Goal: Information Seeking & Learning: Learn about a topic

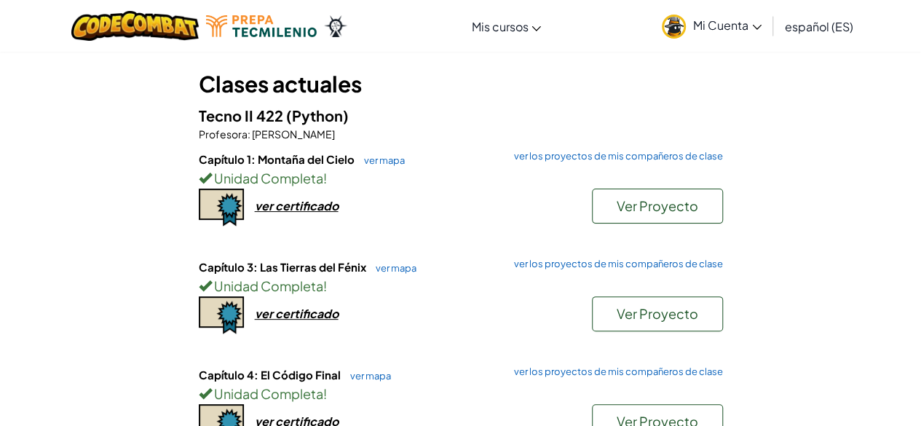
scroll to position [69, 0]
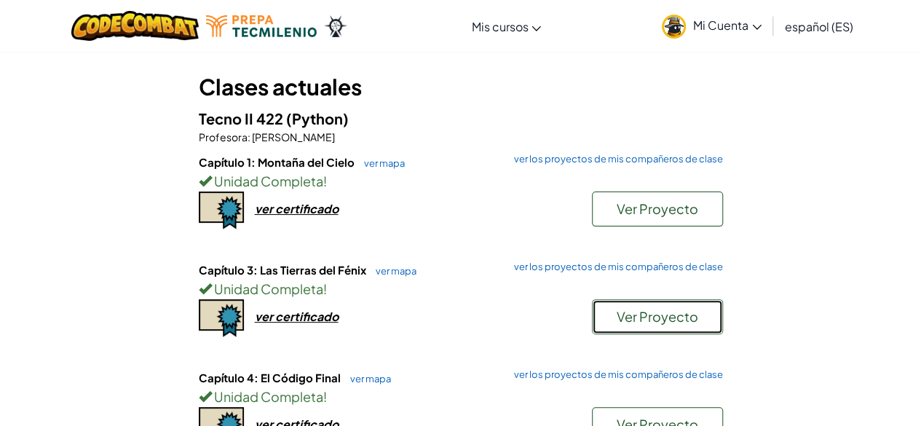
click at [696, 317] on font "Ver Proyecto" at bounding box center [658, 316] width 82 height 17
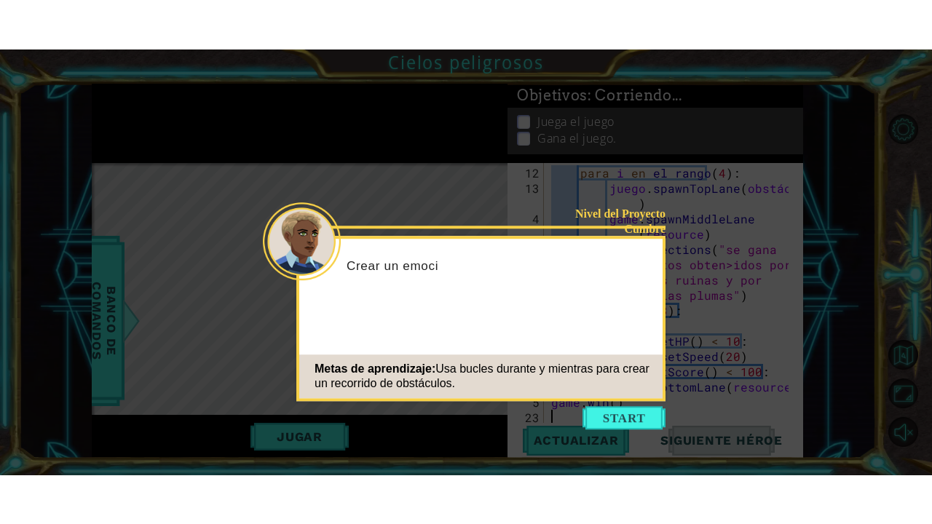
scroll to position [229, 0]
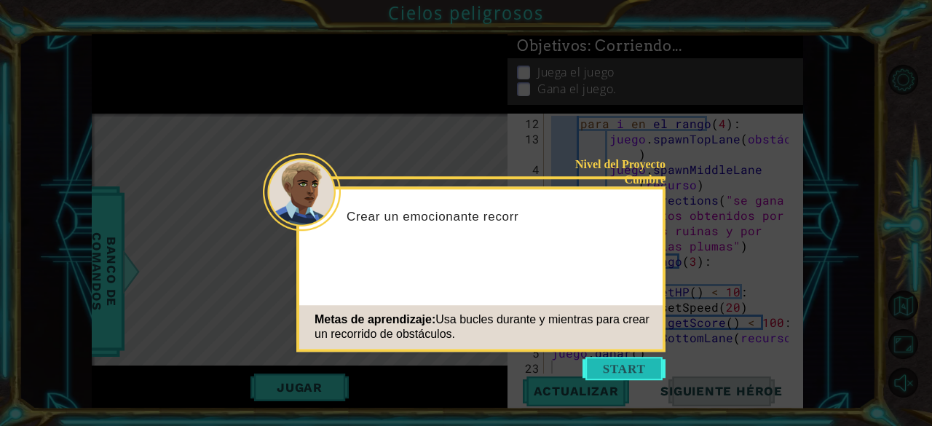
click at [628, 369] on button "Comenzar" at bounding box center [623, 368] width 83 height 23
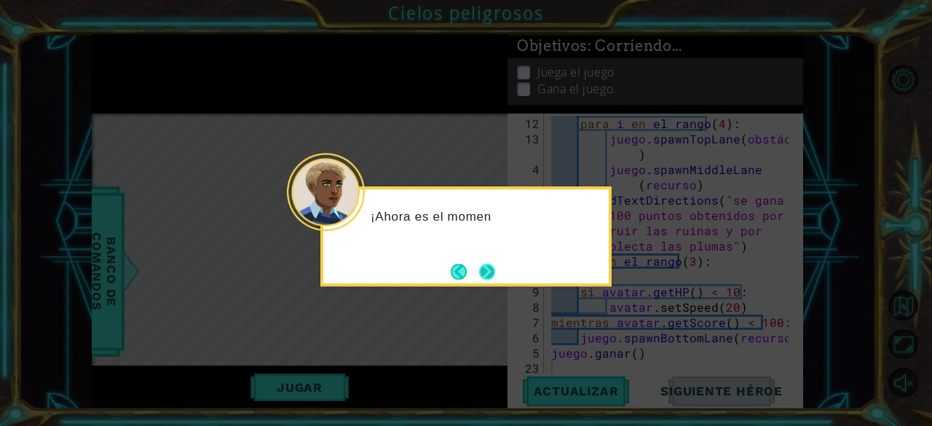
click at [492, 269] on button "Próximo" at bounding box center [487, 272] width 20 height 20
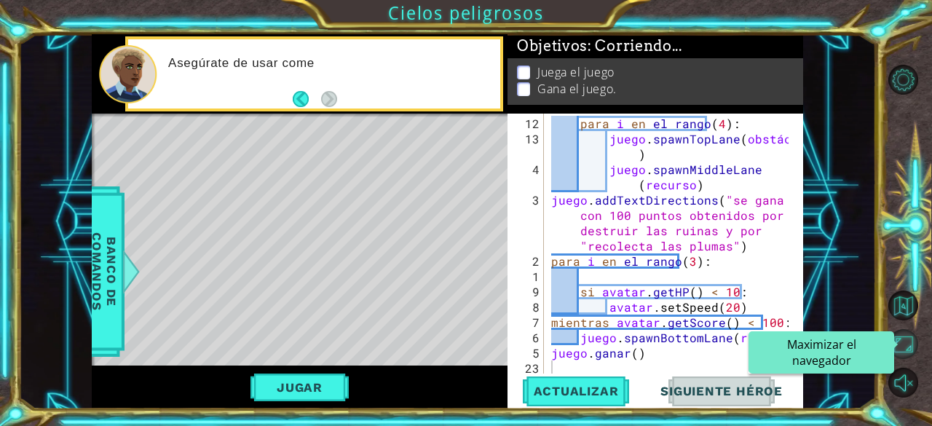
click at [897, 351] on button "Maximizar el navegador" at bounding box center [903, 344] width 30 height 30
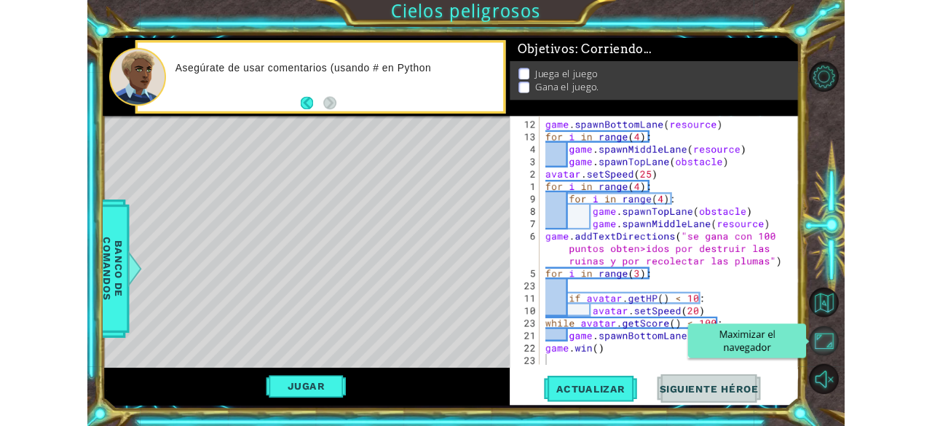
scroll to position [92, 0]
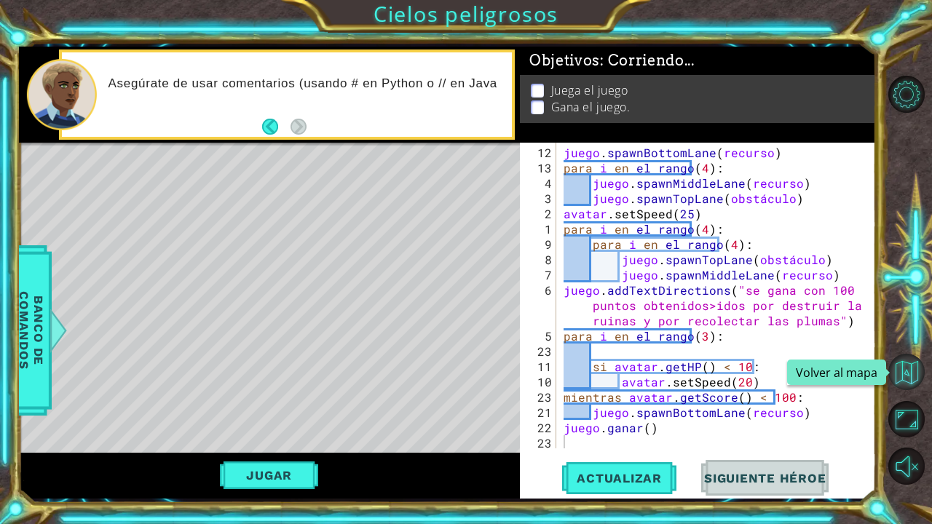
click at [906, 386] on button "Volver al mapa" at bounding box center [906, 372] width 36 height 36
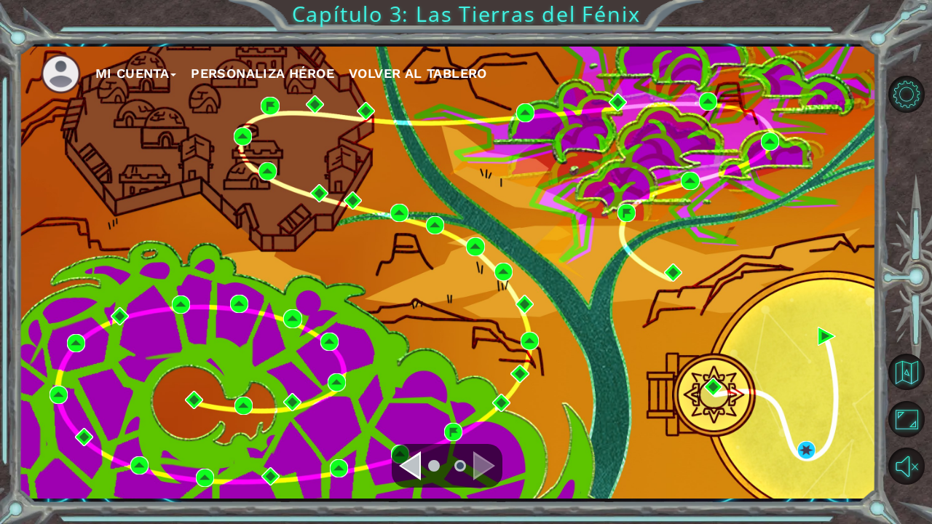
click at [424, 425] on ul at bounding box center [447, 465] width 52 height 29
click at [416, 425] on div "Navegar a la página anterior" at bounding box center [410, 465] width 22 height 29
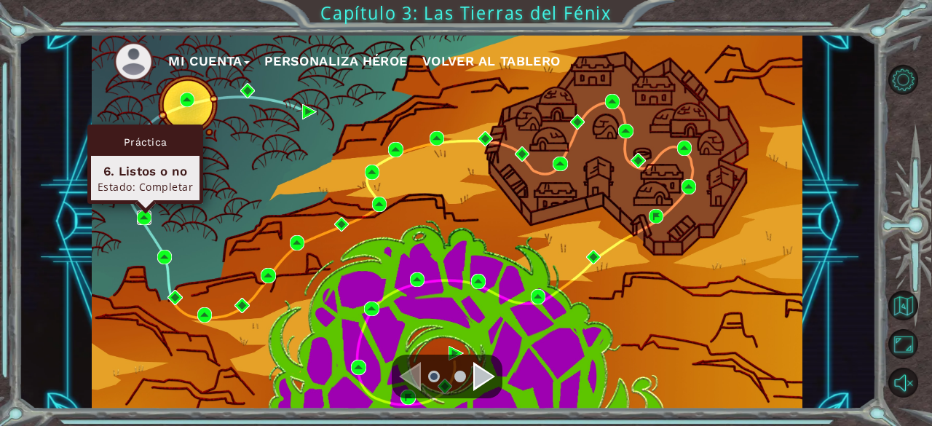
click at [143, 216] on img at bounding box center [144, 217] width 15 height 15
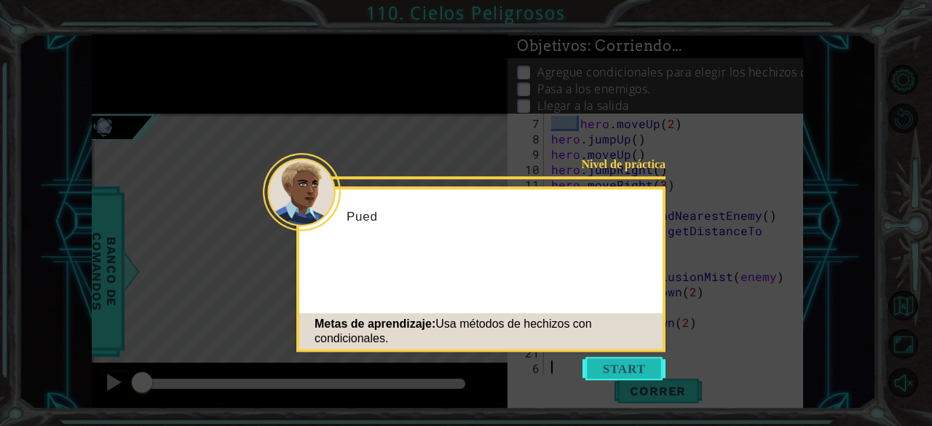
scroll to position [106, 0]
click at [610, 376] on button "Comenzar" at bounding box center [623, 368] width 83 height 23
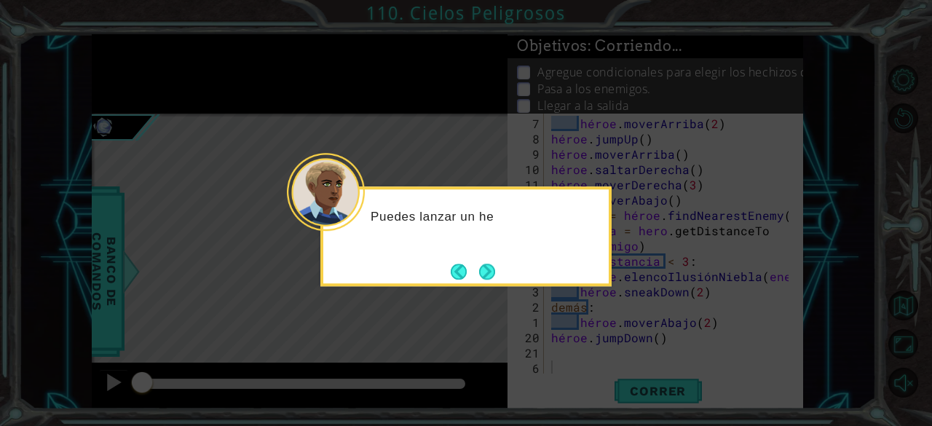
click at [496, 288] on icon at bounding box center [466, 213] width 932 height 426
click at [460, 266] on button "Atrás" at bounding box center [465, 271] width 28 height 16
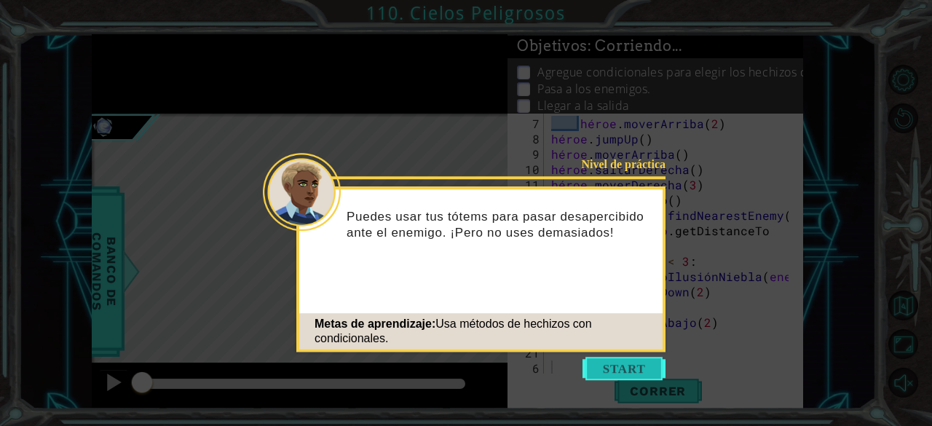
click at [653, 362] on button "Comenzar" at bounding box center [623, 368] width 83 height 23
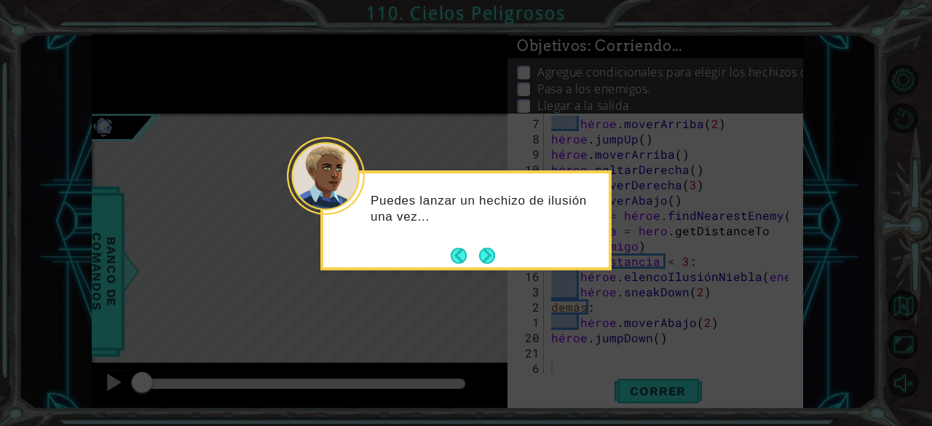
click at [487, 269] on div "Puedes lanzar un hechizo de ilusión una vez..." at bounding box center [465, 220] width 291 height 100
click at [485, 264] on button "Próximo" at bounding box center [486, 255] width 17 height 17
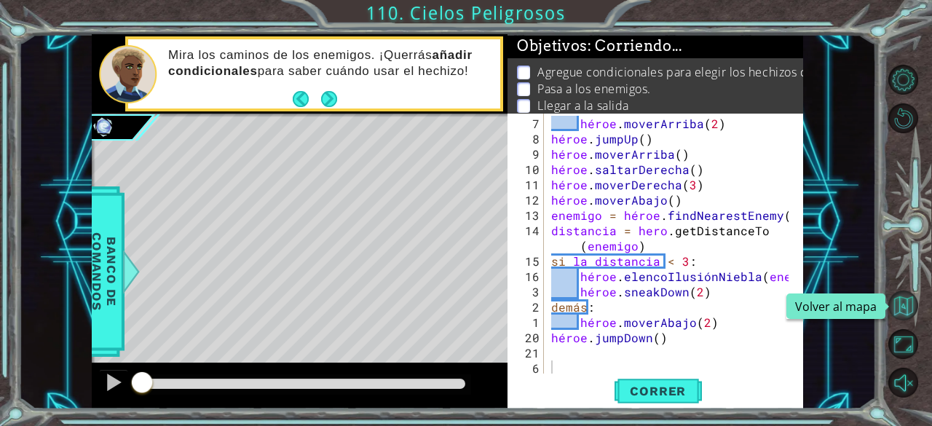
click at [905, 303] on button "Volver al mapa" at bounding box center [903, 305] width 30 height 30
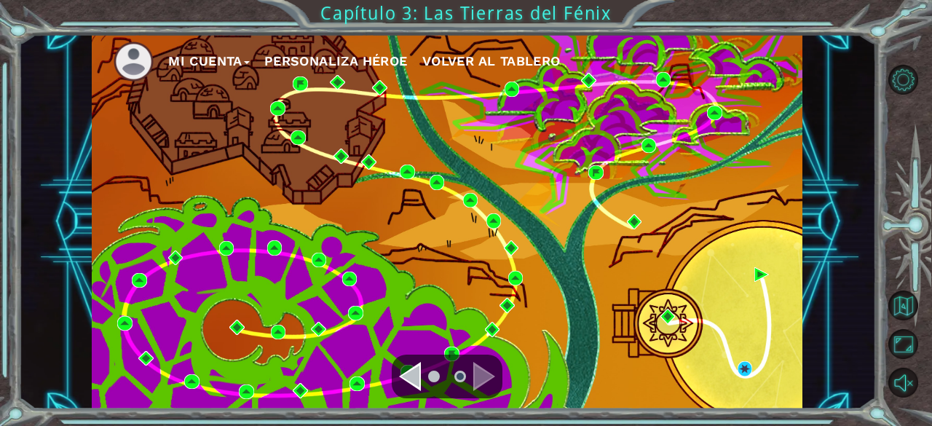
click at [410, 374] on div "Navegar a la página anterior" at bounding box center [410, 376] width 22 height 29
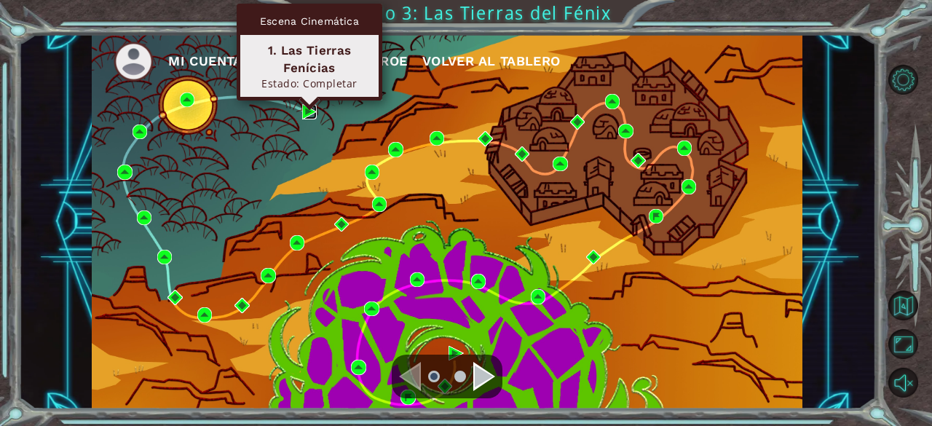
click at [305, 113] on img at bounding box center [309, 111] width 15 height 15
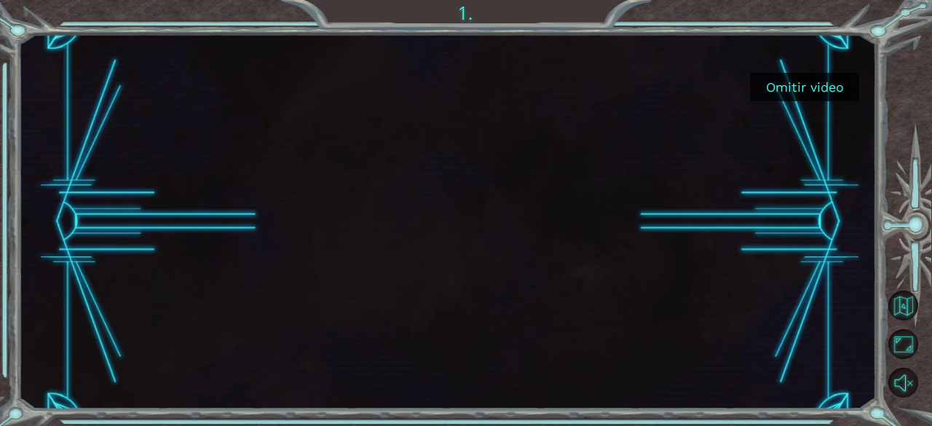
click at [813, 92] on font "Omitir video" at bounding box center [805, 86] width 78 height 15
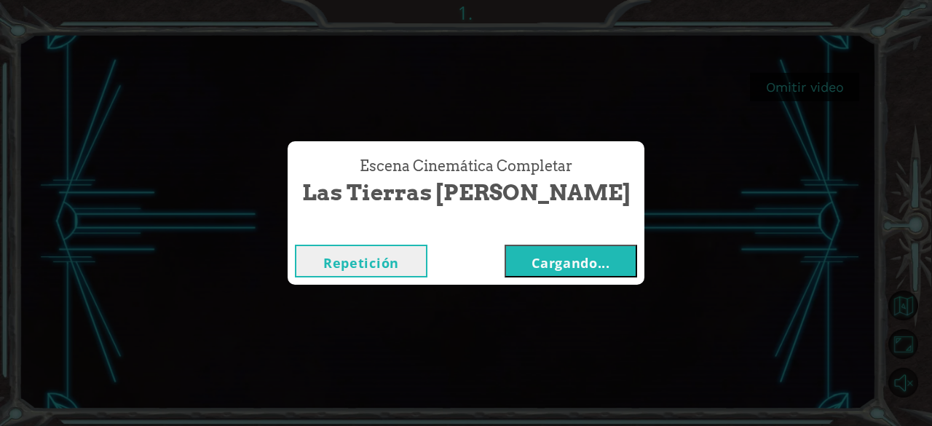
click at [408, 247] on button "Repetición" at bounding box center [361, 261] width 132 height 33
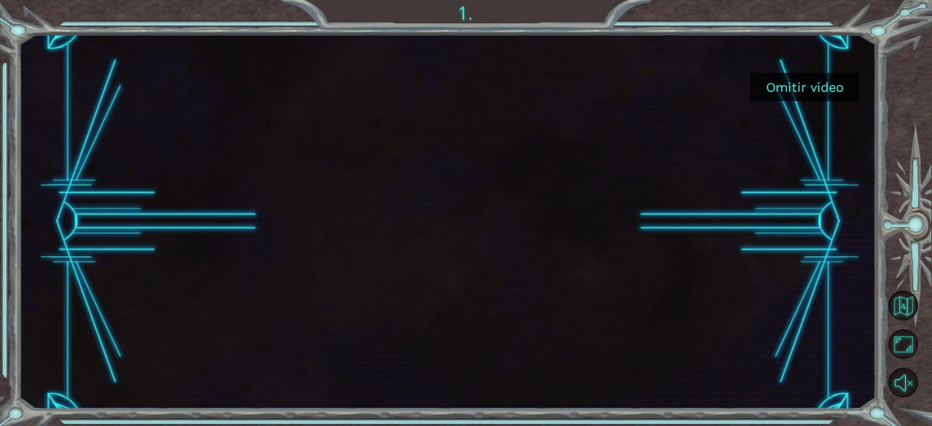
click at [801, 92] on font "Omitir video" at bounding box center [805, 86] width 78 height 15
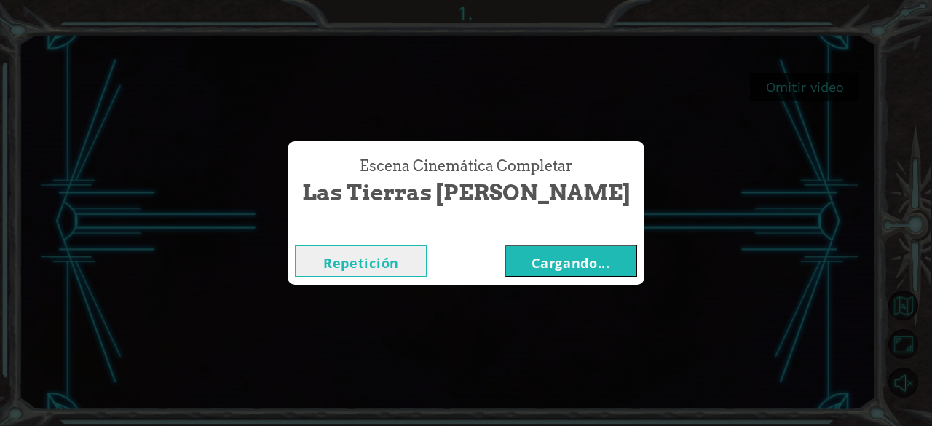
click at [556, 258] on font "Cargando..." at bounding box center [570, 262] width 79 height 17
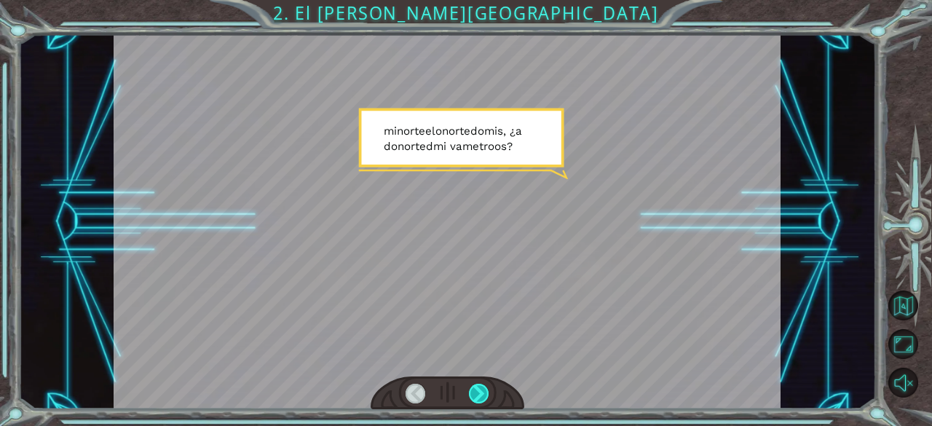
click at [472, 401] on div at bounding box center [479, 394] width 20 height 20
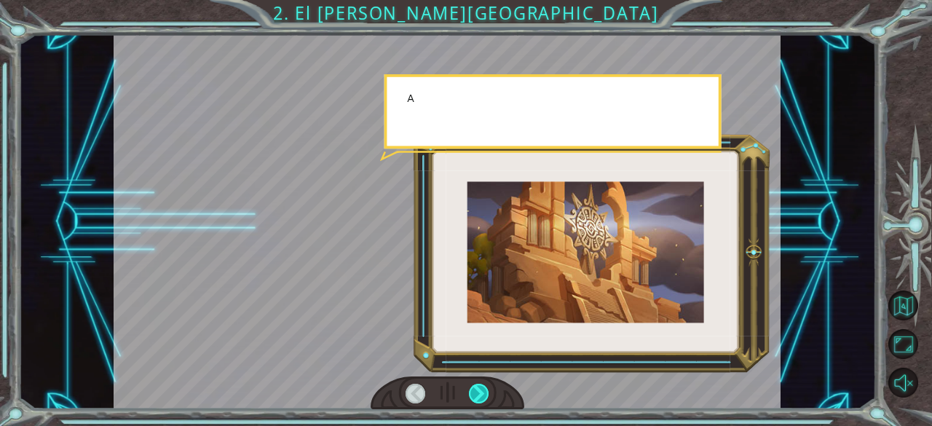
click at [472, 401] on div at bounding box center [479, 394] width 20 height 20
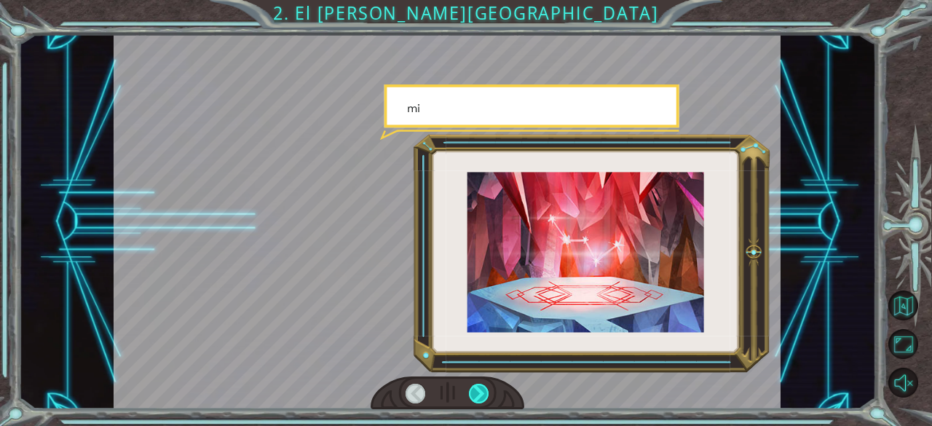
click at [472, 401] on div at bounding box center [479, 394] width 20 height 20
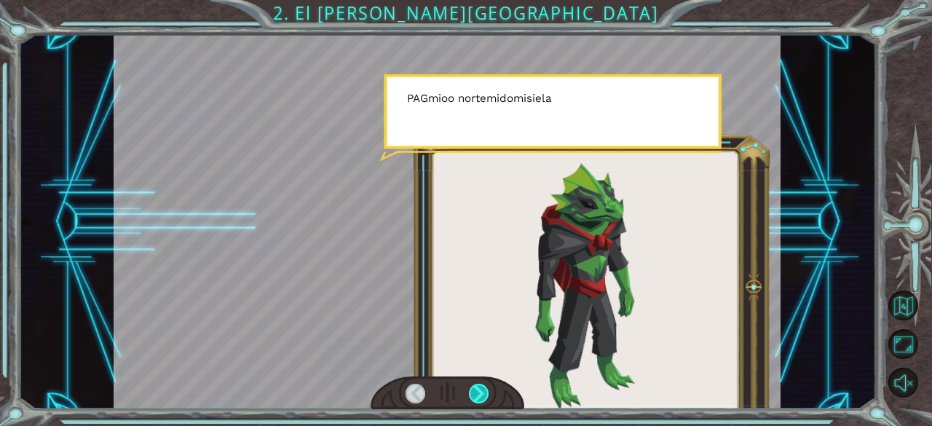
click at [472, 401] on div at bounding box center [479, 394] width 20 height 20
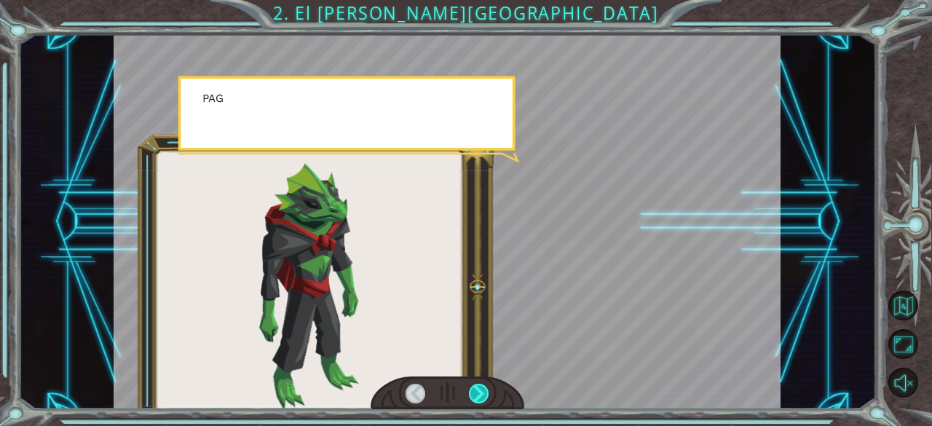
click at [472, 401] on div at bounding box center [479, 394] width 20 height 20
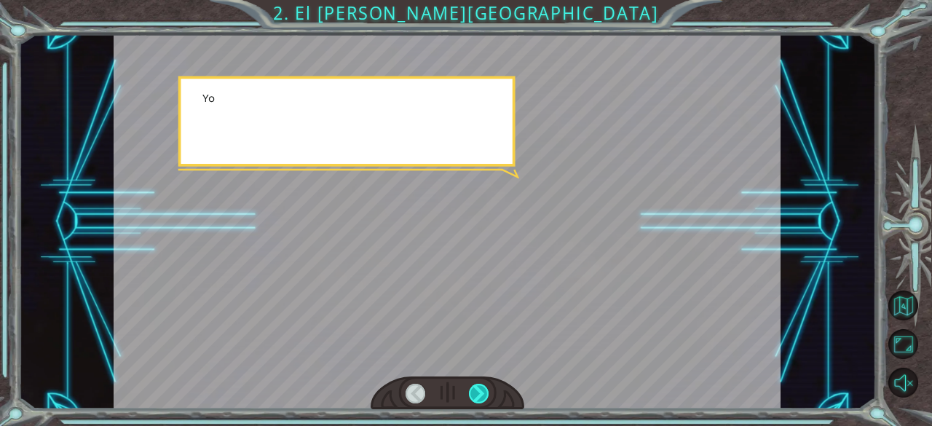
click at [472, 401] on div at bounding box center [479, 394] width 20 height 20
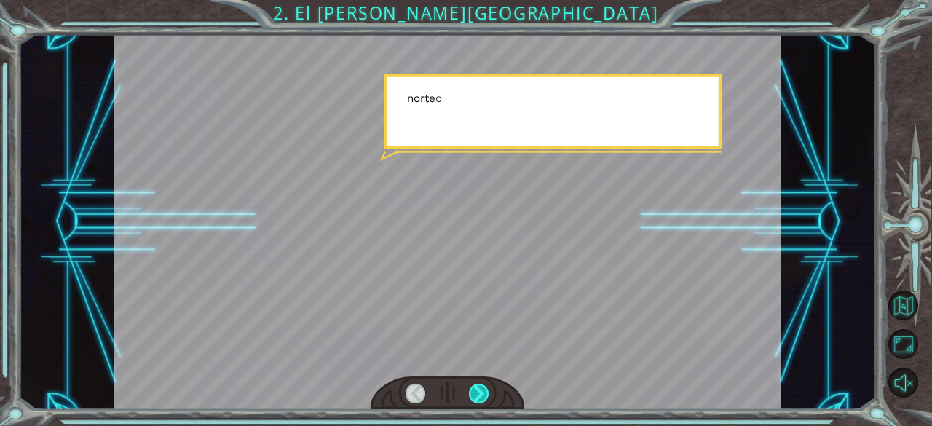
click at [472, 401] on div at bounding box center [479, 394] width 20 height 20
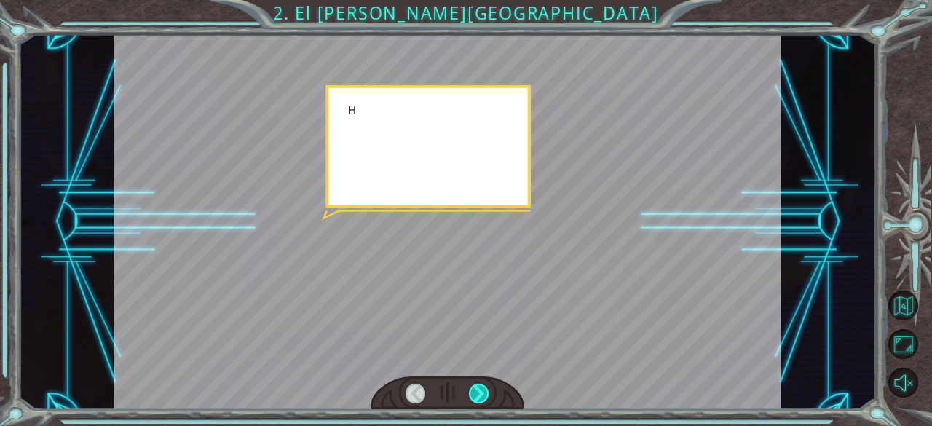
click at [472, 401] on div at bounding box center [479, 394] width 20 height 20
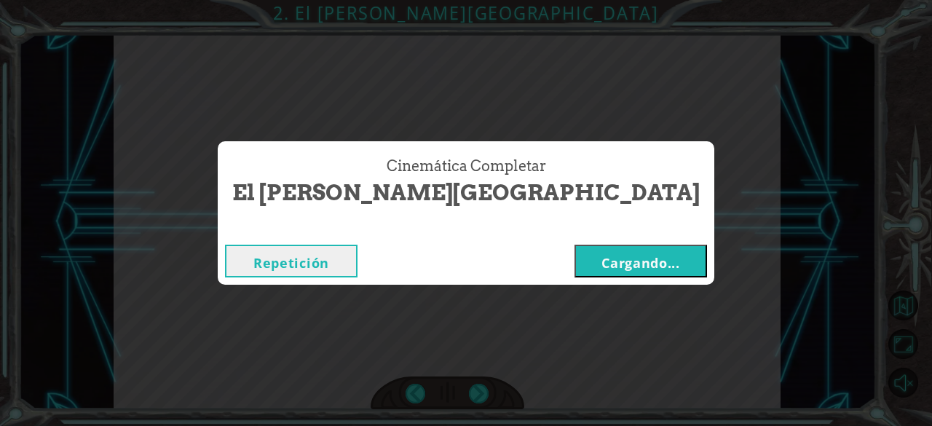
click at [601, 265] on font "Cargando..." at bounding box center [640, 262] width 79 height 17
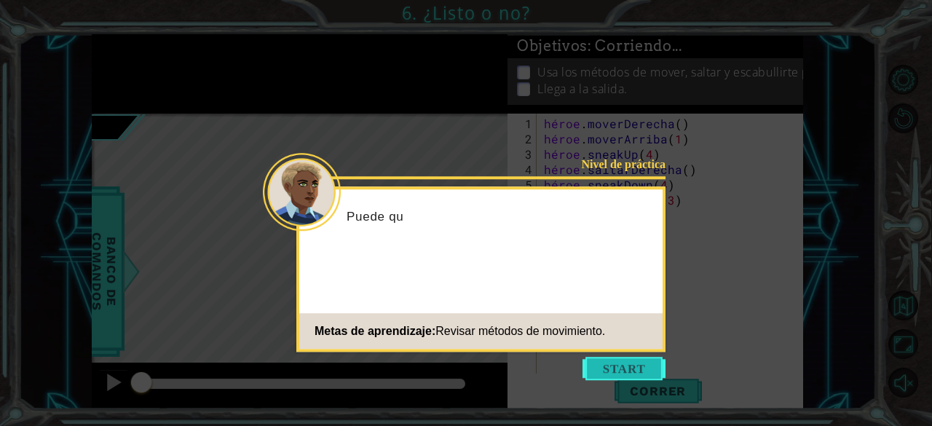
click at [637, 370] on button "Comenzar" at bounding box center [623, 368] width 83 height 23
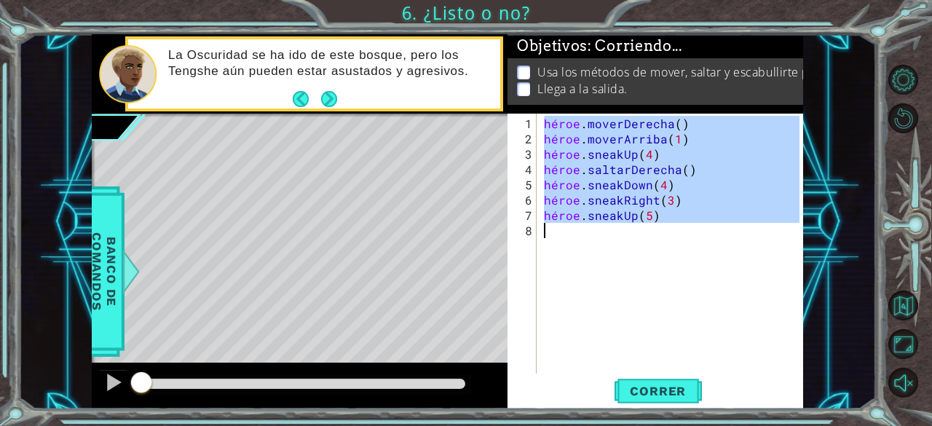
drag, startPoint x: 545, startPoint y: 122, endPoint x: 725, endPoint y: 230, distance: 209.6
click at [725, 230] on div "héroe . moverDerecha ( ) héroe . moverArriba ( 1 ) héroe . sneakUp ( 4 ) héroe …" at bounding box center [674, 261] width 266 height 290
type textarea "hero.sneakUp(5)"
click at [329, 108] on footer at bounding box center [315, 99] width 44 height 22
click at [673, 392] on font "Correr" at bounding box center [658, 391] width 56 height 15
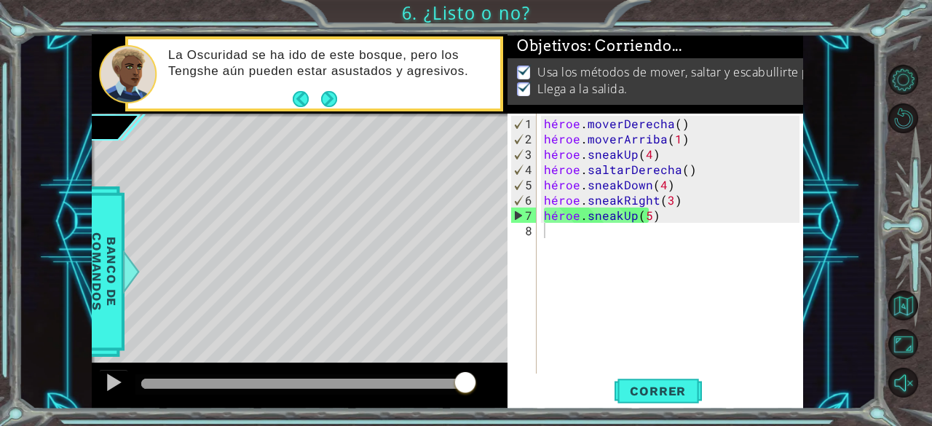
drag, startPoint x: 349, startPoint y: 380, endPoint x: 472, endPoint y: 389, distance: 124.1
click at [465, 389] on div at bounding box center [303, 384] width 324 height 10
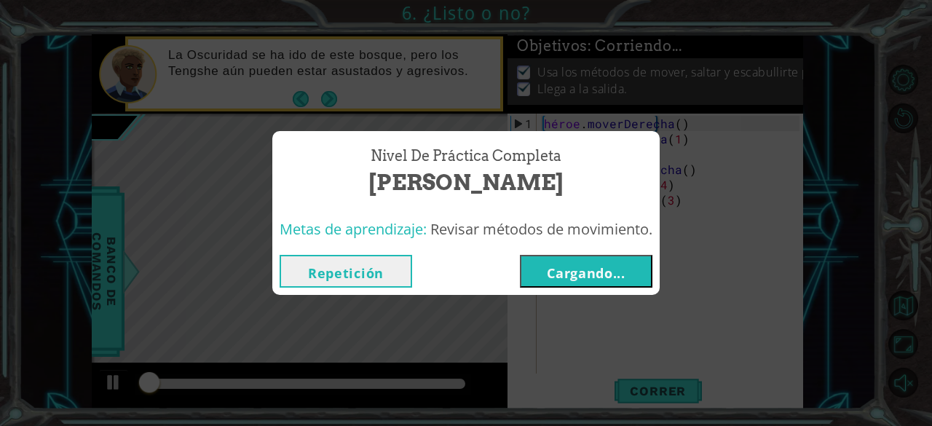
click at [559, 271] on font "Cargando..." at bounding box center [586, 272] width 79 height 17
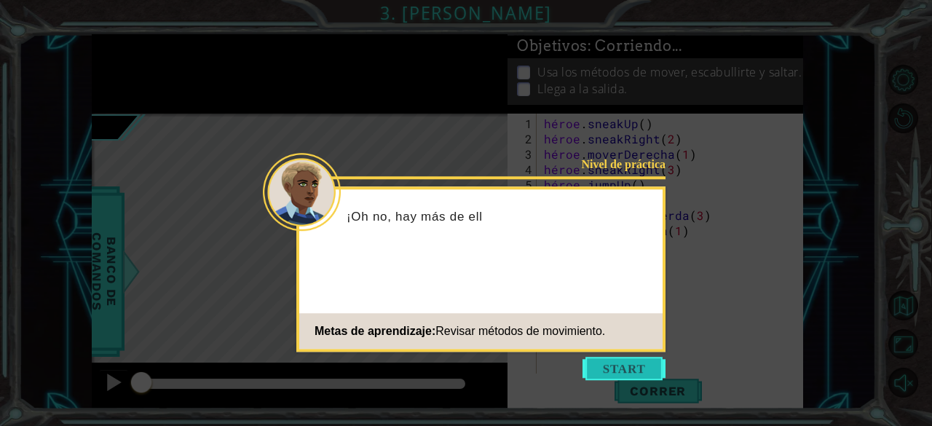
click at [617, 368] on button "Comenzar" at bounding box center [623, 368] width 83 height 23
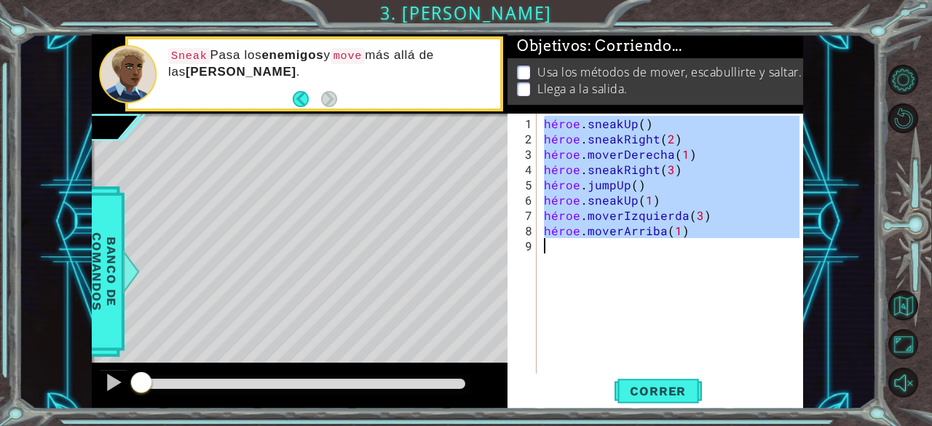
drag, startPoint x: 542, startPoint y: 123, endPoint x: 732, endPoint y: 250, distance: 229.3
click at [732, 250] on div "héroe . sneakUp ( ) héroe . sneakRight ( 2 ) héroe . moverDerecha ( 1 ) héroe .…" at bounding box center [674, 261] width 266 height 290
type textarea "hero.moveUp(1)"
click at [437, 12] on div "1 [DEMOGRAPHIC_DATA] XXXXXXXXXXXXXXXXXXXXXXXXXXXXXXXXXXXXXXXXXXXXXXXXXXXXXXXXXX…" at bounding box center [466, 213] width 932 height 426
drag, startPoint x: 381, startPoint y: 12, endPoint x: 518, endPoint y: 24, distance: 138.1
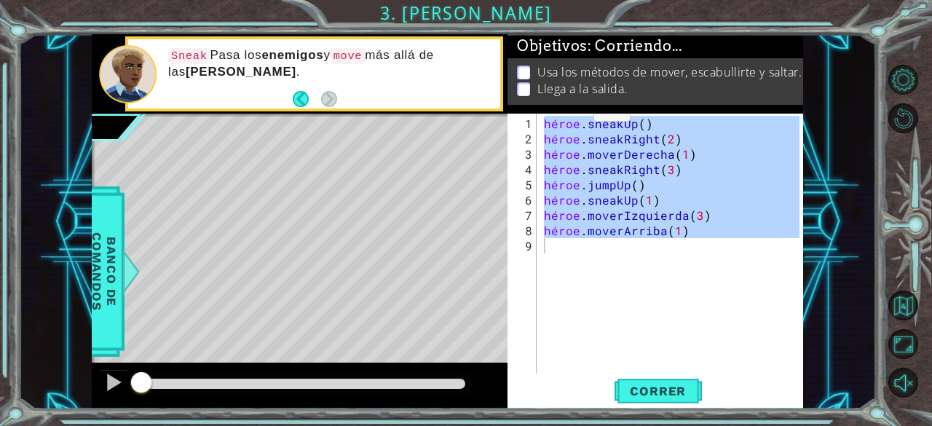
click at [518, 24] on div "1 [DEMOGRAPHIC_DATA] XXXXXXXXXXXXXXXXXXXXXXXXXXXXXXXXXXXXXXXXXXXXXXXXXXXXXXXXXX…" at bounding box center [466, 213] width 932 height 426
click at [655, 388] on font "Correr" at bounding box center [658, 391] width 56 height 15
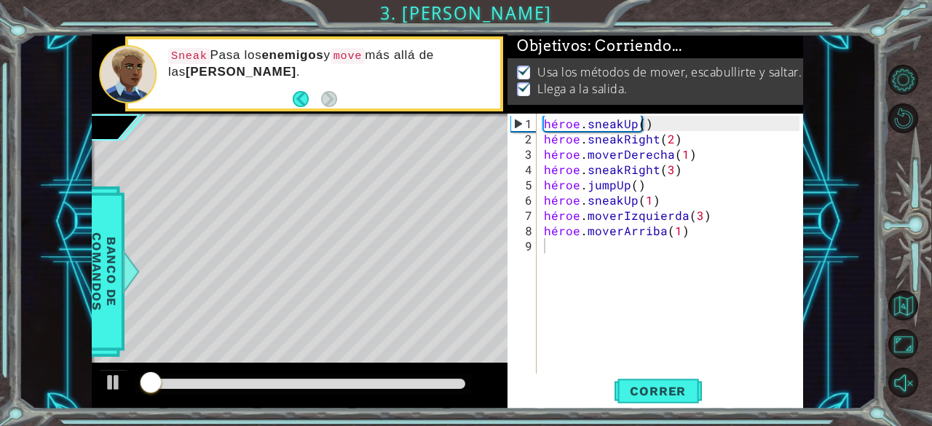
drag, startPoint x: 288, startPoint y: 374, endPoint x: 427, endPoint y: 400, distance: 141.3
click at [427, 400] on div at bounding box center [300, 385] width 416 height 47
drag, startPoint x: 412, startPoint y: 392, endPoint x: 467, endPoint y: 385, distance: 55.1
click at [467, 385] on div at bounding box center [303, 384] width 336 height 20
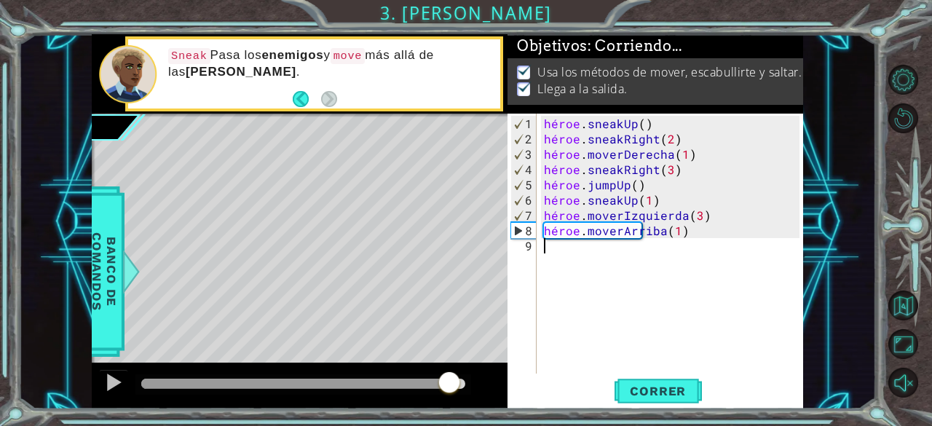
drag, startPoint x: 176, startPoint y: 385, endPoint x: 456, endPoint y: 403, distance: 280.1
click at [456, 403] on div at bounding box center [300, 385] width 416 height 47
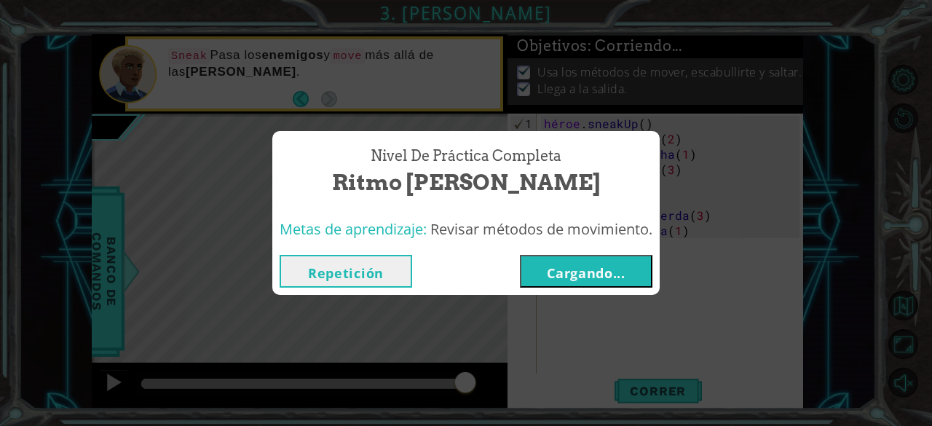
click at [562, 276] on font "Cargando..." at bounding box center [586, 272] width 79 height 17
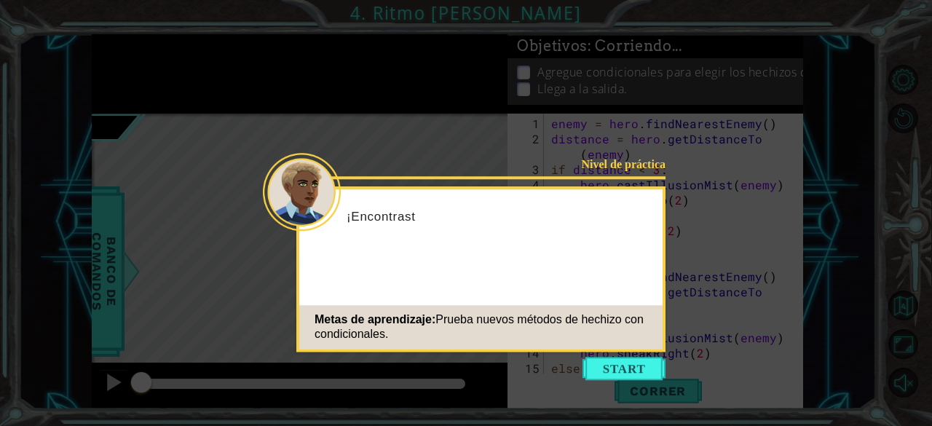
scroll to position [198, 0]
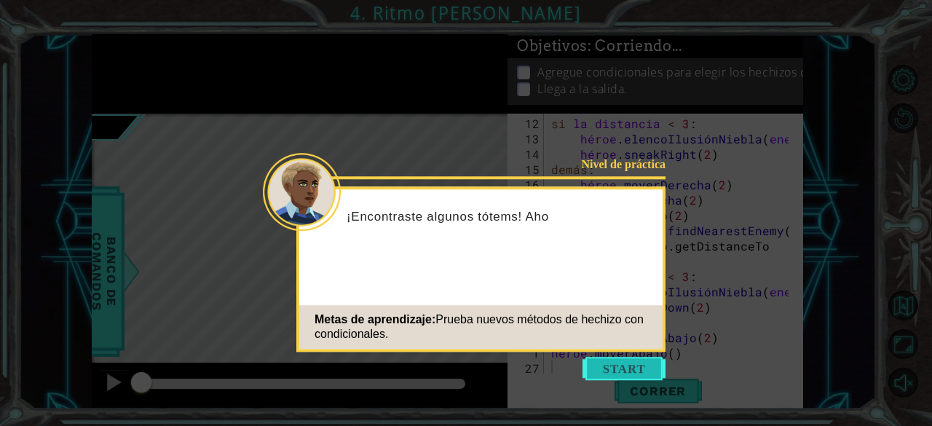
click at [629, 362] on button "Comenzar" at bounding box center [623, 368] width 83 height 23
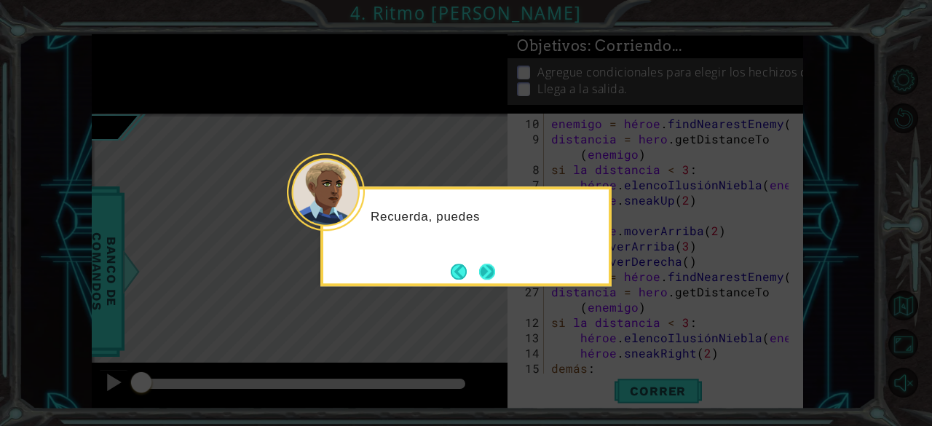
click at [488, 274] on button "Próximo" at bounding box center [486, 271] width 17 height 17
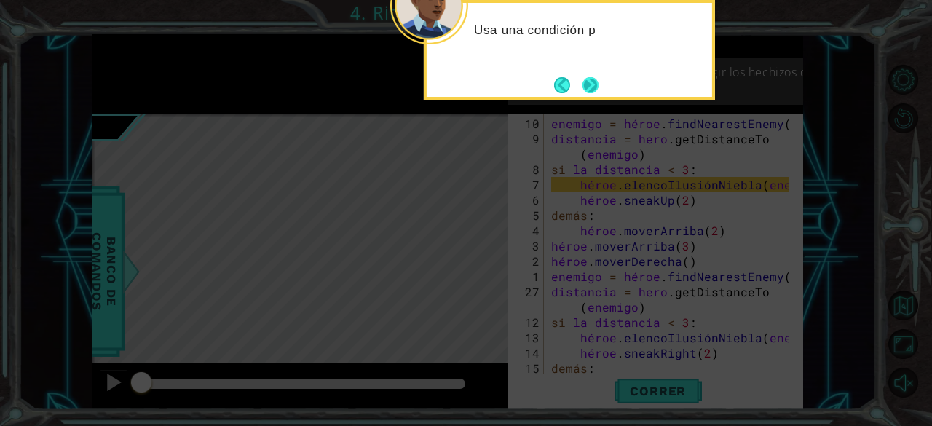
click at [595, 87] on button "Próximo" at bounding box center [591, 85] width 18 height 18
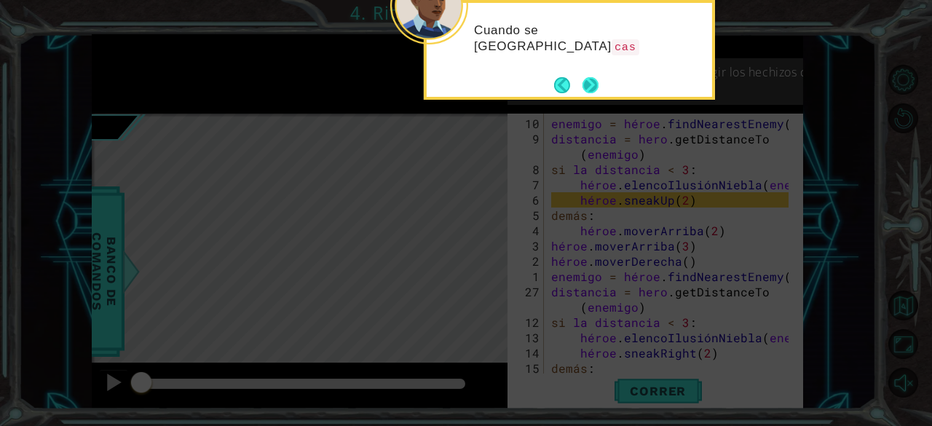
click at [593, 92] on button "Próximo" at bounding box center [590, 85] width 16 height 16
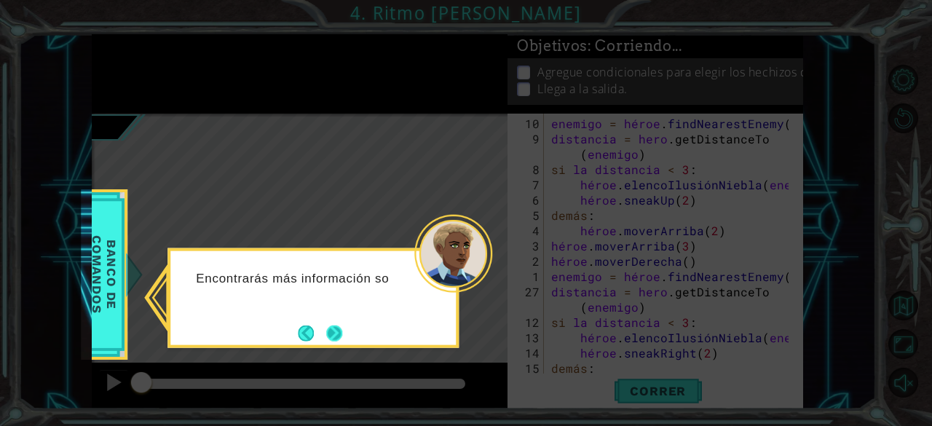
click at [333, 325] on button "Próximo" at bounding box center [334, 333] width 17 height 17
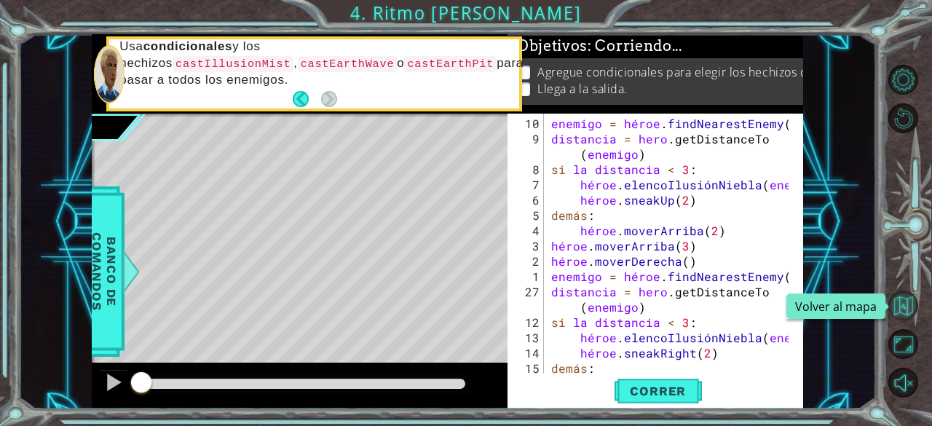
click at [898, 318] on button "Volver al mapa" at bounding box center [903, 305] width 30 height 30
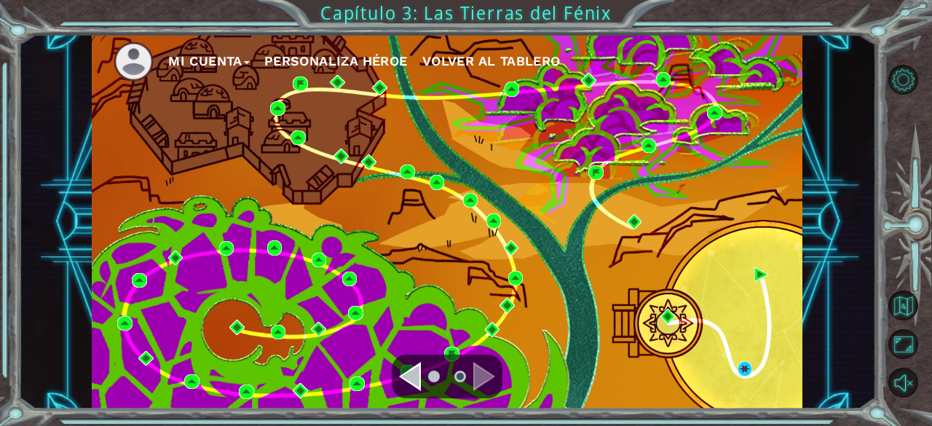
click at [415, 369] on div "Navegar a la página anterior" at bounding box center [410, 376] width 22 height 29
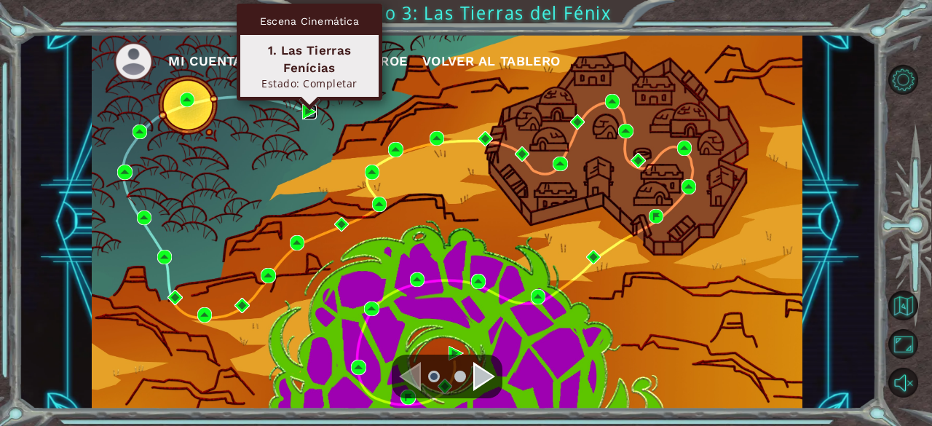
click at [303, 108] on img at bounding box center [309, 111] width 15 height 15
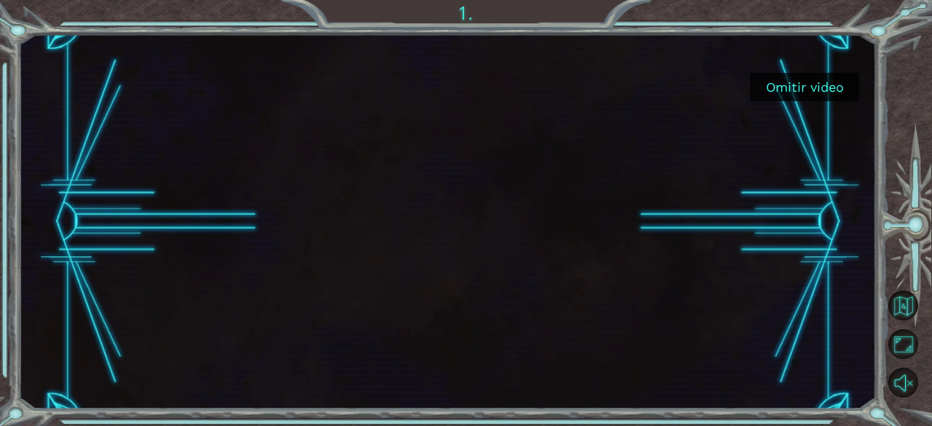
click at [836, 81] on font "Omitir video" at bounding box center [805, 86] width 78 height 15
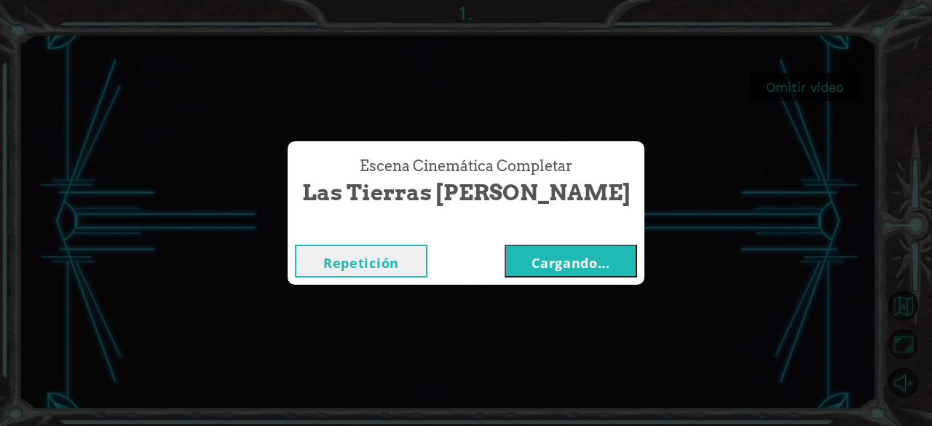
click at [541, 269] on font "Cargando..." at bounding box center [570, 262] width 79 height 17
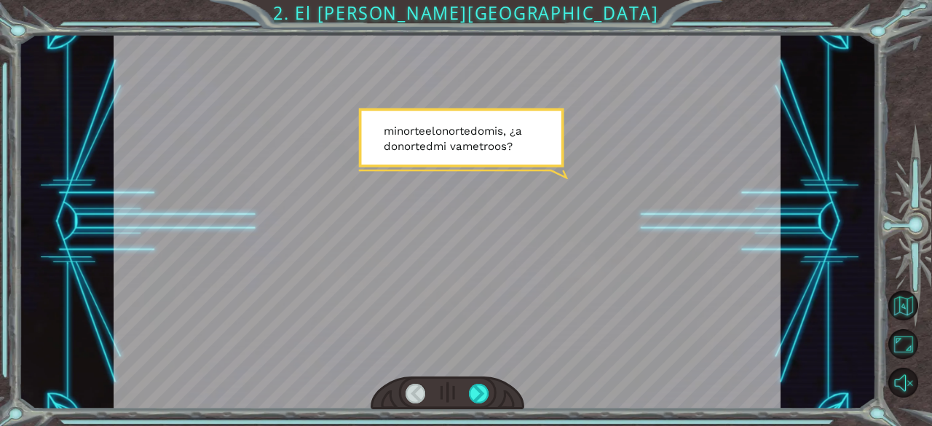
click at [489, 384] on div at bounding box center [447, 392] width 154 height 33
click at [480, 387] on div at bounding box center [479, 394] width 20 height 20
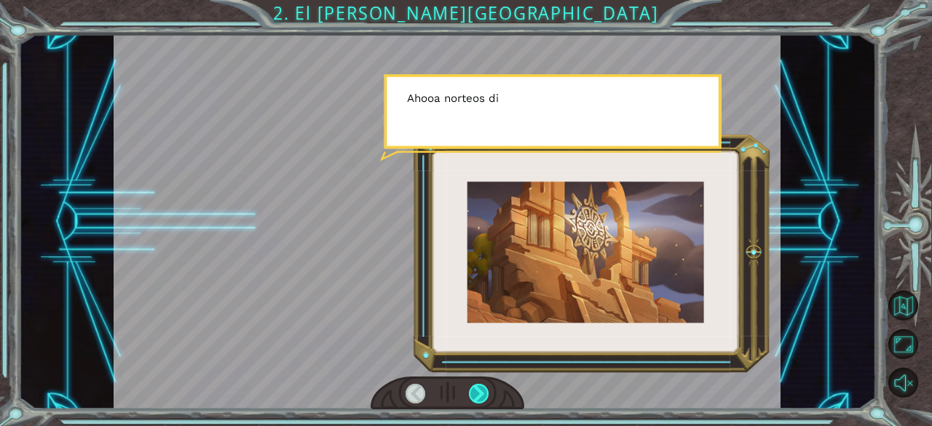
click at [480, 387] on div at bounding box center [479, 394] width 20 height 20
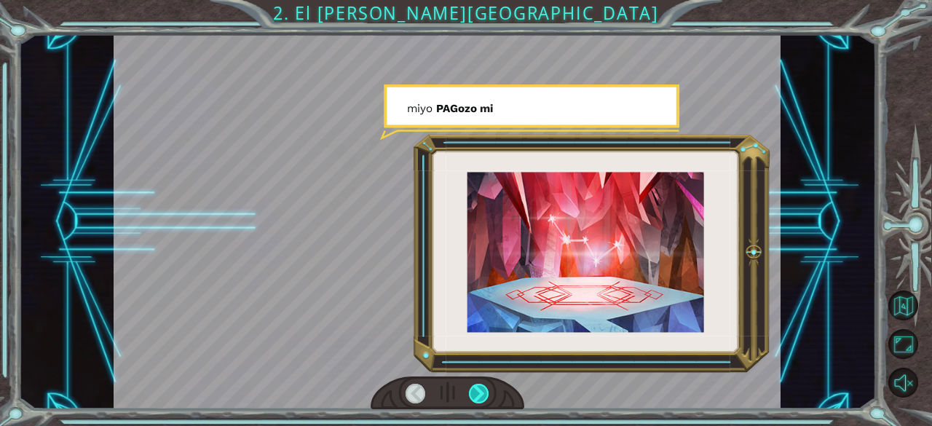
click at [480, 387] on div at bounding box center [479, 394] width 20 height 20
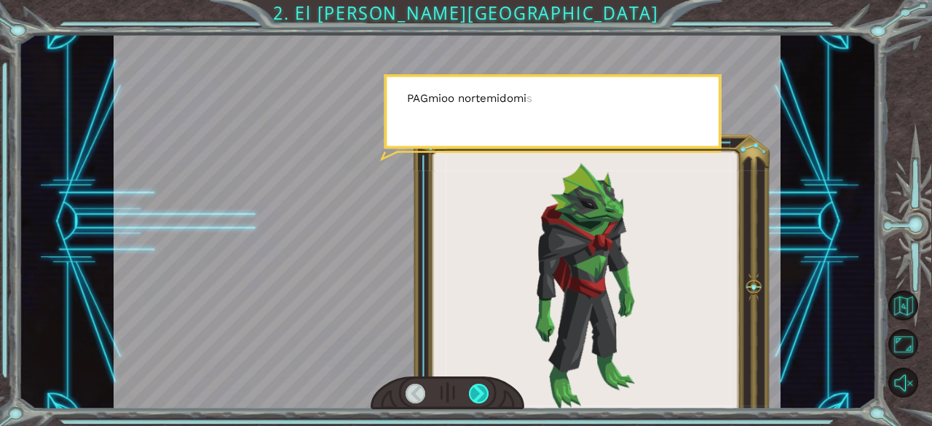
click at [480, 387] on div at bounding box center [479, 394] width 20 height 20
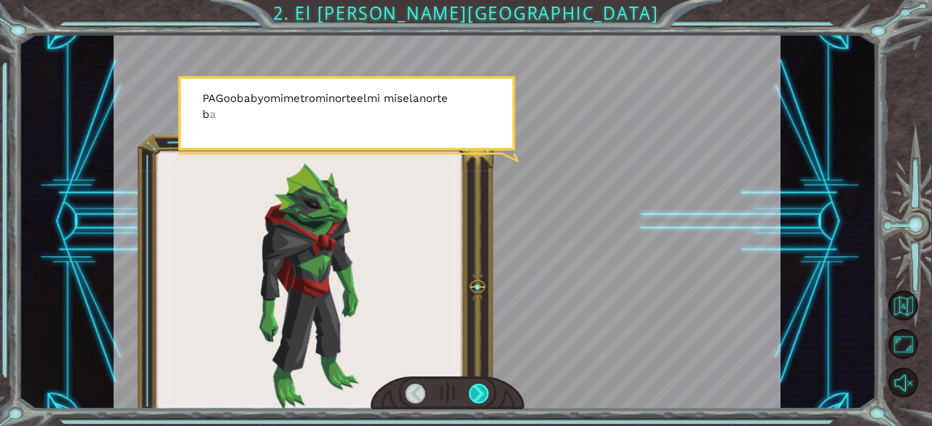
click at [480, 387] on div at bounding box center [479, 394] width 20 height 20
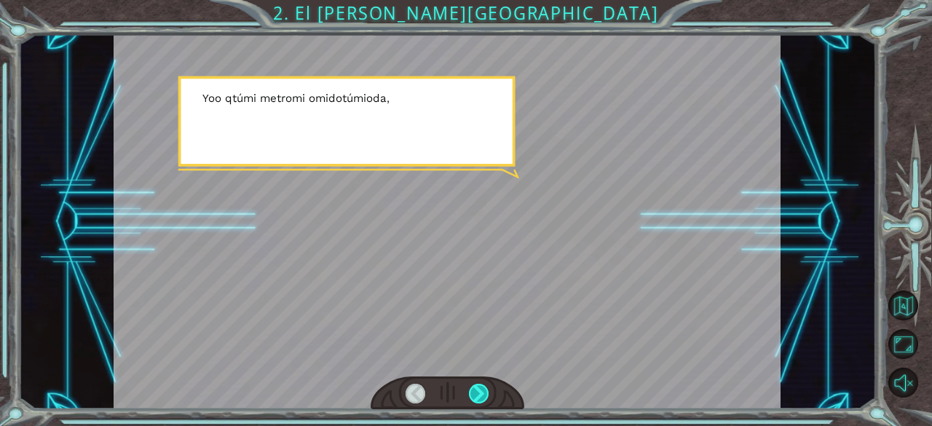
click at [480, 387] on div at bounding box center [479, 394] width 20 height 20
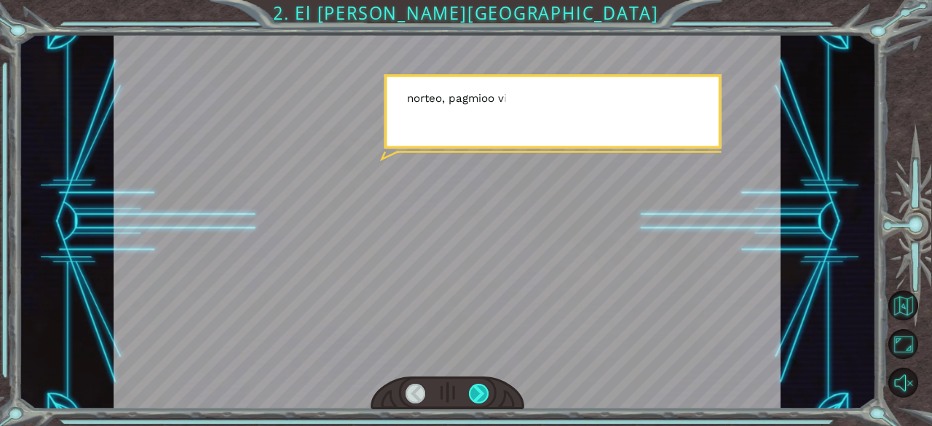
click at [480, 387] on div at bounding box center [479, 394] width 20 height 20
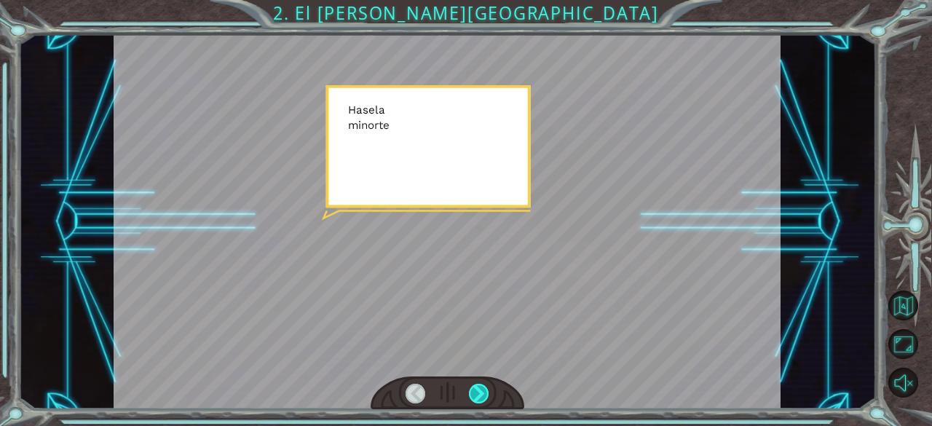
click at [480, 387] on div at bounding box center [479, 394] width 20 height 20
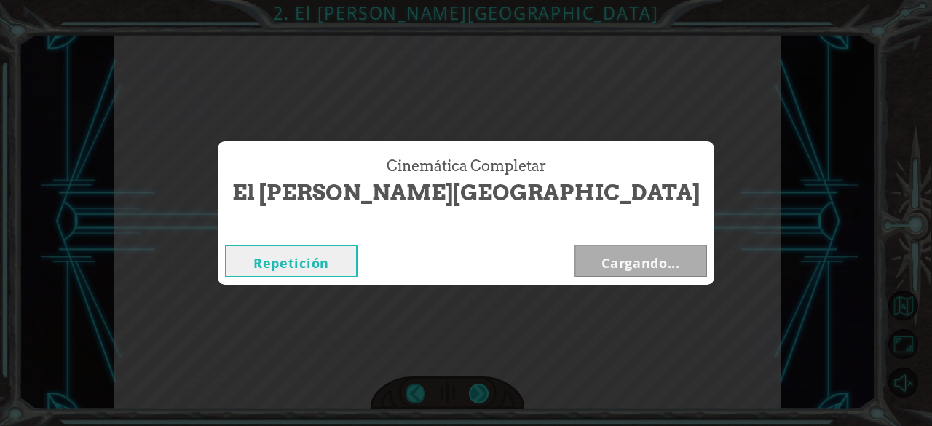
click at [480, 387] on div "Cinemática Completar El [PERSON_NAME] del Sol Repetición Cargando..." at bounding box center [466, 213] width 932 height 426
click at [601, 262] on font "Cargando..." at bounding box center [640, 262] width 79 height 17
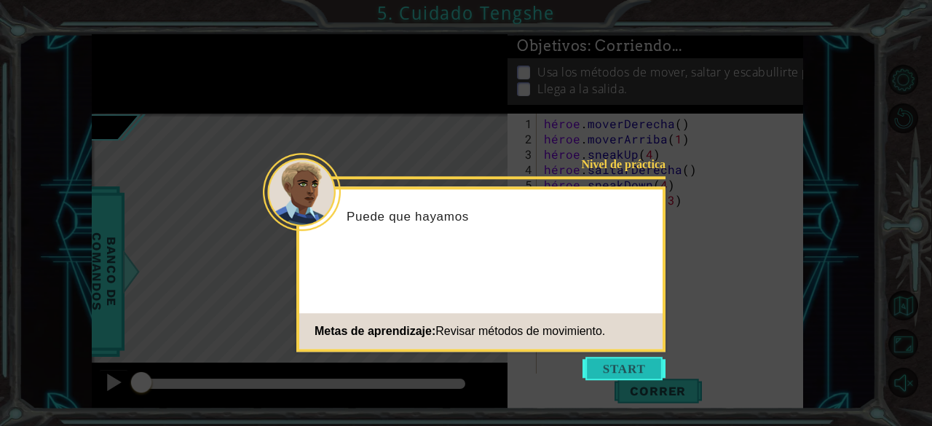
drag, startPoint x: 511, startPoint y: 262, endPoint x: 623, endPoint y: 361, distance: 149.5
click at [625, 366] on button "Comenzar" at bounding box center [623, 368] width 83 height 23
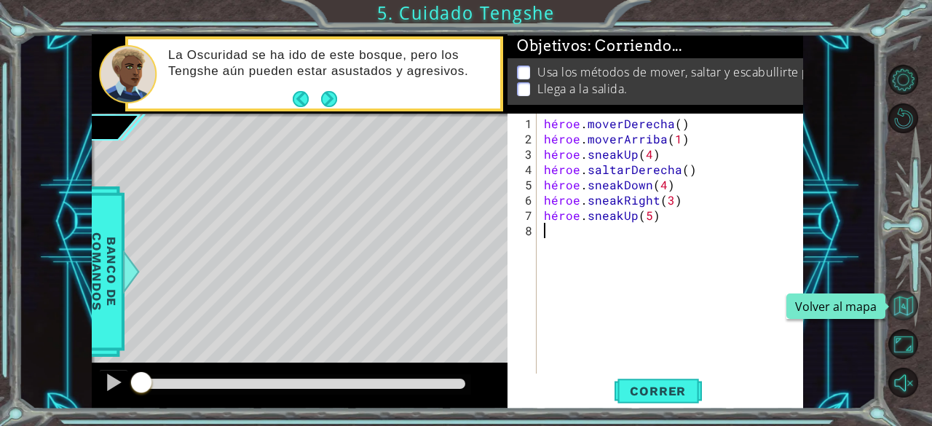
click at [907, 306] on button "Volver al mapa" at bounding box center [903, 305] width 30 height 30
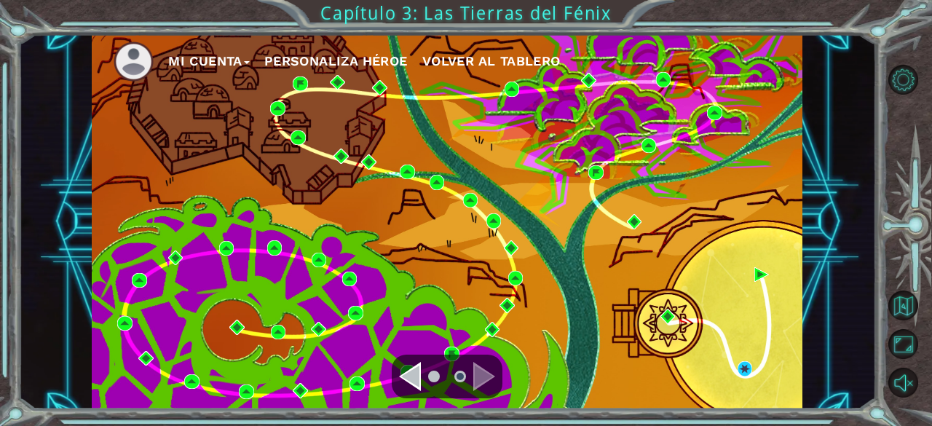
click at [408, 376] on div "Navegar a la página anterior" at bounding box center [410, 376] width 22 height 29
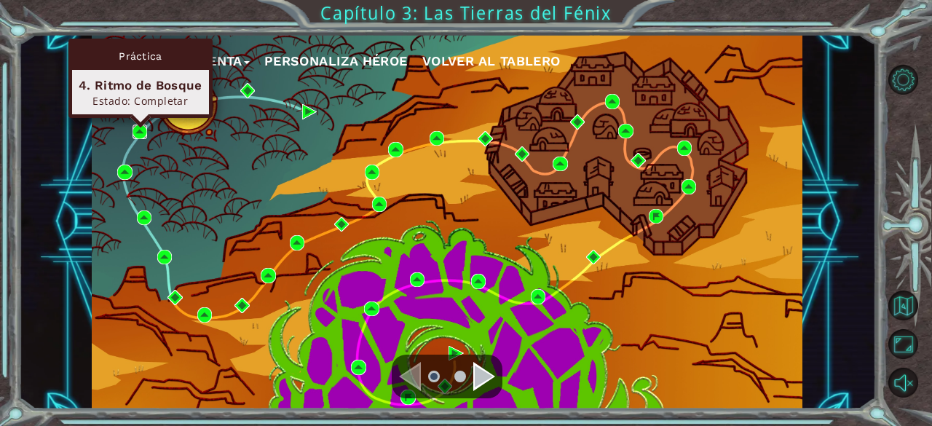
click at [138, 129] on img at bounding box center [139, 131] width 15 height 15
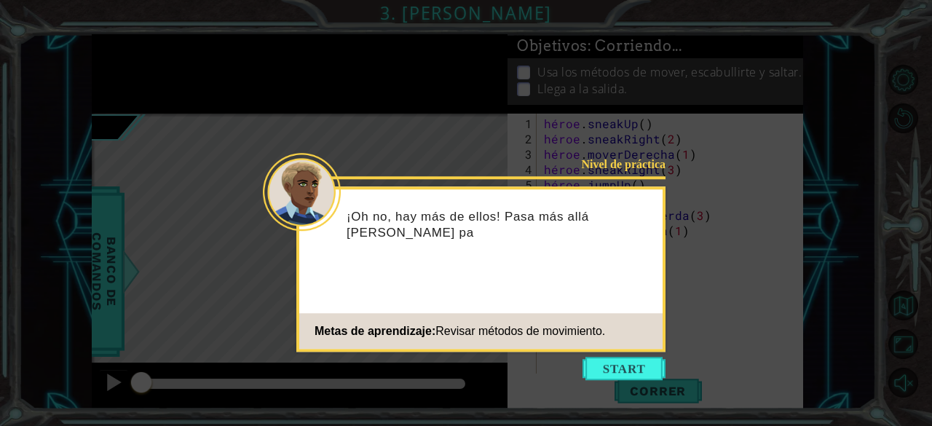
click at [730, 378] on icon at bounding box center [466, 213] width 932 height 426
click at [614, 370] on button "Comenzar" at bounding box center [623, 368] width 83 height 23
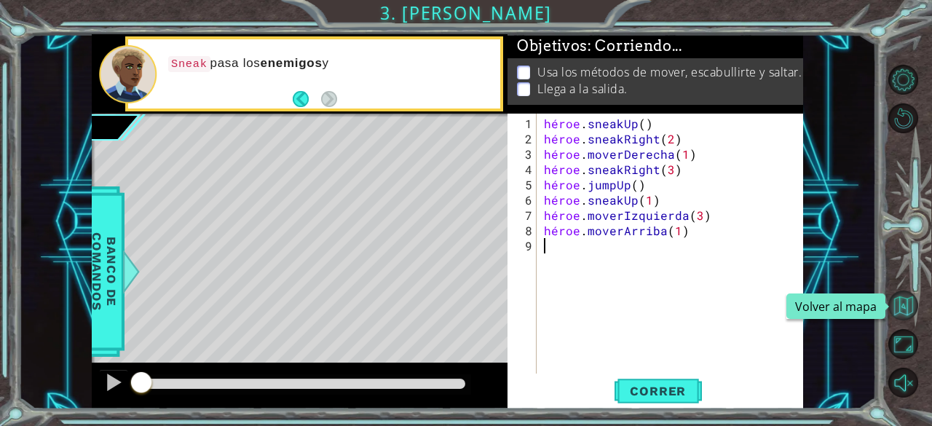
click at [896, 311] on button "Volver al mapa" at bounding box center [903, 305] width 30 height 30
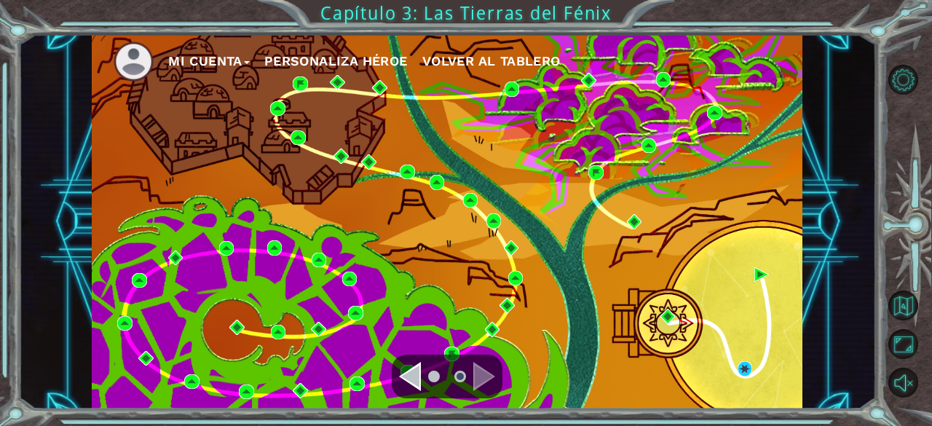
click at [411, 381] on div "Navegar a la página anterior" at bounding box center [410, 376] width 22 height 29
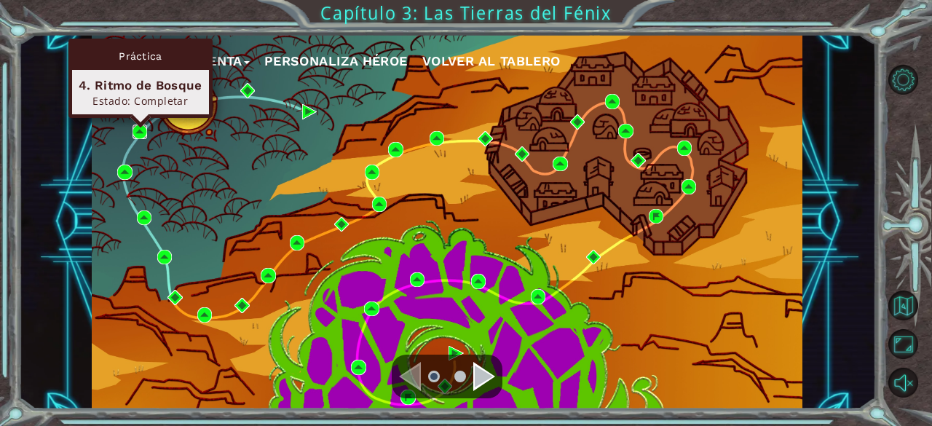
click at [139, 127] on img at bounding box center [139, 131] width 15 height 15
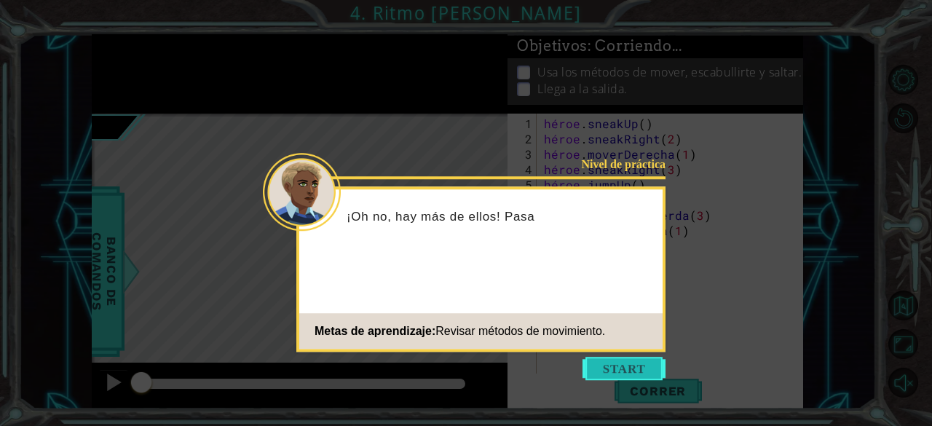
click at [625, 361] on button "Comenzar" at bounding box center [623, 368] width 83 height 23
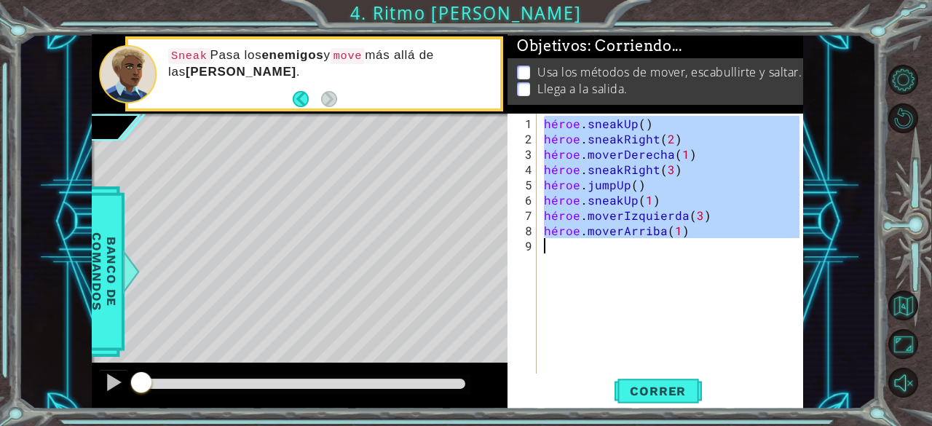
drag, startPoint x: 544, startPoint y: 123, endPoint x: 722, endPoint y: 242, distance: 214.0
click at [722, 242] on div "héroe . sneakUp ( ) héroe . sneakRight ( 2 ) héroe . moverDerecha ( 1 ) héroe .…" at bounding box center [674, 261] width 266 height 290
type textarea "hero.moveUp(1)"
click at [649, 397] on font "Correr" at bounding box center [658, 391] width 56 height 15
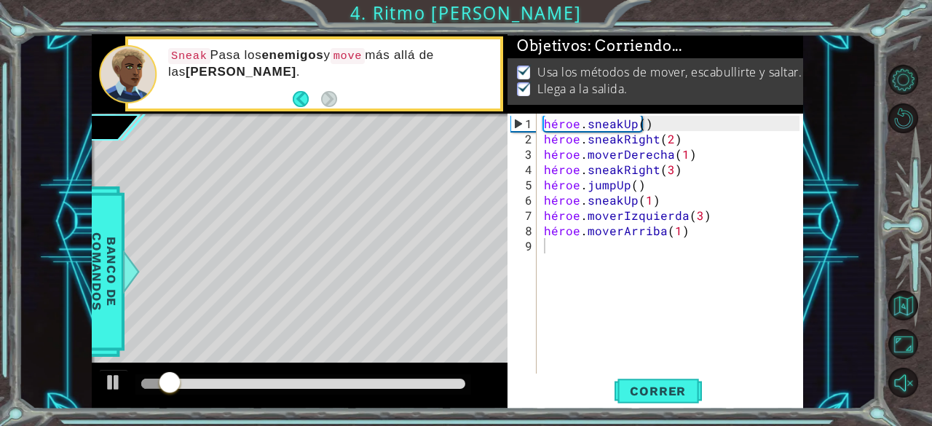
drag, startPoint x: 149, startPoint y: 376, endPoint x: 245, endPoint y: 392, distance: 97.3
click at [245, 392] on div at bounding box center [303, 384] width 336 height 20
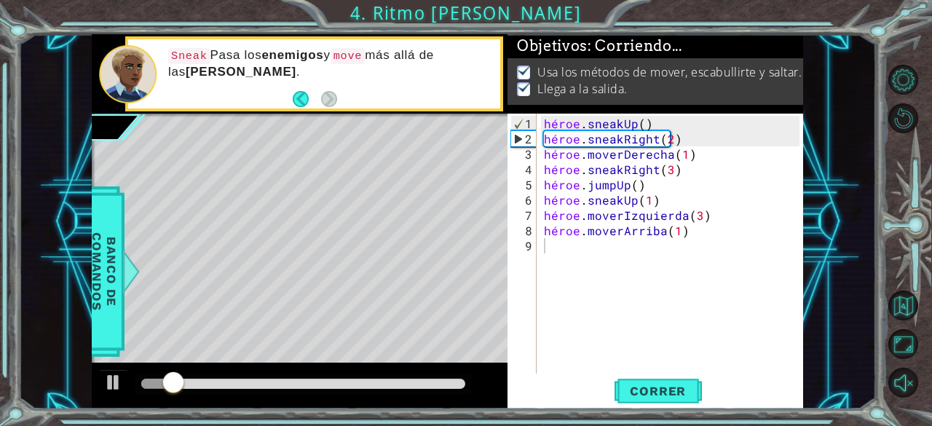
click at [245, 389] on div at bounding box center [303, 384] width 336 height 20
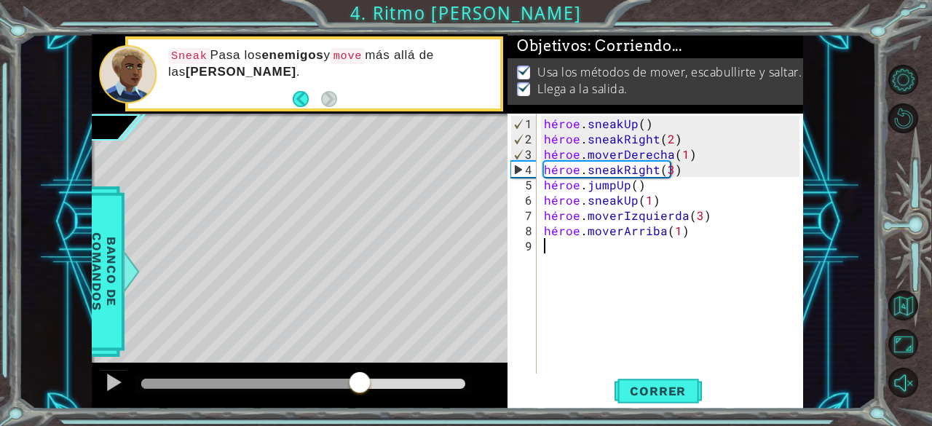
drag, startPoint x: 191, startPoint y: 381, endPoint x: 405, endPoint y: 377, distance: 214.0
click at [373, 377] on div at bounding box center [359, 383] width 26 height 26
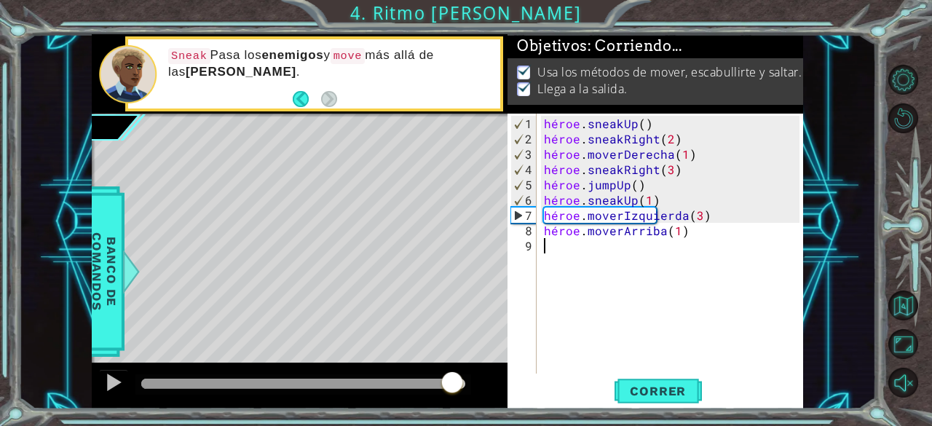
drag, startPoint x: 432, startPoint y: 381, endPoint x: 467, endPoint y: 381, distance: 35.7
click at [465, 381] on div at bounding box center [452, 383] width 26 height 26
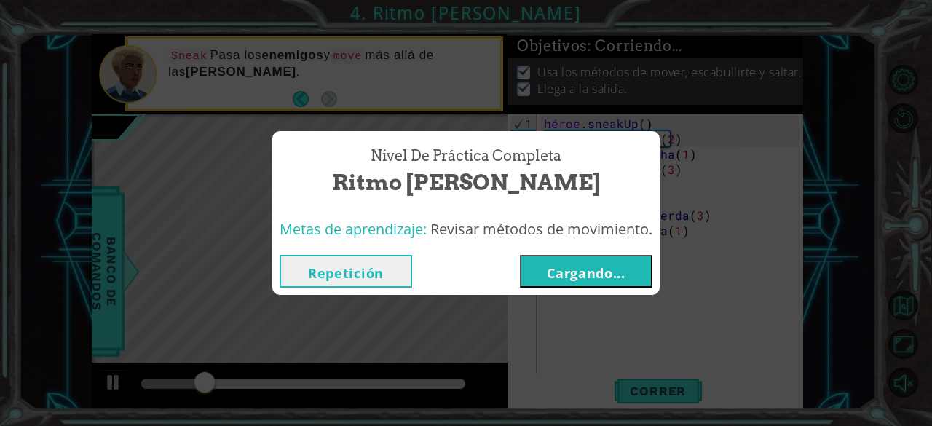
click at [575, 285] on button "Cargando..." at bounding box center [586, 271] width 132 height 33
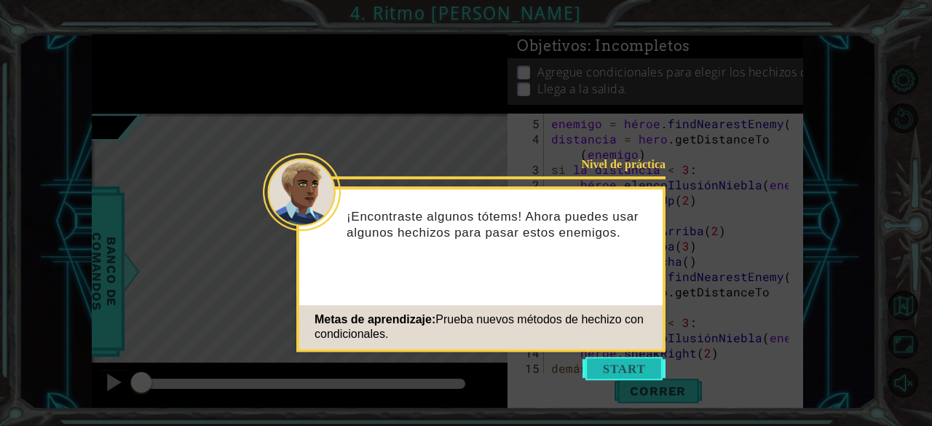
click at [627, 365] on button "Comenzar" at bounding box center [623, 368] width 83 height 23
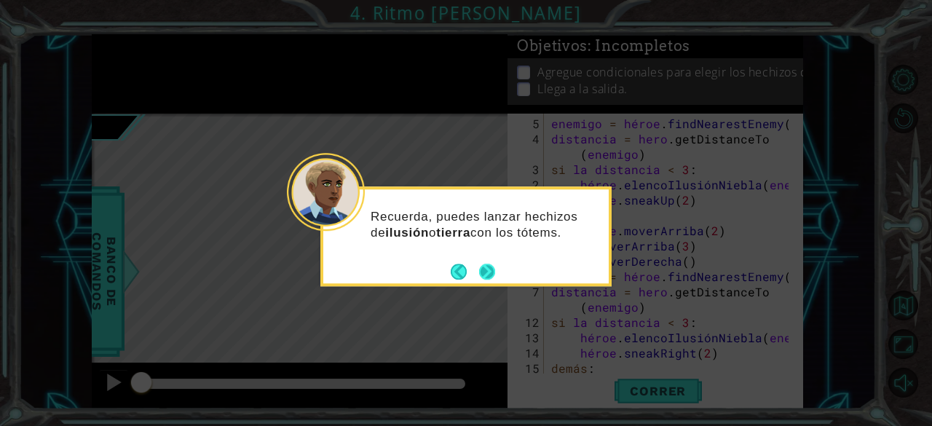
click at [487, 263] on button "Próximo" at bounding box center [487, 271] width 17 height 17
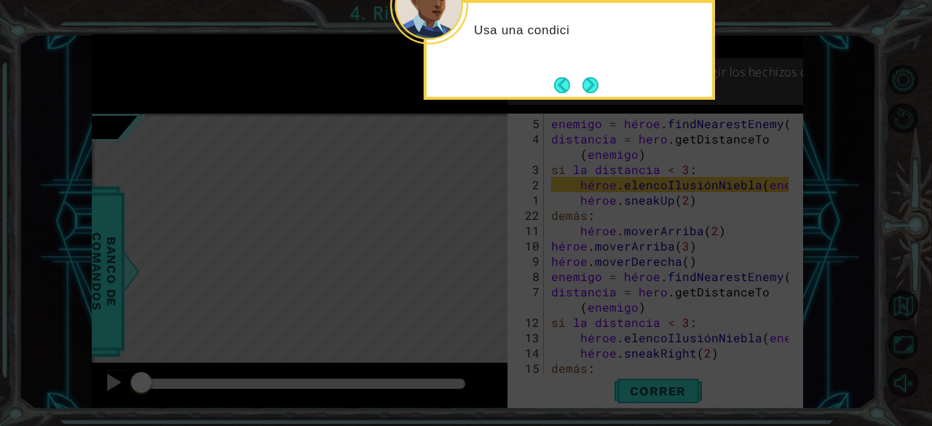
click at [589, 106] on icon at bounding box center [466, 64] width 932 height 724
click at [590, 107] on icon at bounding box center [466, 64] width 932 height 724
click at [588, 91] on button "Próximo" at bounding box center [590, 84] width 17 height 17
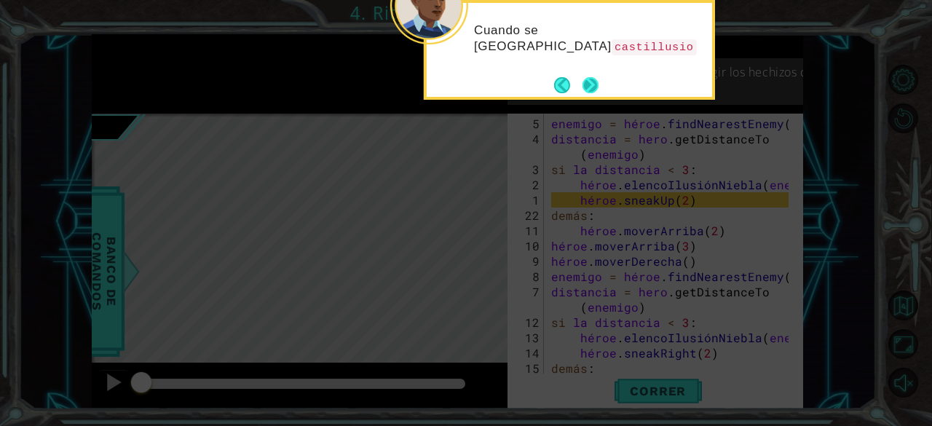
click at [591, 79] on button "Próximo" at bounding box center [590, 84] width 17 height 17
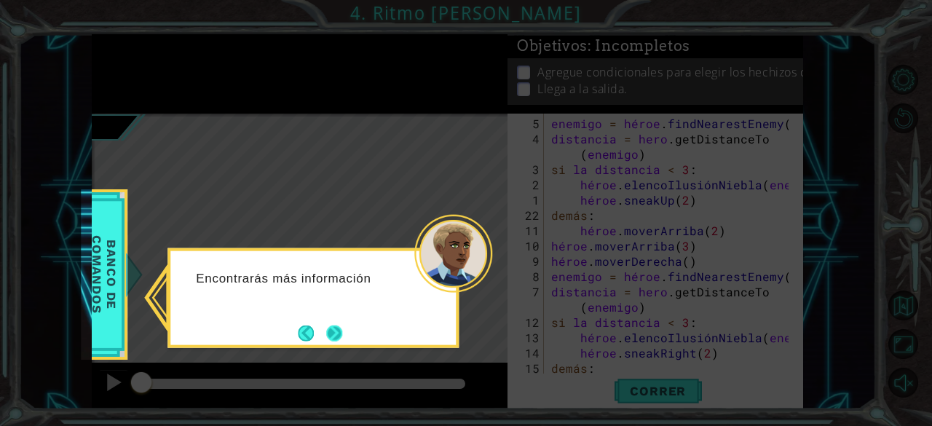
click at [333, 330] on button "Próximo" at bounding box center [334, 333] width 16 height 16
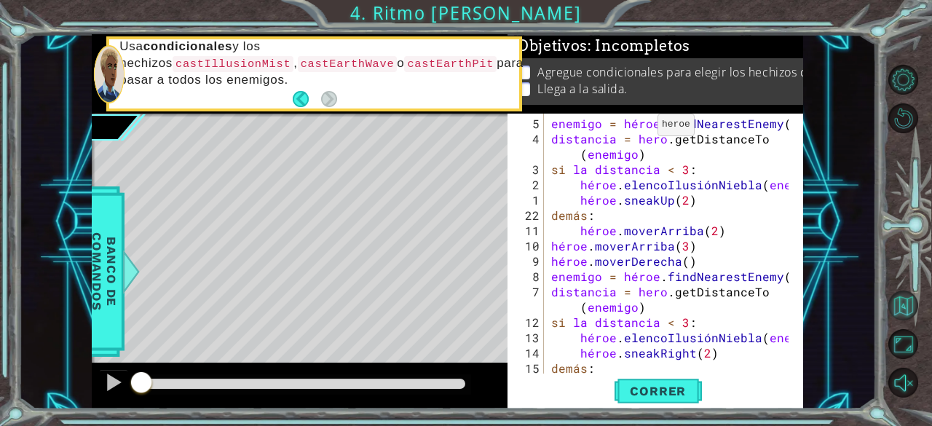
click at [906, 296] on button "Volver al mapa" at bounding box center [903, 305] width 30 height 30
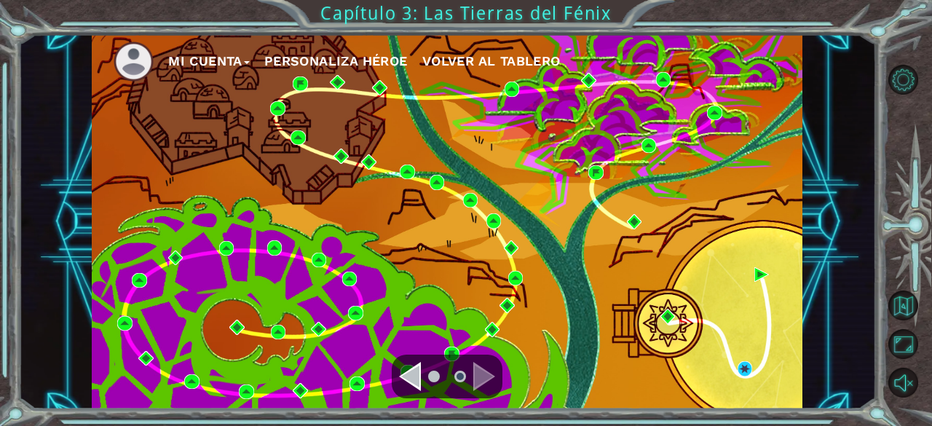
click at [403, 384] on div "Navegar a la página anterior" at bounding box center [410, 376] width 22 height 29
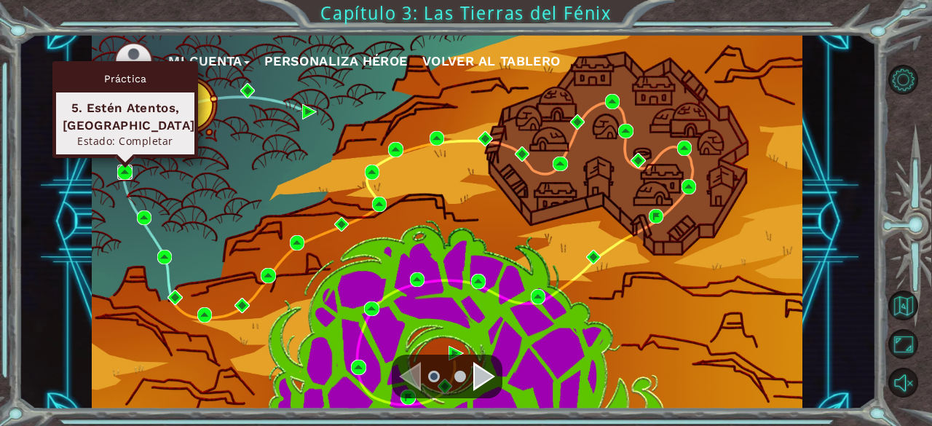
click at [122, 174] on img at bounding box center [124, 172] width 15 height 15
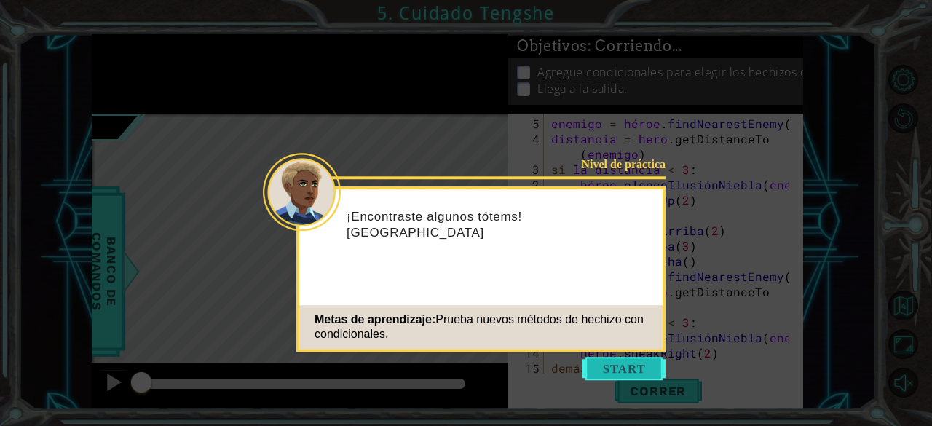
click at [635, 373] on button "Comenzar" at bounding box center [623, 368] width 83 height 23
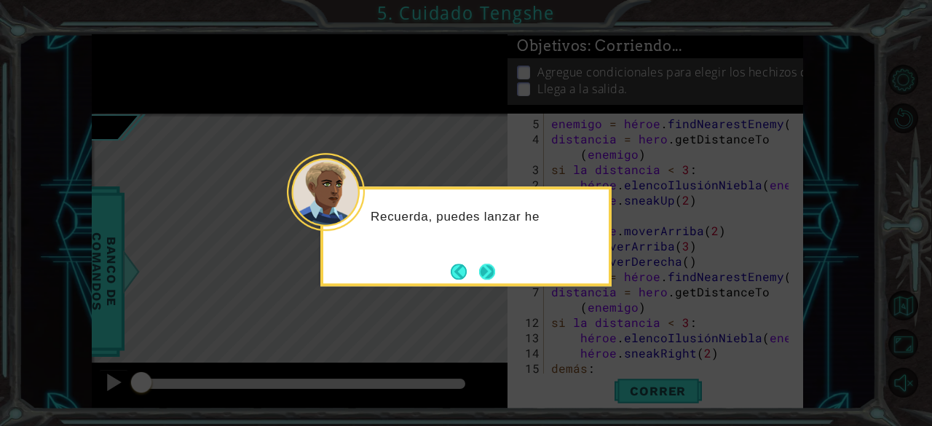
click at [496, 274] on button "Próximo" at bounding box center [486, 271] width 19 height 19
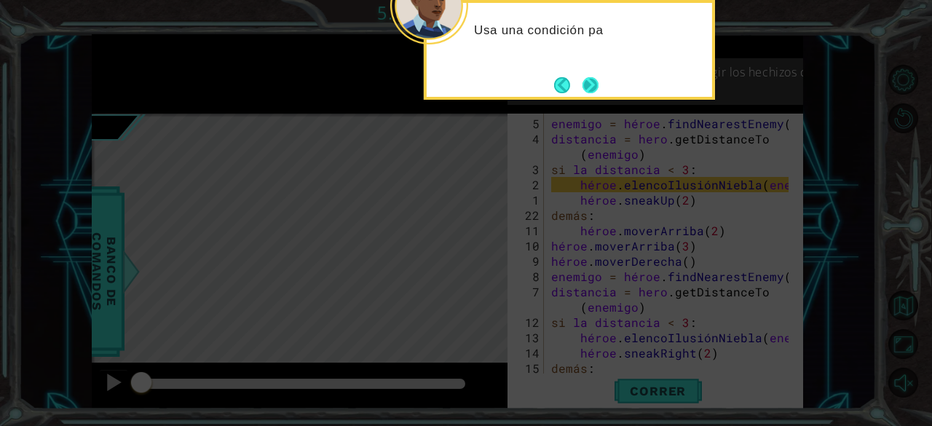
click at [596, 78] on button "Próximo" at bounding box center [590, 85] width 22 height 22
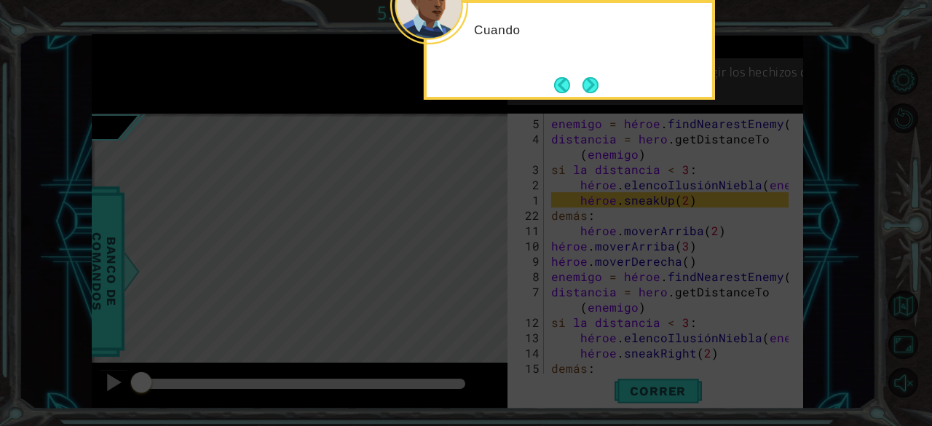
click at [596, 78] on button "Próximo" at bounding box center [590, 85] width 18 height 18
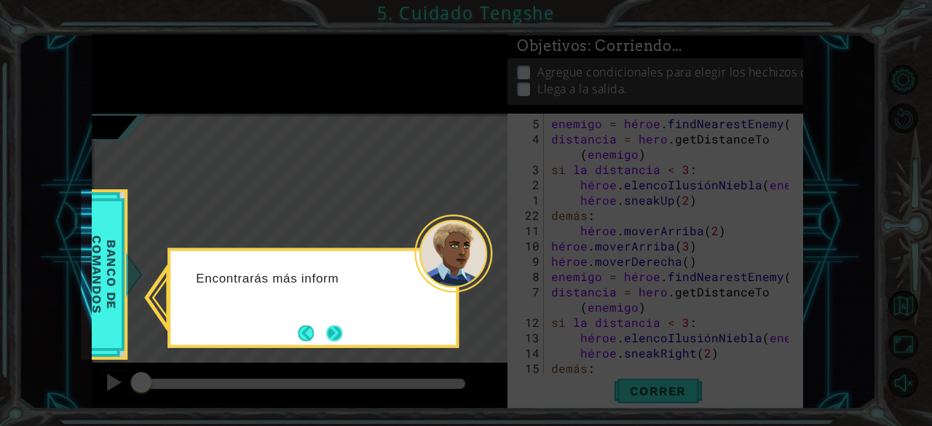
click at [336, 333] on button "Próximo" at bounding box center [334, 333] width 22 height 22
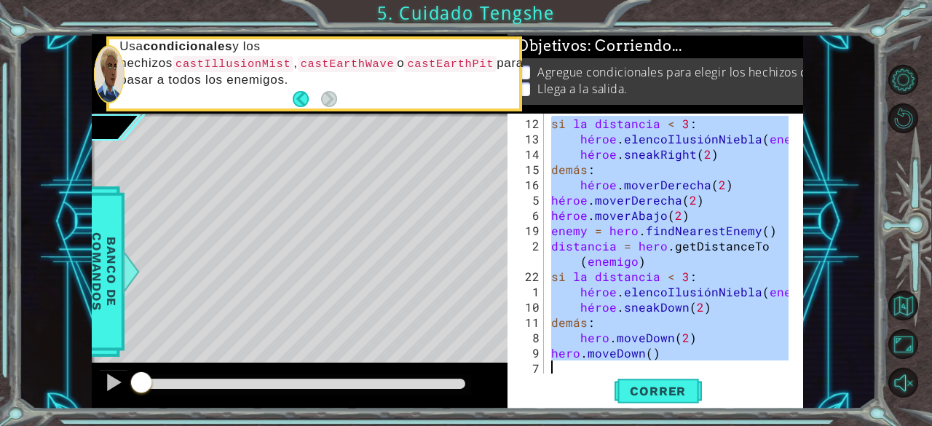
scroll to position [198, 0]
drag, startPoint x: 550, startPoint y: 127, endPoint x: 794, endPoint y: 397, distance: 364.4
click at [794, 397] on div "12 13 14 15 16 5 6 19 2 22 1 10 11 8 9 7 si la distancia < 3 : héroe . elencoIl…" at bounding box center [655, 261] width 296 height 295
type textarea "hero.moveDown()"
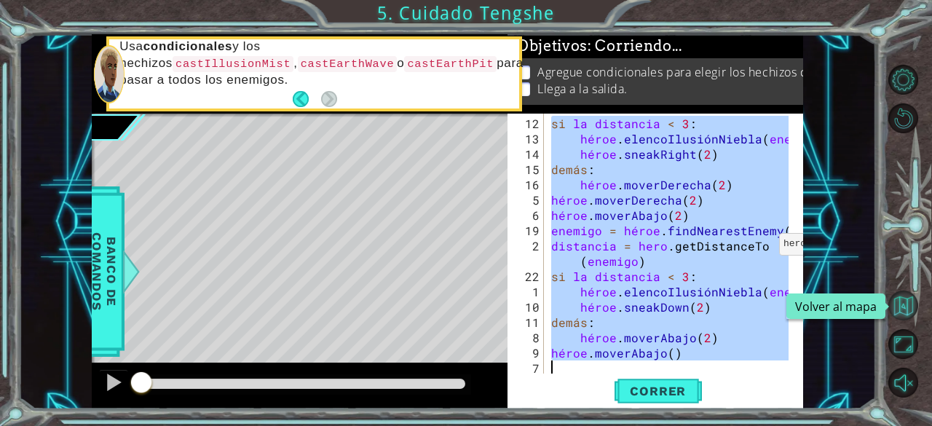
click at [907, 300] on button "Volver al mapa" at bounding box center [903, 305] width 30 height 30
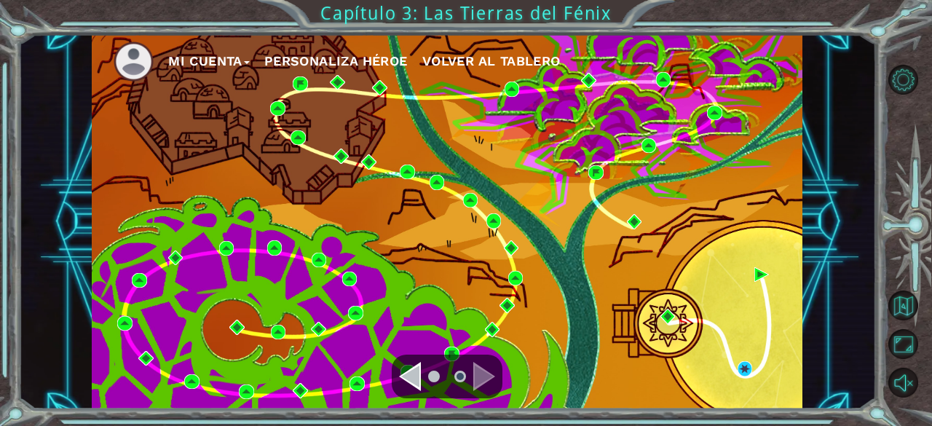
click at [395, 377] on div at bounding box center [447, 376] width 111 height 44
click at [421, 377] on div "Navegar a la página anterior" at bounding box center [410, 376] width 22 height 29
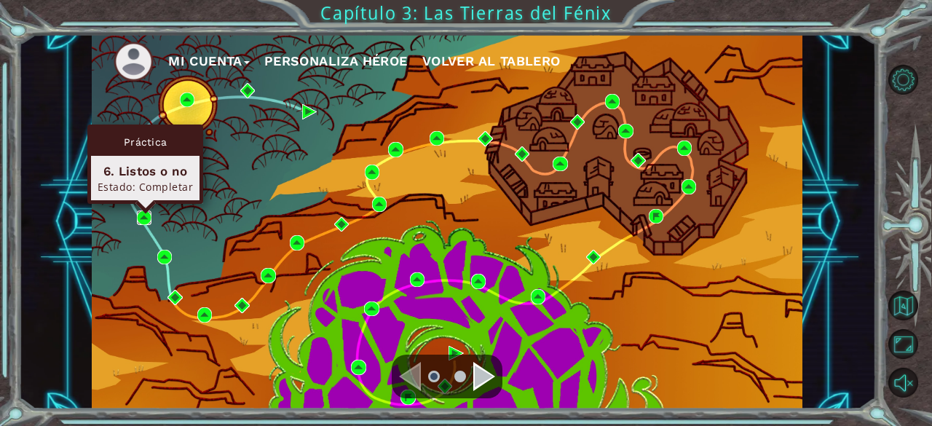
click at [143, 216] on img at bounding box center [144, 217] width 15 height 15
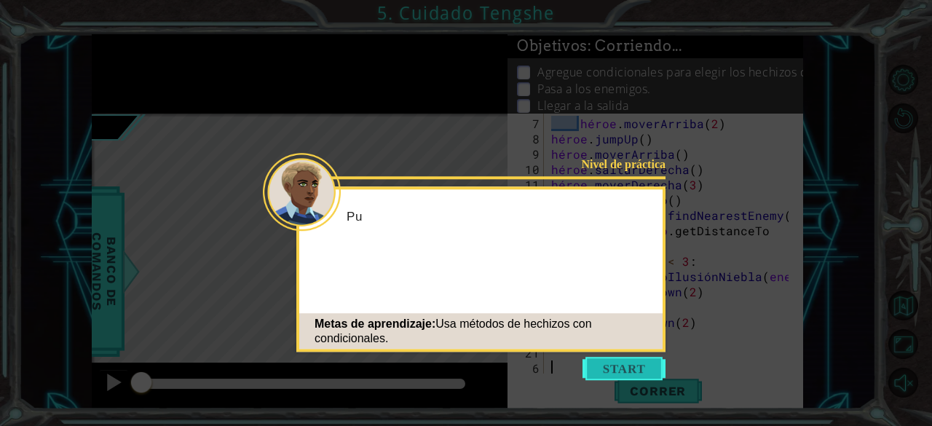
scroll to position [106, 0]
click at [626, 370] on button "Comenzar" at bounding box center [623, 368] width 83 height 23
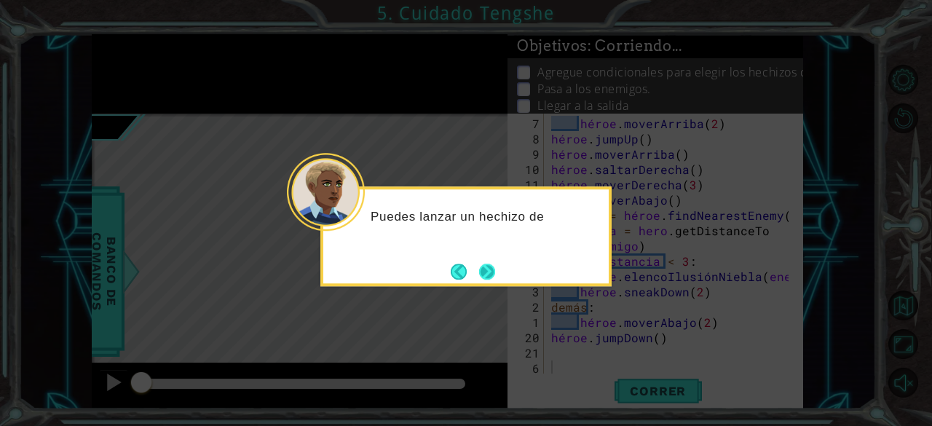
click at [493, 275] on button "Próximo" at bounding box center [487, 271] width 17 height 17
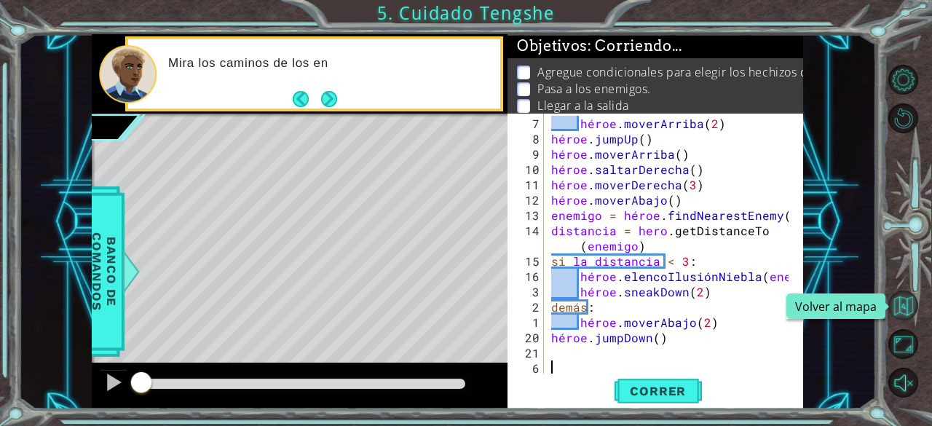
click at [898, 293] on button "Volver al mapa" at bounding box center [903, 305] width 30 height 30
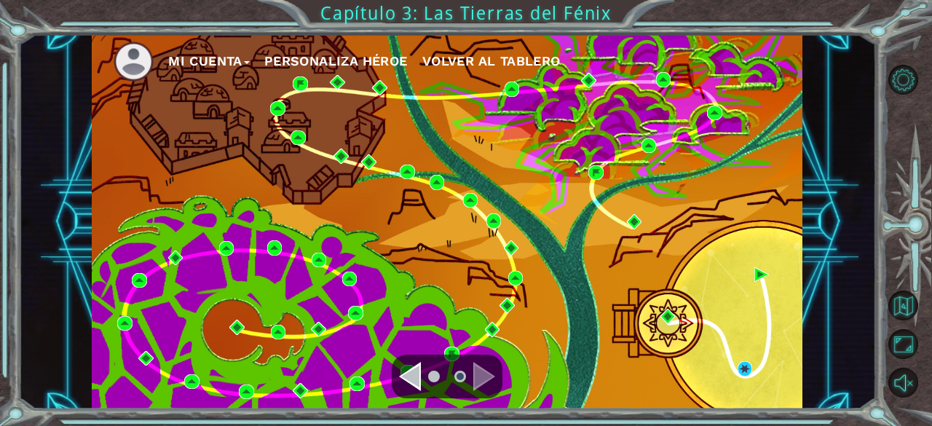
click at [418, 384] on div "Navegar a la página anterior" at bounding box center [410, 376] width 22 height 29
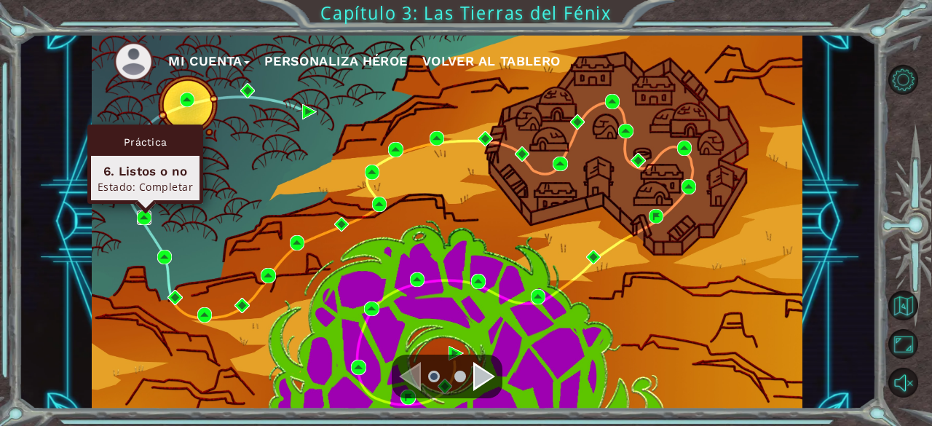
click at [144, 219] on img at bounding box center [144, 217] width 15 height 15
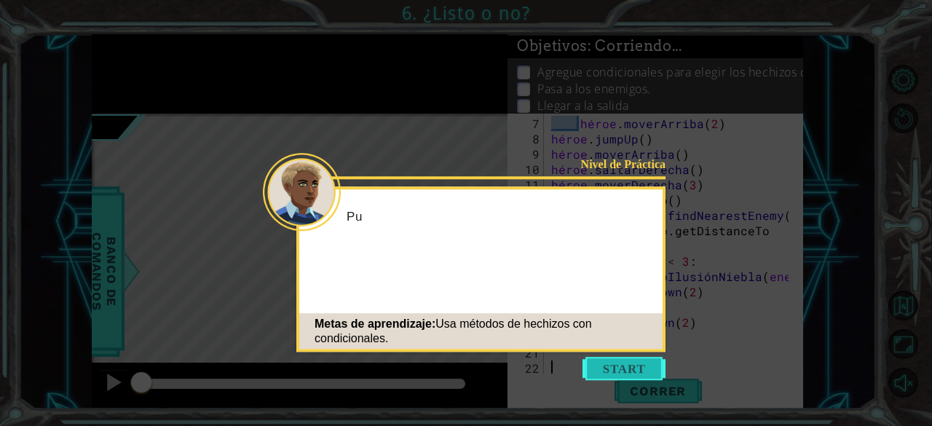
scroll to position [106, 0]
click at [639, 369] on button "Comenzar" at bounding box center [623, 368] width 83 height 23
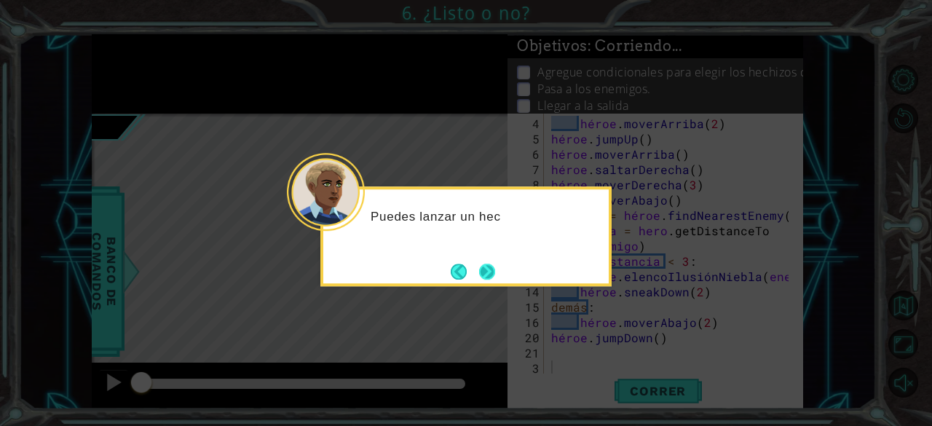
click at [496, 276] on button "Próximo" at bounding box center [487, 272] width 20 height 20
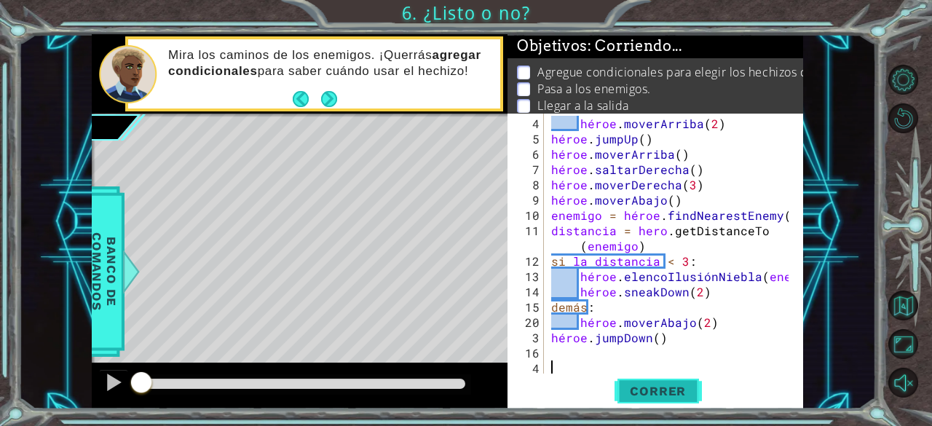
click at [634, 394] on font "Correr" at bounding box center [658, 391] width 56 height 15
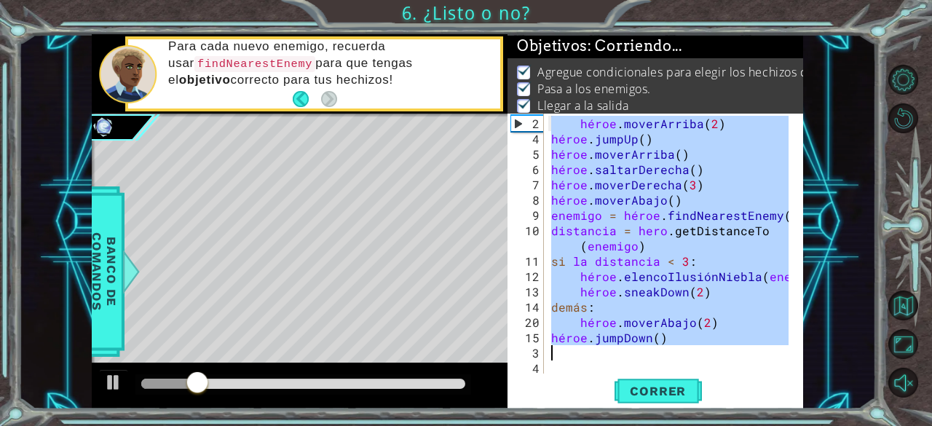
drag, startPoint x: 551, startPoint y: 122, endPoint x: 719, endPoint y: 349, distance: 282.6
click at [719, 349] on div "héroe . moverArriba ( 2 ) héroe . jumpUp ( ) héroe . [PERSON_NAME] ( ) héroe . …" at bounding box center [672, 261] width 248 height 290
type textarea "hero.jumpDown()"
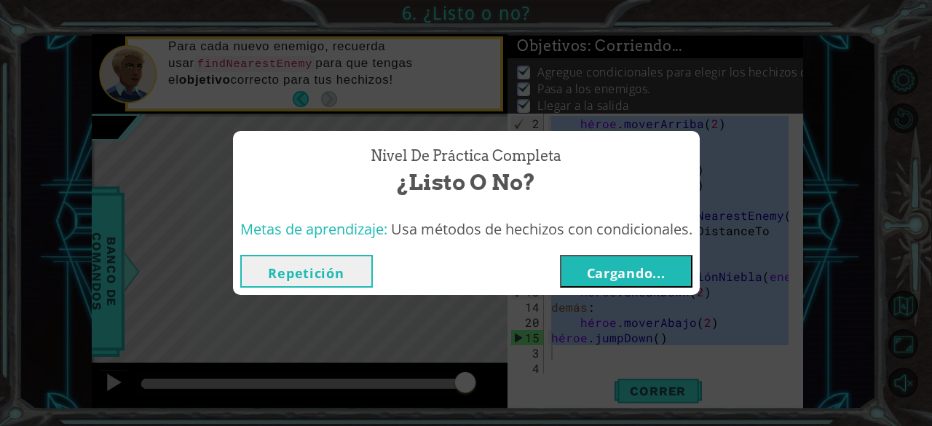
click at [646, 274] on font "Cargando..." at bounding box center [626, 272] width 79 height 17
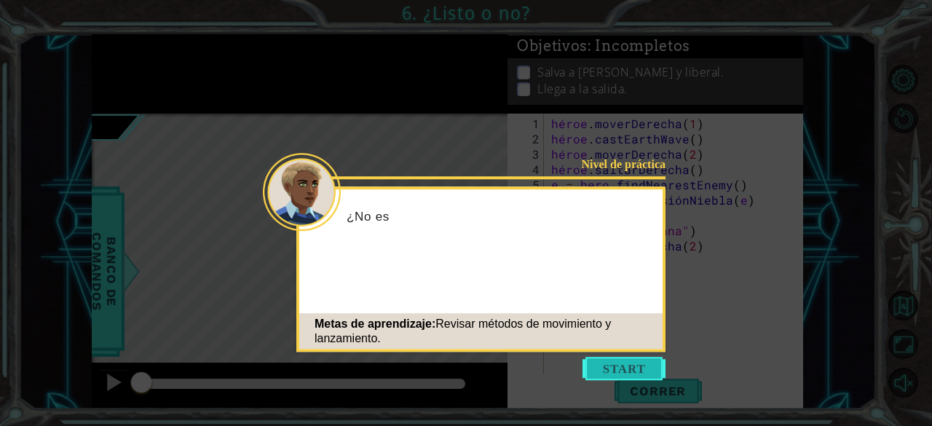
click at [623, 379] on button "Comenzar" at bounding box center [623, 368] width 83 height 23
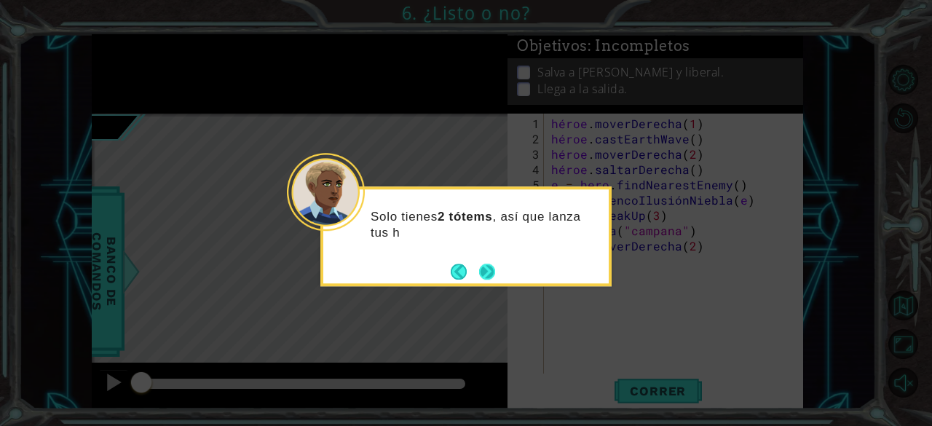
click at [494, 280] on button "Próximo" at bounding box center [486, 271] width 17 height 17
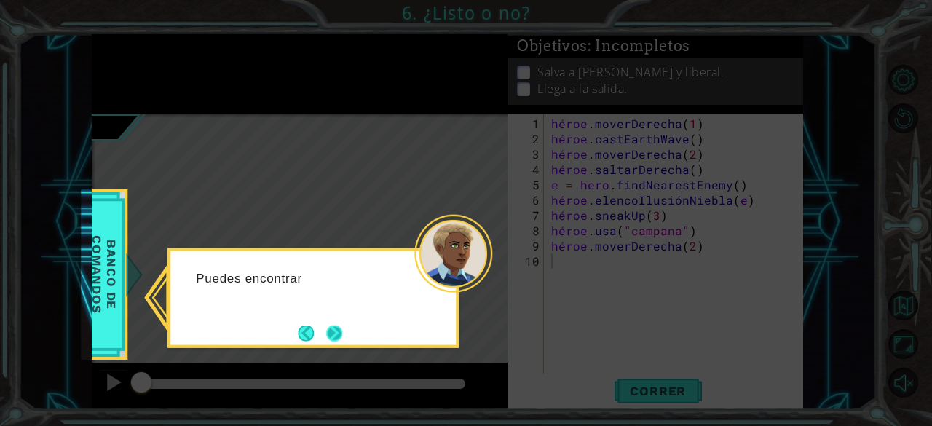
click at [329, 339] on button "Próximo" at bounding box center [334, 333] width 17 height 17
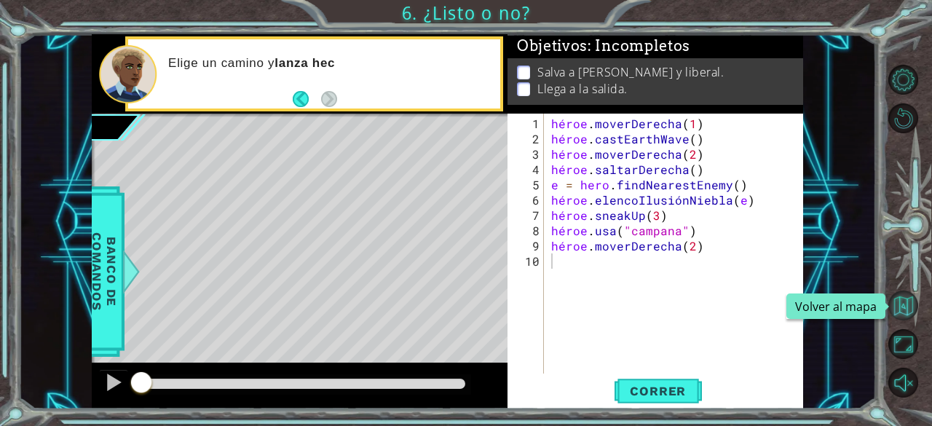
click at [911, 301] on button "Volver al mapa" at bounding box center [903, 305] width 30 height 30
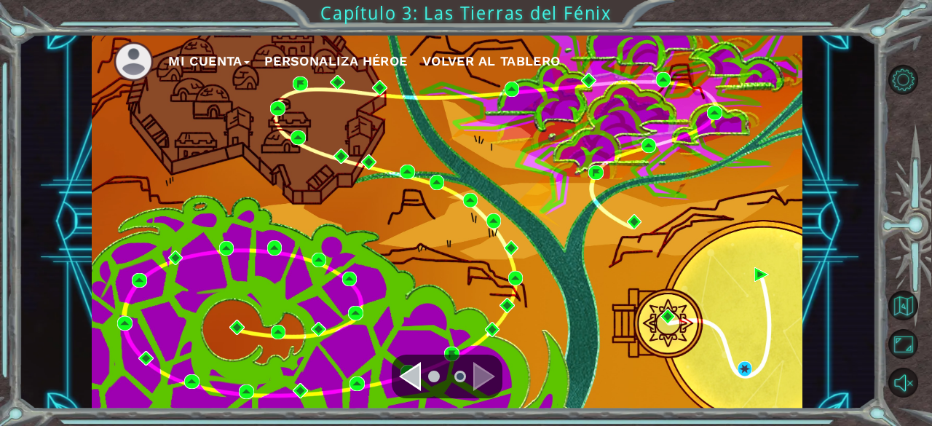
click at [416, 379] on div "Navegar a la página anterior" at bounding box center [410, 376] width 22 height 29
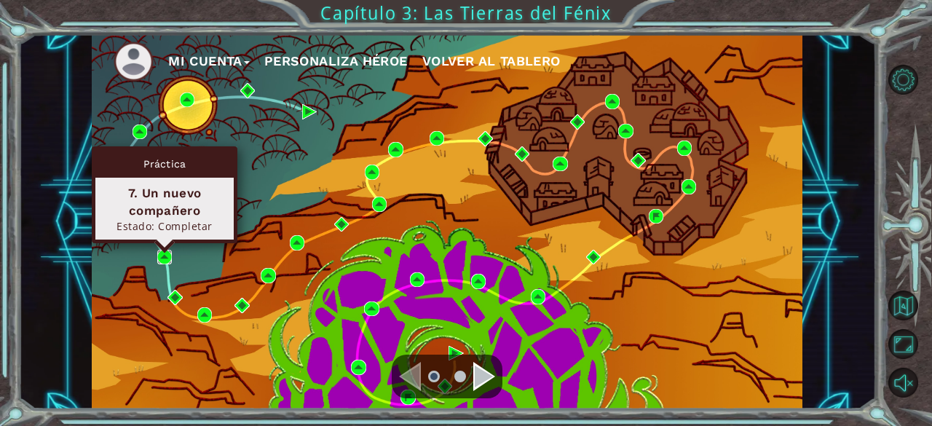
click at [163, 253] on img at bounding box center [164, 257] width 15 height 15
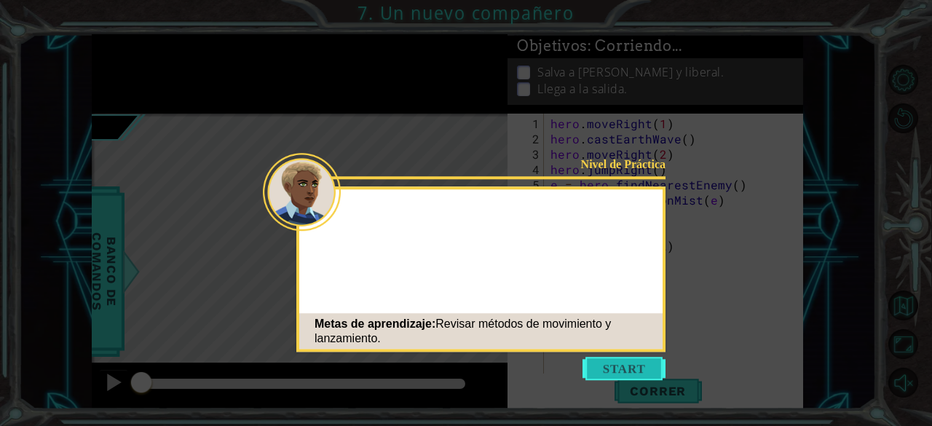
click at [613, 379] on button "Start" at bounding box center [623, 368] width 83 height 23
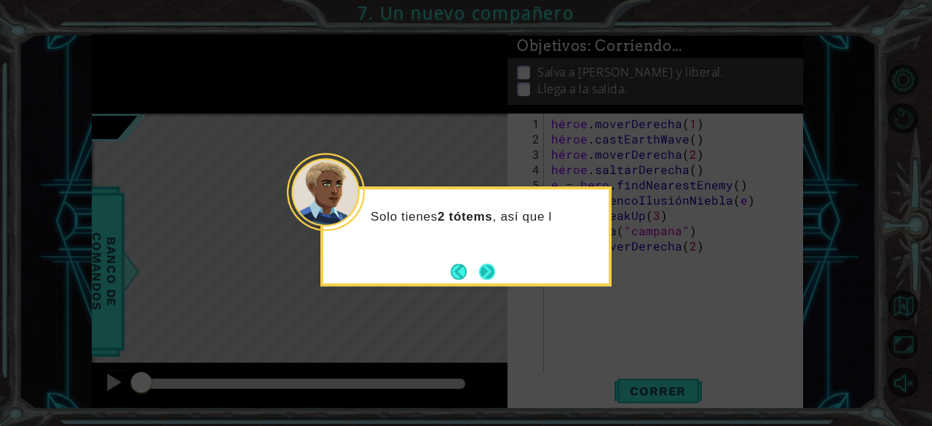
click at [485, 264] on button "Próximo" at bounding box center [486, 271] width 18 height 18
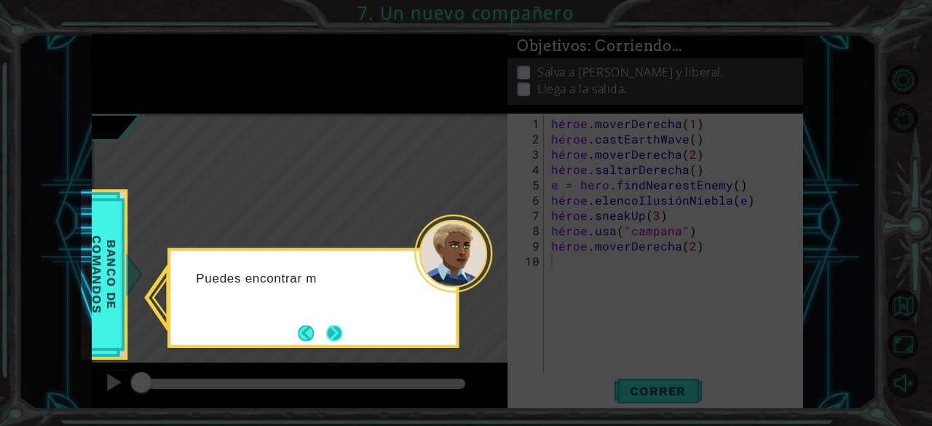
click at [343, 333] on button "Próximo" at bounding box center [334, 333] width 17 height 17
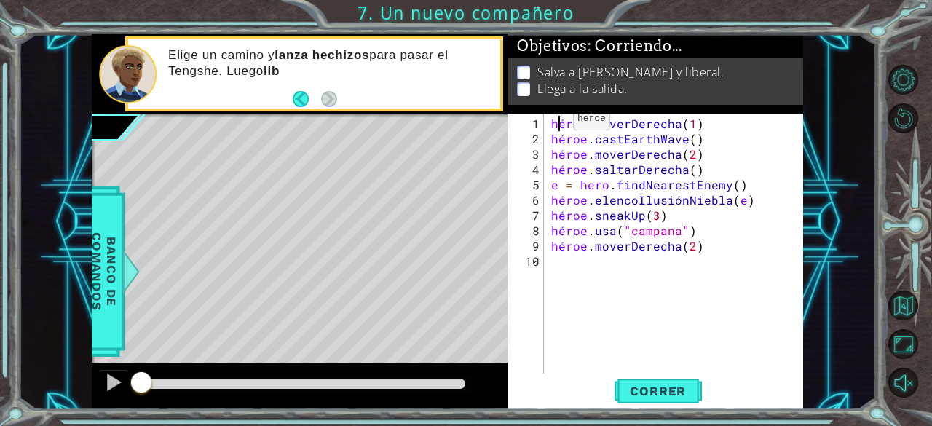
click at [555, 124] on div "héroe . moverDerecha ( 1 ) héroe . [PERSON_NAME] ( ) héroe . moverDerecha ( 2 )…" at bounding box center [677, 261] width 259 height 290
click at [549, 122] on div "héroe . moverDerecha ( 1 ) héroe . [PERSON_NAME] ( ) héroe . moverDerecha ( 2 )…" at bounding box center [674, 244] width 252 height 260
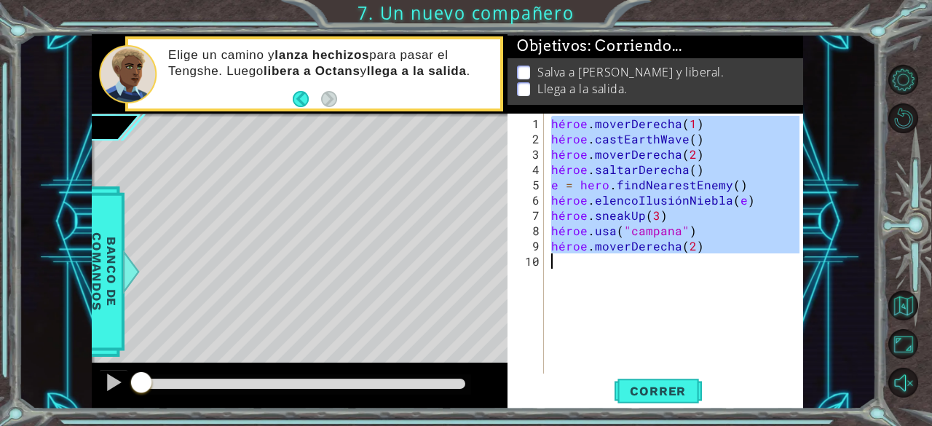
drag, startPoint x: 550, startPoint y: 120, endPoint x: 764, endPoint y: 255, distance: 252.8
click at [764, 255] on div "héroe . moverDerecha ( 1 ) héroe . [PERSON_NAME] ( ) héroe . moverDerecha ( 2 )…" at bounding box center [677, 261] width 259 height 290
type textarea "hero.moveRight(2)"
click at [658, 392] on font "Correr" at bounding box center [658, 391] width 56 height 15
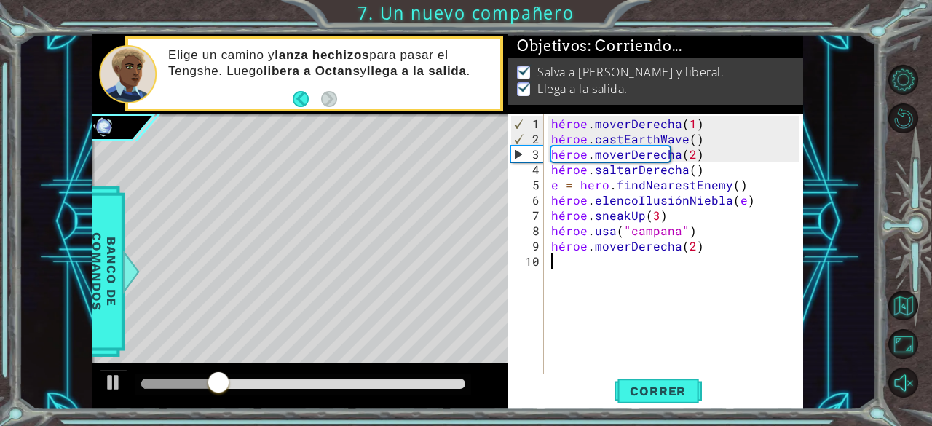
drag, startPoint x: 372, startPoint y: 387, endPoint x: 509, endPoint y: 399, distance: 137.4
click at [509, 399] on div "1 [DEMOGRAPHIC_DATA] XXXXXXXXXXXXXXXXXXXXXXXXXXXXXXXXXXXXXXXXXXXXXXXXXXXXXXXXXX…" at bounding box center [447, 221] width 710 height 375
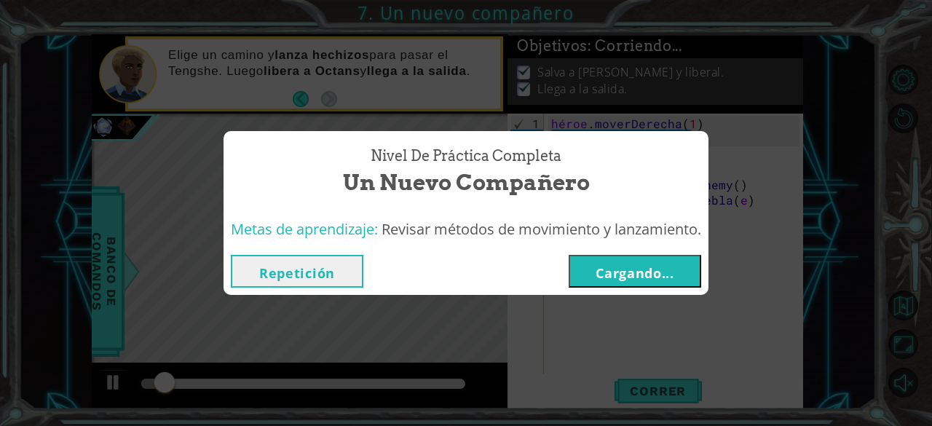
click at [613, 270] on font "Cargando..." at bounding box center [634, 272] width 79 height 17
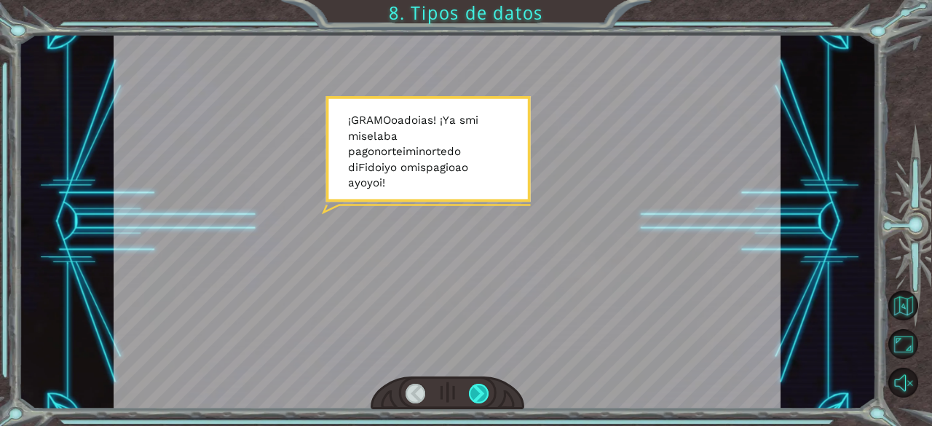
click at [478, 390] on div at bounding box center [479, 394] width 20 height 20
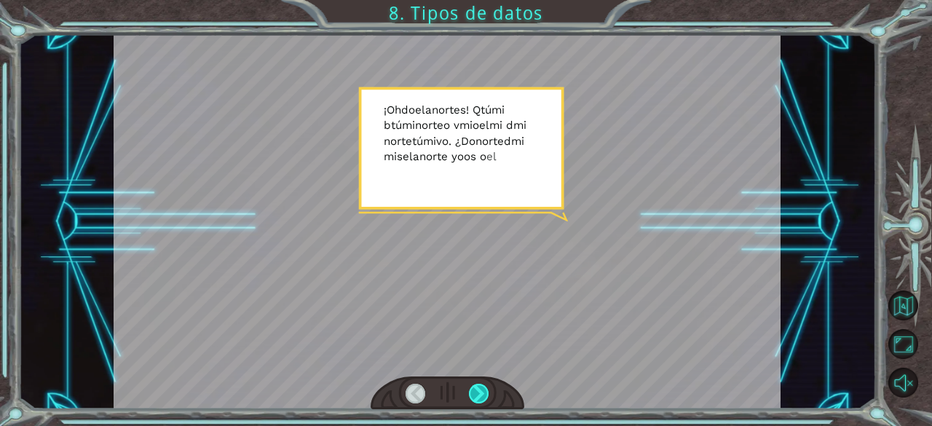
click at [478, 390] on div at bounding box center [479, 394] width 20 height 20
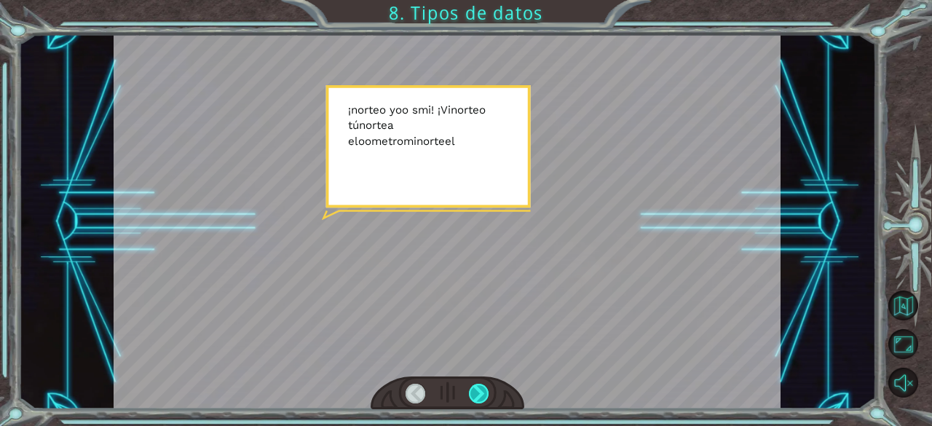
click at [478, 390] on div at bounding box center [479, 394] width 20 height 20
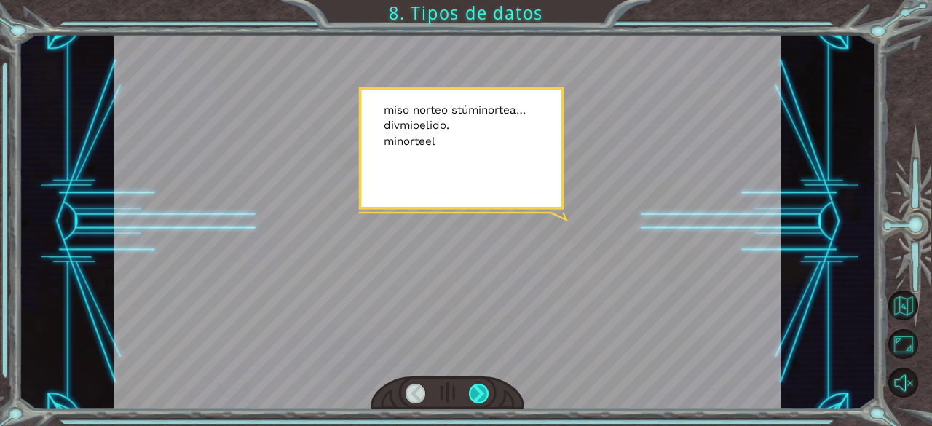
click at [478, 390] on div at bounding box center [479, 394] width 20 height 20
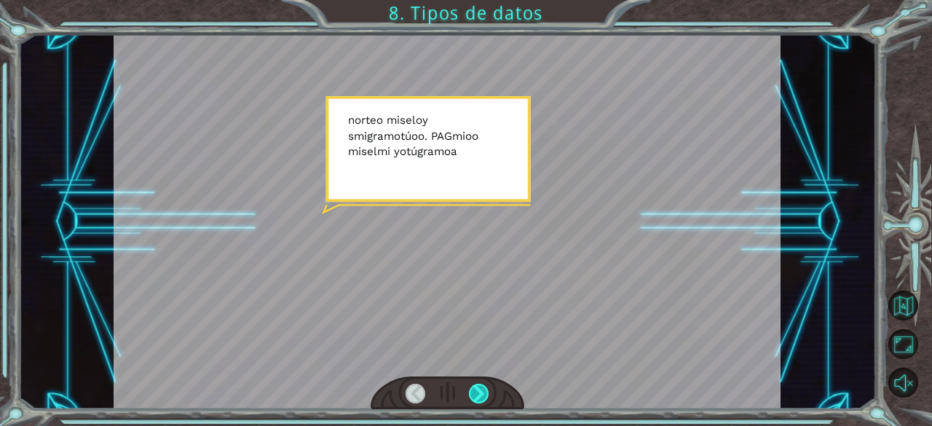
click at [478, 390] on div at bounding box center [479, 394] width 20 height 20
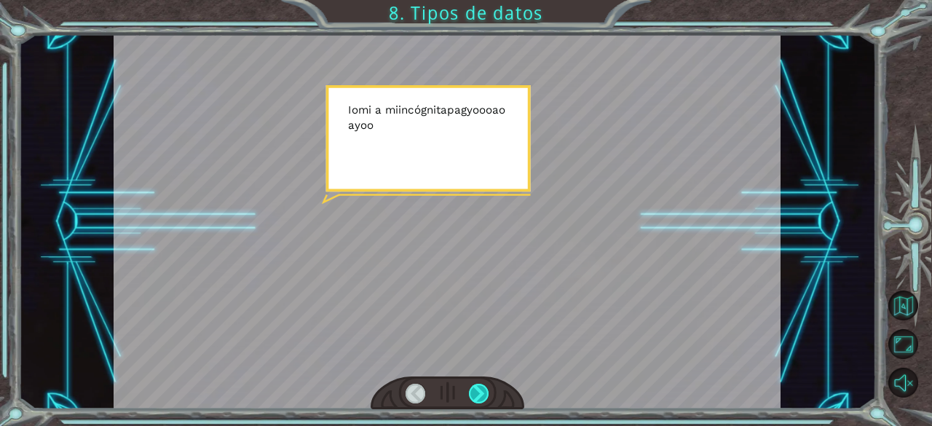
click at [478, 390] on div at bounding box center [479, 394] width 20 height 20
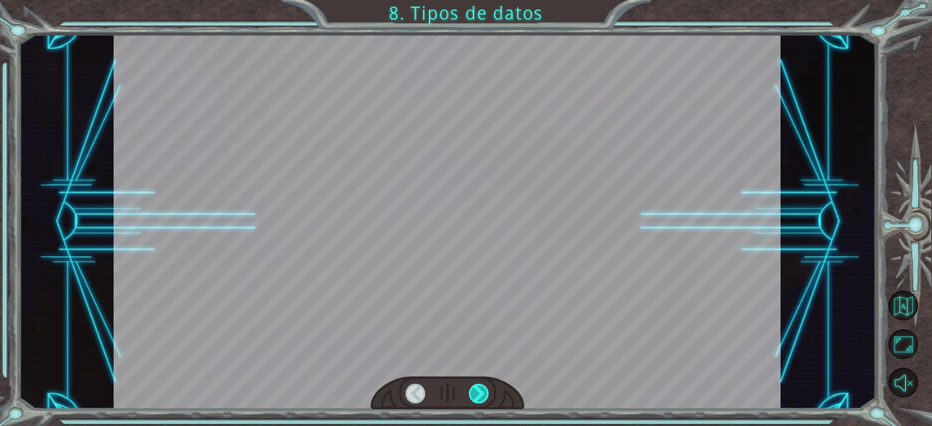
click at [478, 390] on div at bounding box center [479, 394] width 20 height 20
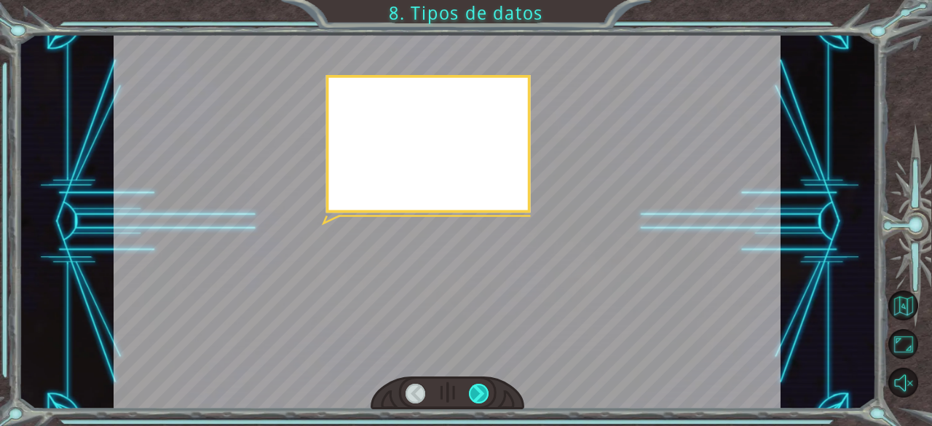
click at [478, 390] on div at bounding box center [479, 394] width 20 height 20
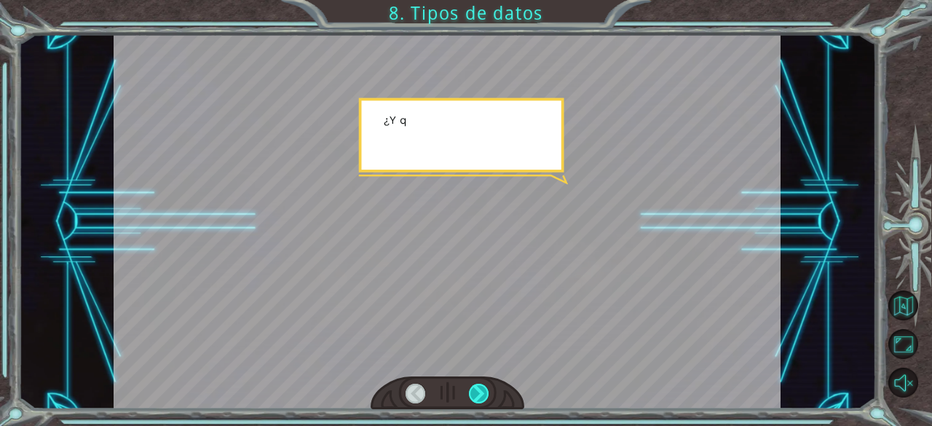
click at [478, 390] on div at bounding box center [479, 394] width 20 height 20
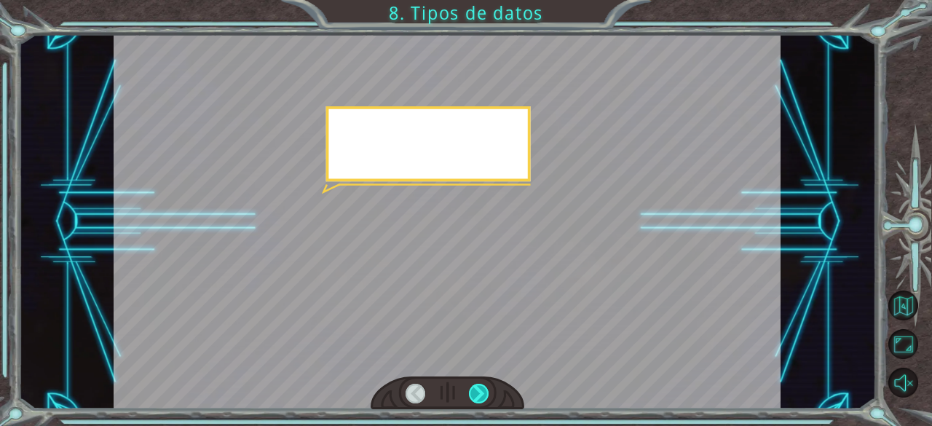
click at [478, 390] on div at bounding box center [479, 394] width 20 height 20
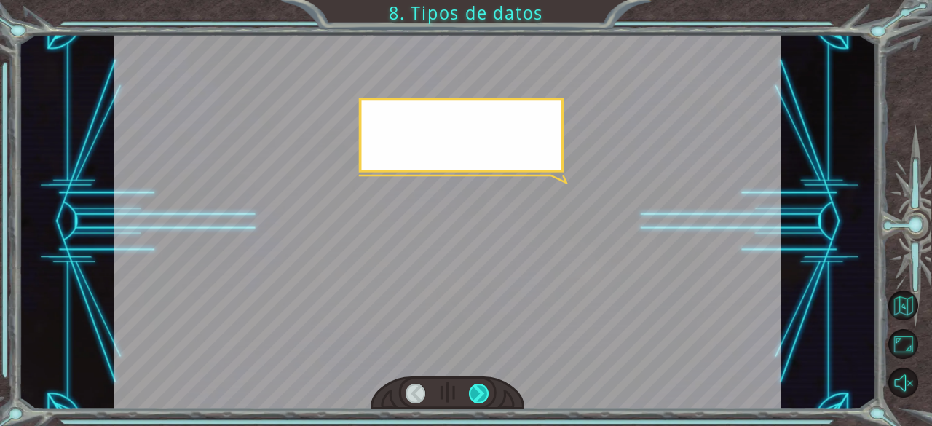
click at [478, 390] on div at bounding box center [479, 394] width 20 height 20
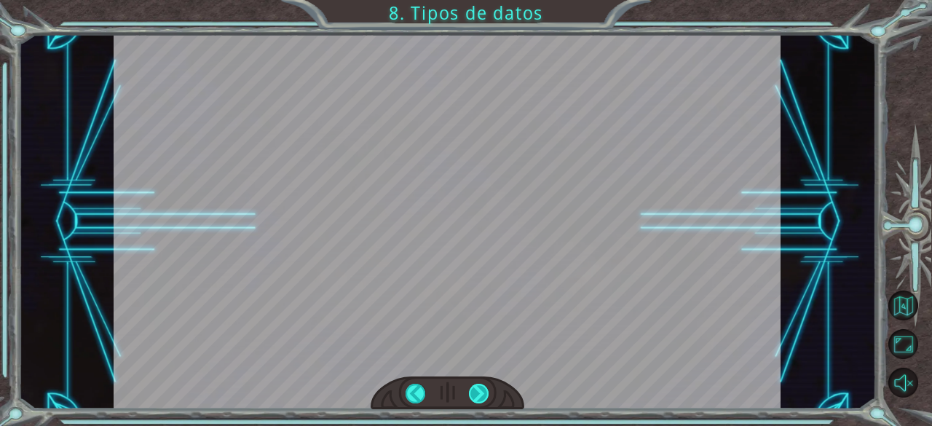
click at [478, 390] on div at bounding box center [479, 394] width 20 height 20
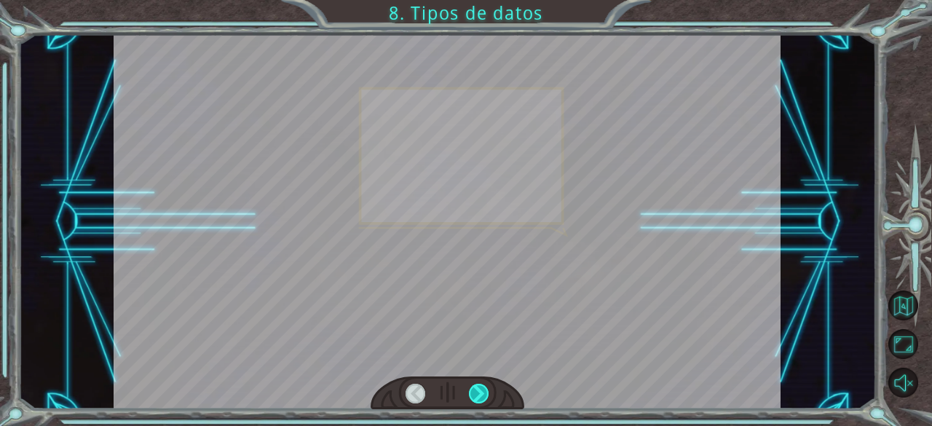
click at [478, 390] on div at bounding box center [479, 394] width 20 height 20
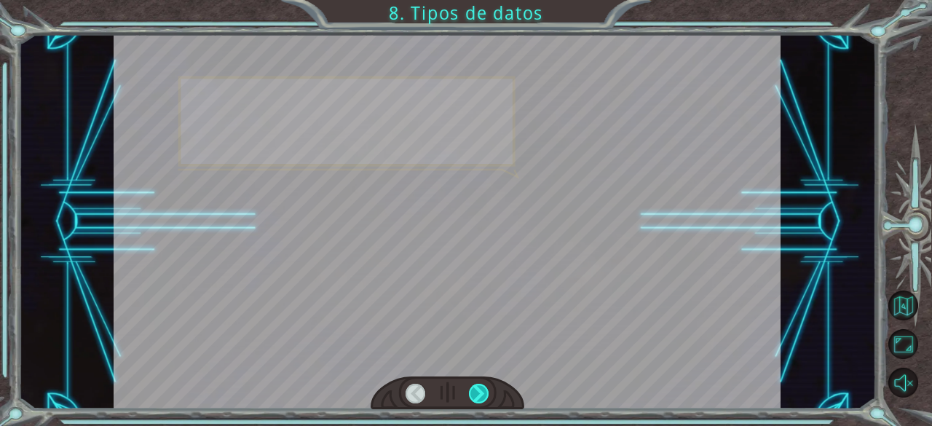
click at [478, 390] on div at bounding box center [479, 394] width 20 height 20
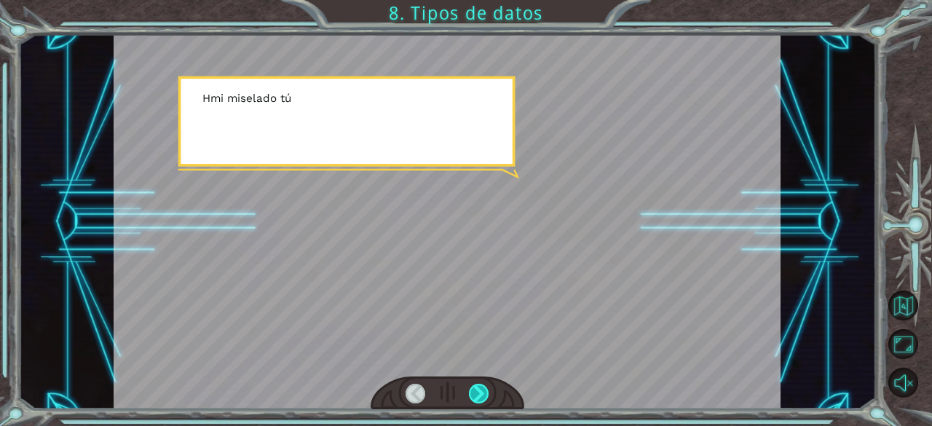
click at [478, 390] on div at bounding box center [479, 394] width 20 height 20
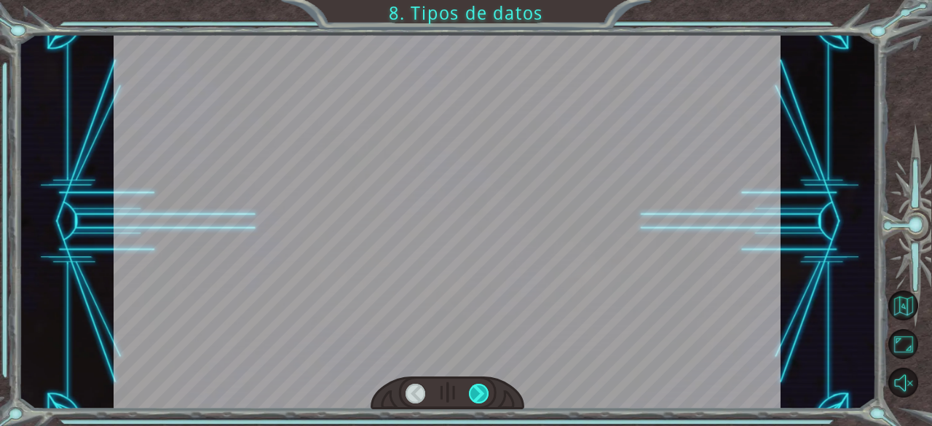
click at [478, 390] on div at bounding box center [479, 394] width 20 height 20
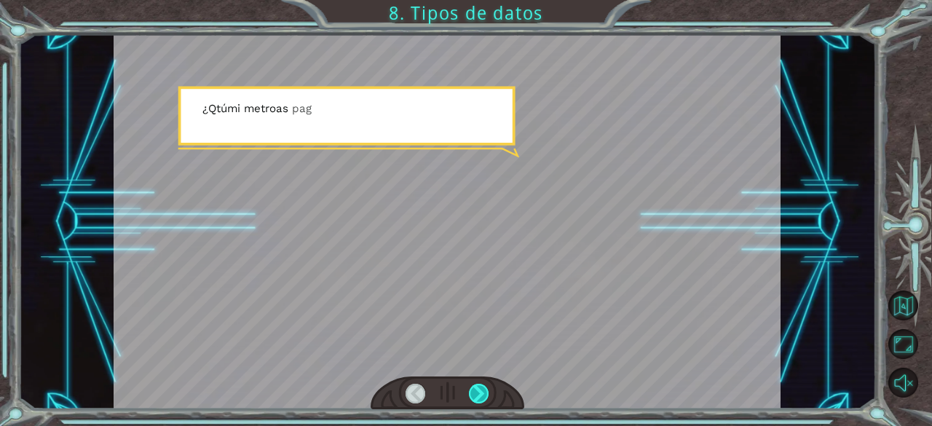
click at [478, 390] on div at bounding box center [479, 394] width 20 height 20
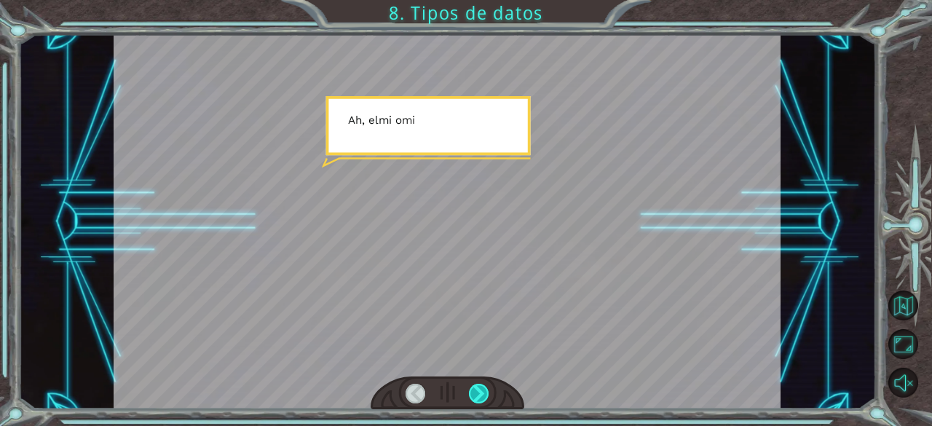
click at [478, 390] on div at bounding box center [479, 394] width 20 height 20
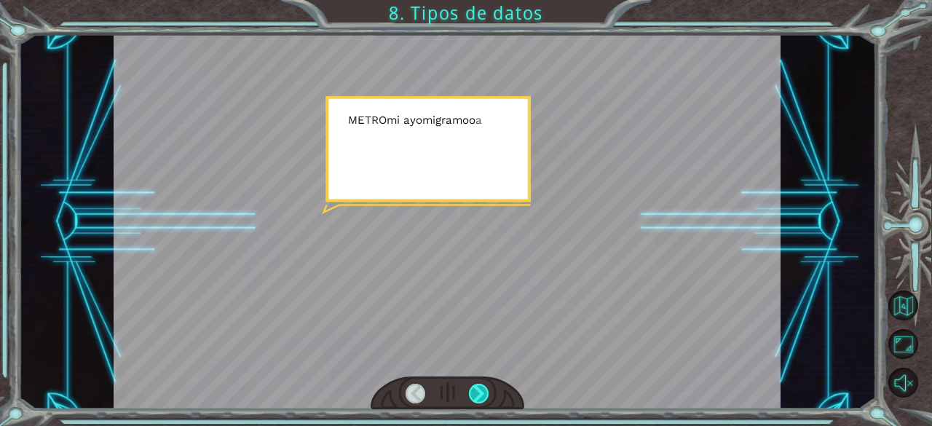
click at [478, 390] on div at bounding box center [479, 394] width 20 height 20
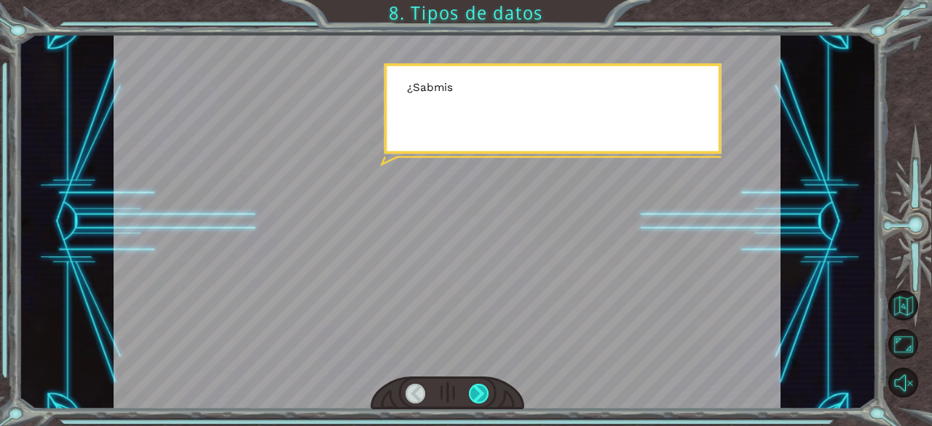
click at [478, 390] on div at bounding box center [479, 394] width 20 height 20
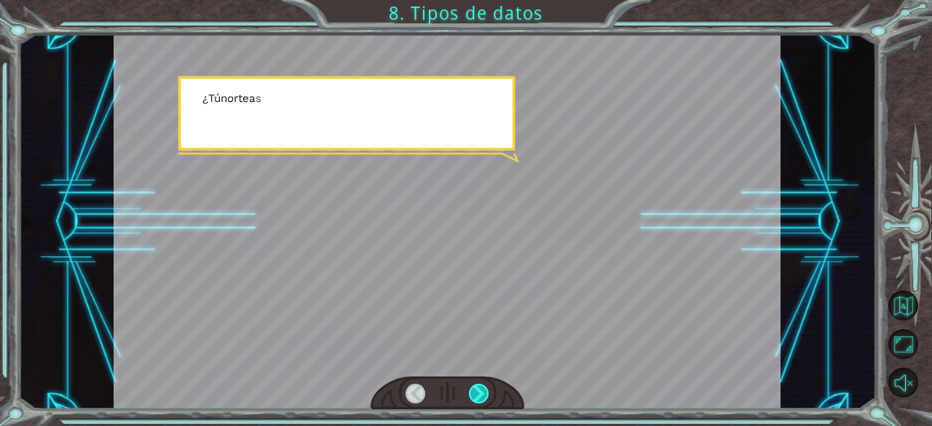
click at [478, 390] on div at bounding box center [479, 394] width 20 height 20
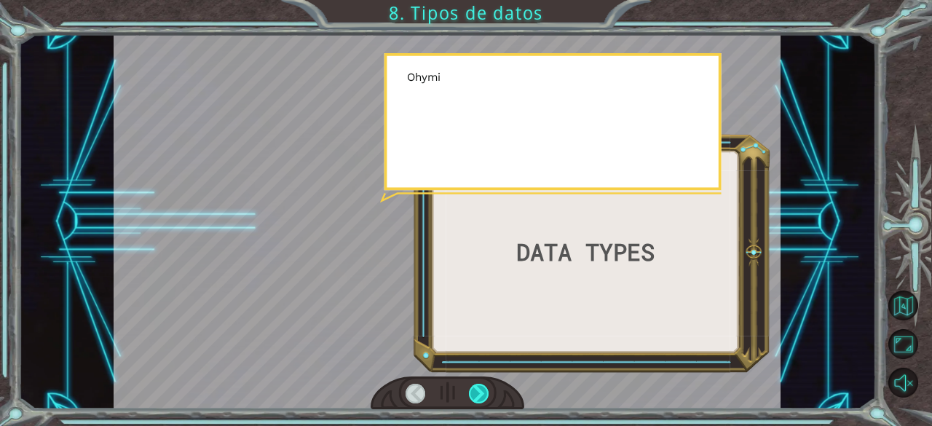
click at [478, 390] on div at bounding box center [479, 394] width 20 height 20
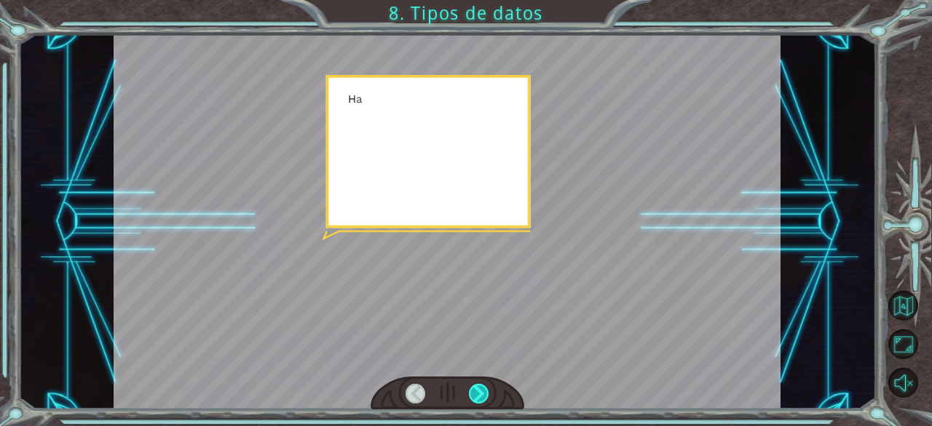
click at [478, 390] on div at bounding box center [479, 394] width 20 height 20
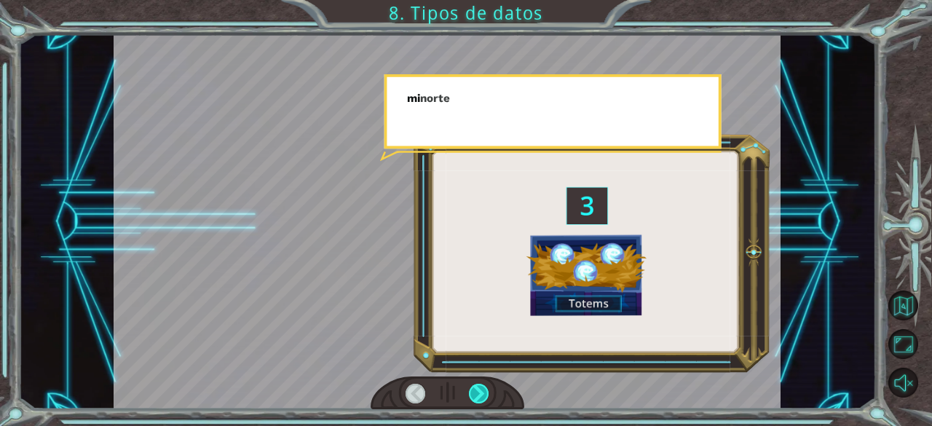
click at [478, 390] on div at bounding box center [479, 394] width 20 height 20
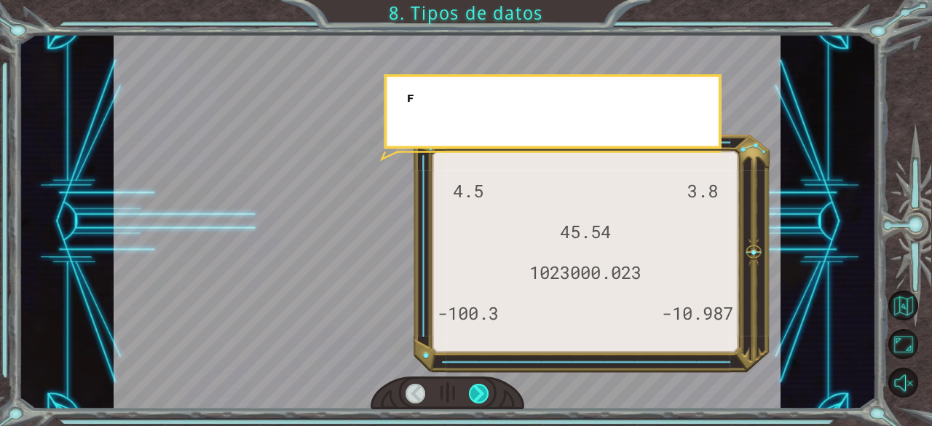
click at [478, 390] on div at bounding box center [479, 394] width 20 height 20
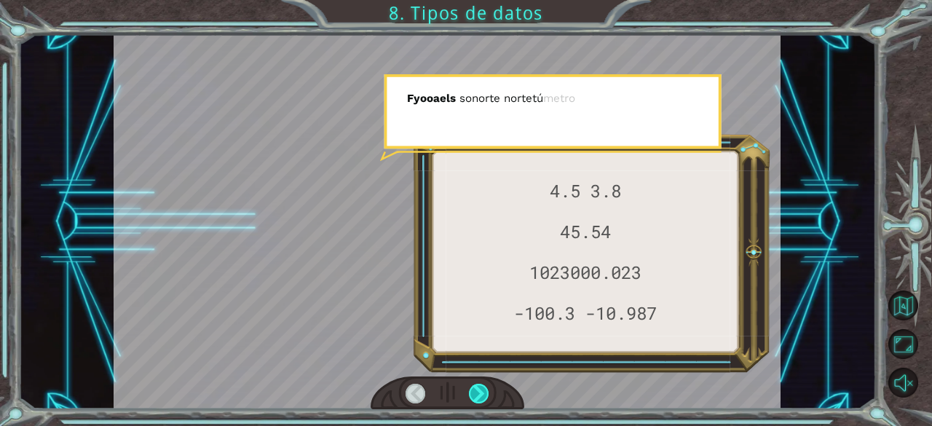
click at [478, 390] on div at bounding box center [479, 394] width 20 height 20
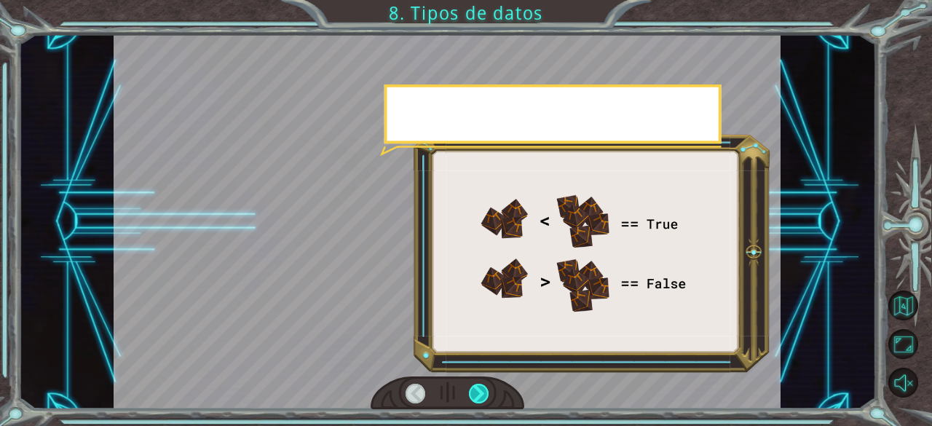
click at [478, 390] on div at bounding box center [479, 394] width 20 height 20
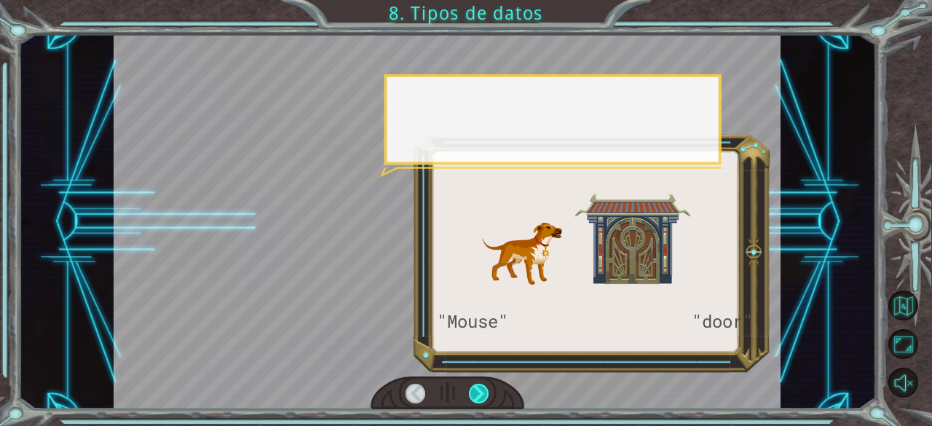
click at [478, 390] on div at bounding box center [479, 394] width 20 height 20
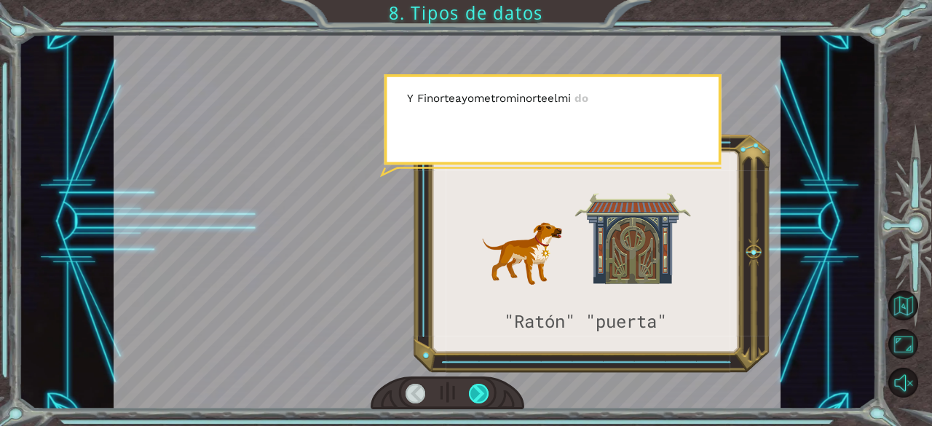
click at [478, 390] on div at bounding box center [479, 394] width 20 height 20
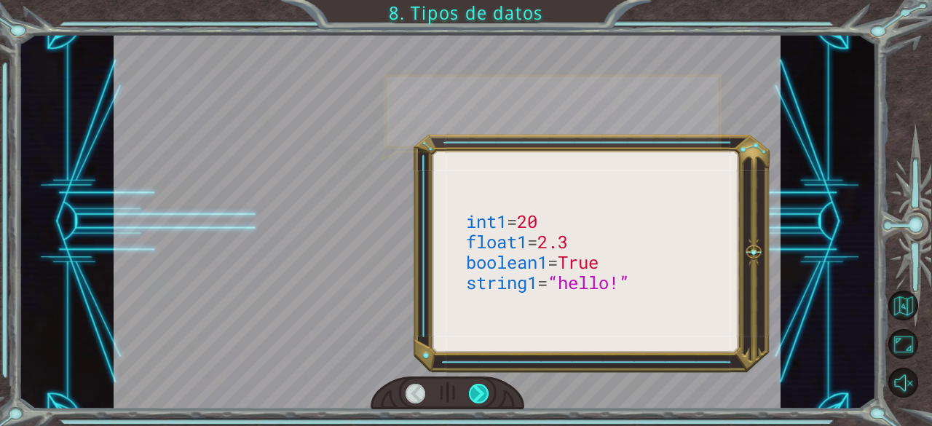
click at [478, 390] on div at bounding box center [479, 394] width 20 height 20
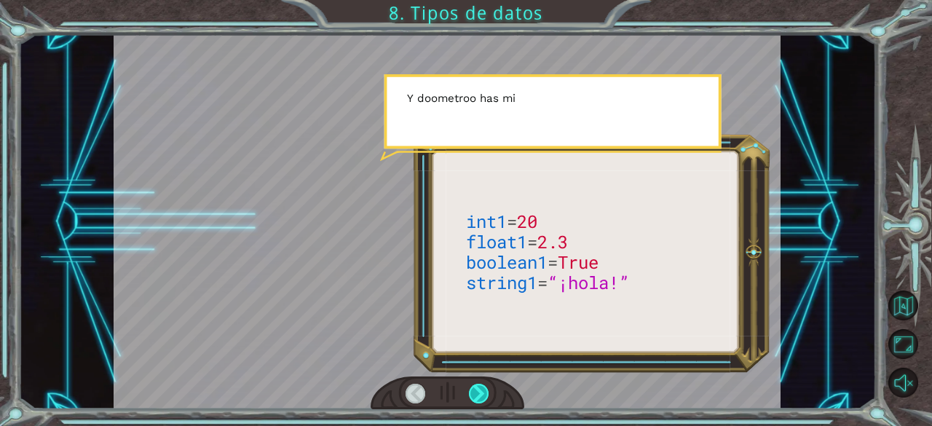
click at [478, 390] on div at bounding box center [479, 394] width 20 height 20
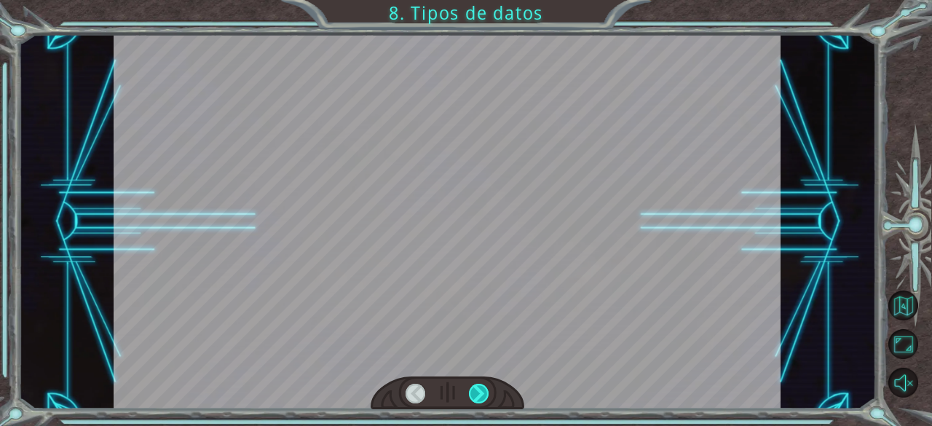
click at [478, 390] on div at bounding box center [479, 394] width 20 height 20
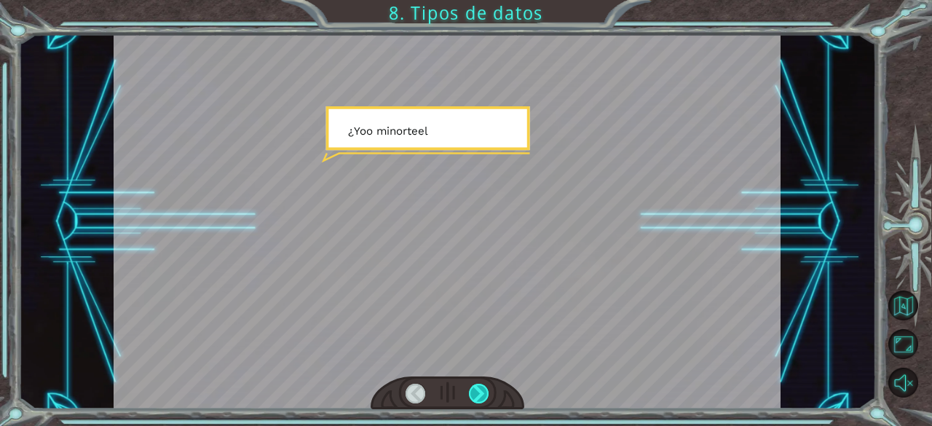
click at [478, 390] on div at bounding box center [479, 394] width 20 height 20
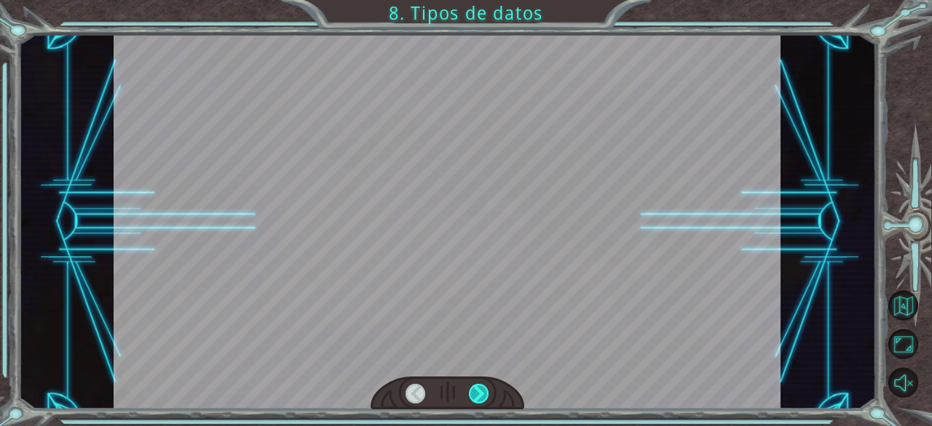
click at [478, 390] on div at bounding box center [479, 394] width 20 height 20
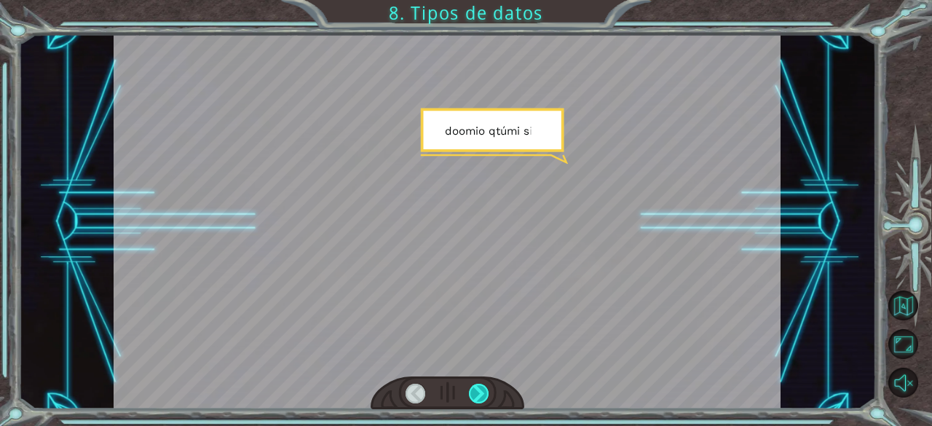
click at [478, 390] on div at bounding box center [479, 394] width 20 height 20
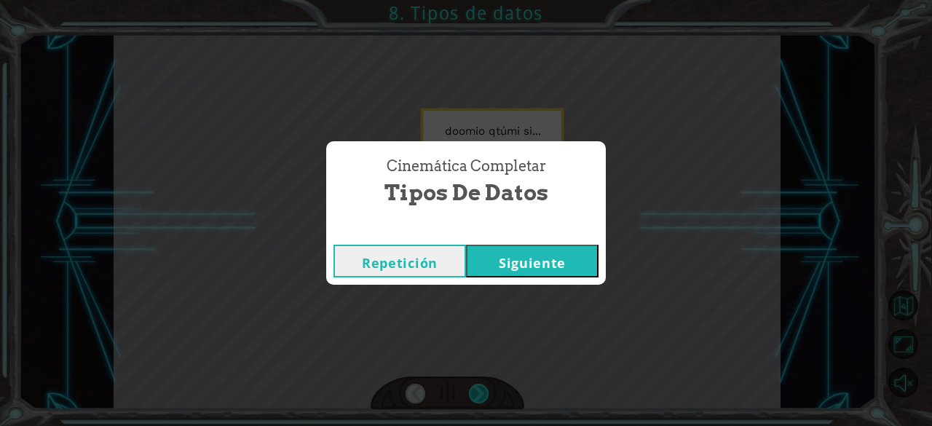
click at [478, 390] on div "Cinemática Completar Tipos de datos Repetición [GEOGRAPHIC_DATA]" at bounding box center [466, 213] width 932 height 426
click at [536, 269] on font "Siguiente" at bounding box center [532, 262] width 67 height 17
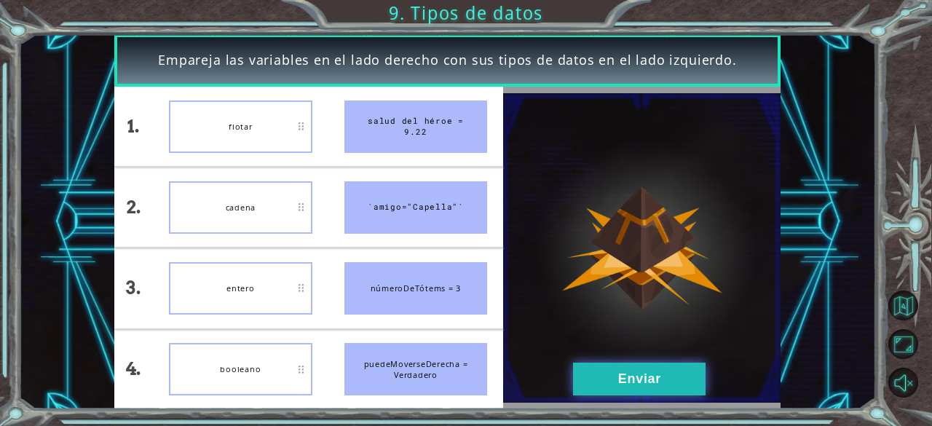
click at [601, 375] on button "Enviar" at bounding box center [639, 378] width 132 height 33
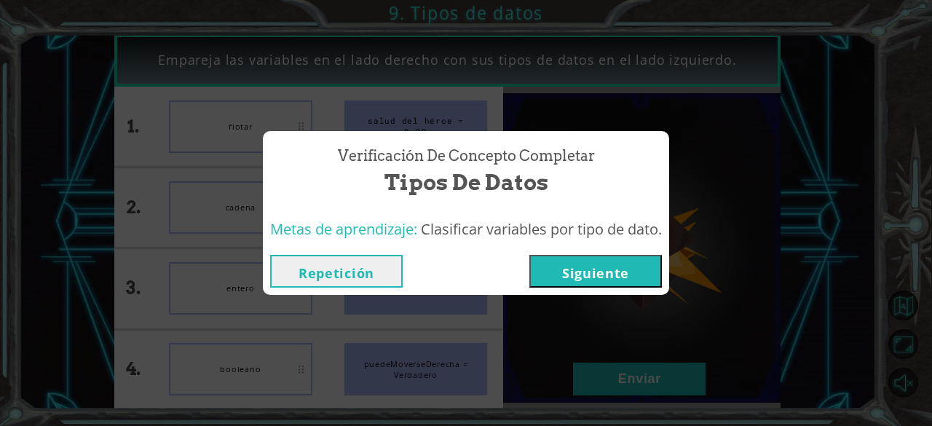
click at [627, 274] on font "Siguiente" at bounding box center [595, 272] width 67 height 17
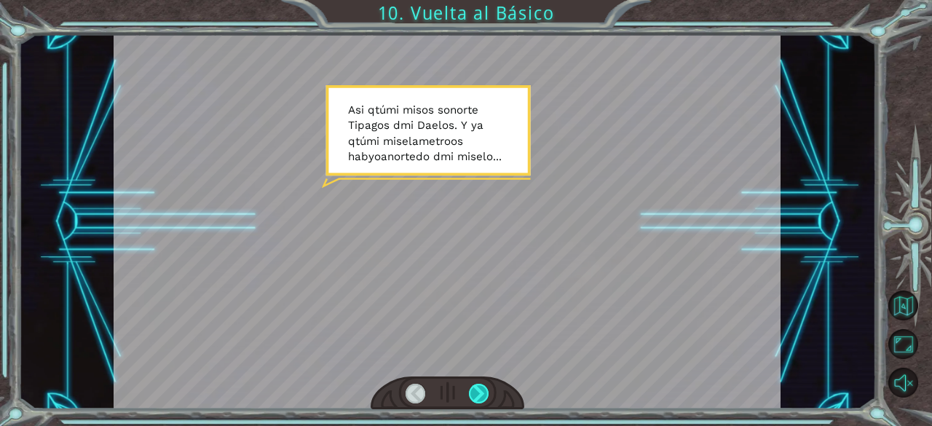
click at [480, 386] on div at bounding box center [479, 394] width 20 height 20
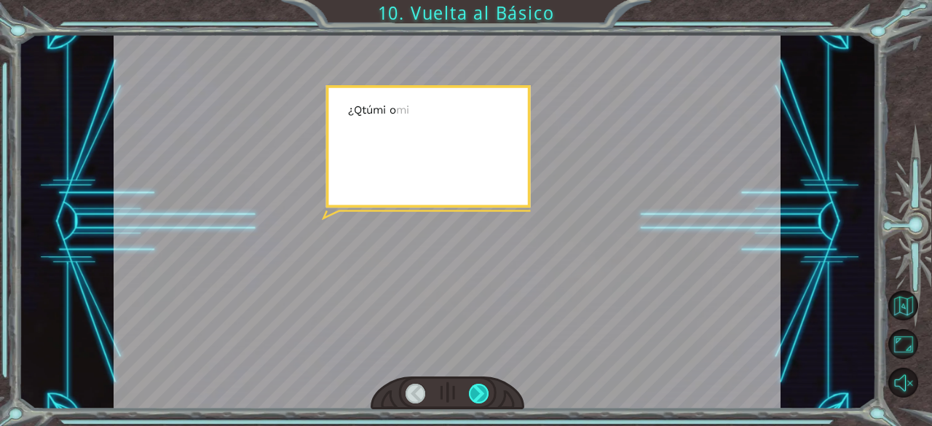
click at [480, 386] on div at bounding box center [479, 394] width 20 height 20
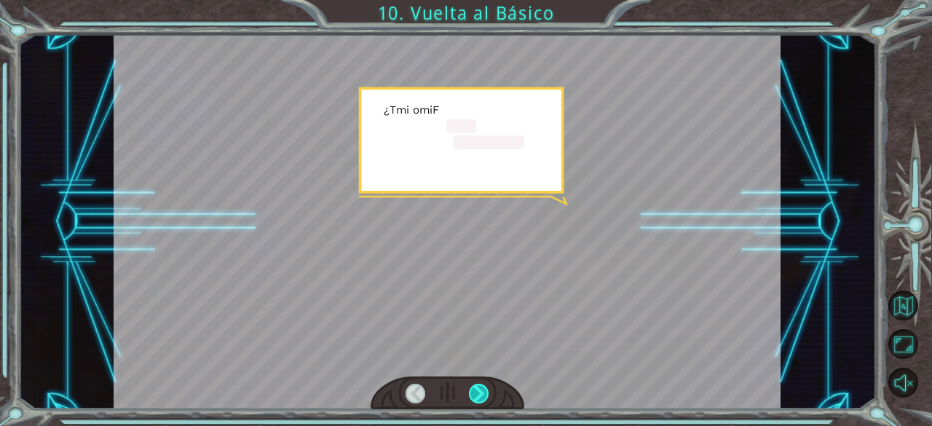
click at [480, 386] on div at bounding box center [479, 394] width 20 height 20
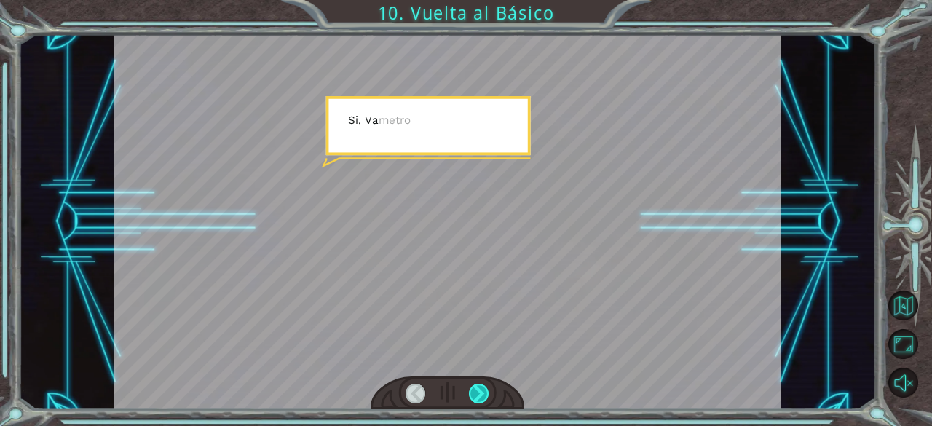
click at [480, 386] on div at bounding box center [479, 394] width 20 height 20
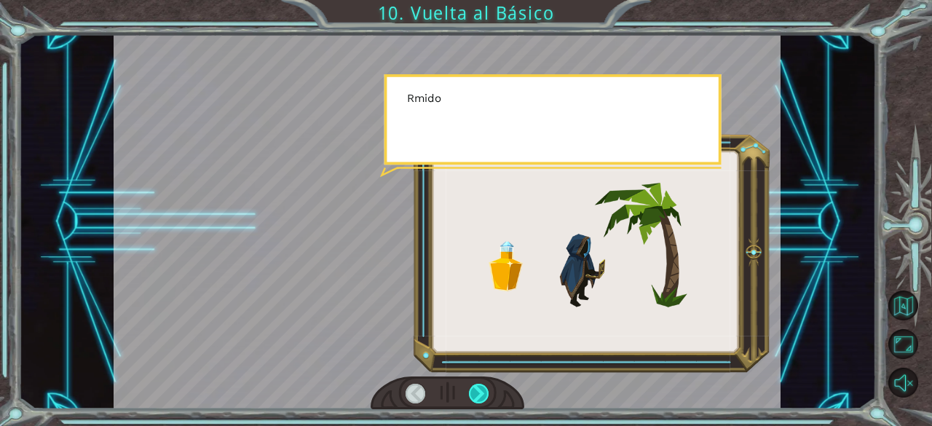
click at [480, 386] on div at bounding box center [479, 394] width 20 height 20
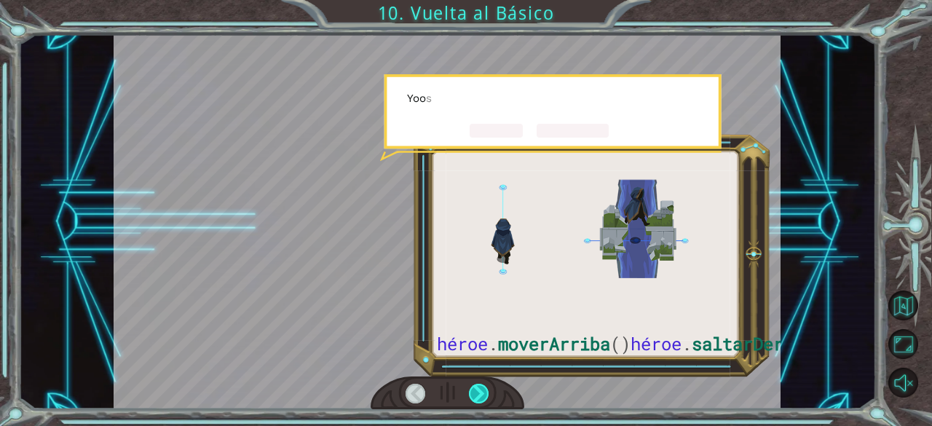
click at [480, 386] on div at bounding box center [479, 394] width 20 height 20
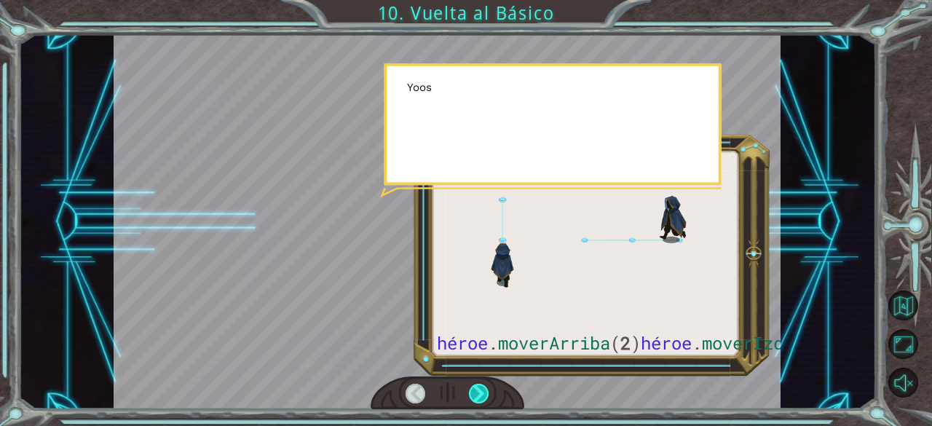
click at [480, 386] on div at bounding box center [479, 394] width 20 height 20
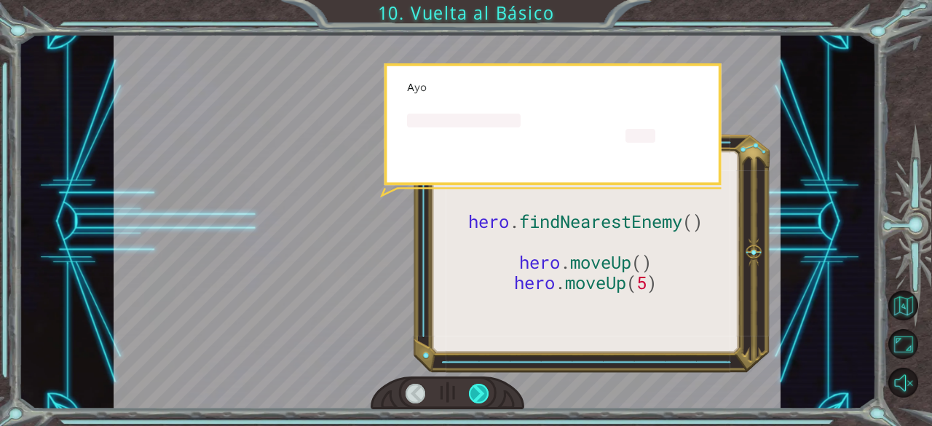
click at [480, 386] on div at bounding box center [479, 394] width 20 height 20
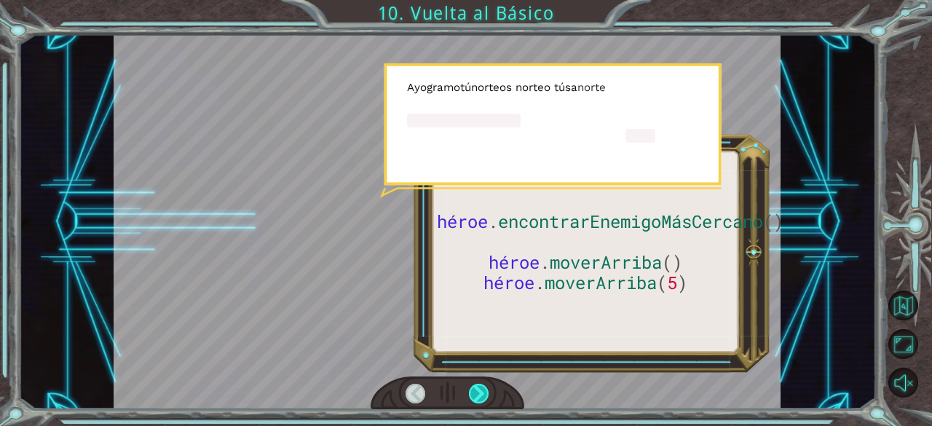
click at [480, 386] on div at bounding box center [479, 394] width 20 height 20
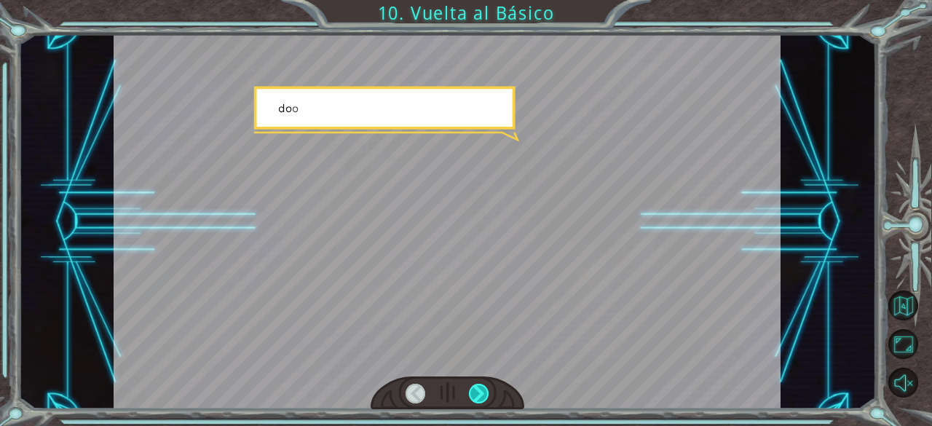
click at [480, 386] on div at bounding box center [479, 394] width 20 height 20
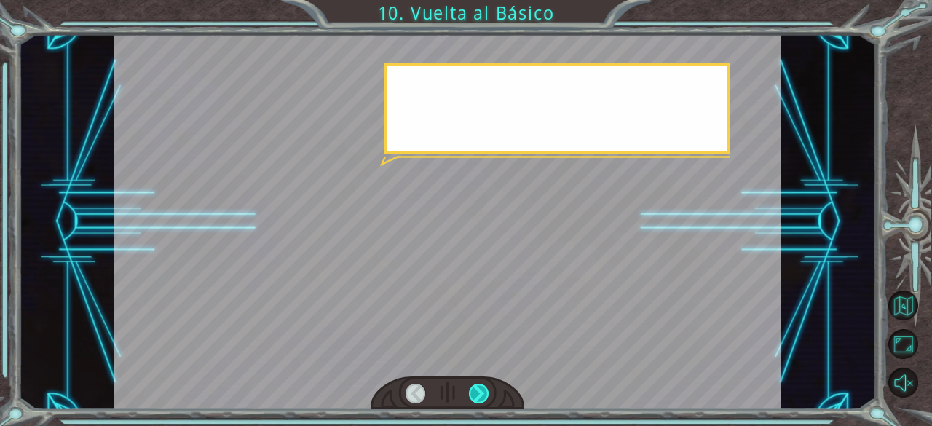
click at [480, 386] on div at bounding box center [479, 394] width 20 height 20
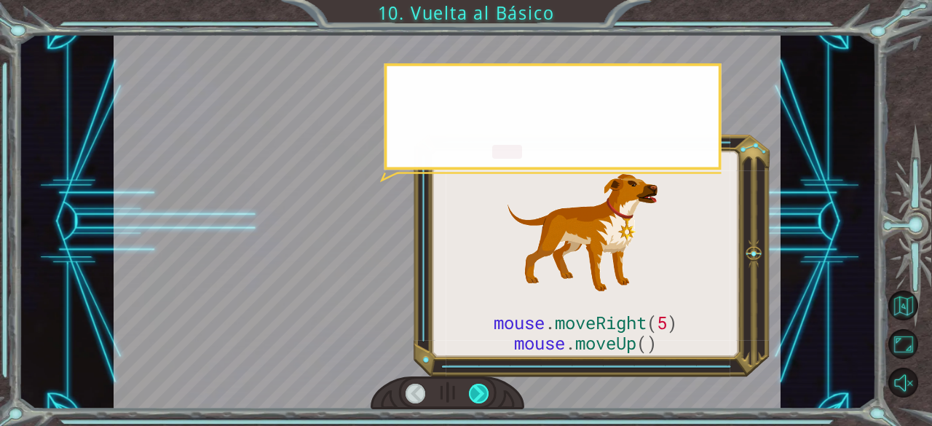
click at [480, 386] on div at bounding box center [479, 394] width 20 height 20
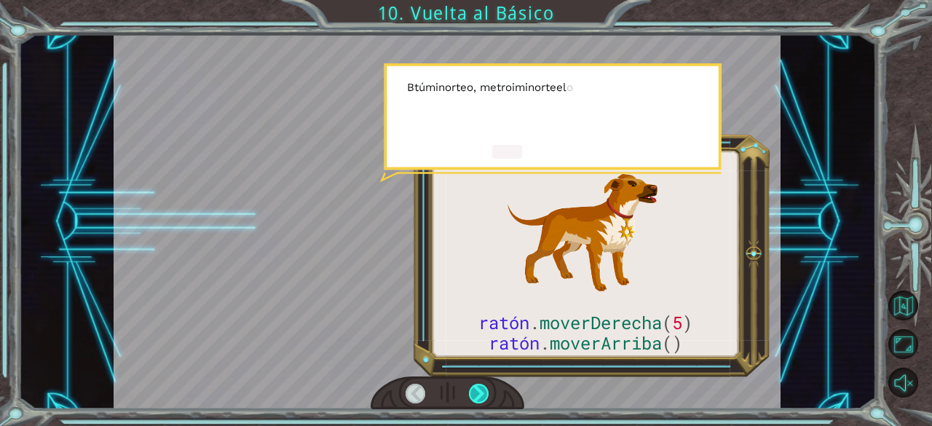
click at [480, 386] on div at bounding box center [479, 394] width 20 height 20
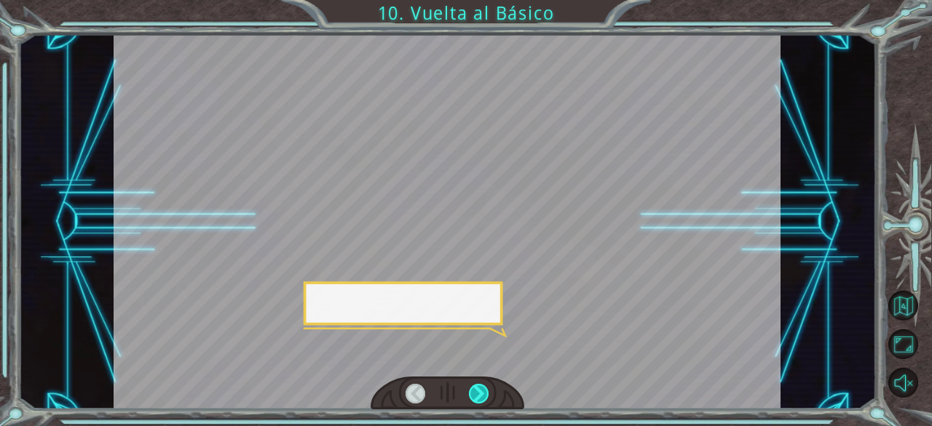
click at [480, 386] on div at bounding box center [479, 394] width 20 height 20
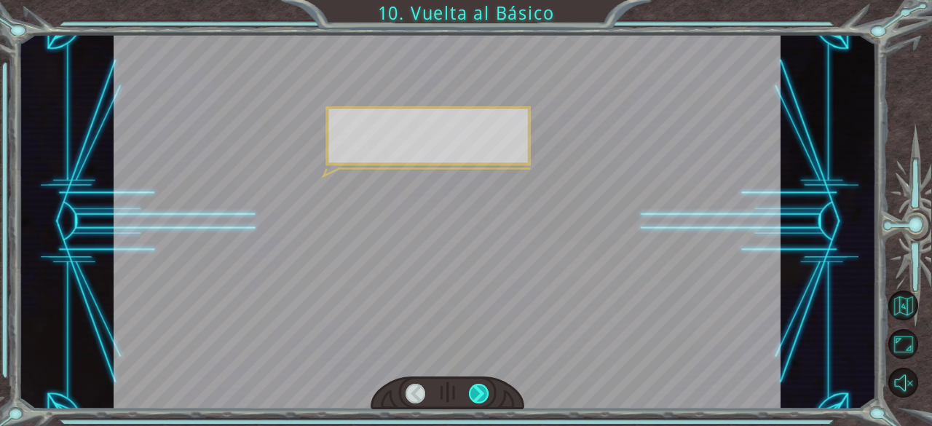
click at [480, 386] on div at bounding box center [479, 394] width 20 height 20
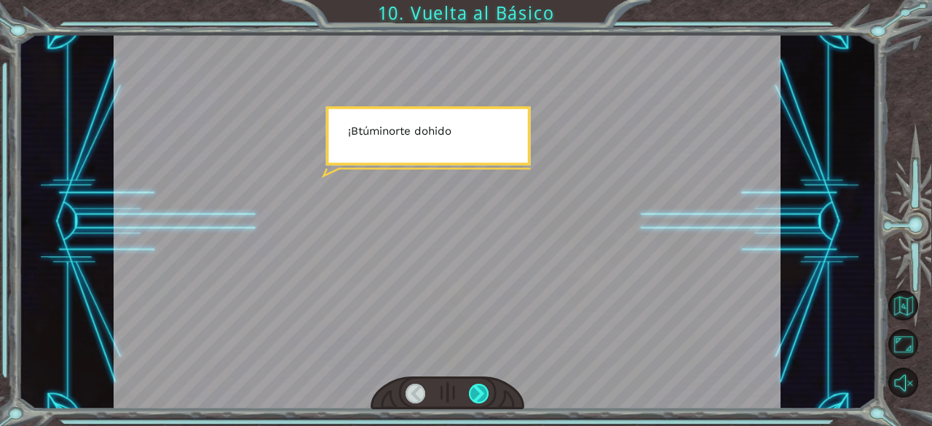
click at [480, 386] on div at bounding box center [479, 394] width 20 height 20
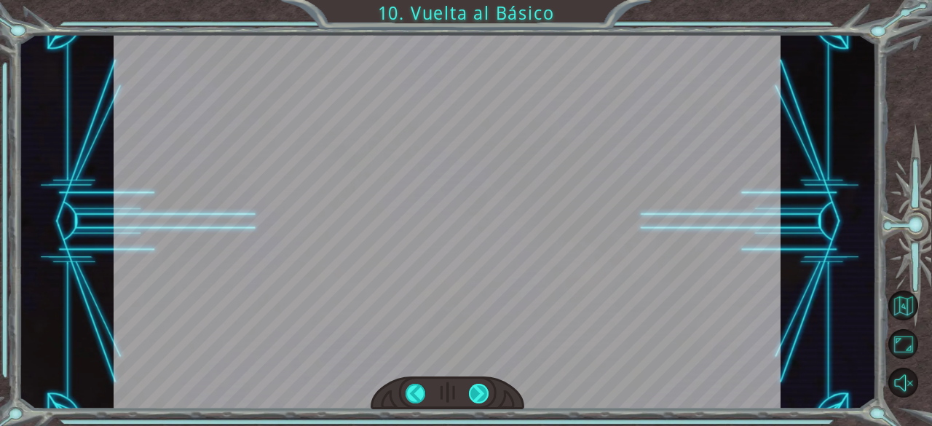
click at [480, 386] on div at bounding box center [479, 394] width 20 height 20
click at [480, 0] on div "ratón . moverDerecha ( 5 ) ratón . moverArriba () A s i q tú mi mi s o s s o no…" at bounding box center [466, 0] width 932 height 0
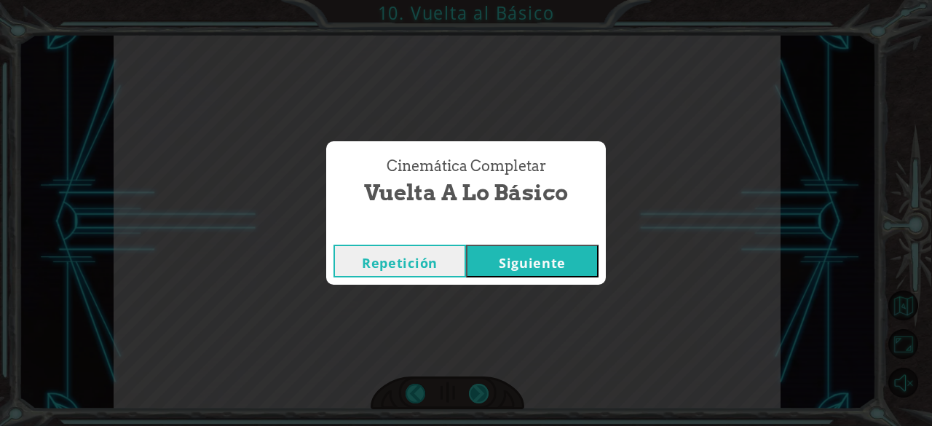
click at [480, 386] on div "Cinemática Completar Vuelta a lo Básico Repetición [GEOGRAPHIC_DATA]" at bounding box center [466, 213] width 932 height 426
click at [480, 386] on div "Cinemática Completar Vuelta al Básico Repetición [GEOGRAPHIC_DATA]" at bounding box center [466, 213] width 932 height 426
click at [523, 255] on font "Siguiente" at bounding box center [532, 262] width 67 height 17
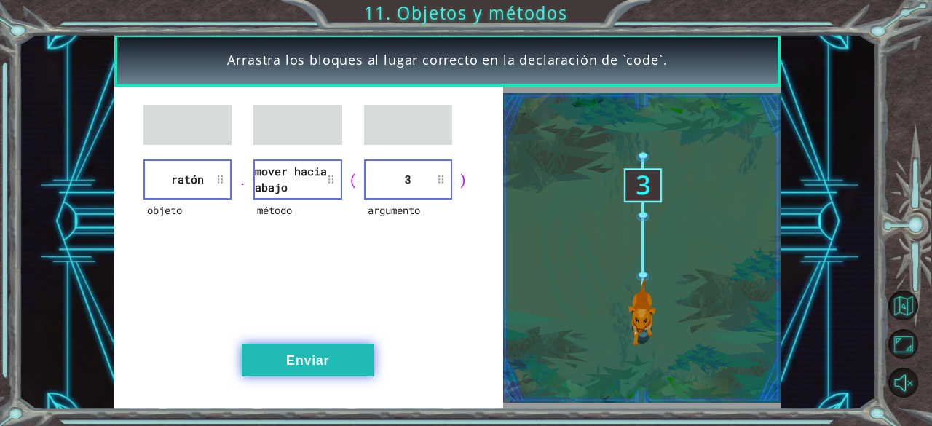
click at [337, 356] on button "Enviar" at bounding box center [308, 360] width 132 height 33
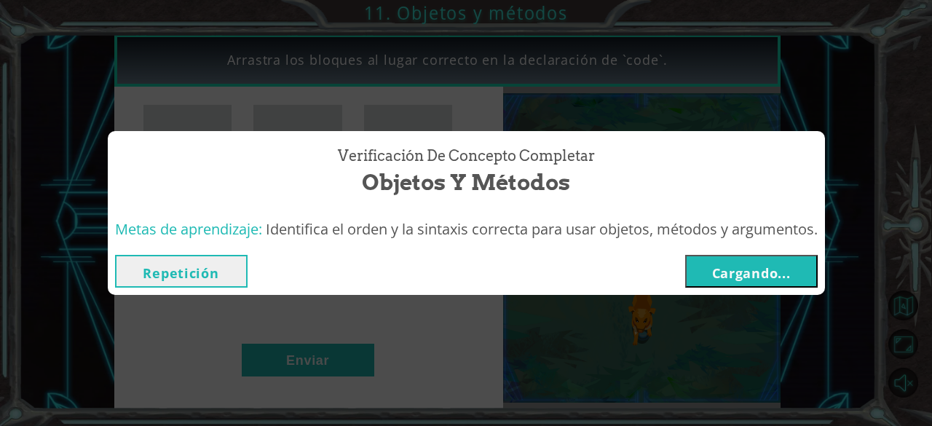
click at [749, 270] on font "Cargando..." at bounding box center [751, 272] width 79 height 17
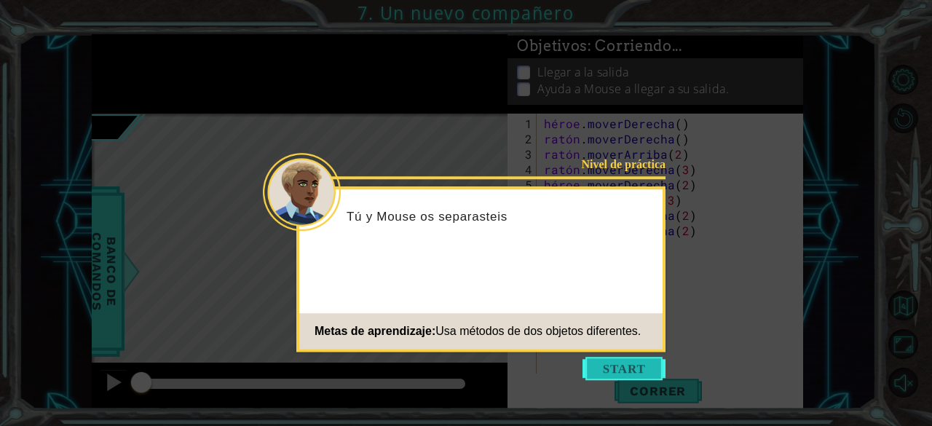
click at [625, 360] on button "Comenzar" at bounding box center [623, 368] width 83 height 23
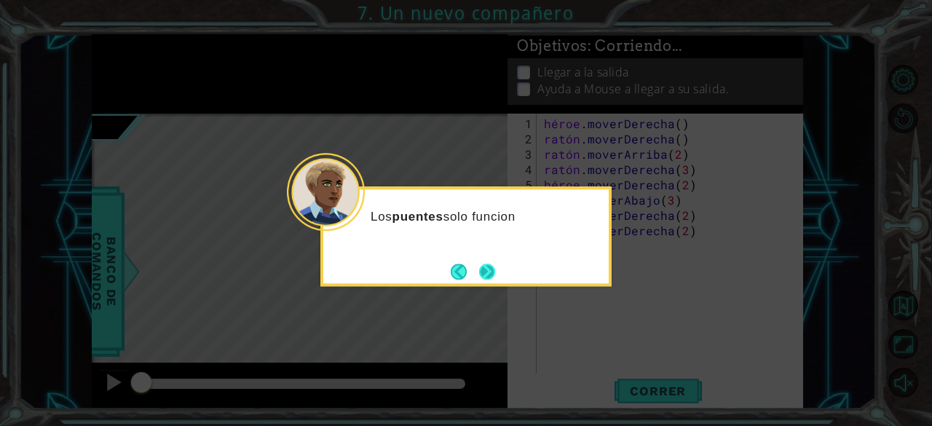
click at [491, 270] on button "Próximo" at bounding box center [487, 271] width 17 height 17
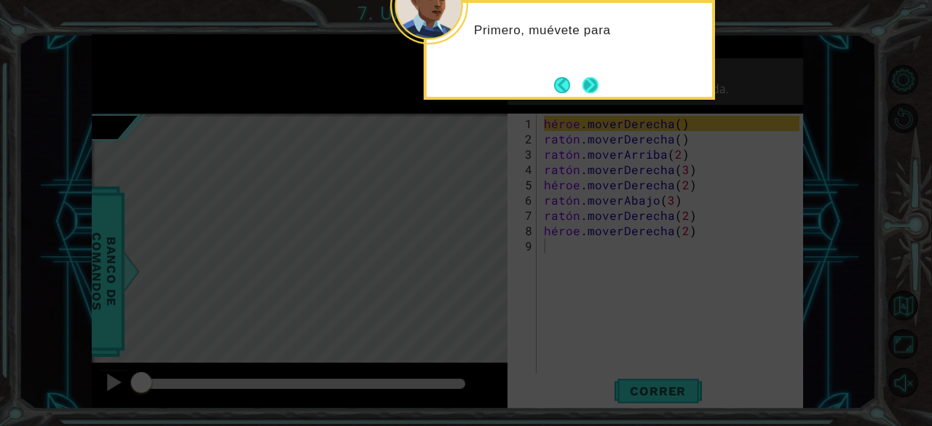
click at [595, 81] on button "Próximo" at bounding box center [590, 84] width 17 height 17
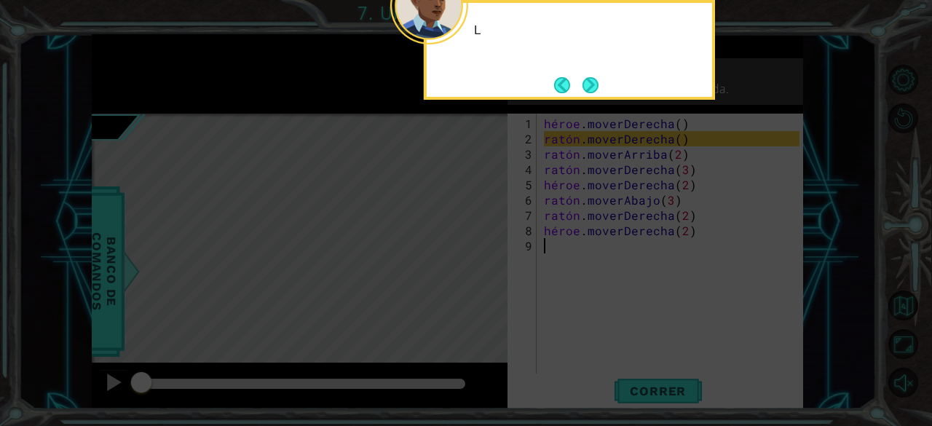
click at [595, 81] on button "Next" at bounding box center [590, 85] width 16 height 16
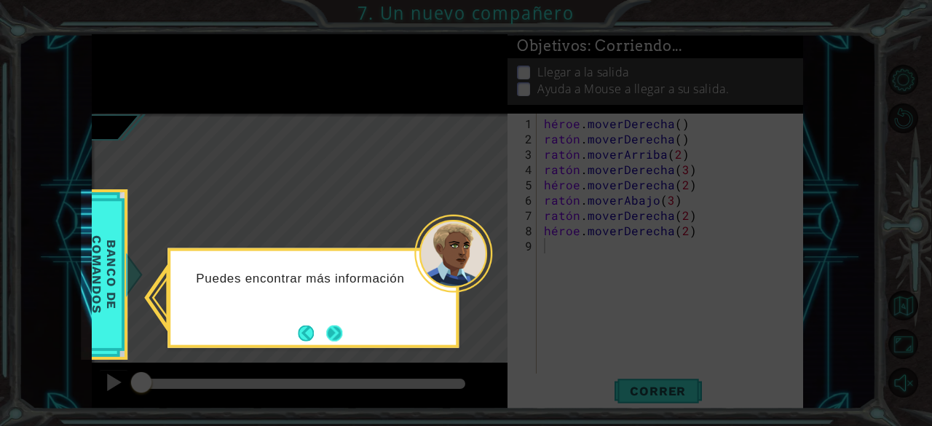
click at [326, 325] on button "Próximo" at bounding box center [334, 333] width 17 height 17
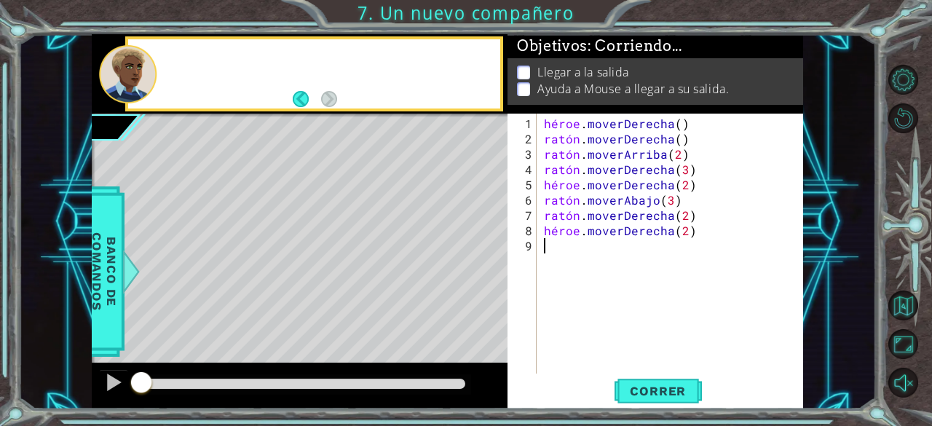
click at [325, 322] on div "Mapa de niveles" at bounding box center [428, 328] width 673 height 429
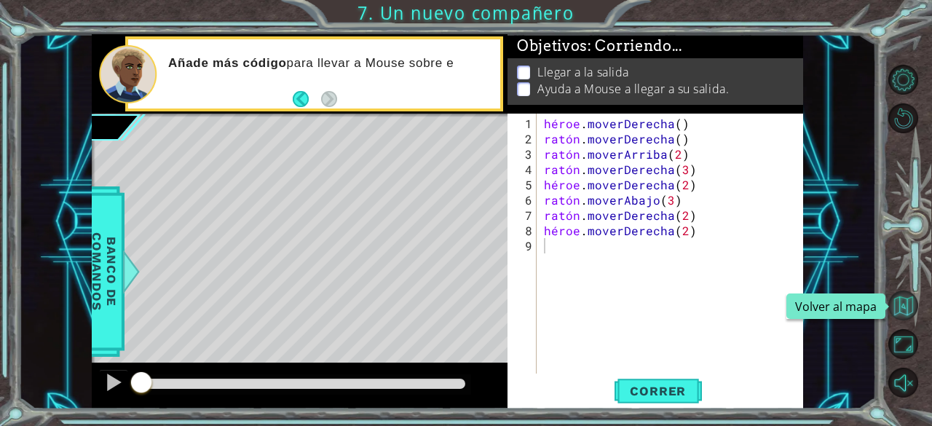
click at [905, 304] on button "Volver al mapa" at bounding box center [903, 305] width 30 height 30
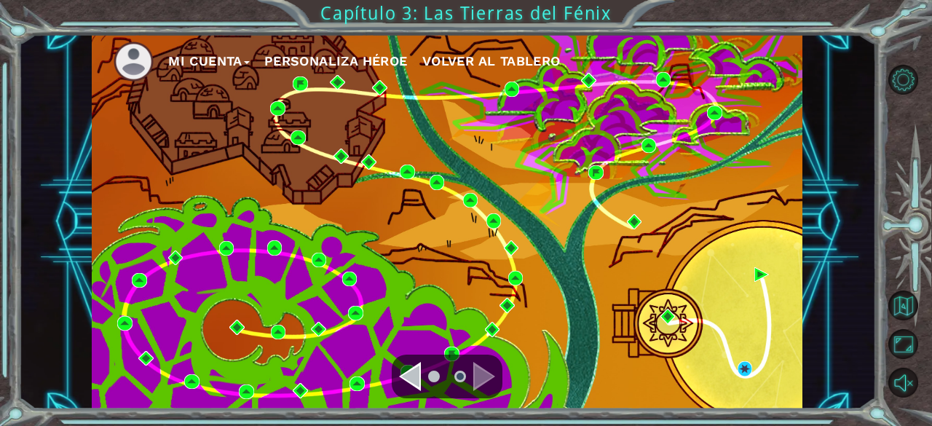
click at [426, 380] on ul at bounding box center [447, 376] width 52 height 29
click at [414, 376] on div "Navegar a la página anterior" at bounding box center [410, 376] width 22 height 29
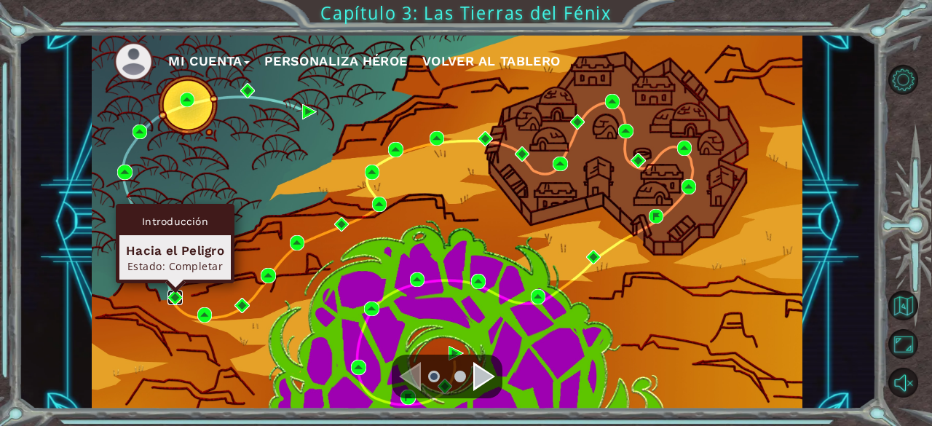
click at [175, 295] on img at bounding box center [174, 297] width 15 height 15
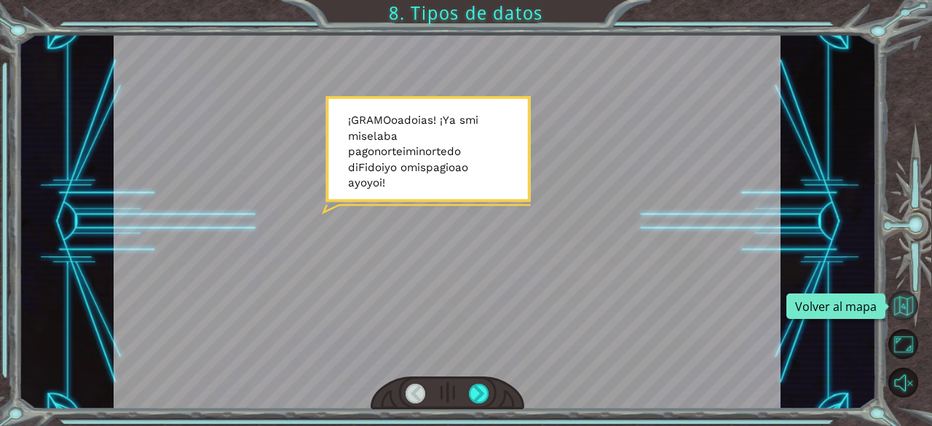
click at [905, 299] on button "Volver al mapa" at bounding box center [903, 305] width 30 height 30
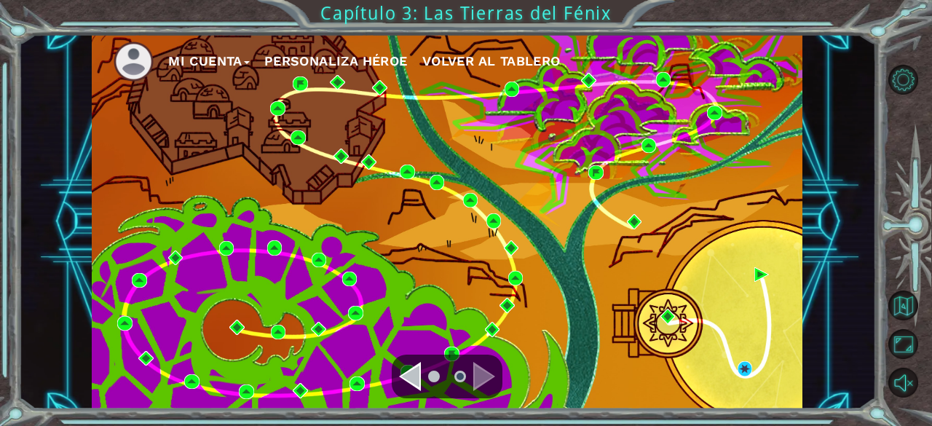
click at [420, 368] on div "Navegar a la página anterior" at bounding box center [410, 376] width 22 height 29
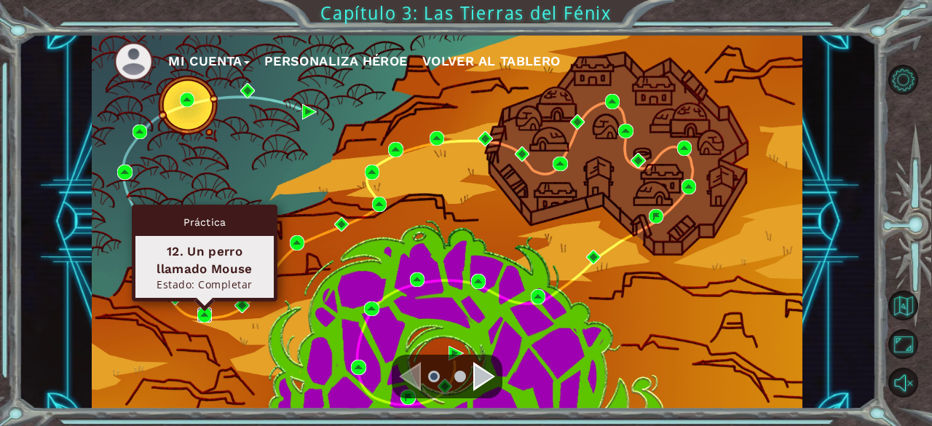
click at [200, 312] on img at bounding box center [204, 314] width 15 height 15
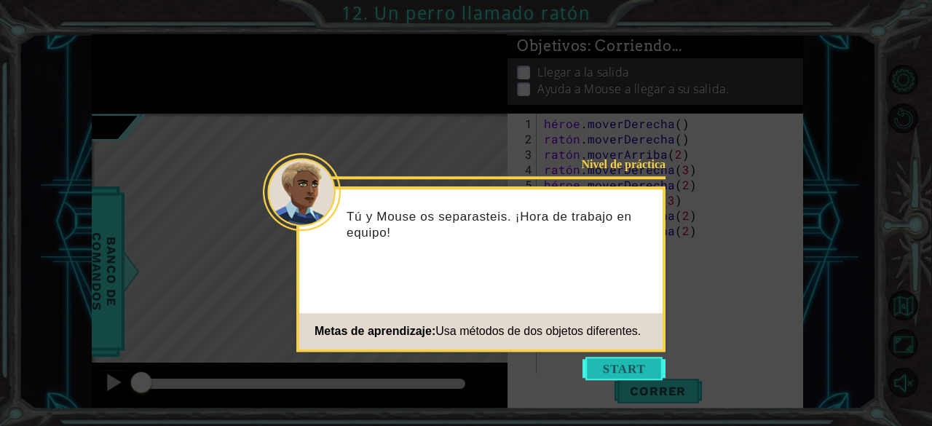
click at [630, 370] on button "Comenzar" at bounding box center [623, 368] width 83 height 23
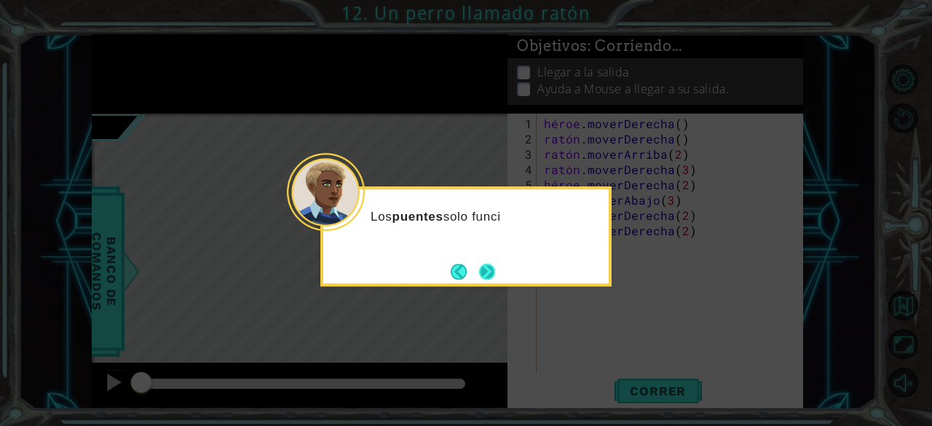
click at [485, 270] on button "Próximo" at bounding box center [487, 272] width 18 height 18
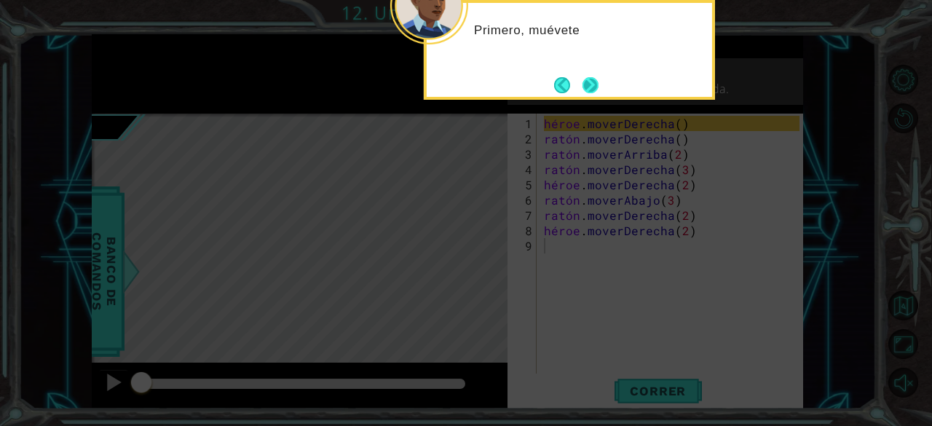
click at [593, 87] on button "Próximo" at bounding box center [590, 84] width 17 height 17
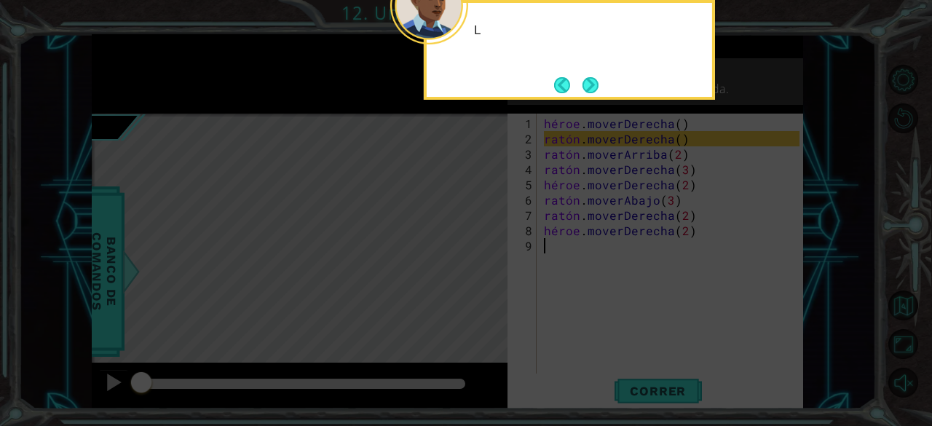
click at [593, 87] on button "Next" at bounding box center [590, 85] width 16 height 16
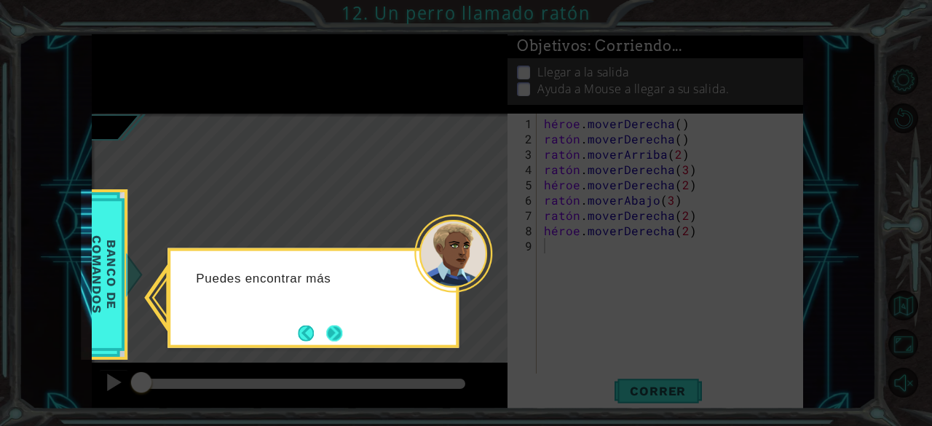
click at [342, 328] on button "Próximo" at bounding box center [334, 333] width 16 height 16
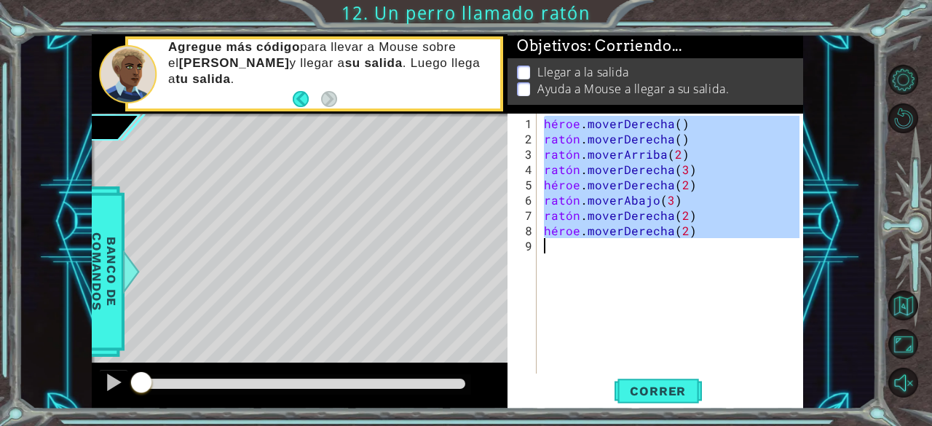
drag, startPoint x: 544, startPoint y: 124, endPoint x: 758, endPoint y: 242, distance: 244.1
click at [758, 242] on div "héroe . moverDerecha ( ) ratón . moverDerecha ( ) ratón . [GEOGRAPHIC_DATA] ( 2…" at bounding box center [674, 261] width 266 height 290
type textarea "hero.moveRight(2)"
click at [914, 313] on button "Volver al mapa" at bounding box center [903, 305] width 30 height 30
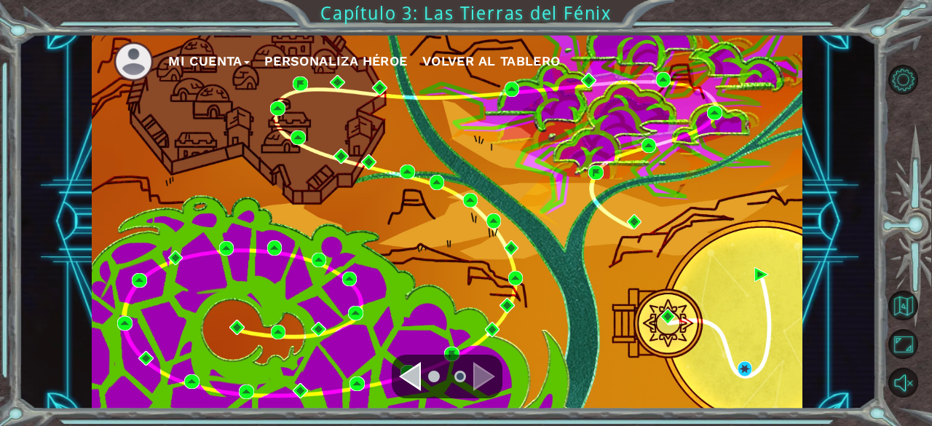
click at [412, 373] on div "Navegar a la página anterior" at bounding box center [410, 376] width 22 height 29
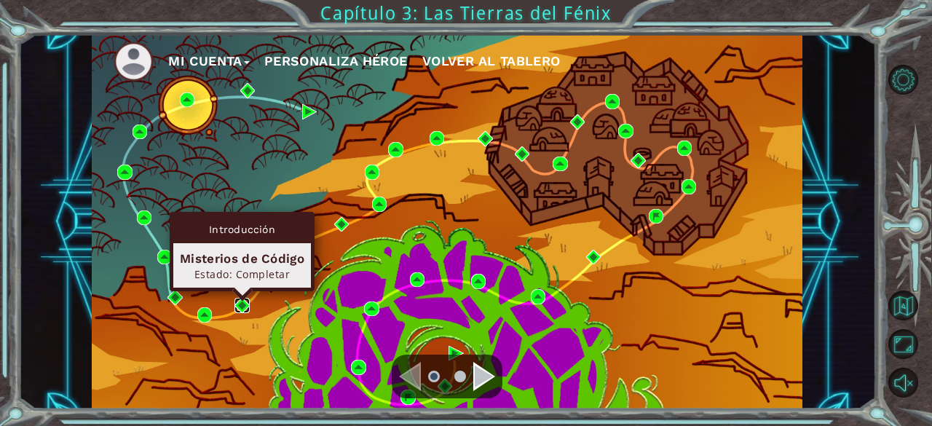
click at [243, 301] on img at bounding box center [241, 305] width 15 height 15
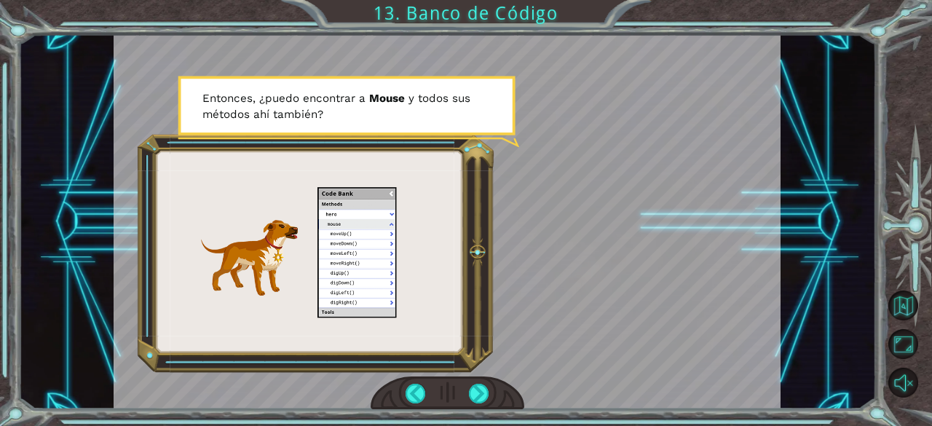
click at [821, 186] on div "A s í q u e e s o s s o n o b j e t o s , m é t o d o s y a r g u m e n t o s .…" at bounding box center [447, 221] width 857 height 375
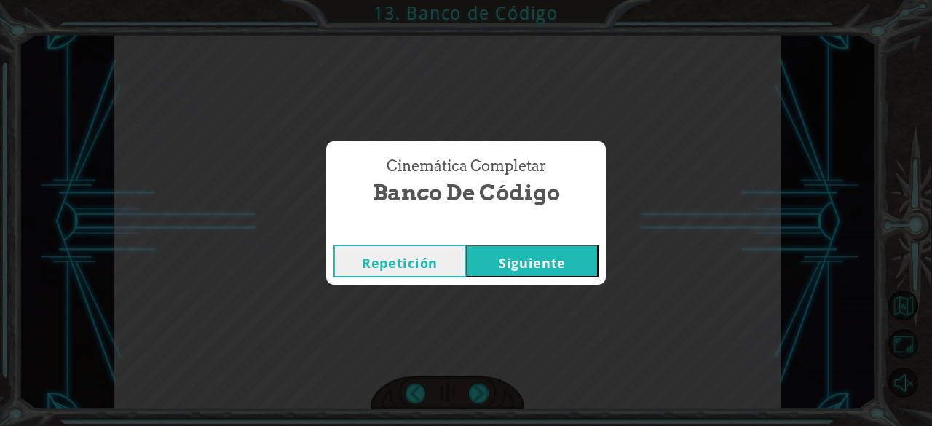
click at [540, 270] on button "Siguiente" at bounding box center [532, 261] width 132 height 33
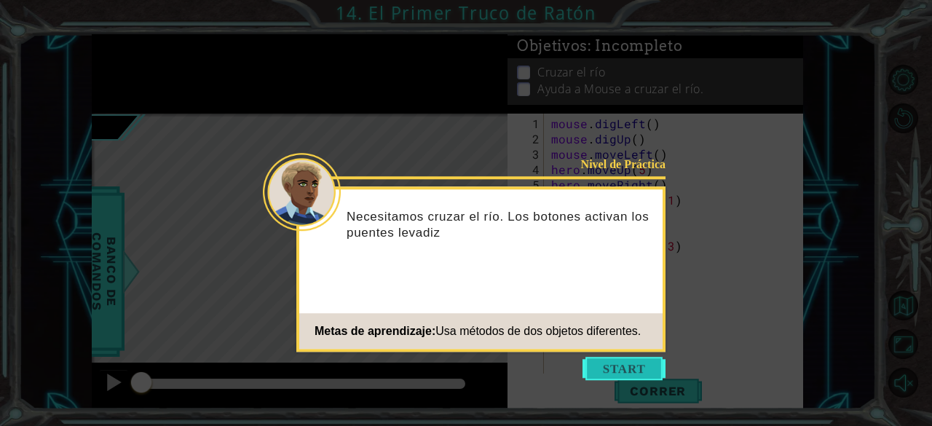
click at [619, 363] on button "Start" at bounding box center [623, 368] width 83 height 23
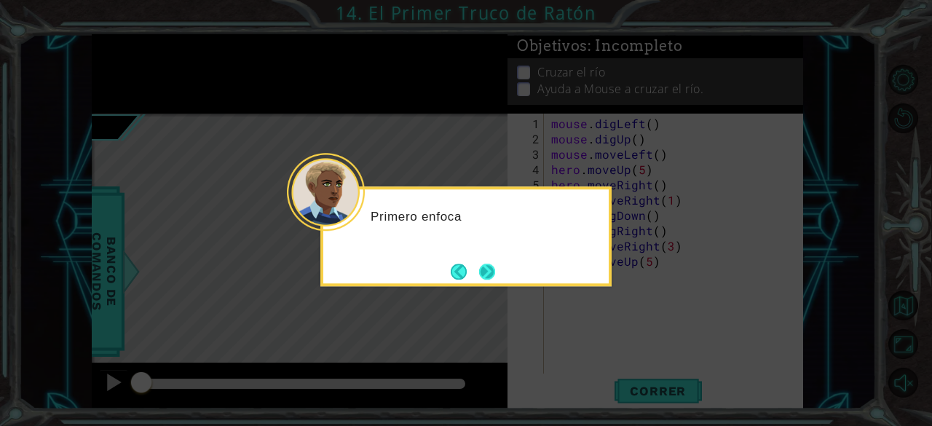
click at [496, 267] on button "Next" at bounding box center [487, 271] width 17 height 17
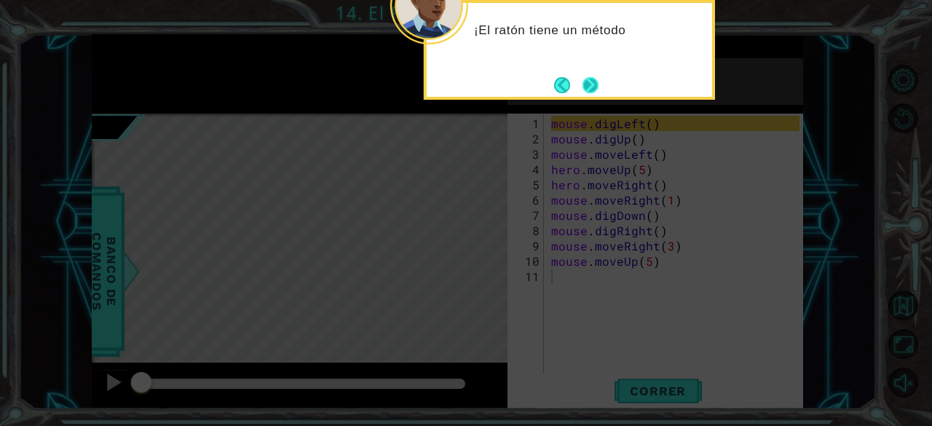
click at [590, 91] on button "Next" at bounding box center [590, 85] width 16 height 16
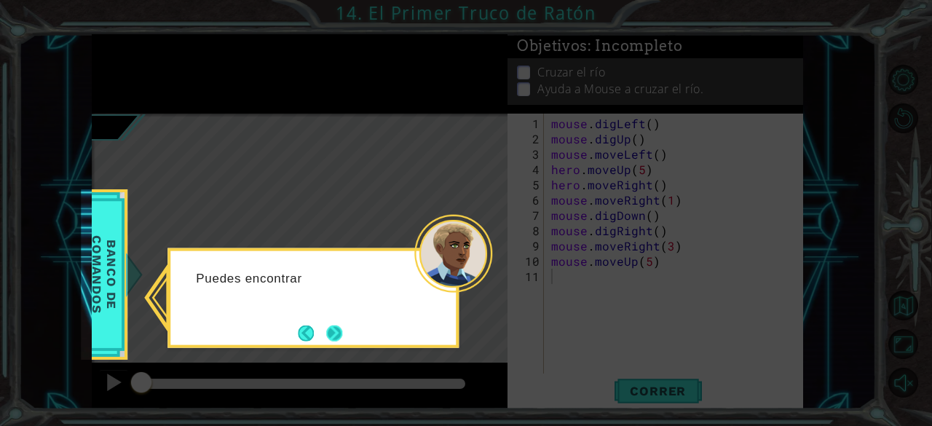
click at [340, 331] on button "Next" at bounding box center [334, 333] width 17 height 17
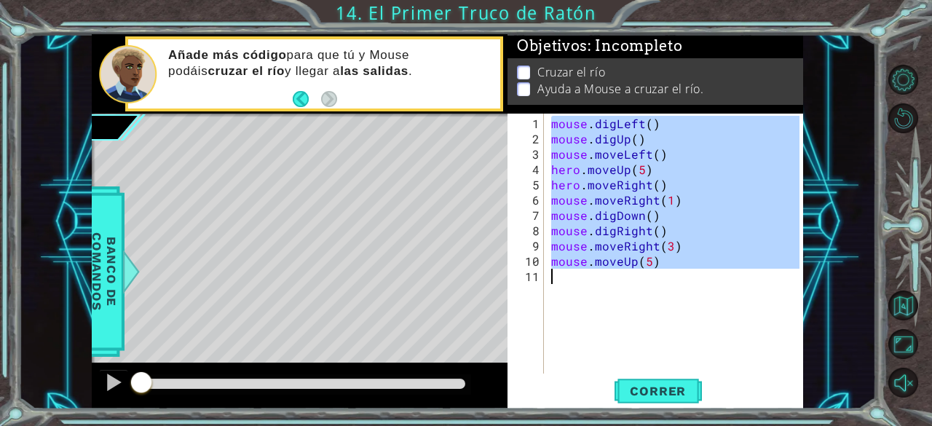
drag, startPoint x: 552, startPoint y: 124, endPoint x: 677, endPoint y: 296, distance: 212.0
click at [677, 296] on div "mouse . digLeft ( ) mouse . digUp ( ) mouse . moveLeft ( ) hero . moveUp ( 5 ) …" at bounding box center [677, 261] width 259 height 290
type textarea "mouse.moveUp(5)"
click at [678, 389] on span "Correr" at bounding box center [657, 391] width 85 height 15
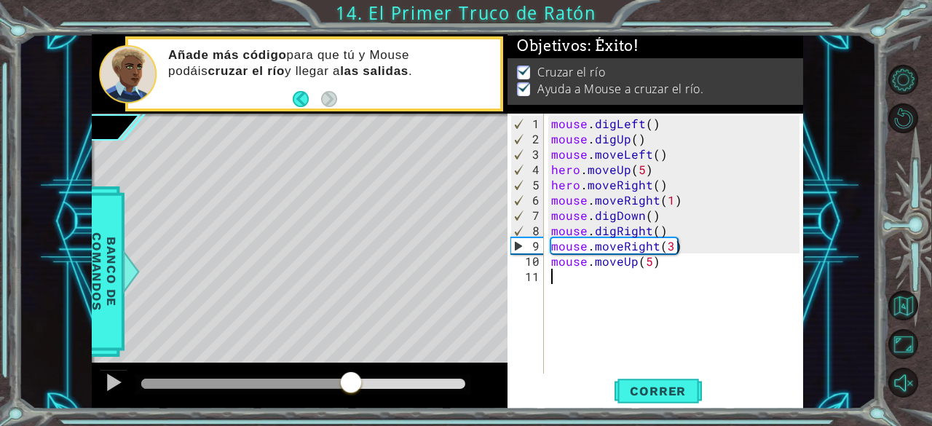
drag, startPoint x: 351, startPoint y: 378, endPoint x: 437, endPoint y: 376, distance: 85.9
click at [437, 379] on div at bounding box center [303, 384] width 324 height 10
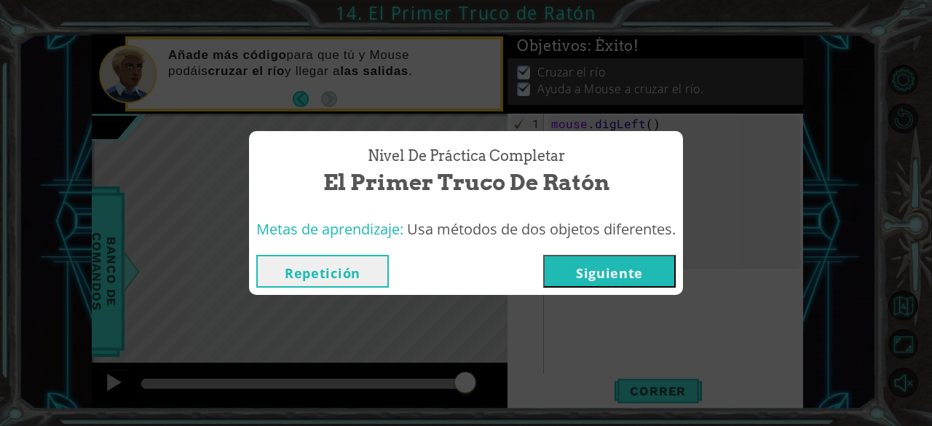
click at [592, 270] on button "Siguiente" at bounding box center [609, 271] width 132 height 33
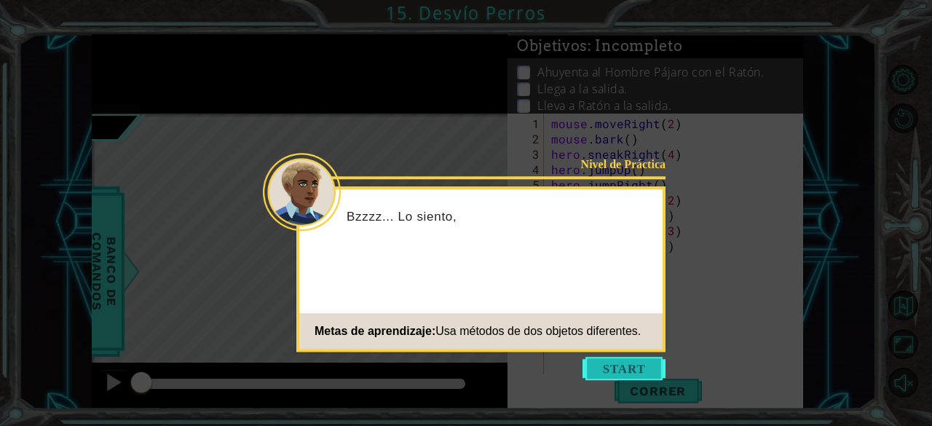
click at [598, 357] on button "Start" at bounding box center [623, 368] width 83 height 23
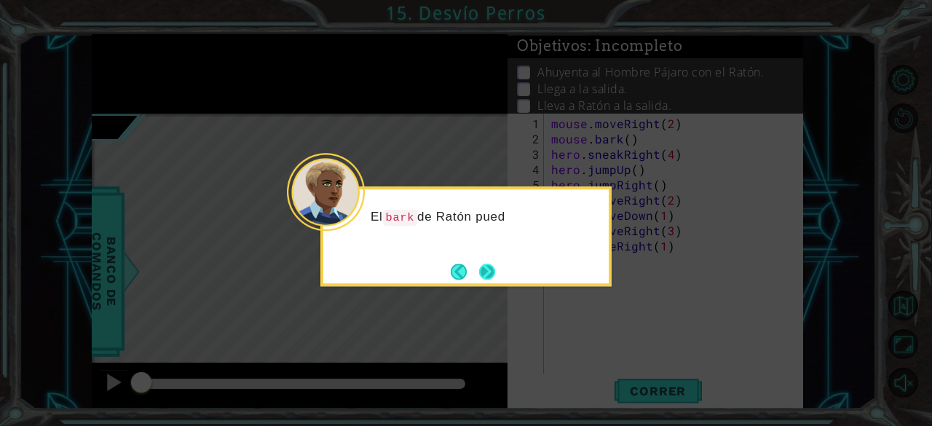
click at [482, 273] on button "Next" at bounding box center [487, 271] width 16 height 16
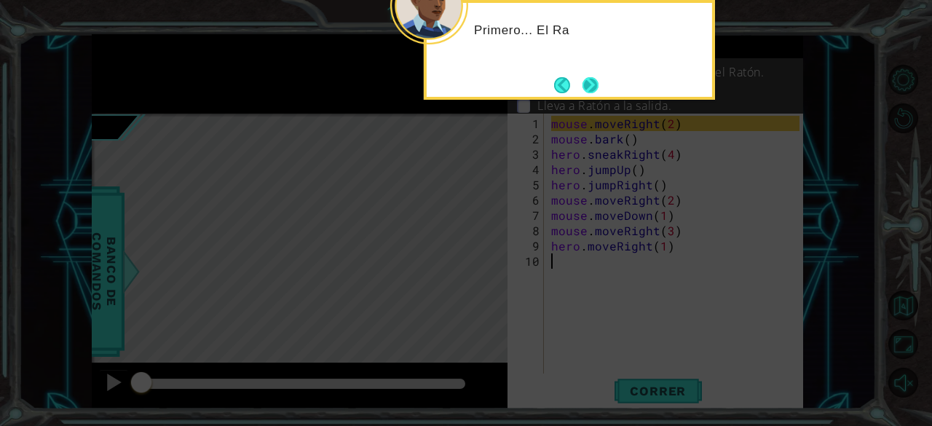
click at [582, 84] on button "Next" at bounding box center [590, 84] width 17 height 17
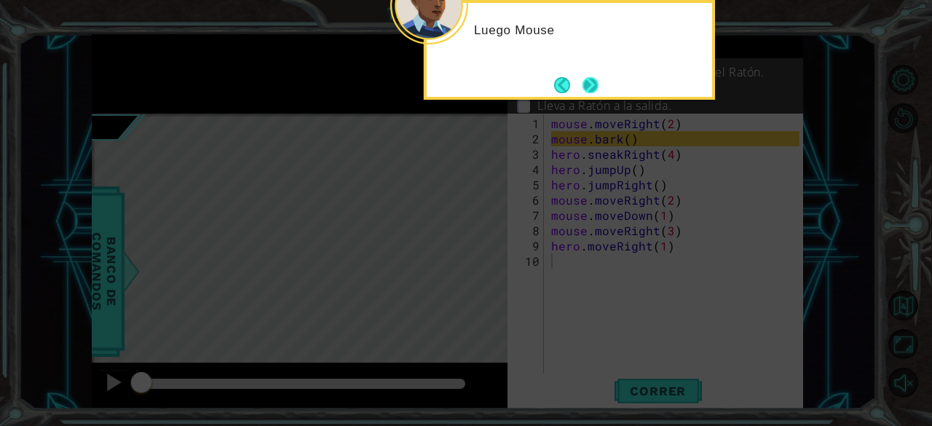
click at [584, 84] on button "Next" at bounding box center [590, 84] width 17 height 17
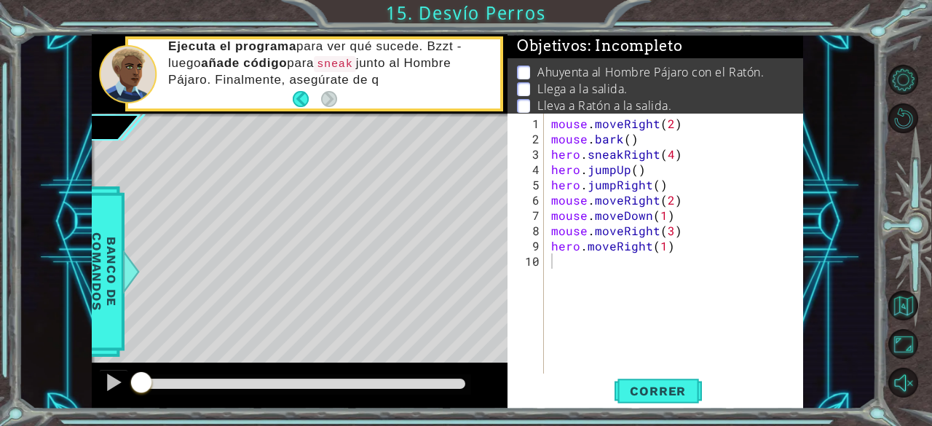
drag, startPoint x: 547, startPoint y: 119, endPoint x: 731, endPoint y: 266, distance: 235.7
click at [731, 266] on div "1 2 3 4 5 6 7 8 9 10 mouse . moveRight ( 2 ) mouse . bark ( ) hero . sneakRight…" at bounding box center [653, 244] width 293 height 260
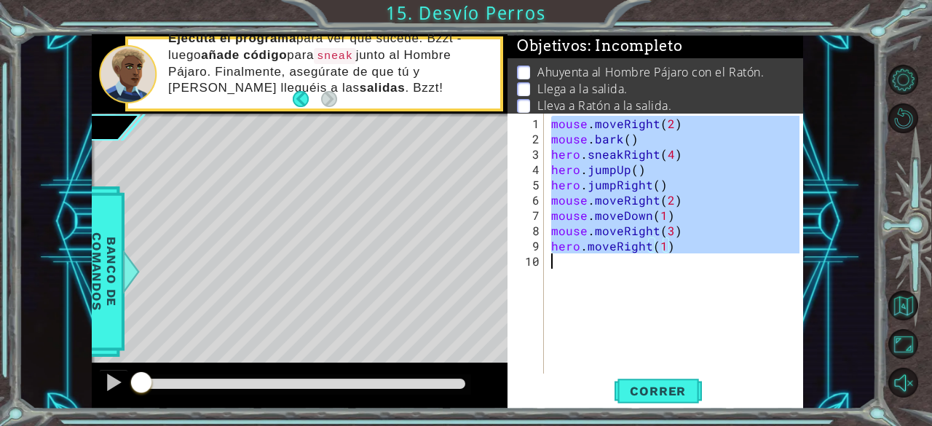
drag, startPoint x: 550, startPoint y: 123, endPoint x: 682, endPoint y: 252, distance: 184.3
click at [682, 252] on div "mouse . moveRight ( 2 ) mouse . bark ( ) hero . sneakRight ( 4 ) hero . jumpUp …" at bounding box center [677, 261] width 259 height 290
type textarea "hero.moveRight(1)"
click at [679, 279] on div "mouse . moveRight ( 2 ) mouse . bark ( ) hero . sneakRight ( 4 ) hero . jumpUp …" at bounding box center [674, 244] width 252 height 260
drag, startPoint x: 552, startPoint y: 126, endPoint x: 689, endPoint y: 252, distance: 186.0
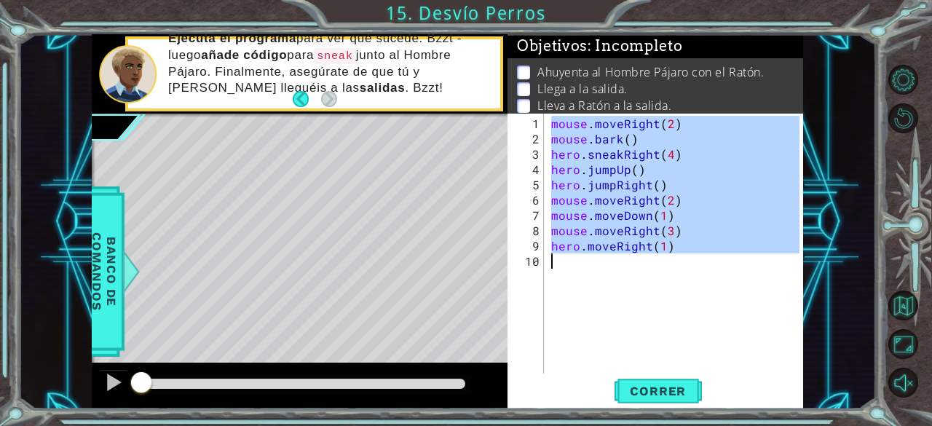
click at [689, 252] on div "mouse . moveRight ( 2 ) mouse . bark ( ) hero . sneakRight ( 4 ) hero . jumpUp …" at bounding box center [677, 261] width 259 height 290
type textarea "hero.moveRight(1)"
click at [642, 387] on span "Correr" at bounding box center [657, 391] width 85 height 15
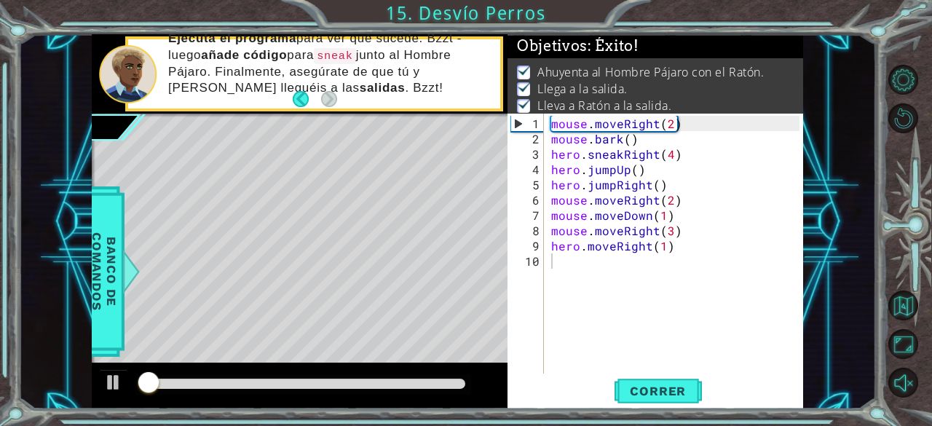
drag, startPoint x: 380, startPoint y: 365, endPoint x: 437, endPoint y: 380, distance: 59.5
click at [437, 380] on div at bounding box center [300, 385] width 416 height 47
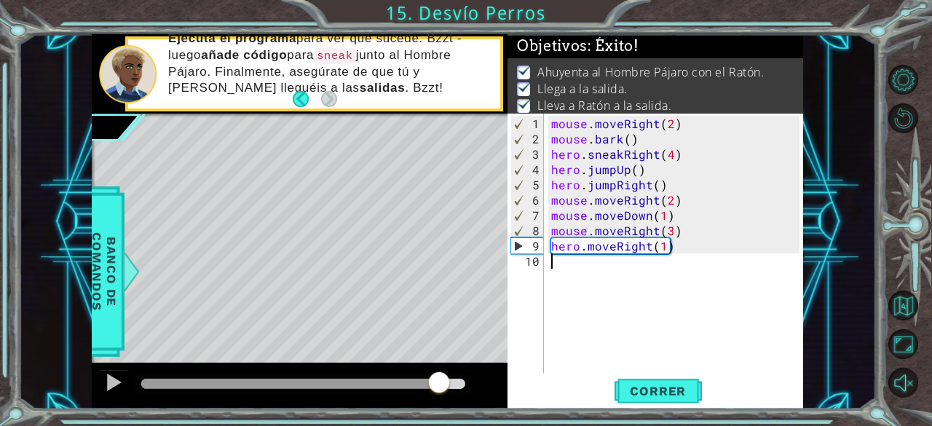
drag, startPoint x: 437, startPoint y: 380, endPoint x: 528, endPoint y: 386, distance: 91.2
click at [528, 386] on div "1 ההההההההההההההההההההההההההההההההההההההההההההההההההההההההההההההההההההההההההההה…" at bounding box center [447, 221] width 710 height 375
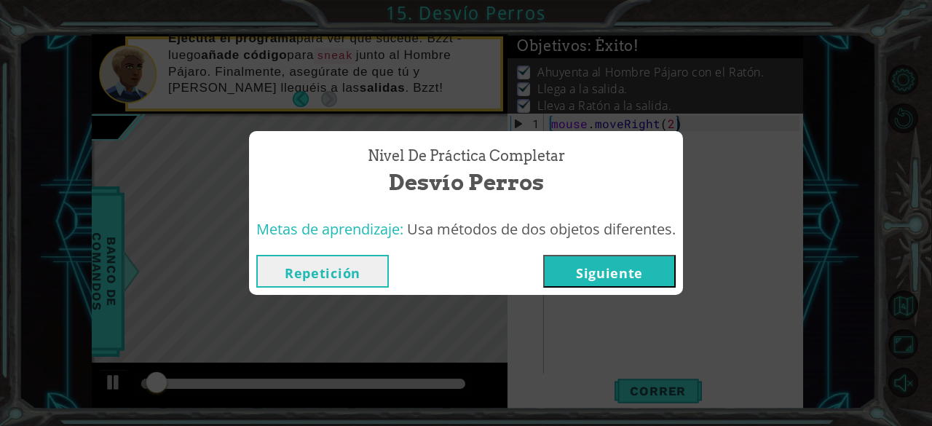
click at [622, 285] on button "Siguiente" at bounding box center [609, 271] width 132 height 33
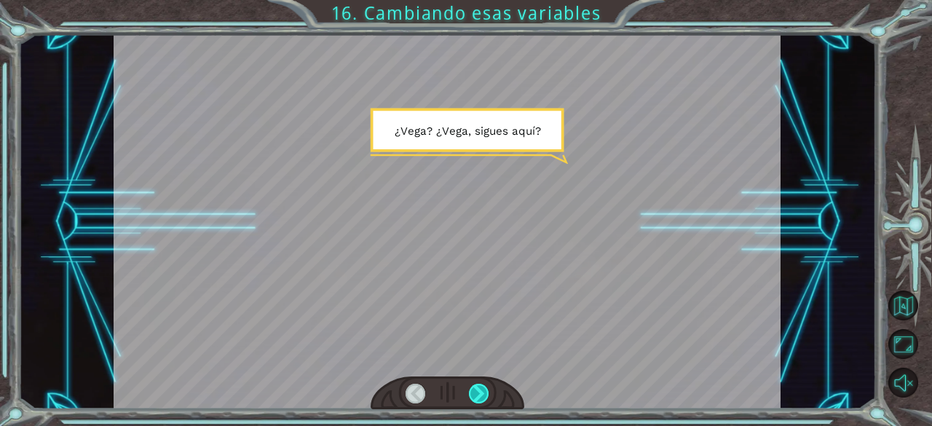
click at [483, 397] on div at bounding box center [479, 394] width 20 height 20
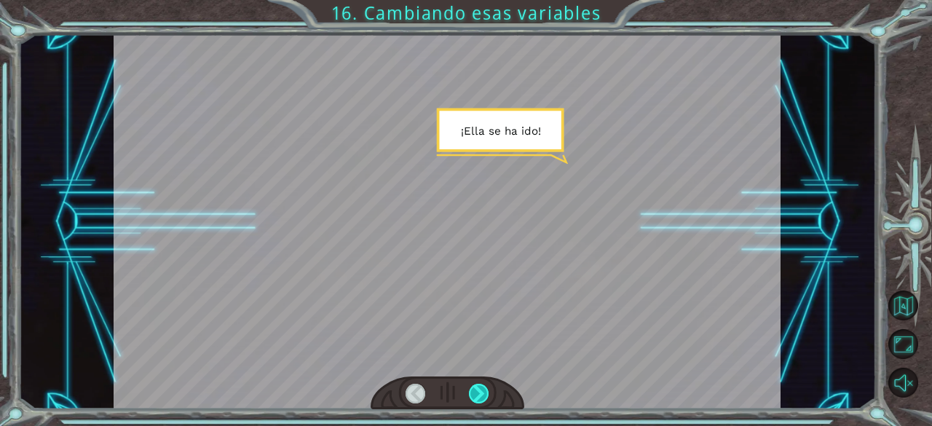
click at [483, 397] on div at bounding box center [479, 394] width 20 height 20
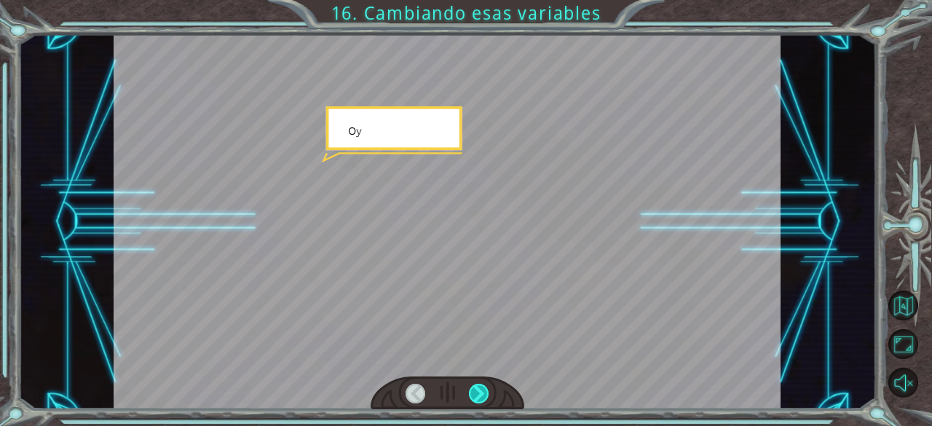
click at [483, 397] on div at bounding box center [479, 394] width 20 height 20
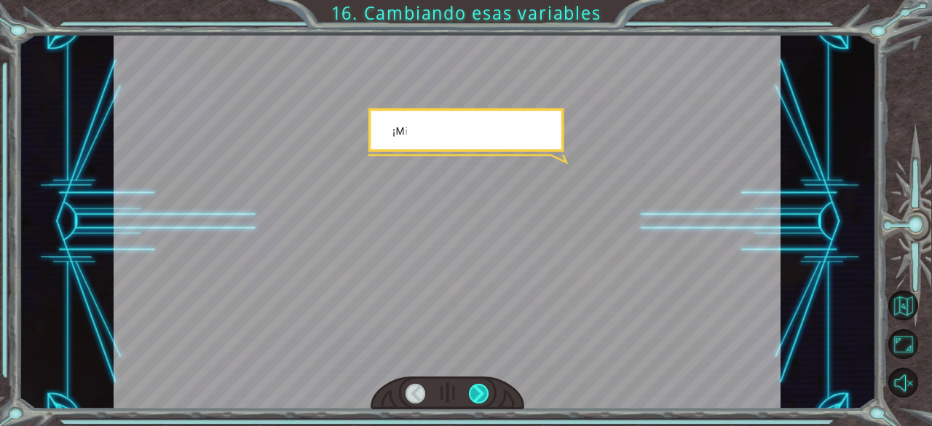
click at [483, 397] on div at bounding box center [479, 394] width 20 height 20
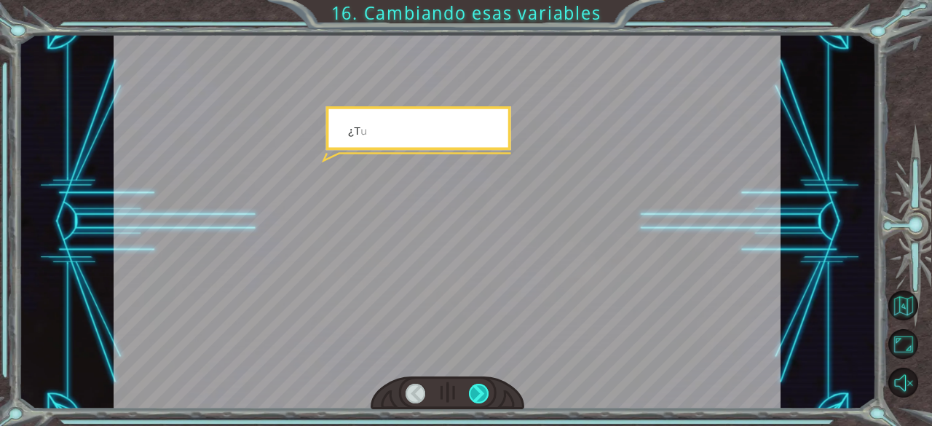
click at [483, 397] on div at bounding box center [479, 394] width 20 height 20
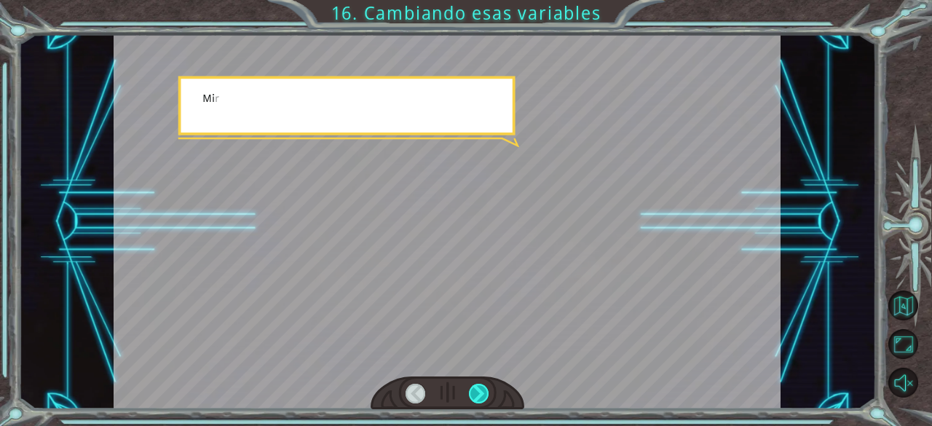
click at [483, 397] on div at bounding box center [479, 394] width 20 height 20
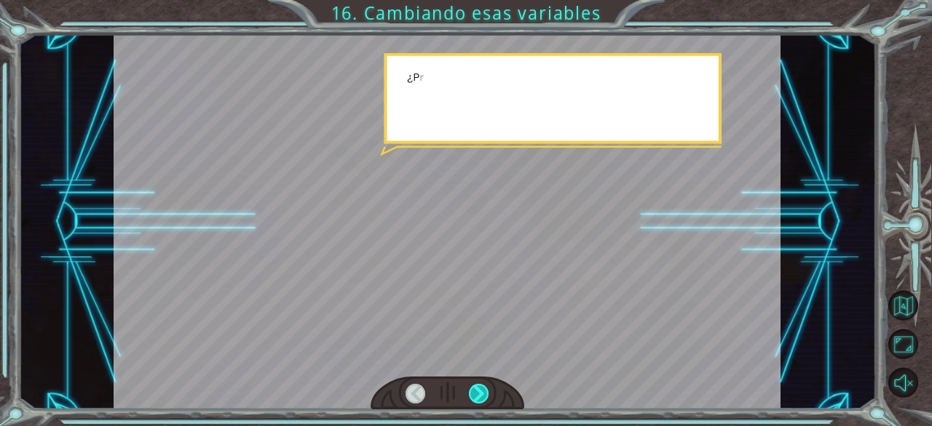
click at [483, 397] on div at bounding box center [479, 394] width 20 height 20
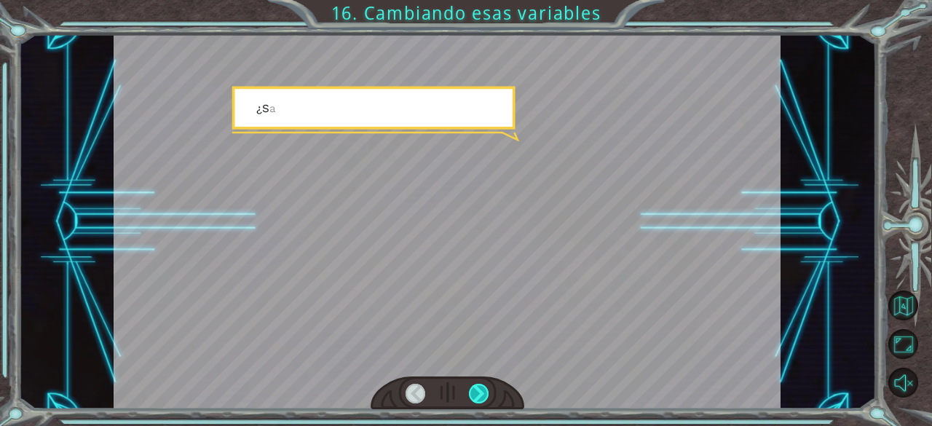
click at [483, 397] on div at bounding box center [479, 394] width 20 height 20
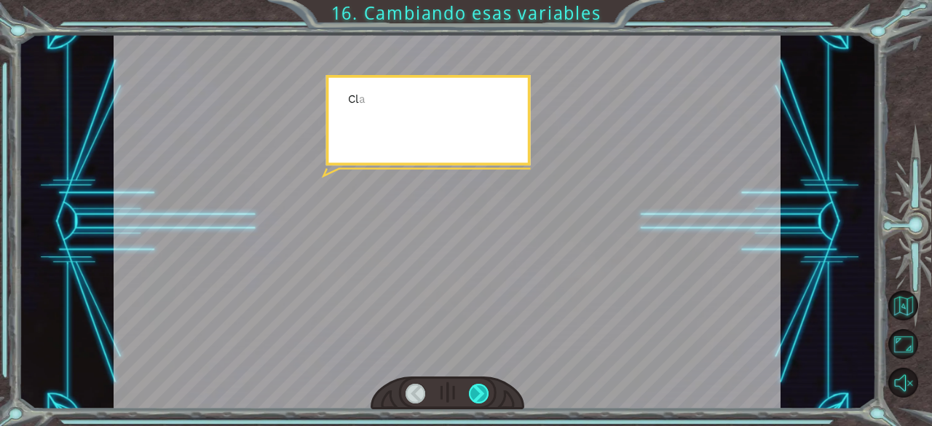
click at [483, 397] on div at bounding box center [479, 394] width 20 height 20
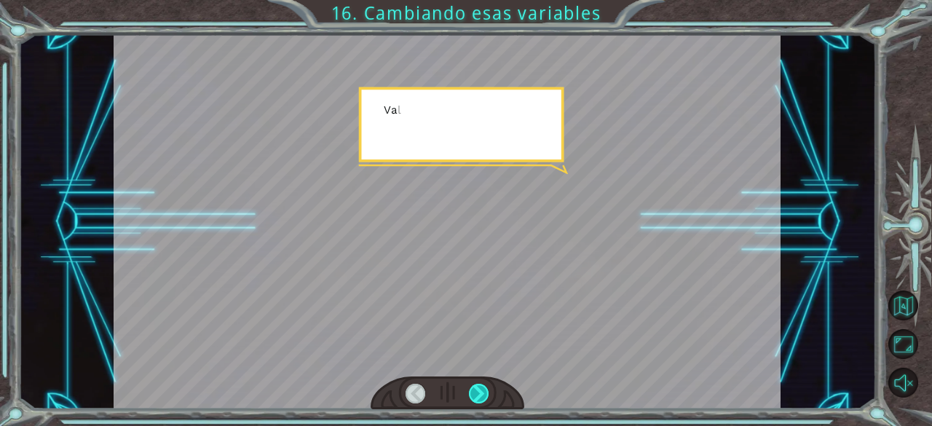
click at [483, 397] on div at bounding box center [479, 394] width 20 height 20
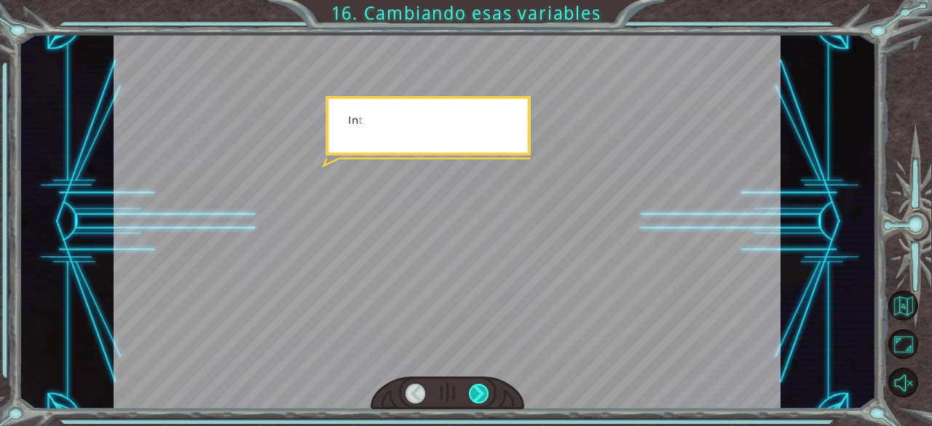
click at [483, 397] on div at bounding box center [479, 394] width 20 height 20
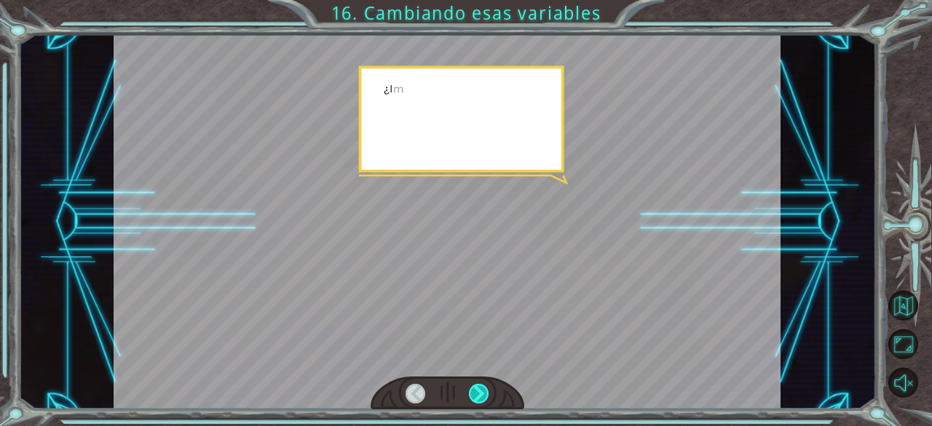
click at [483, 397] on div at bounding box center [479, 394] width 20 height 20
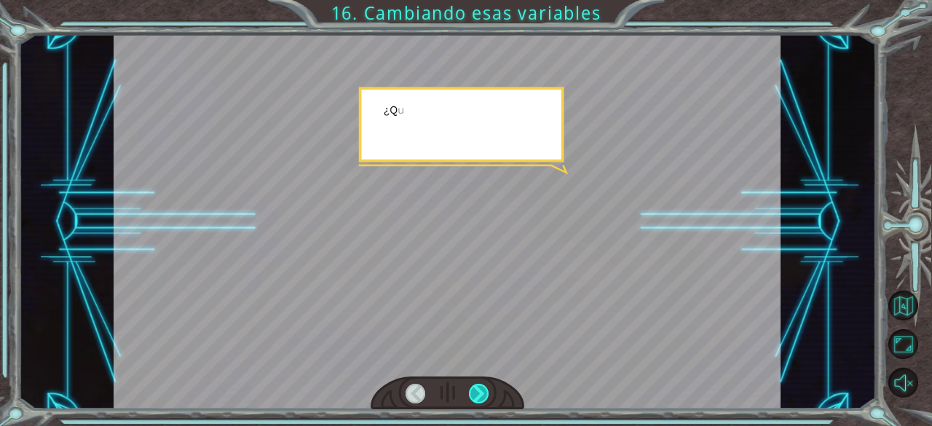
click at [483, 397] on div at bounding box center [479, 394] width 20 height 20
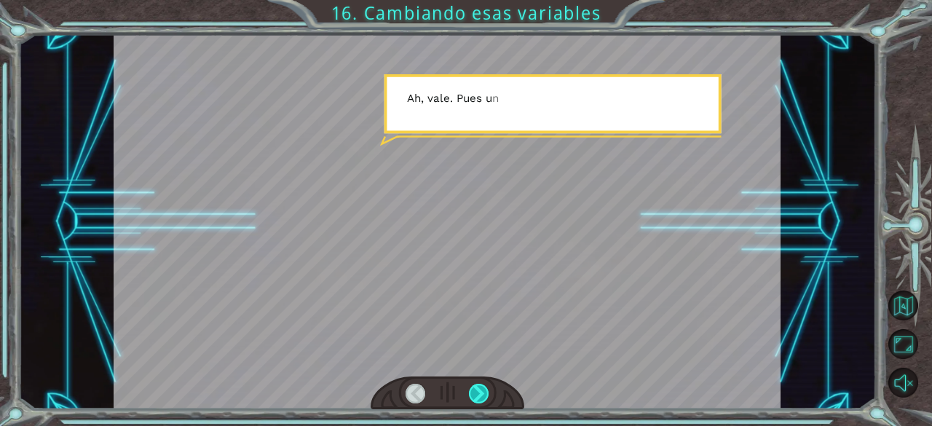
click at [483, 397] on div at bounding box center [479, 394] width 20 height 20
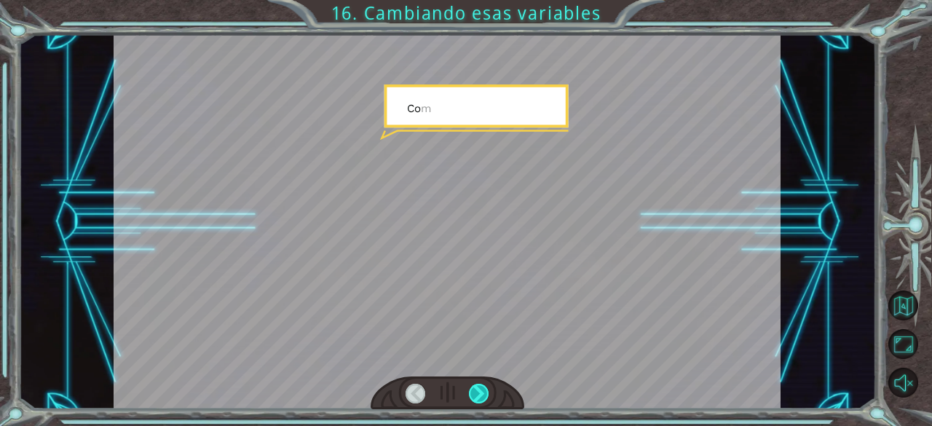
click at [483, 397] on div at bounding box center [479, 394] width 20 height 20
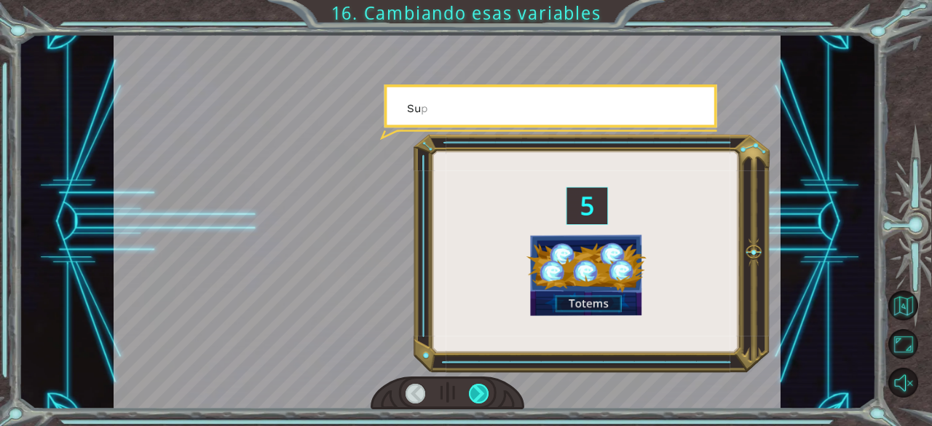
click at [483, 397] on div at bounding box center [479, 394] width 20 height 20
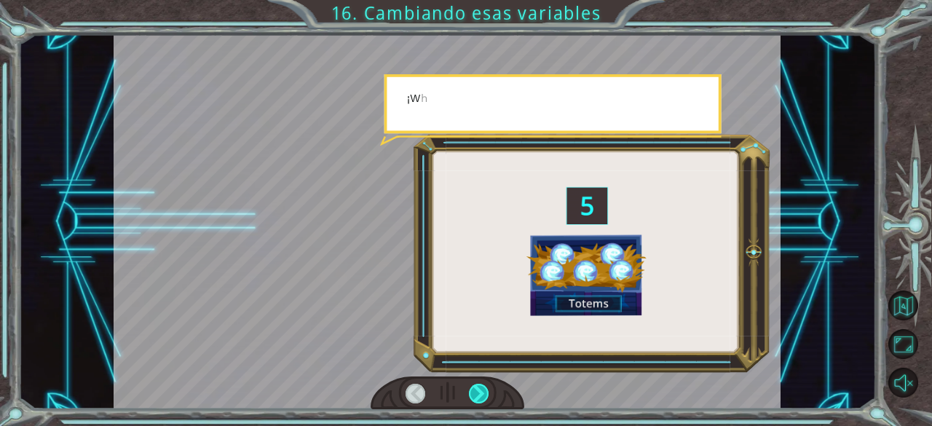
click at [483, 397] on div at bounding box center [479, 394] width 20 height 20
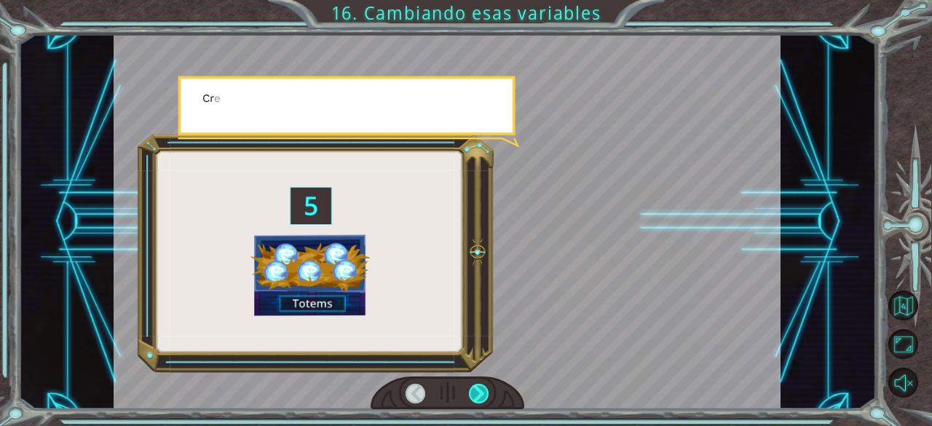
click at [483, 397] on div at bounding box center [479, 394] width 20 height 20
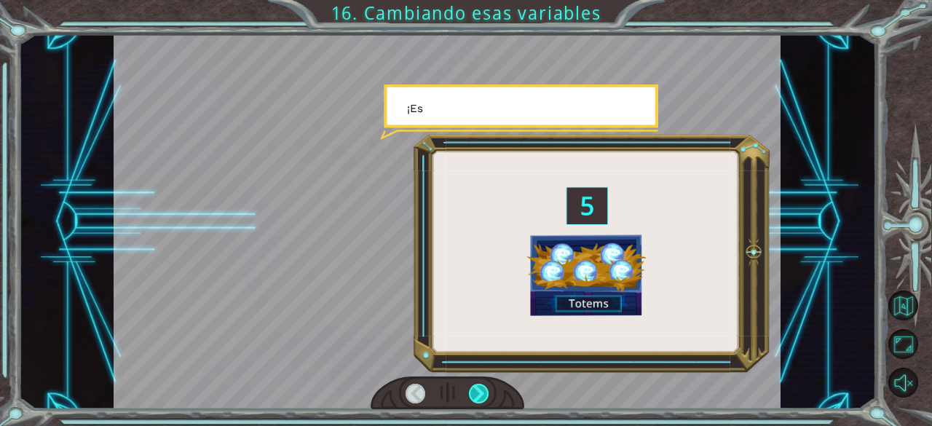
click at [483, 397] on div at bounding box center [479, 394] width 20 height 20
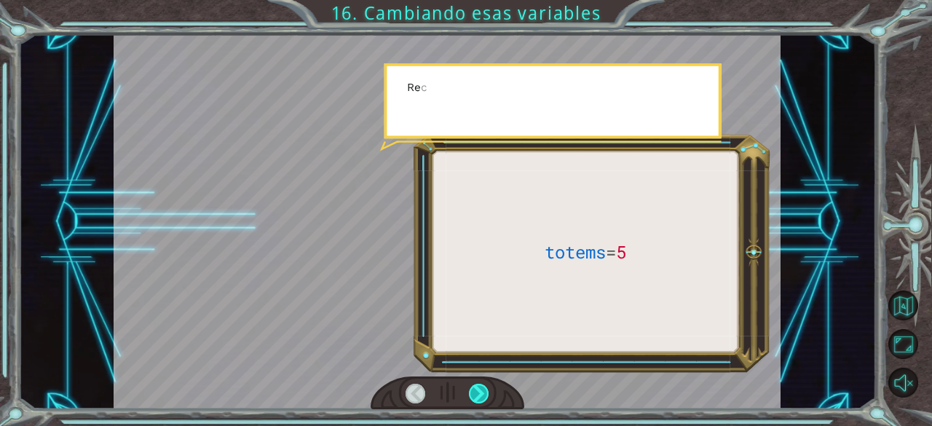
click at [483, 397] on div at bounding box center [479, 394] width 20 height 20
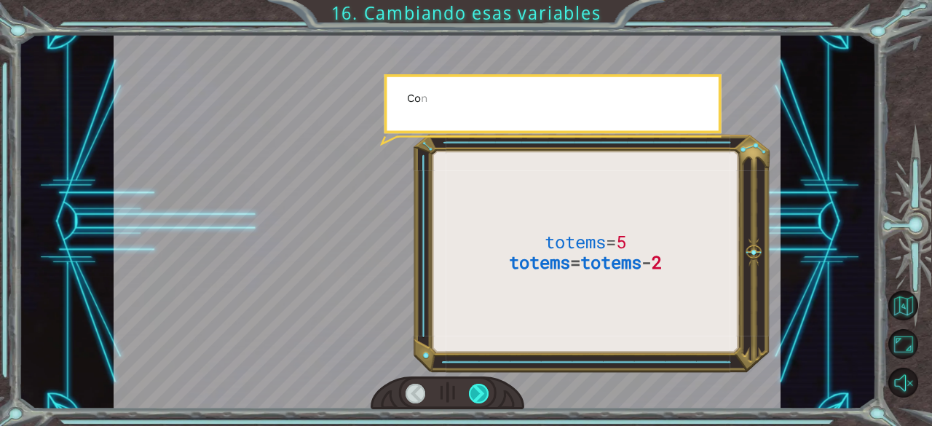
click at [483, 397] on div at bounding box center [479, 394] width 20 height 20
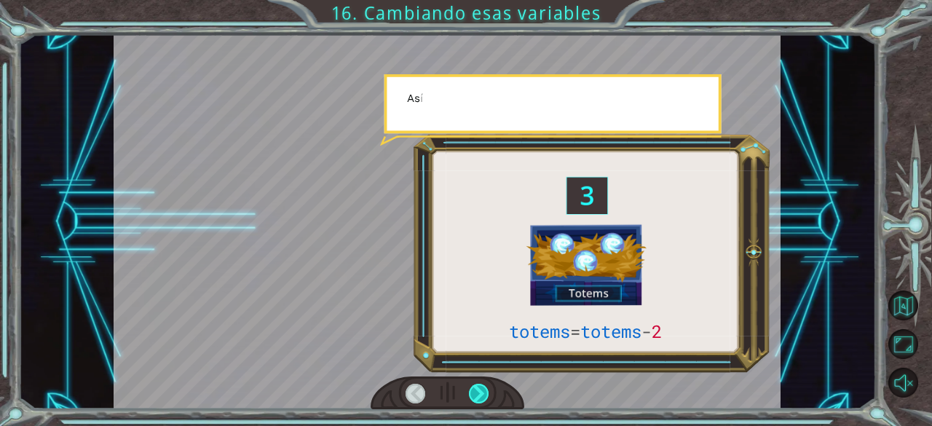
click at [483, 397] on div at bounding box center [479, 394] width 20 height 20
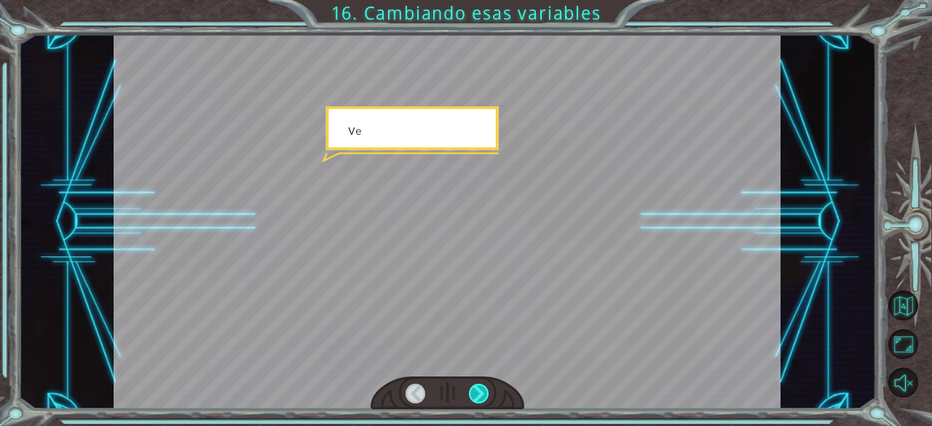
click at [483, 397] on div at bounding box center [479, 394] width 20 height 20
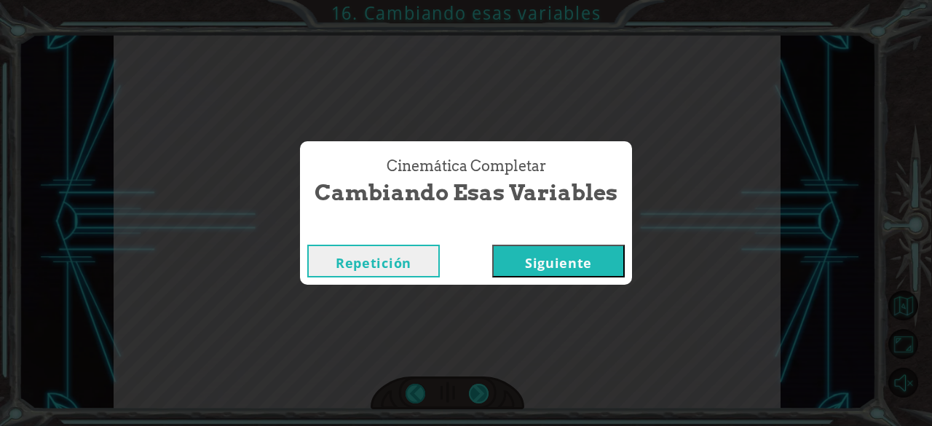
click at [483, 0] on div "totems = totems - 2 ¿ V e g a ? ¿ V e g a , s i g u e s a q u í ? ¡ E l l a s e…" at bounding box center [466, 0] width 932 height 0
click at [483, 397] on div "Cinemática Completar Cambiando esas variables Repetición [GEOGRAPHIC_DATA]" at bounding box center [466, 213] width 932 height 426
click at [585, 242] on div "Repetición [GEOGRAPHIC_DATA]" at bounding box center [466, 260] width 332 height 47
click at [587, 269] on button "Siguiente" at bounding box center [558, 261] width 132 height 33
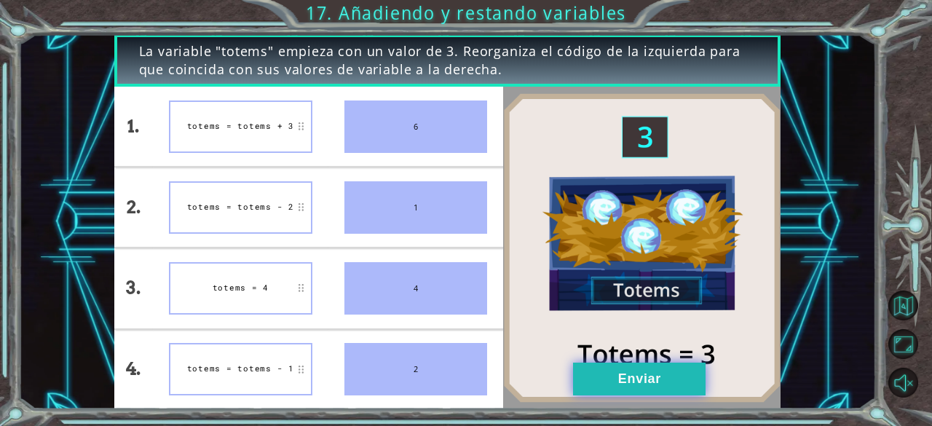
click at [606, 377] on button "Enviar" at bounding box center [639, 378] width 132 height 33
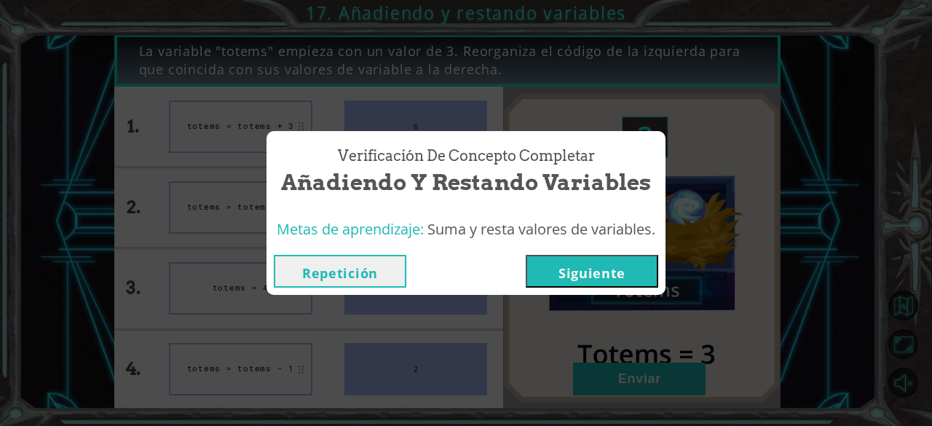
click at [592, 260] on button "Siguiente" at bounding box center [592, 271] width 132 height 33
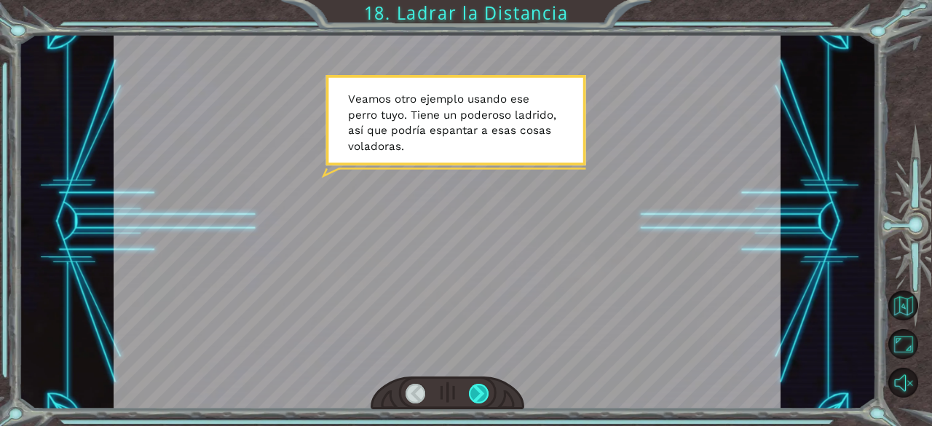
click at [483, 398] on div at bounding box center [479, 394] width 20 height 20
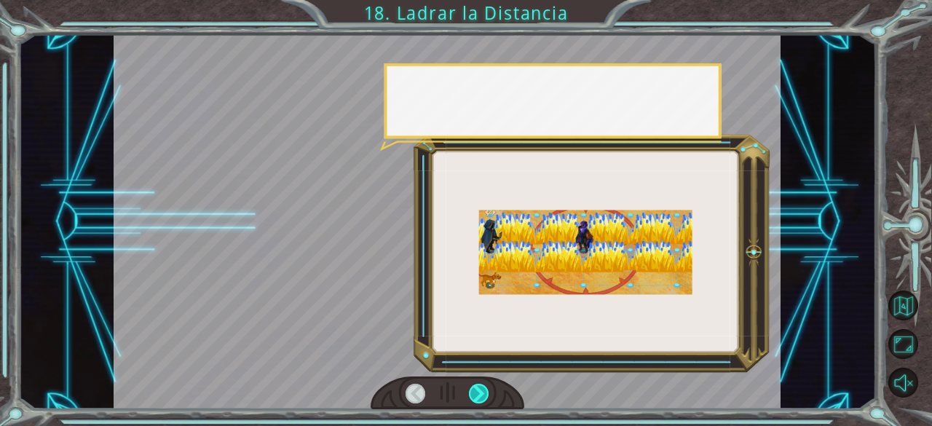
click at [483, 398] on div at bounding box center [479, 394] width 20 height 20
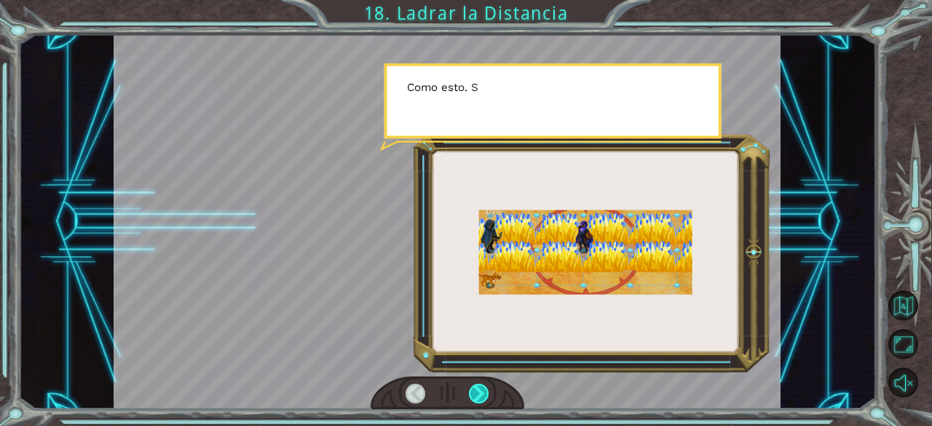
click at [483, 398] on div at bounding box center [479, 394] width 20 height 20
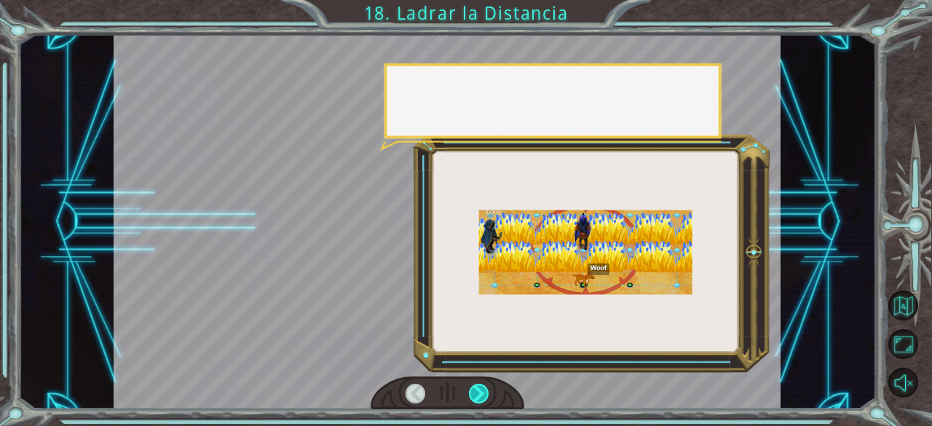
click at [483, 398] on div at bounding box center [479, 394] width 20 height 20
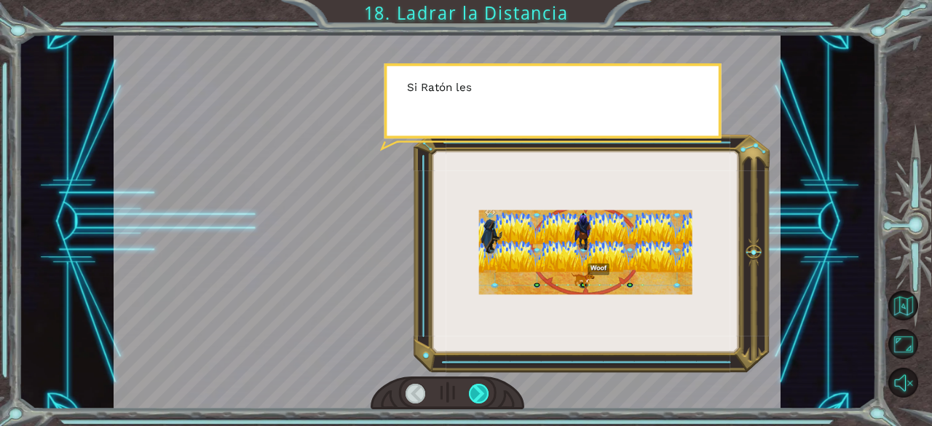
click at [483, 398] on div at bounding box center [479, 394] width 20 height 20
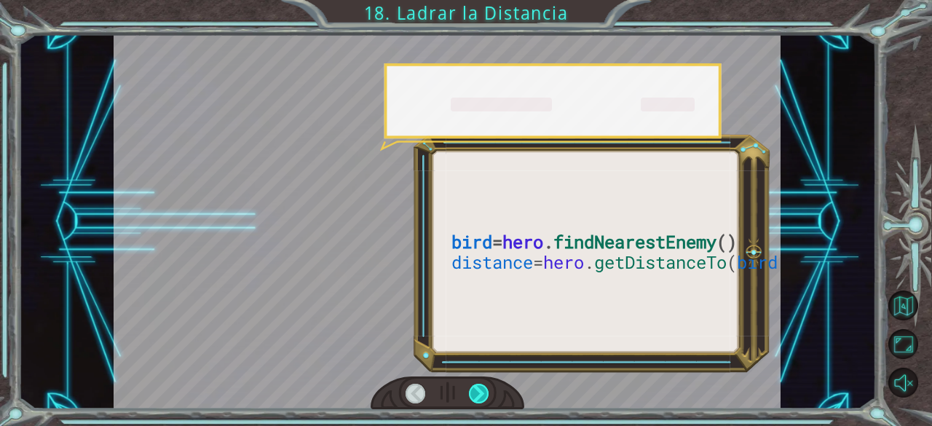
click at [483, 398] on div at bounding box center [479, 394] width 20 height 20
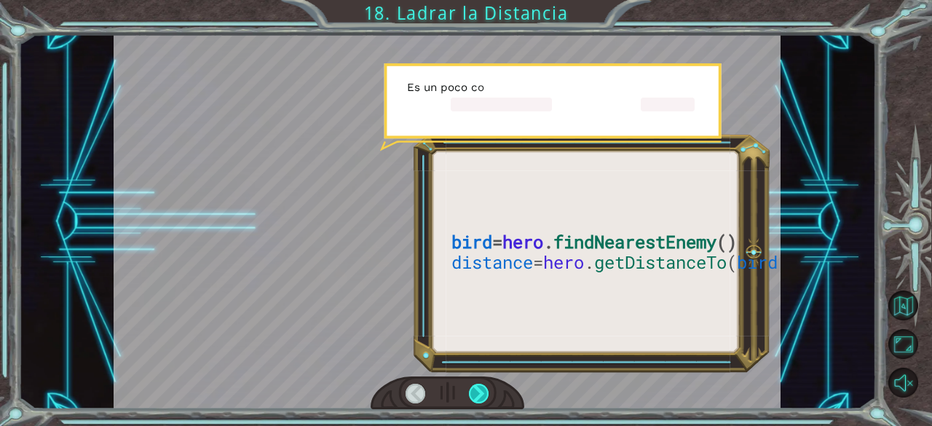
click at [483, 398] on div at bounding box center [479, 394] width 20 height 20
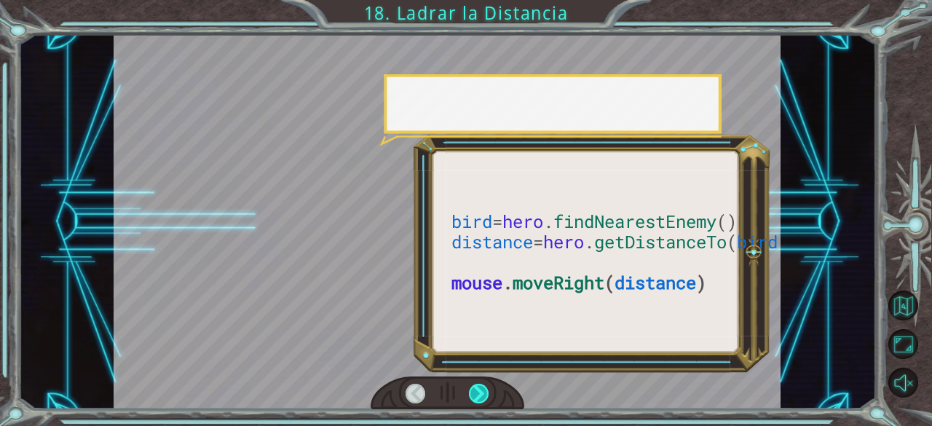
click at [483, 398] on div at bounding box center [479, 394] width 20 height 20
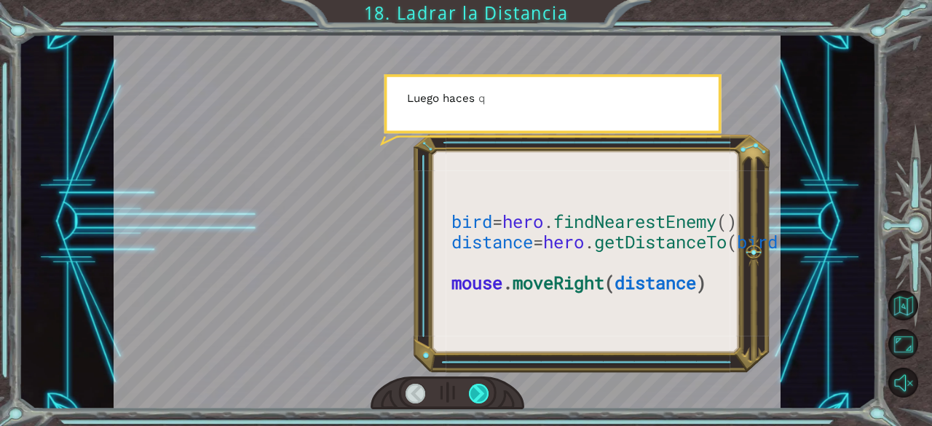
click at [483, 398] on div at bounding box center [479, 394] width 20 height 20
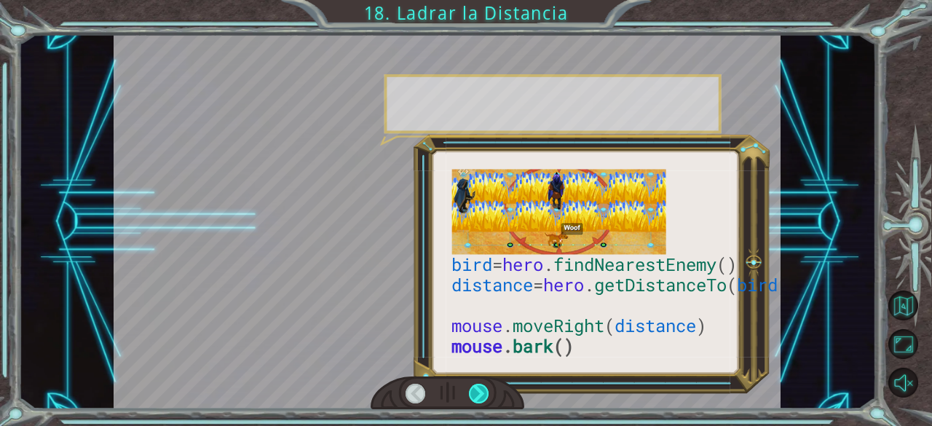
click at [483, 398] on div at bounding box center [479, 394] width 20 height 20
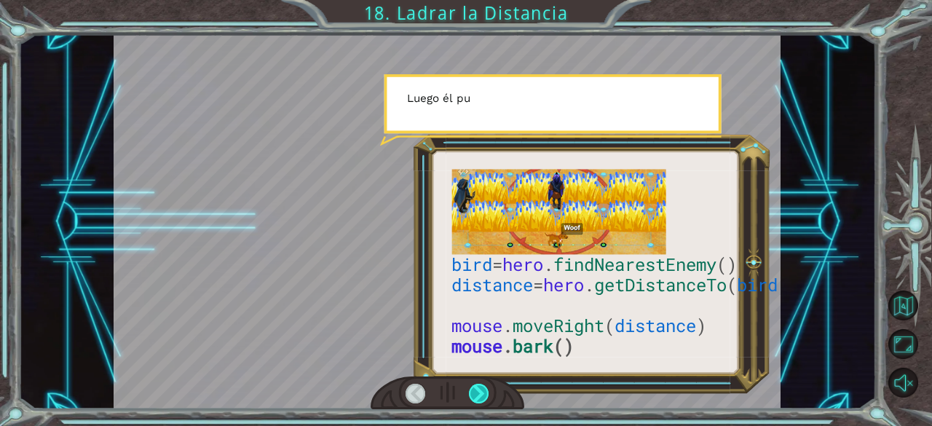
click at [483, 398] on div at bounding box center [479, 394] width 20 height 20
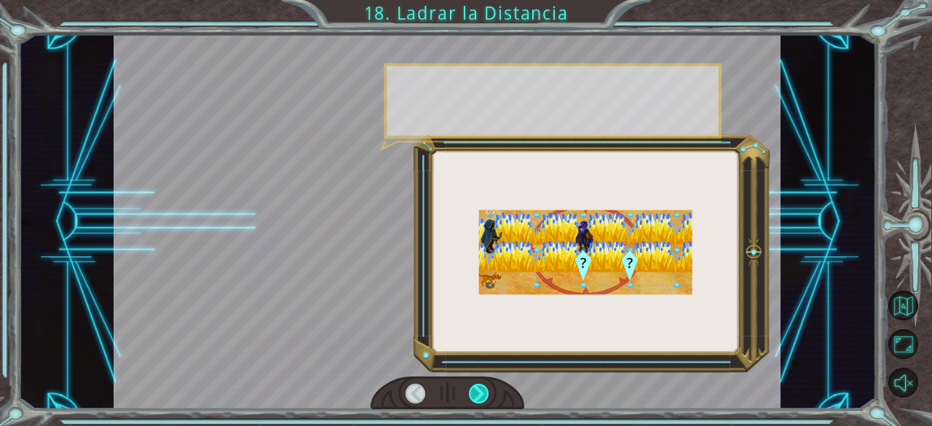
click at [483, 398] on div at bounding box center [479, 394] width 20 height 20
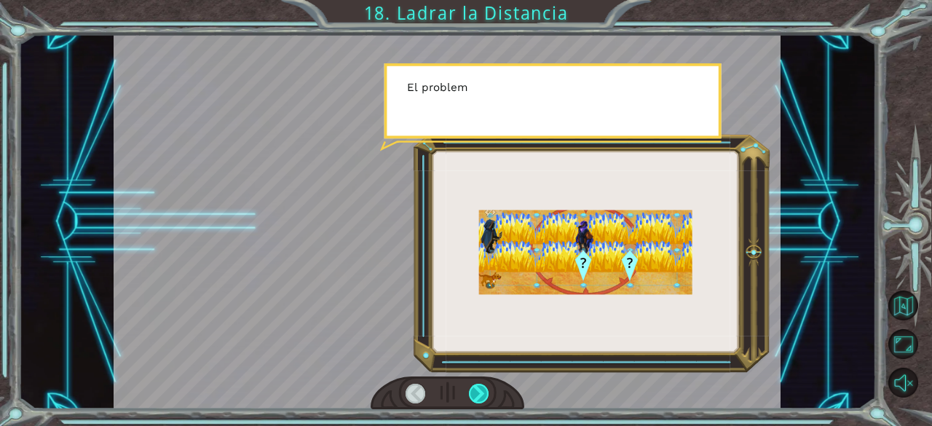
click at [483, 398] on div at bounding box center [479, 394] width 20 height 20
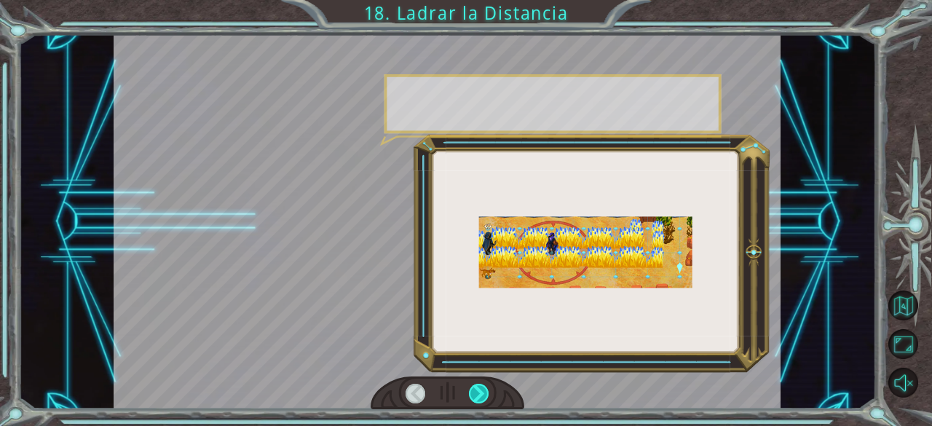
click at [483, 398] on div at bounding box center [479, 394] width 20 height 20
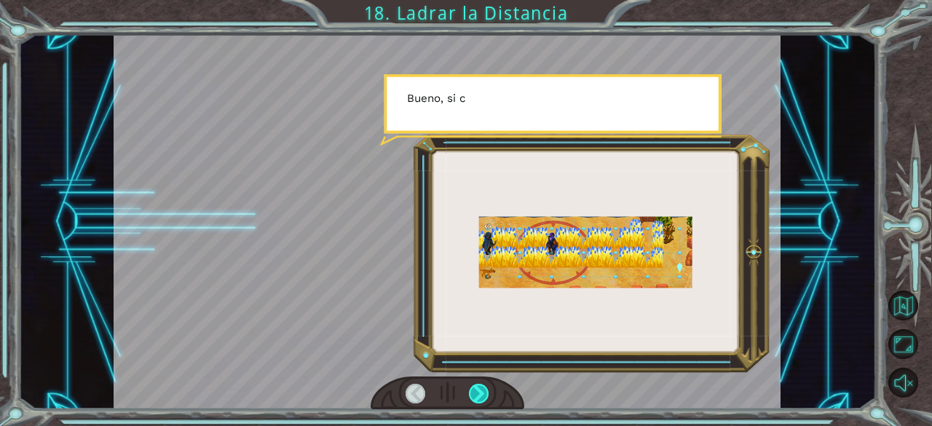
click at [483, 398] on div at bounding box center [479, 394] width 20 height 20
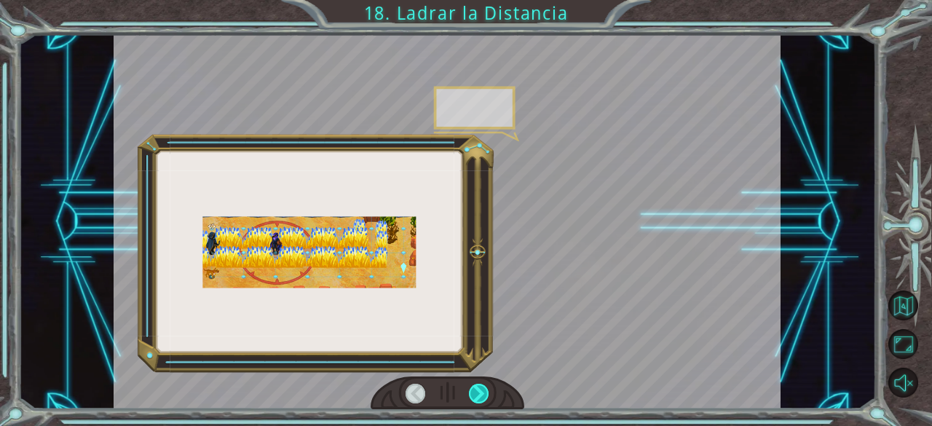
click at [483, 398] on div at bounding box center [479, 394] width 20 height 20
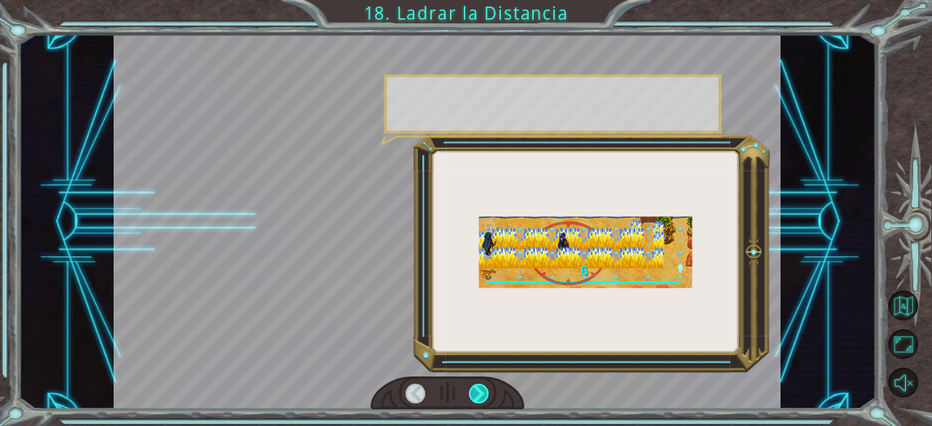
click at [483, 398] on div at bounding box center [479, 394] width 20 height 20
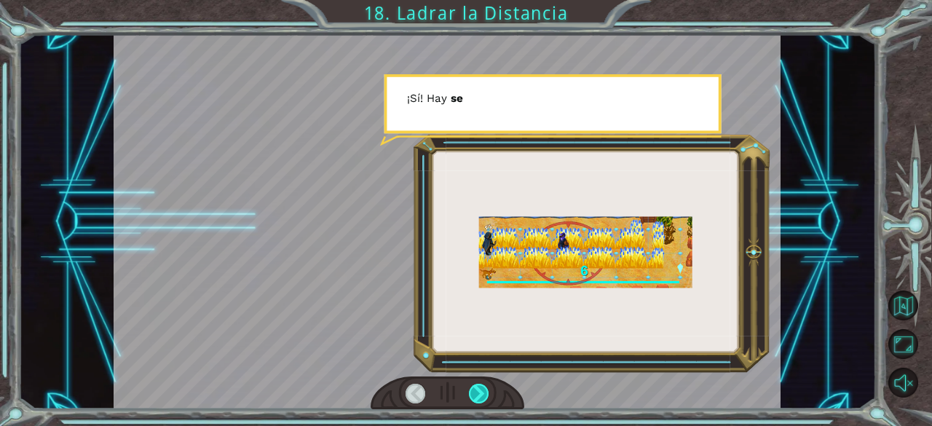
click at [483, 398] on div at bounding box center [479, 394] width 20 height 20
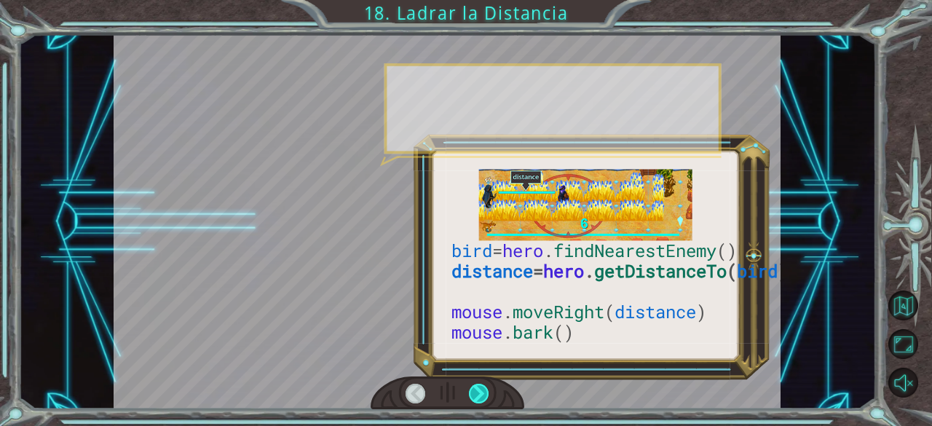
click at [483, 398] on div at bounding box center [479, 394] width 20 height 20
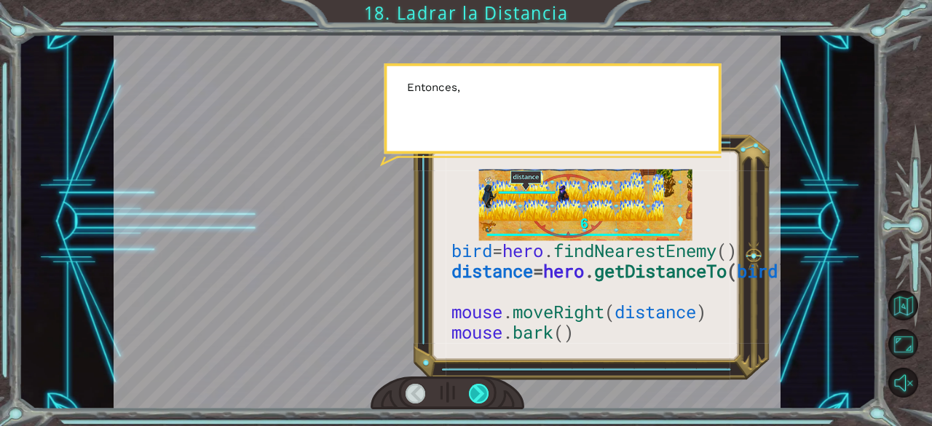
click at [483, 398] on div at bounding box center [479, 394] width 20 height 20
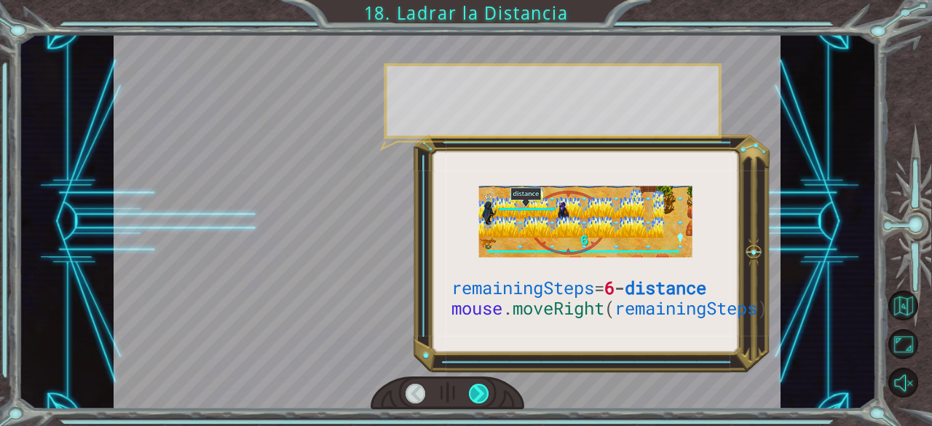
click at [483, 398] on div at bounding box center [479, 394] width 20 height 20
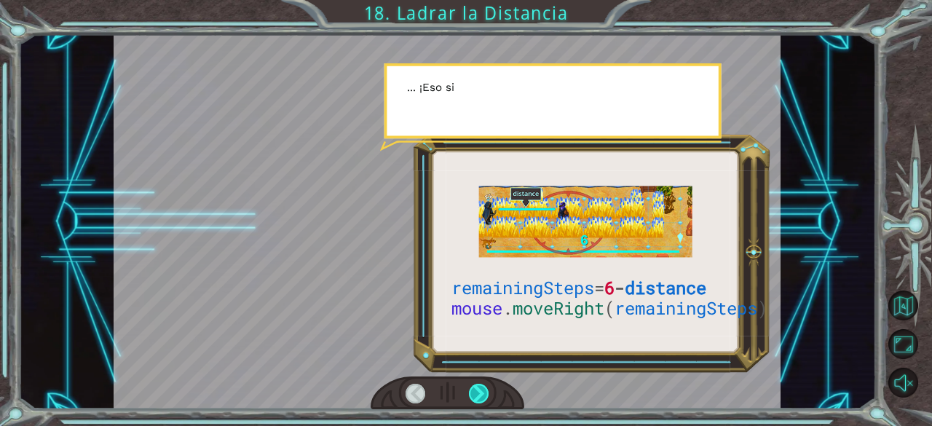
click at [483, 398] on div at bounding box center [479, 394] width 20 height 20
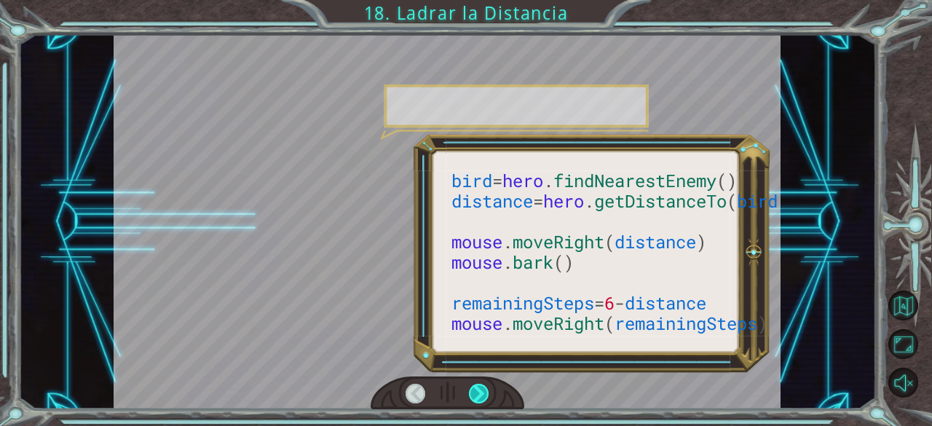
click at [483, 398] on div at bounding box center [479, 394] width 20 height 20
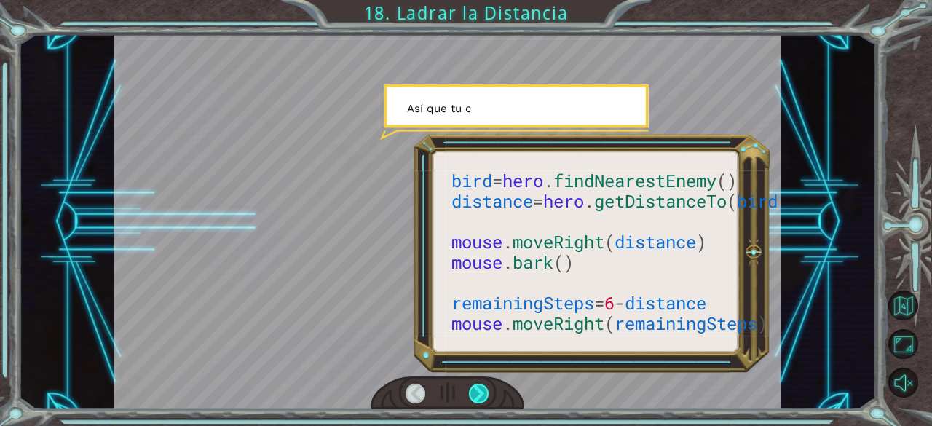
click at [483, 398] on div at bounding box center [479, 394] width 20 height 20
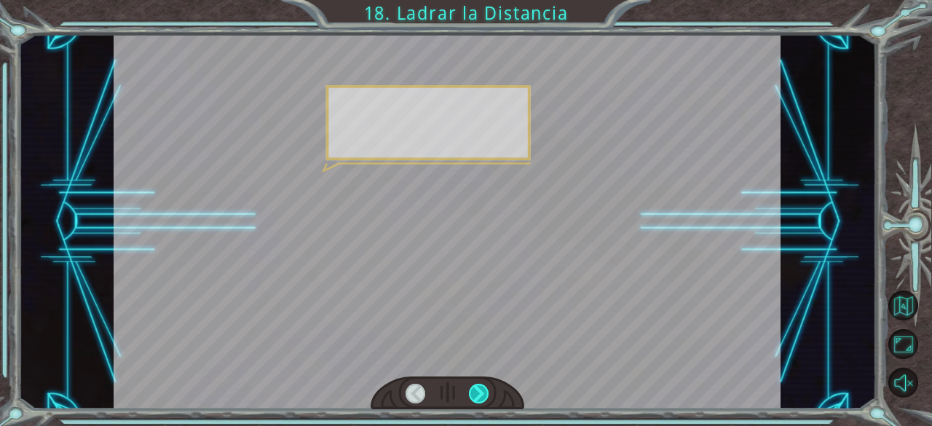
click at [483, 398] on div at bounding box center [479, 394] width 20 height 20
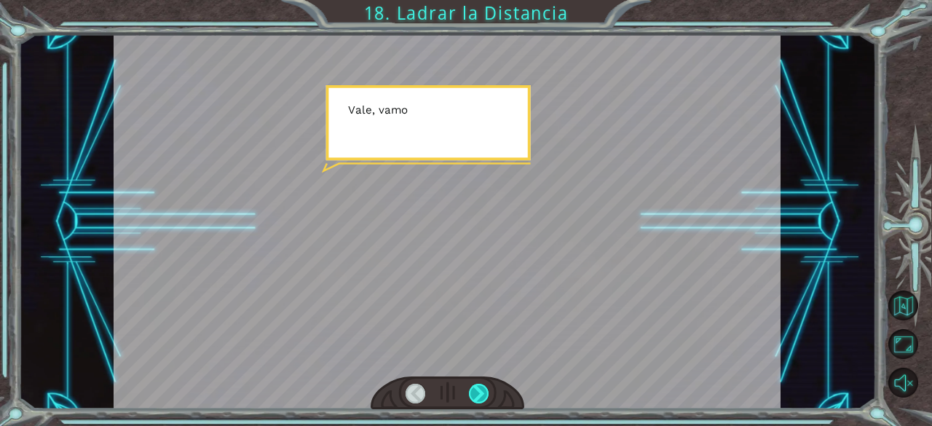
click at [483, 398] on div at bounding box center [479, 394] width 20 height 20
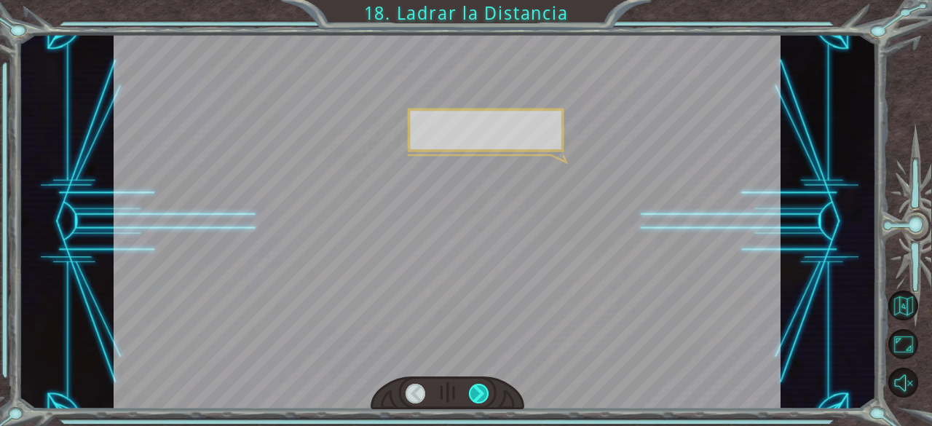
click at [483, 398] on div at bounding box center [479, 394] width 20 height 20
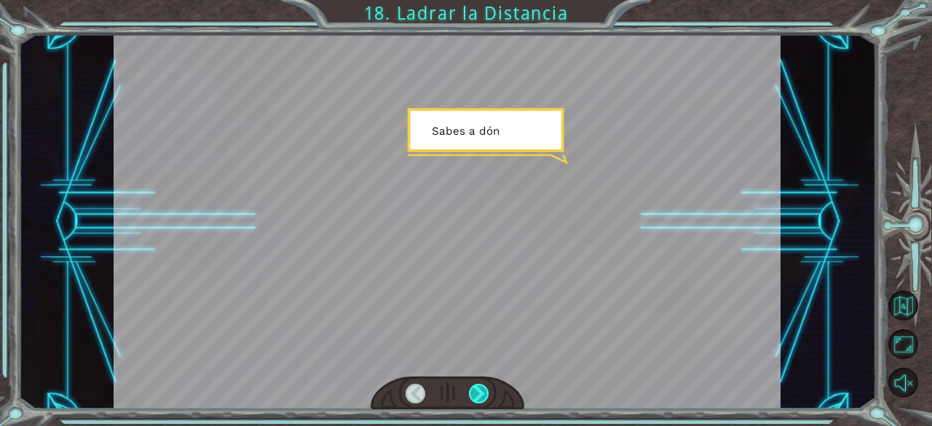
click at [483, 398] on div at bounding box center [479, 394] width 20 height 20
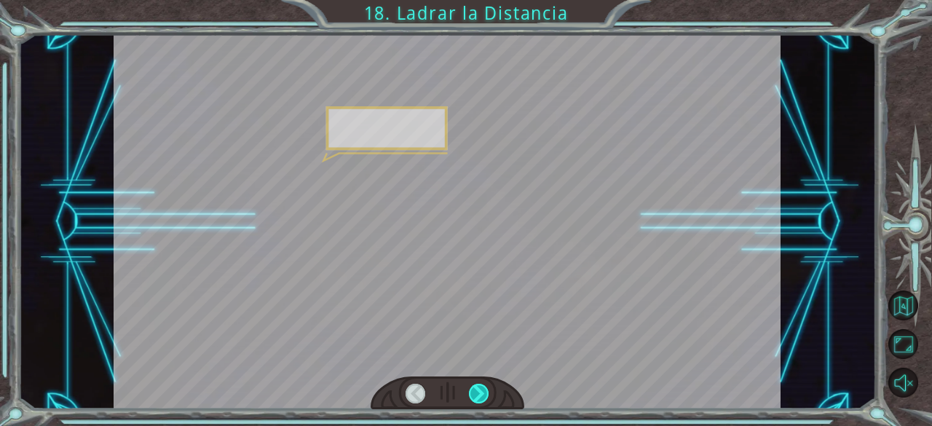
click at [483, 398] on div at bounding box center [479, 394] width 20 height 20
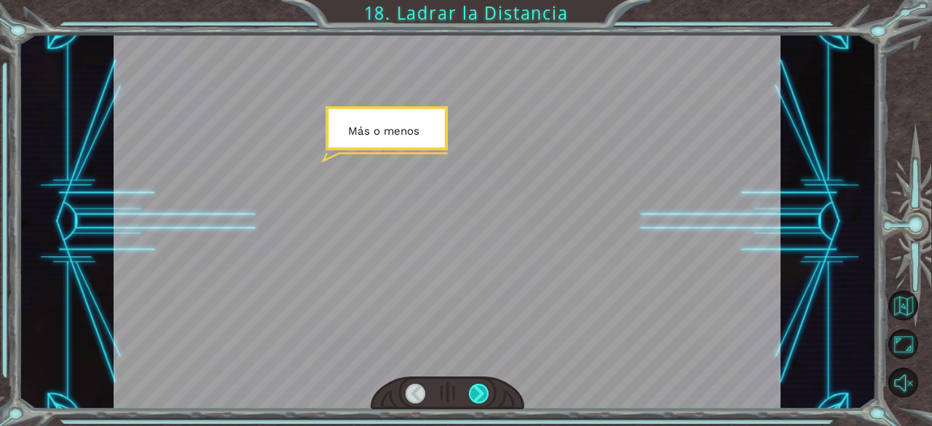
click at [483, 398] on div at bounding box center [479, 394] width 20 height 20
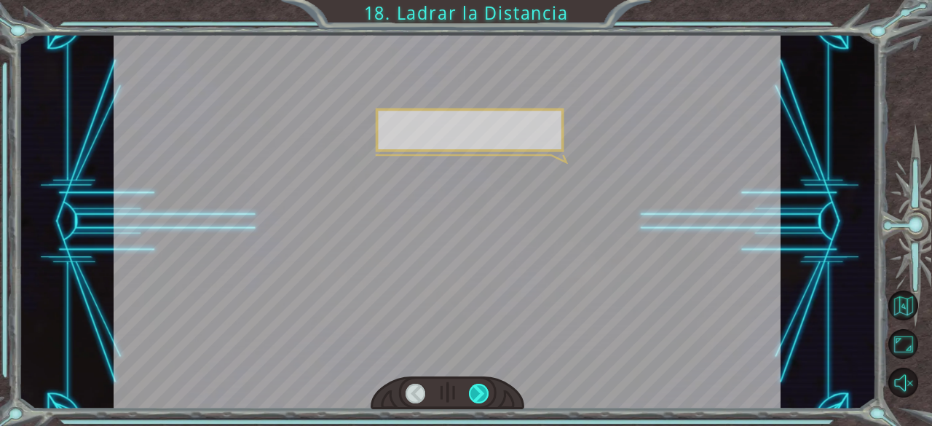
click at [483, 398] on div at bounding box center [479, 394] width 20 height 20
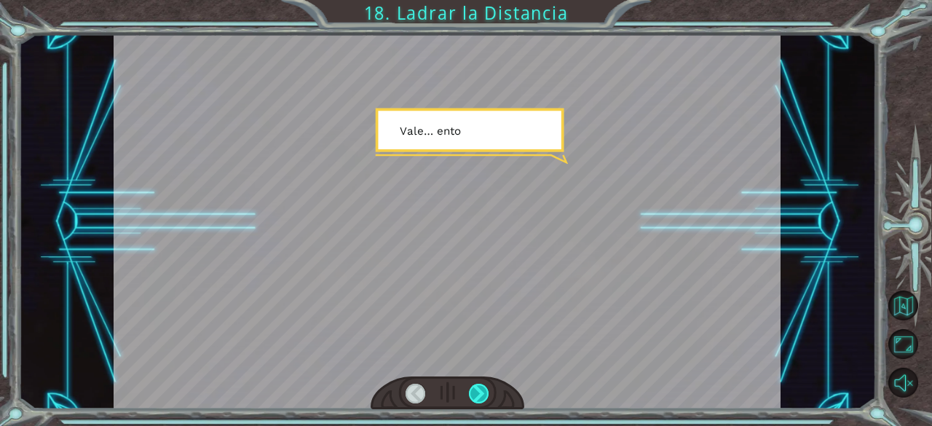
click at [483, 398] on div at bounding box center [479, 394] width 20 height 20
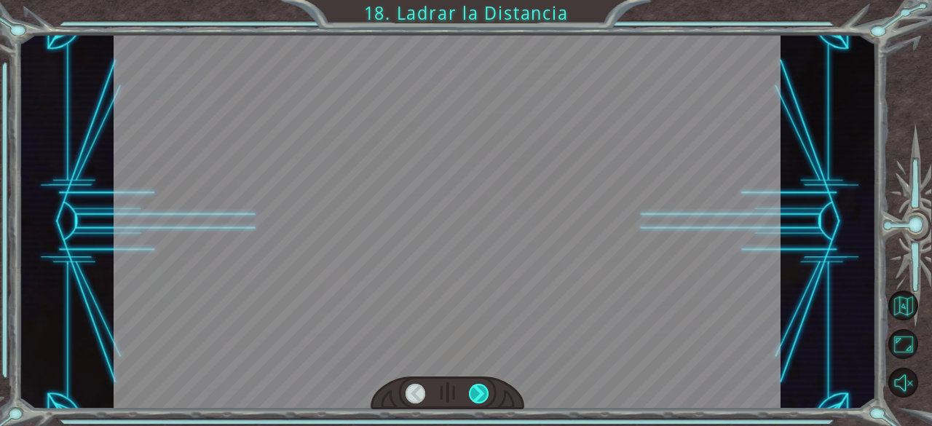
click at [483, 398] on div at bounding box center [479, 394] width 20 height 20
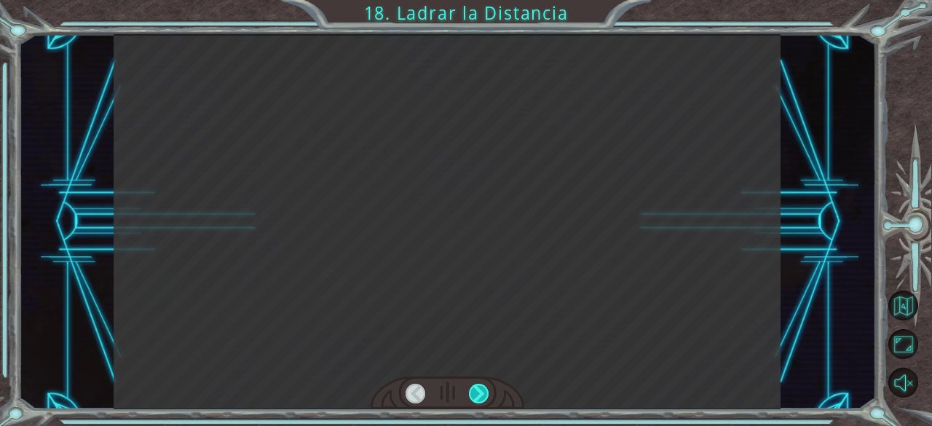
click at [483, 398] on div at bounding box center [479, 394] width 20 height 20
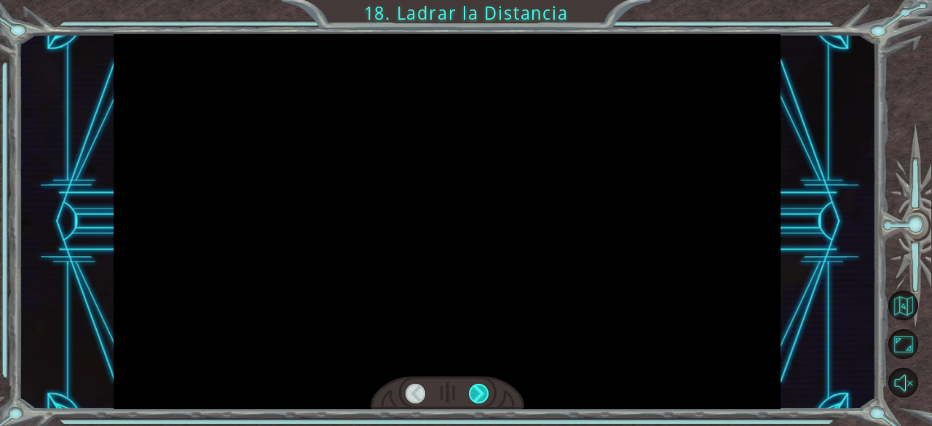
click at [483, 398] on div at bounding box center [479, 394] width 20 height 20
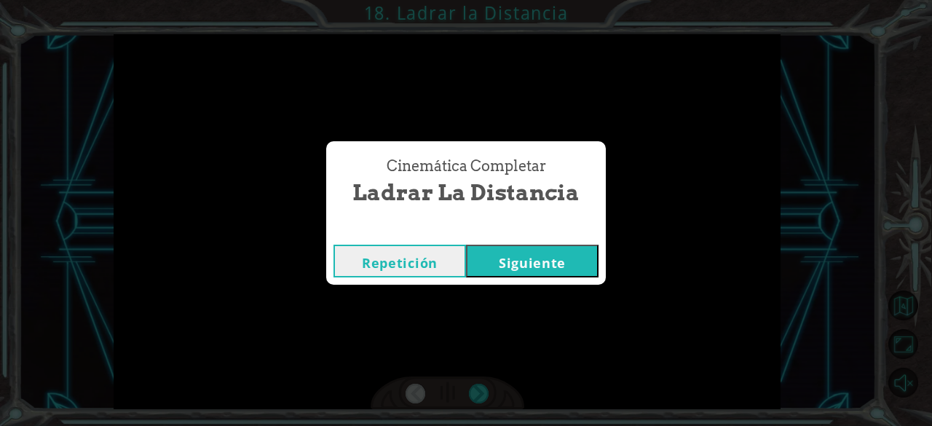
click at [556, 253] on button "Siguiente" at bounding box center [532, 261] width 132 height 33
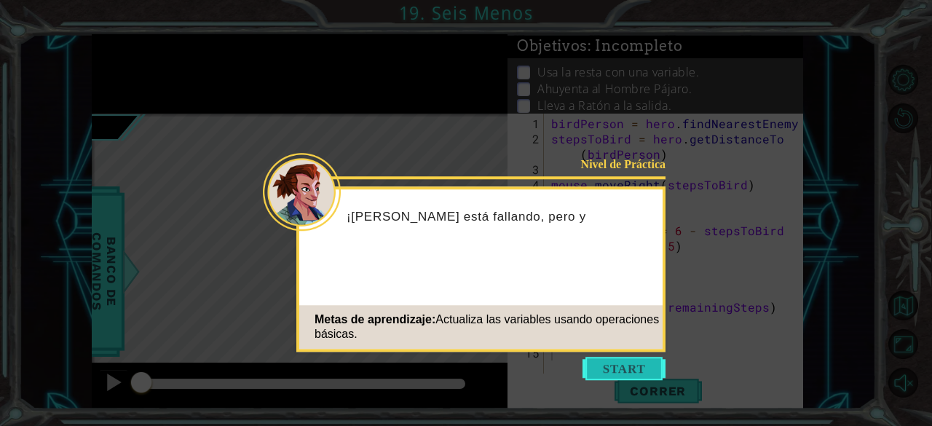
click at [598, 369] on button "Start" at bounding box center [623, 368] width 83 height 23
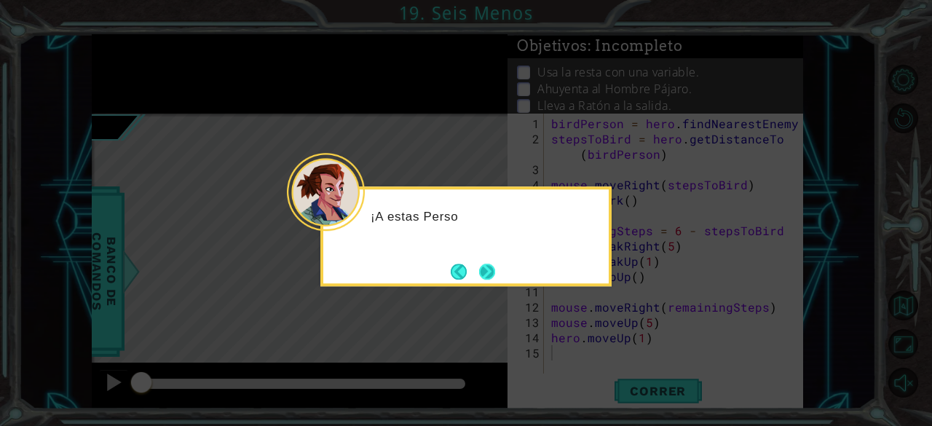
click at [488, 269] on button "Next" at bounding box center [487, 271] width 17 height 17
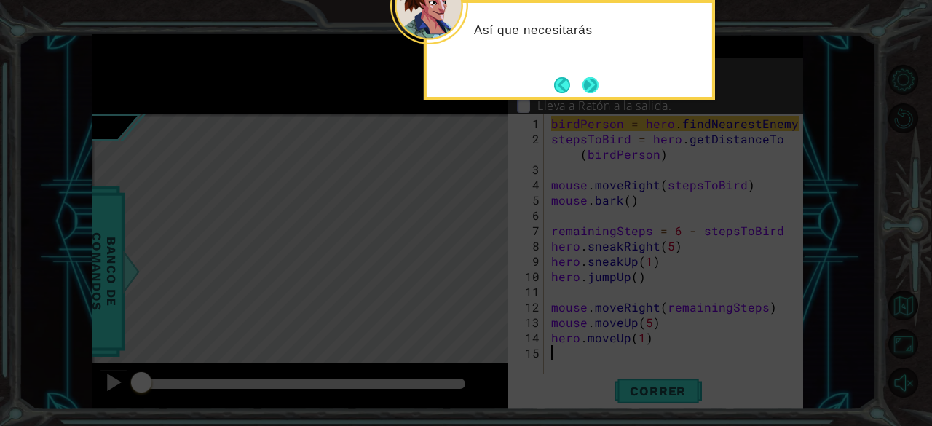
click at [595, 89] on button "Next" at bounding box center [590, 85] width 18 height 18
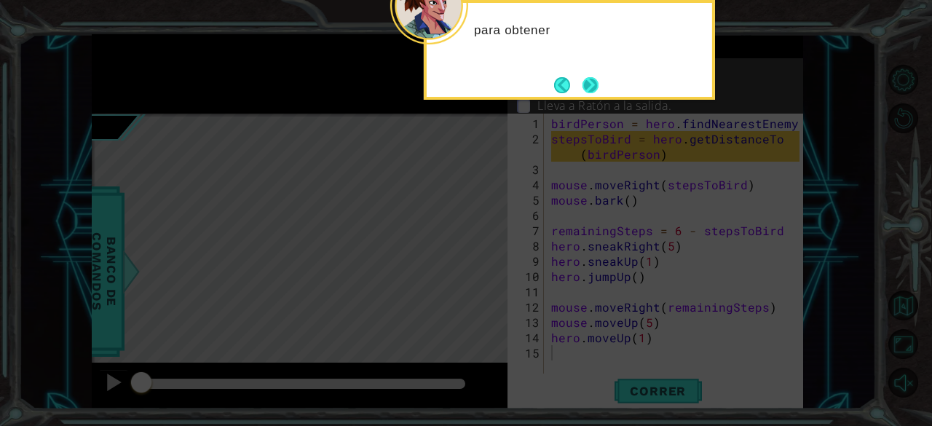
click at [588, 93] on button "Next" at bounding box center [590, 85] width 16 height 16
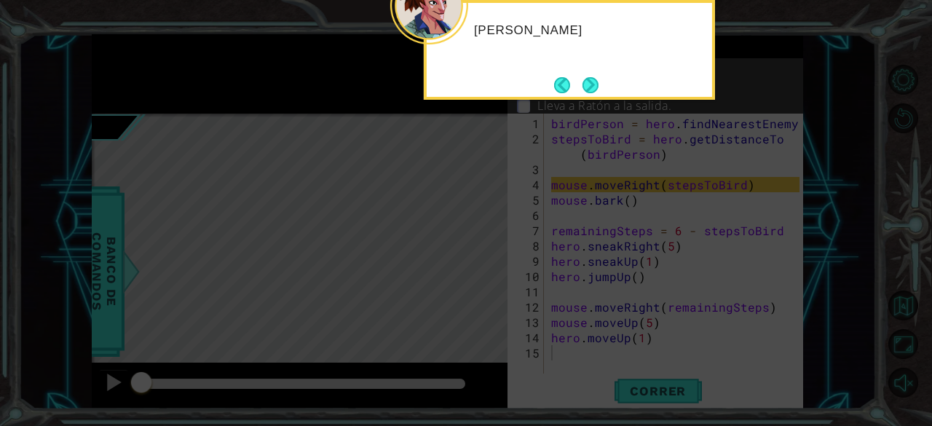
click at [588, 96] on div "[PERSON_NAME]" at bounding box center [569, 50] width 291 height 100
click at [588, 94] on button "Next" at bounding box center [590, 85] width 18 height 18
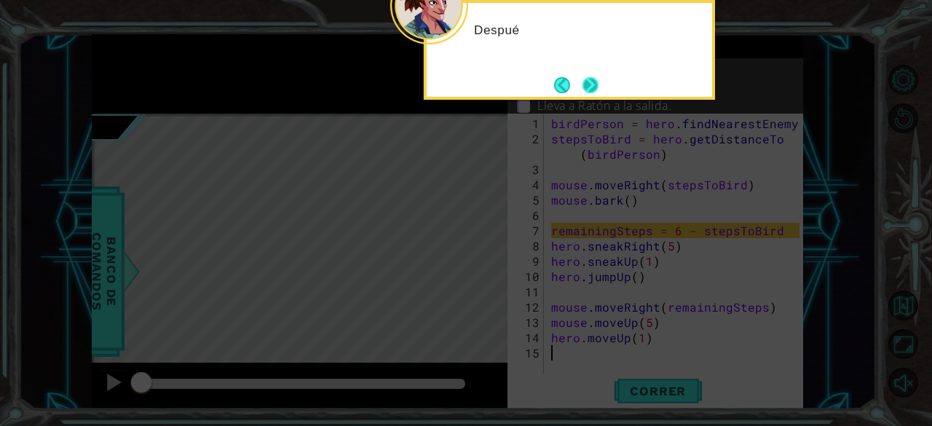
click at [588, 91] on button "Next" at bounding box center [590, 85] width 16 height 16
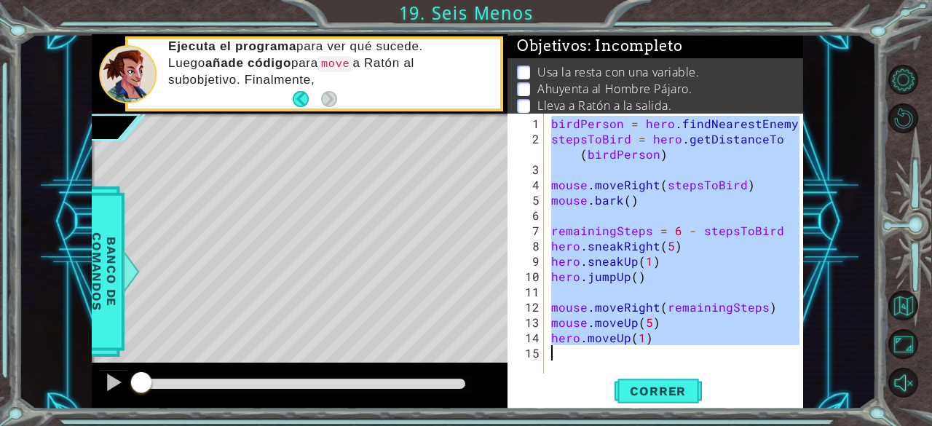
drag, startPoint x: 553, startPoint y: 123, endPoint x: 724, endPoint y: 377, distance: 306.3
click at [724, 377] on div "1 2 3 4 5 6 7 8 9 10 11 12 13 14 15 birdPerson = hero . findNearestEnemy ( ) st…" at bounding box center [655, 261] width 296 height 295
type textarea "hero.moveUp(1)"
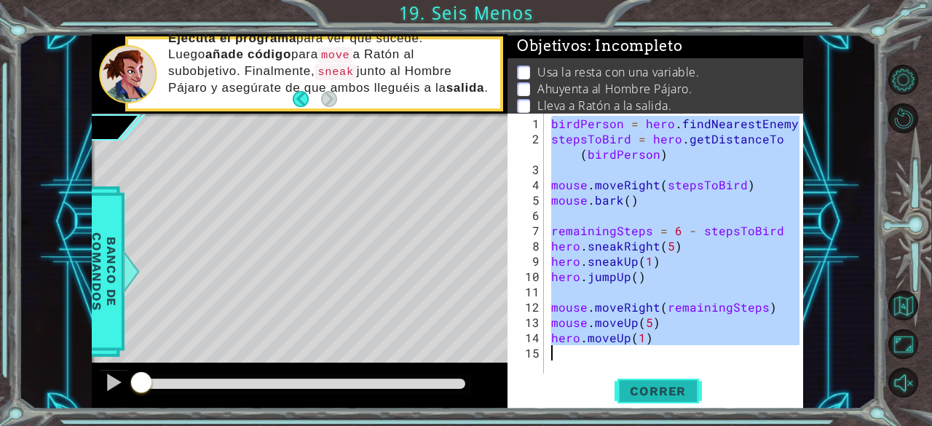
click at [643, 389] on span "Correr" at bounding box center [657, 391] width 85 height 15
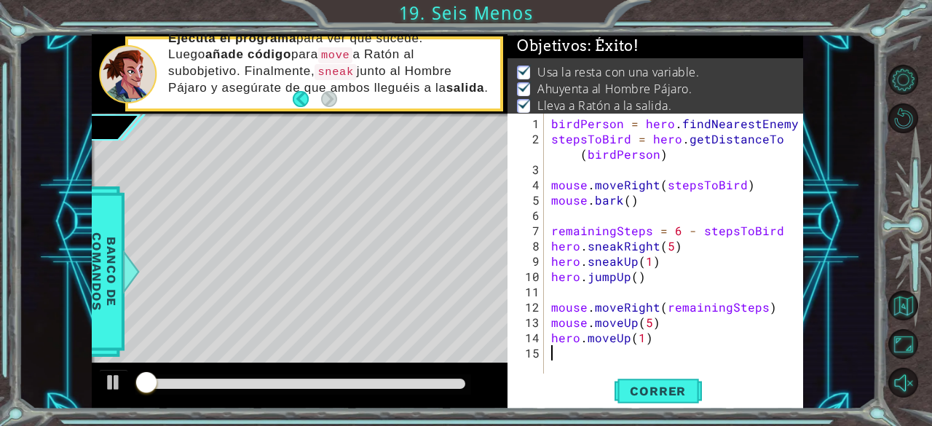
click at [317, 389] on div at bounding box center [303, 384] width 336 height 20
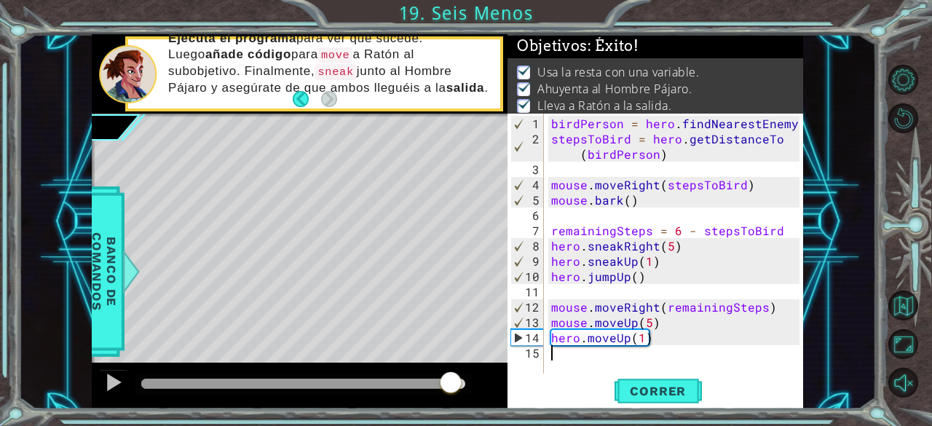
drag, startPoint x: 322, startPoint y: 382, endPoint x: 456, endPoint y: 400, distance: 135.2
click at [456, 400] on div at bounding box center [300, 385] width 416 height 47
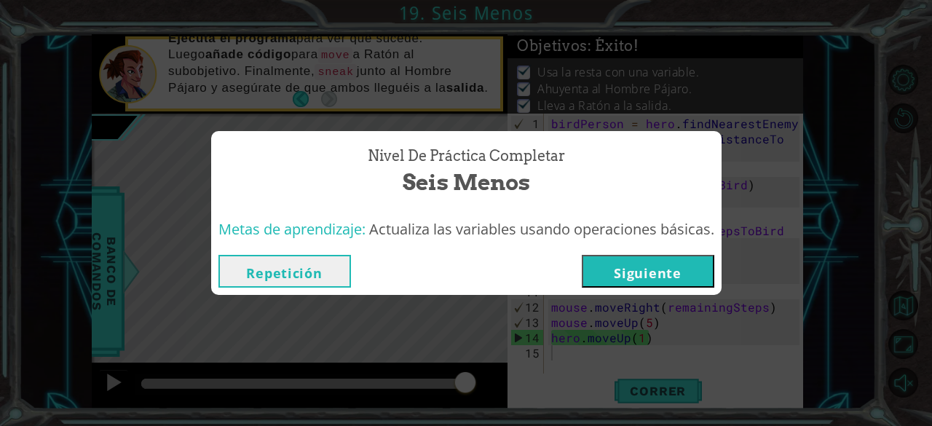
click at [622, 264] on button "Siguiente" at bounding box center [648, 271] width 132 height 33
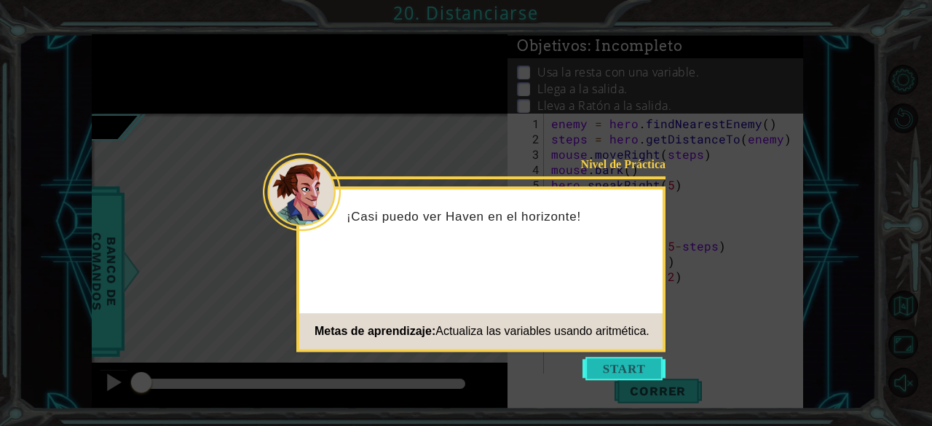
click at [625, 362] on button "Start" at bounding box center [623, 368] width 83 height 23
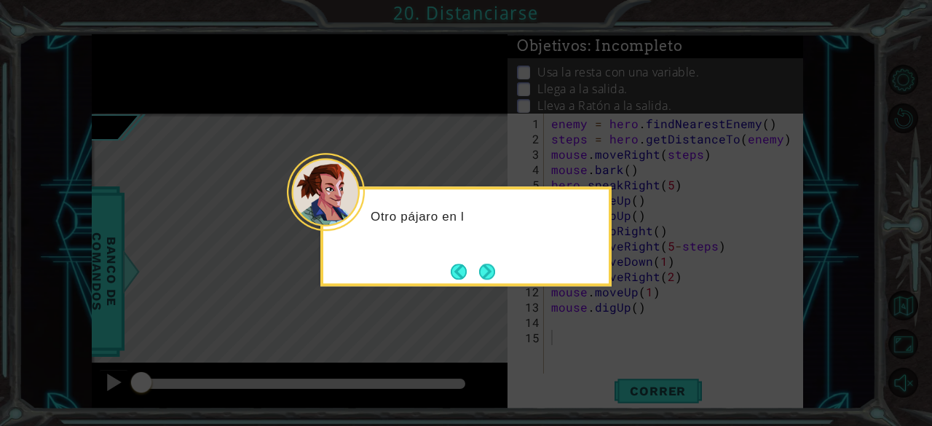
click at [504, 277] on div "Otro pájaro en l" at bounding box center [465, 236] width 291 height 100
click at [490, 274] on button "Next" at bounding box center [487, 271] width 16 height 16
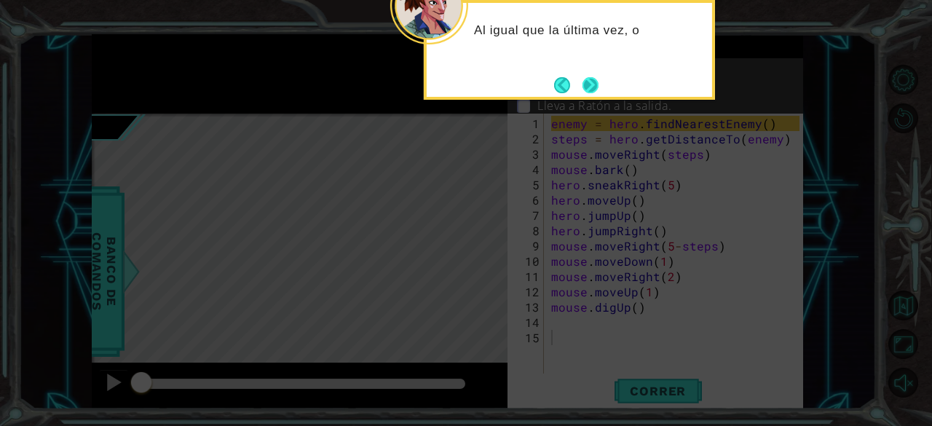
click at [586, 82] on button "Next" at bounding box center [590, 84] width 17 height 17
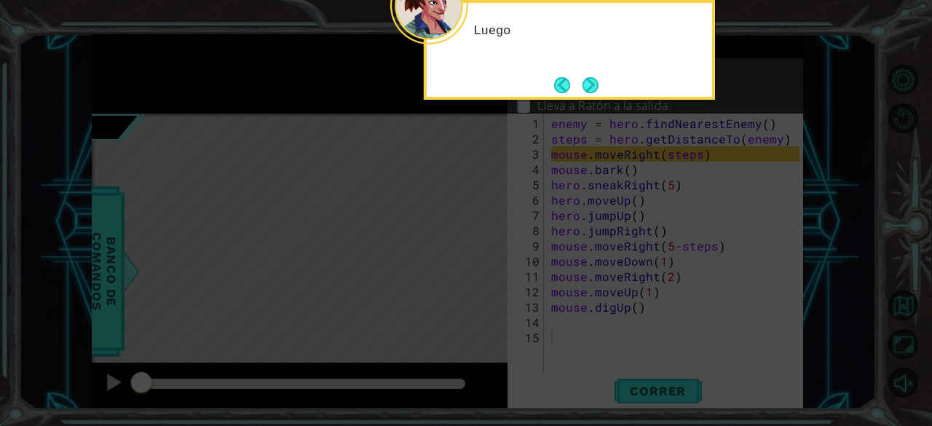
click at [586, 82] on button "Next" at bounding box center [590, 85] width 18 height 18
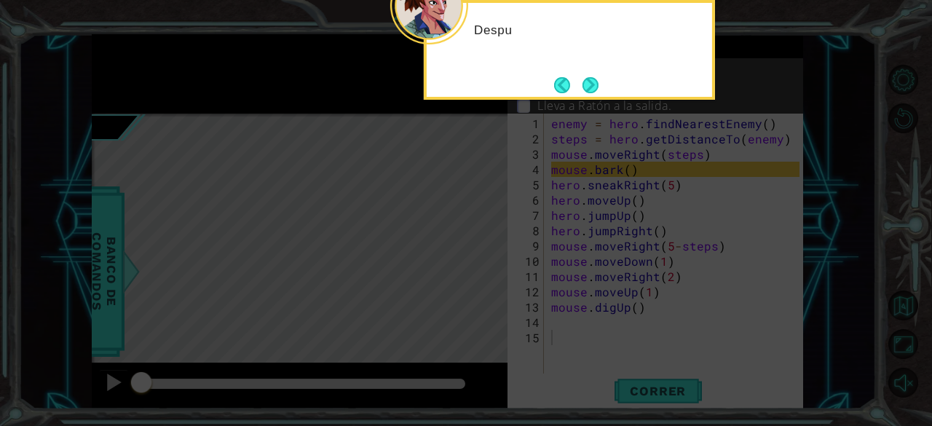
click at [586, 82] on button "Next" at bounding box center [590, 85] width 19 height 19
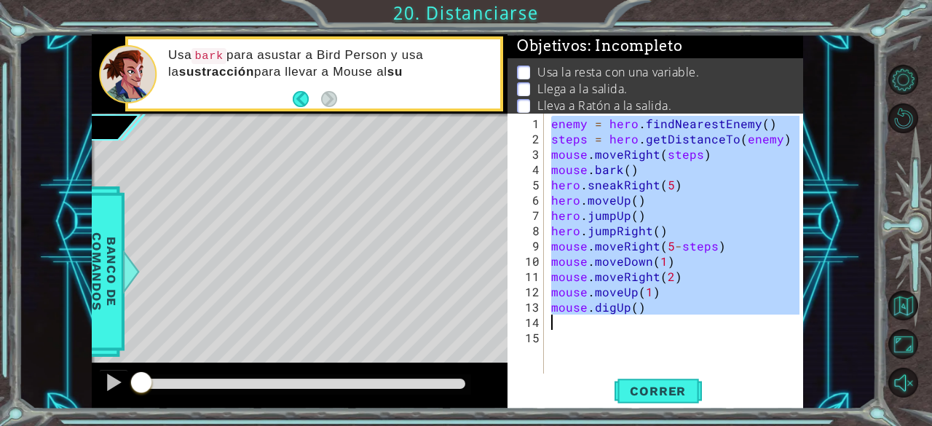
drag, startPoint x: 553, startPoint y: 123, endPoint x: 677, endPoint y: 314, distance: 227.9
click at [677, 314] on div "enemy = hero . findNearestEnemy ( ) steps = hero . getDistanceTo ( enemy ) mous…" at bounding box center [677, 261] width 259 height 290
type textarea "mouse.digUp()"
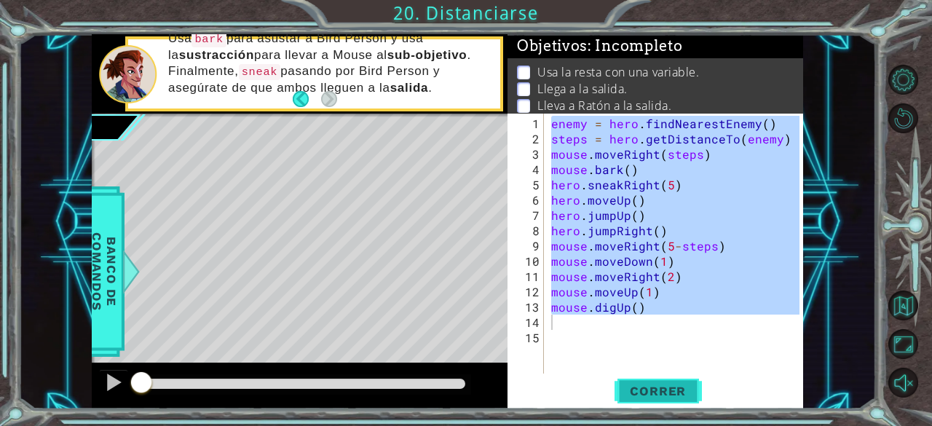
click at [626, 385] on span "Correr" at bounding box center [657, 391] width 85 height 15
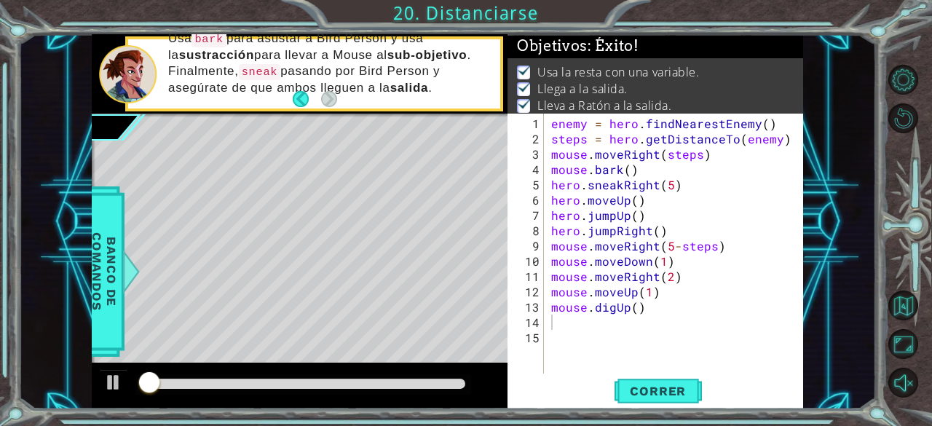
drag, startPoint x: 370, startPoint y: 391, endPoint x: 424, endPoint y: 397, distance: 55.0
click at [424, 397] on div at bounding box center [300, 385] width 416 height 47
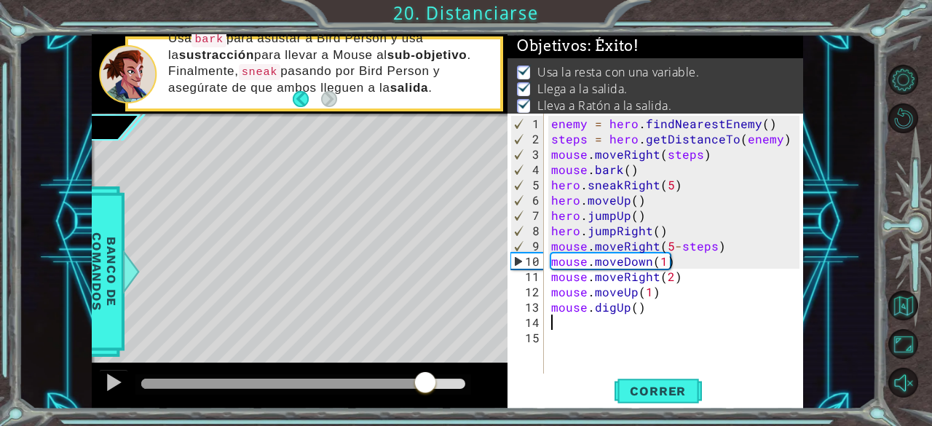
drag, startPoint x: 396, startPoint y: 383, endPoint x: 434, endPoint y: 386, distance: 38.0
click at [434, 386] on div at bounding box center [303, 384] width 324 height 10
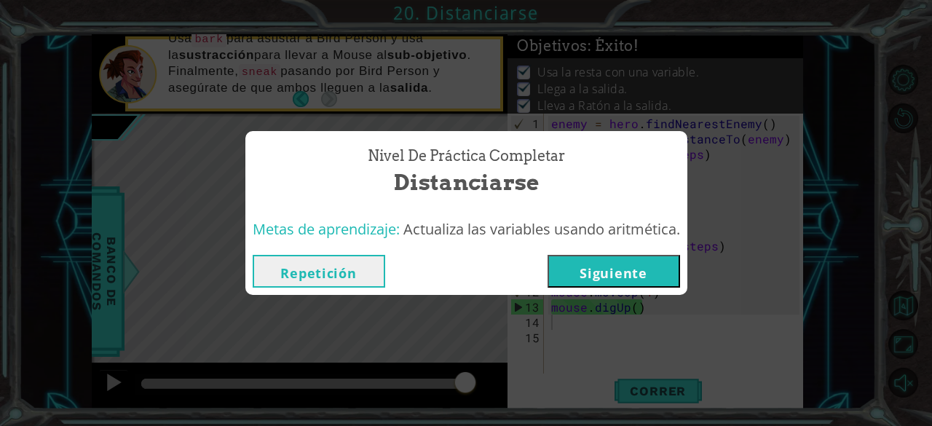
click at [617, 282] on button "Siguiente" at bounding box center [613, 271] width 132 height 33
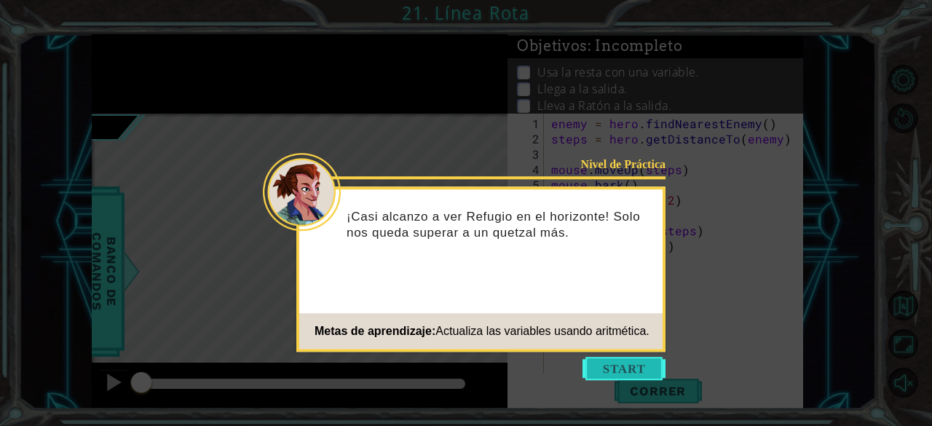
click at [633, 362] on button "Start" at bounding box center [623, 368] width 83 height 23
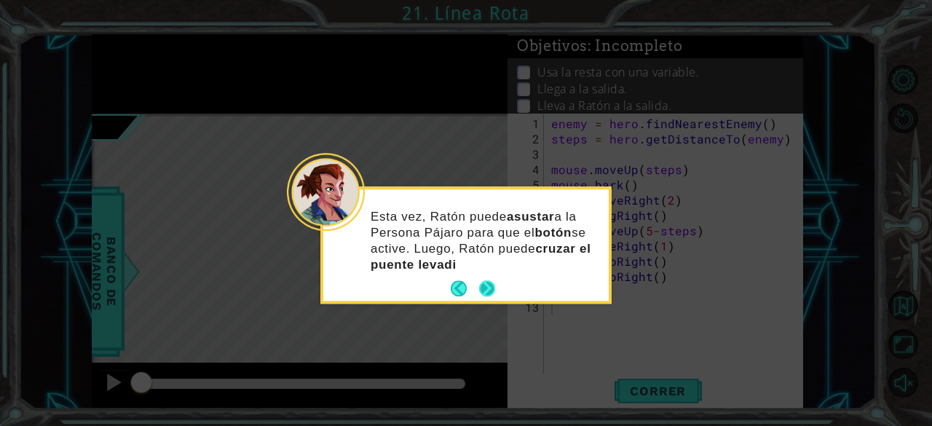
click at [491, 296] on button "Next" at bounding box center [487, 288] width 27 height 27
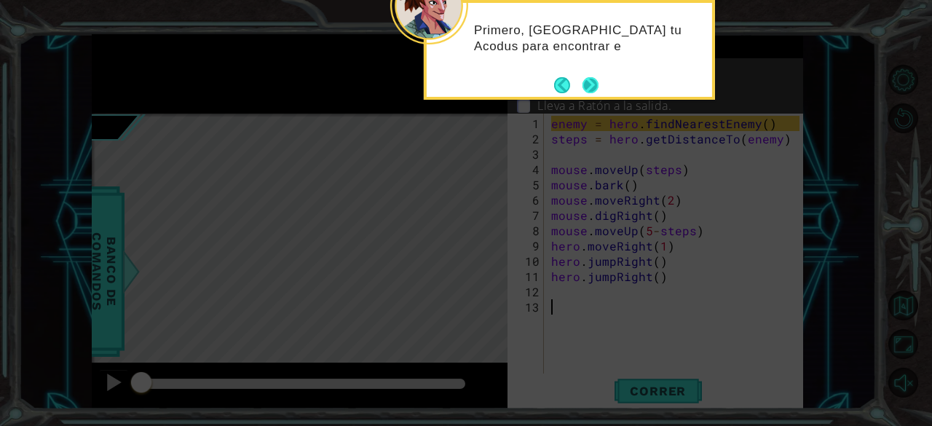
click at [584, 90] on button "Next" at bounding box center [589, 84] width 21 height 21
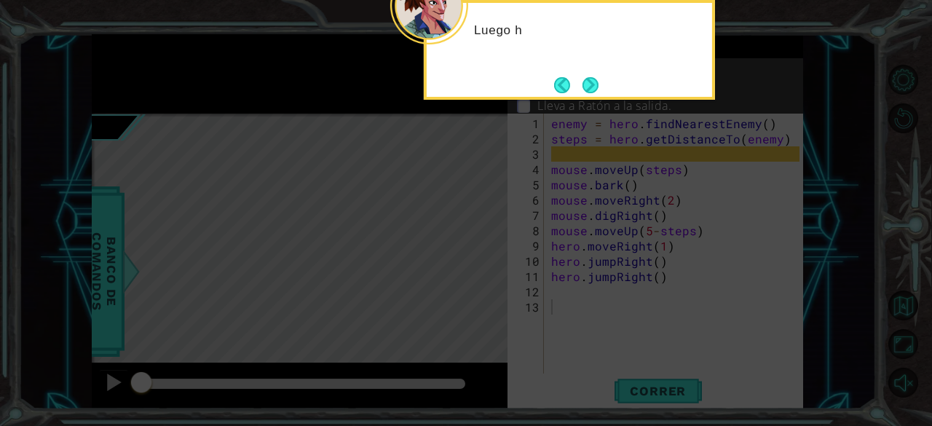
click at [584, 90] on button "Next" at bounding box center [590, 84] width 17 height 17
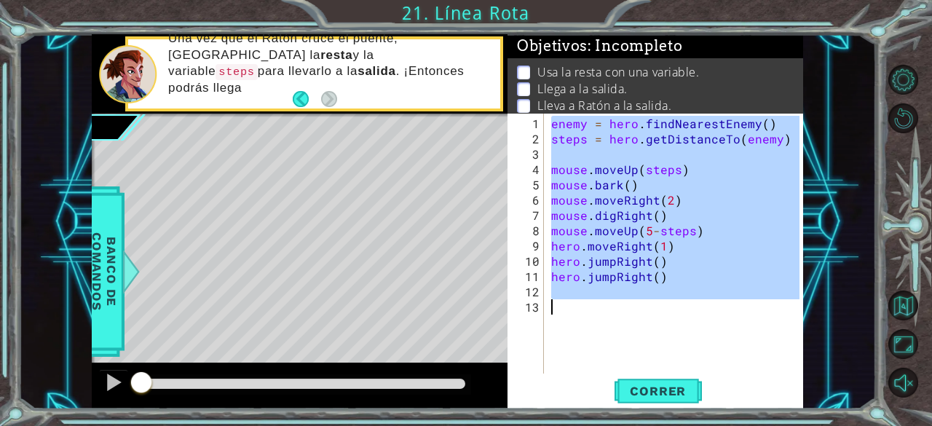
drag, startPoint x: 552, startPoint y: 126, endPoint x: 684, endPoint y: 298, distance: 216.5
click at [684, 298] on div "enemy = hero . findNearestEnemy ( ) steps = hero . getDistanceTo ( enemy ) mous…" at bounding box center [677, 261] width 259 height 290
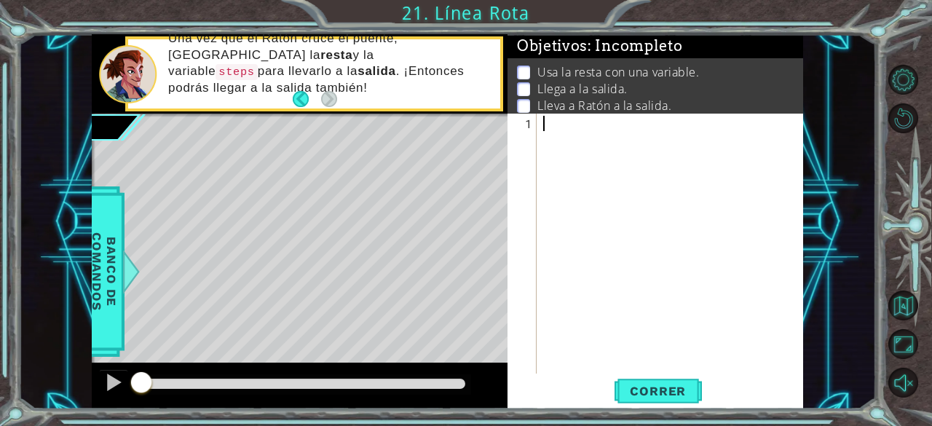
type textarea "v"
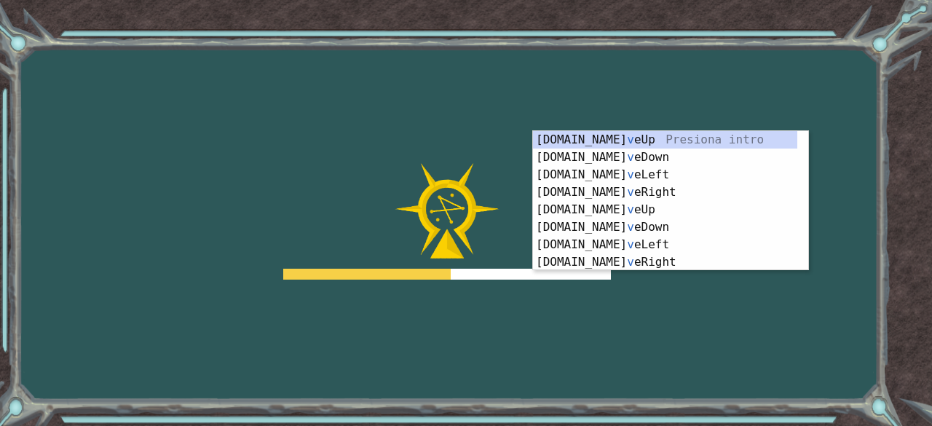
click at [667, 92] on body "Goals Error al cargar desde el servidor. Intenta refrescar la página. Necesitar…" at bounding box center [466, 213] width 932 height 426
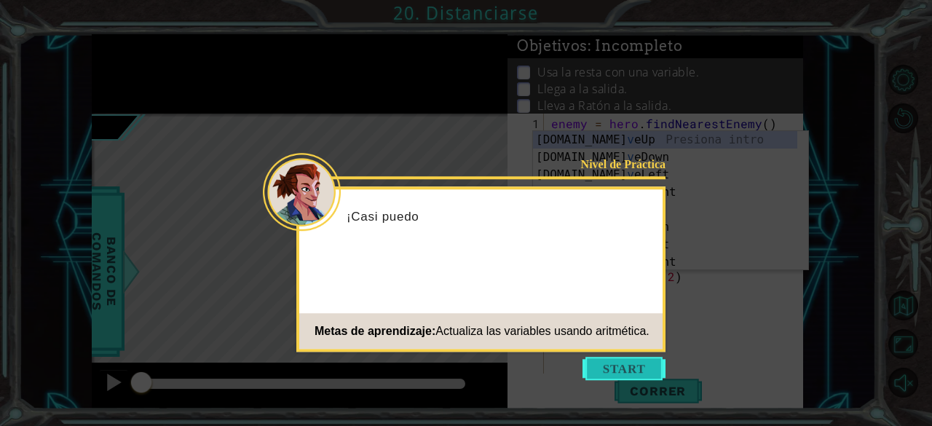
click at [619, 365] on button "Start" at bounding box center [623, 368] width 83 height 23
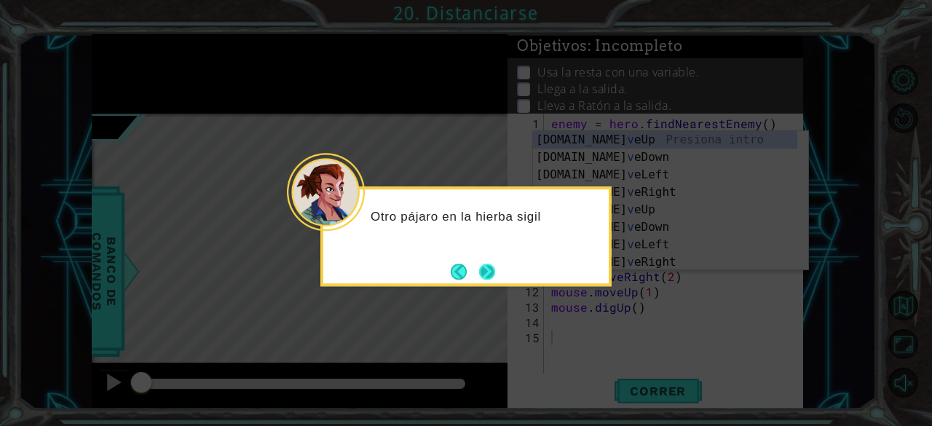
click at [479, 272] on button "Next" at bounding box center [487, 271] width 17 height 17
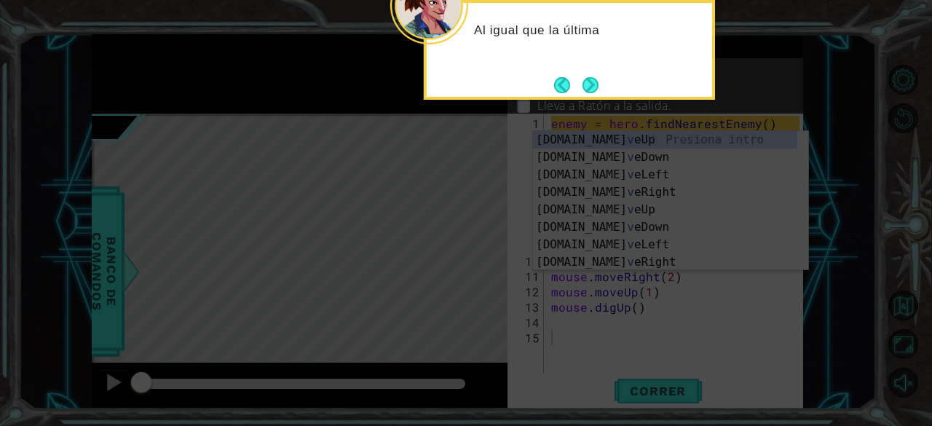
click at [591, 71] on div "Al igual que la última" at bounding box center [569, 50] width 291 height 100
click at [592, 92] on button "Next" at bounding box center [590, 84] width 17 height 17
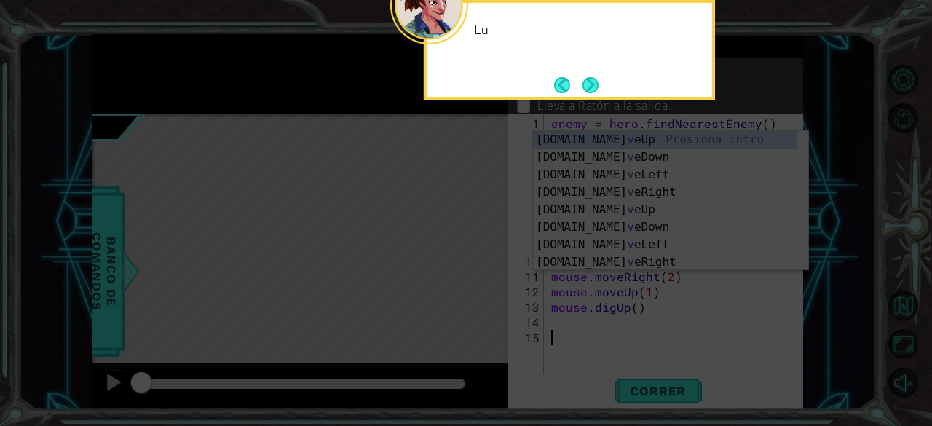
click at [592, 92] on button "Next" at bounding box center [590, 84] width 17 height 17
click at [592, 92] on button "Next" at bounding box center [590, 85] width 16 height 16
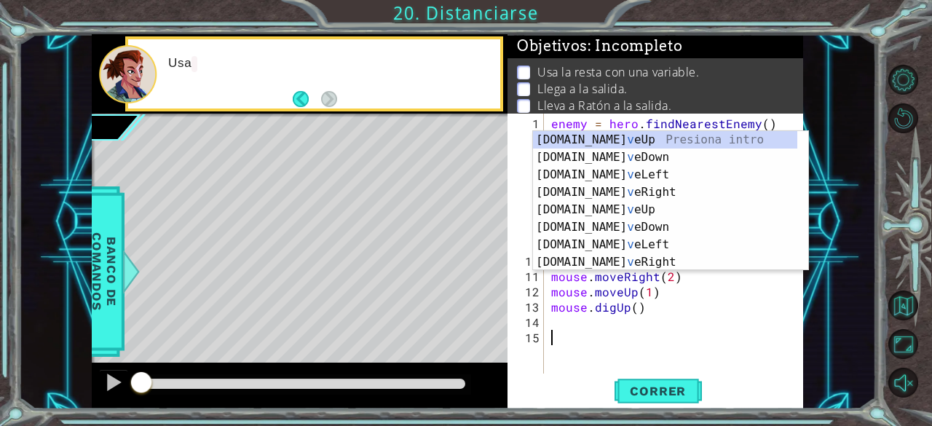
click at [592, 92] on p "Llega a la salida." at bounding box center [582, 89] width 90 height 16
click at [677, 378] on button "Correr" at bounding box center [657, 391] width 87 height 30
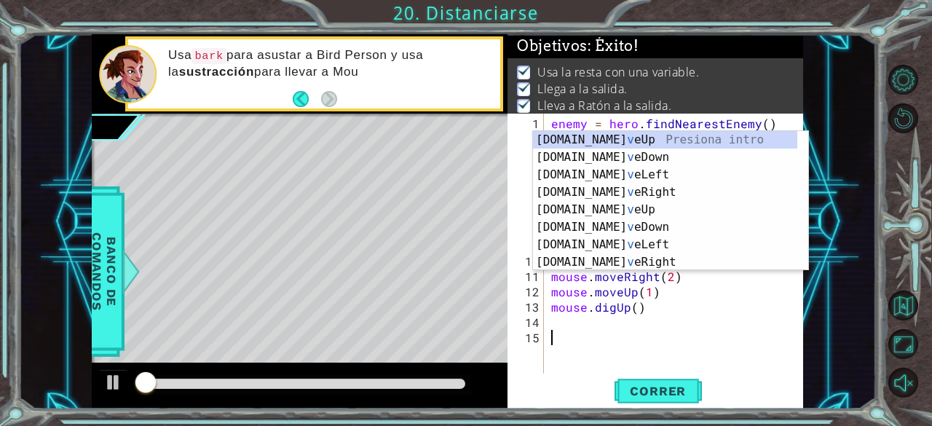
click at [729, 354] on div "enemy = hero . findNearestEnemy ( ) steps = hero . getDistanceTo ( enemy ) mous…" at bounding box center [677, 261] width 259 height 290
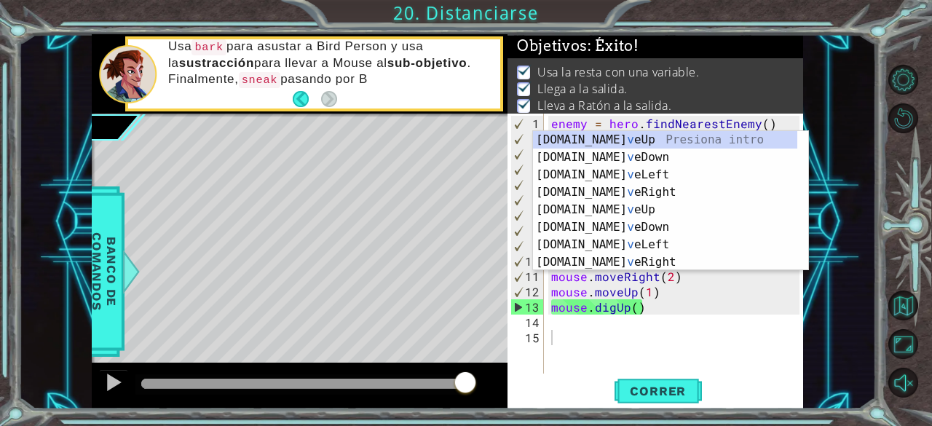
drag, startPoint x: 428, startPoint y: 384, endPoint x: 536, endPoint y: 397, distance: 108.5
click at [536, 397] on div "1 ההההההההההההההההההההההההההההההההההההההההההההההההההההההההההההההההההההההההההההה…" at bounding box center [447, 221] width 710 height 375
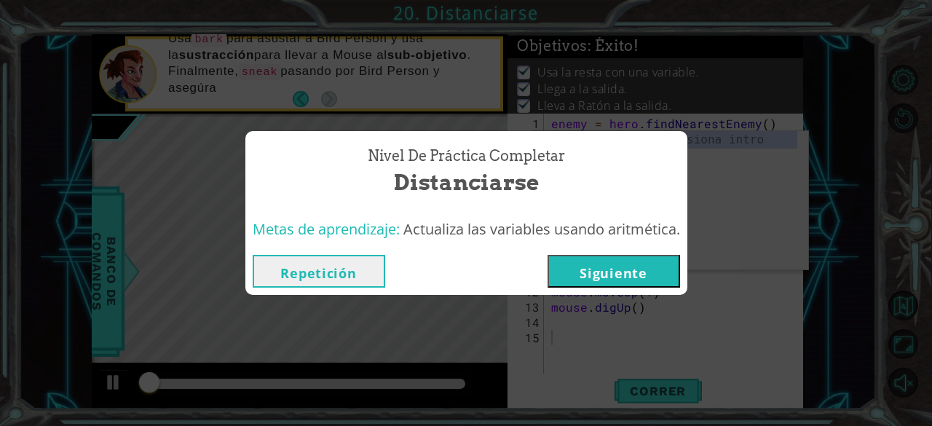
click at [609, 267] on button "Siguiente" at bounding box center [613, 271] width 132 height 33
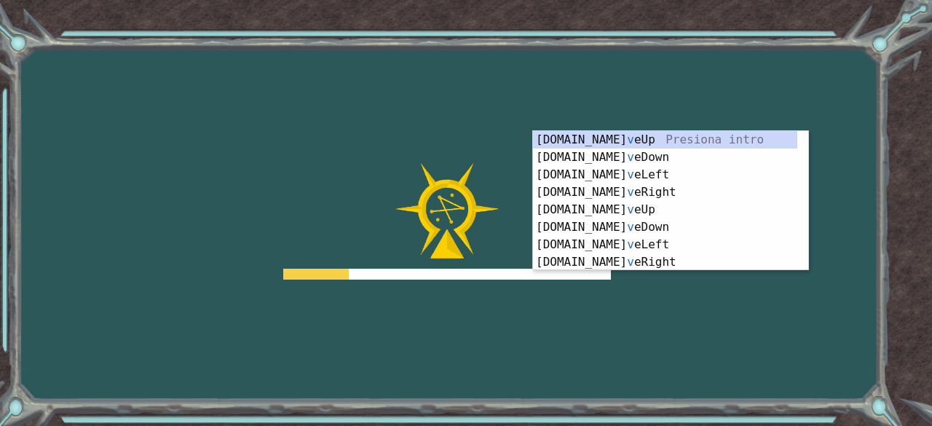
click at [807, 283] on div "Goals Error al cargar desde el servidor. Intenta refrescar la página. Necesitar…" at bounding box center [466, 213] width 932 height 426
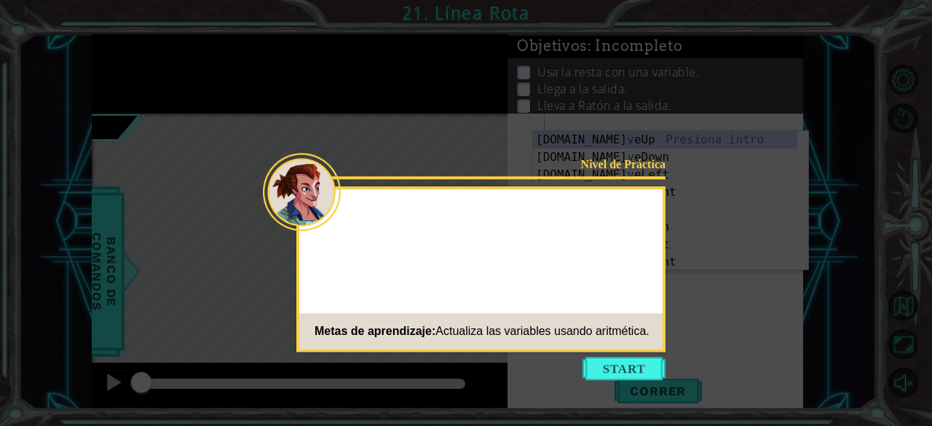
click at [775, 72] on icon at bounding box center [466, 213] width 932 height 426
click at [634, 75] on icon at bounding box center [466, 213] width 932 height 426
click at [549, 130] on icon at bounding box center [466, 213] width 932 height 426
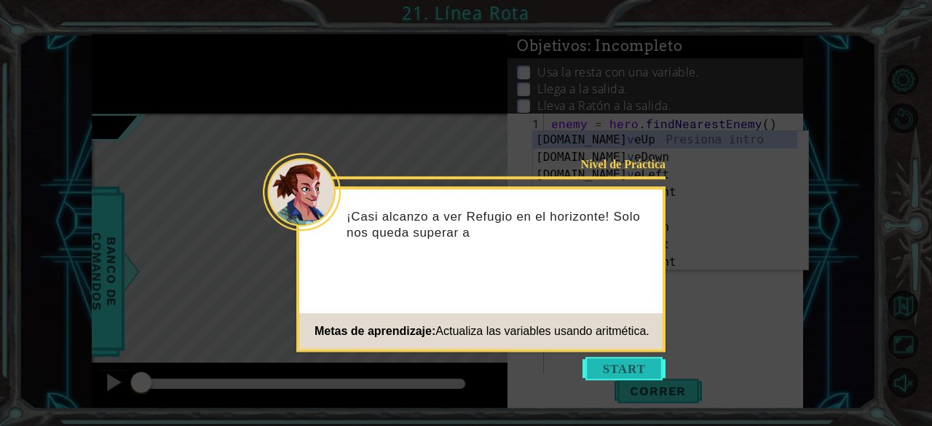
click at [622, 378] on button "Start" at bounding box center [623, 368] width 83 height 23
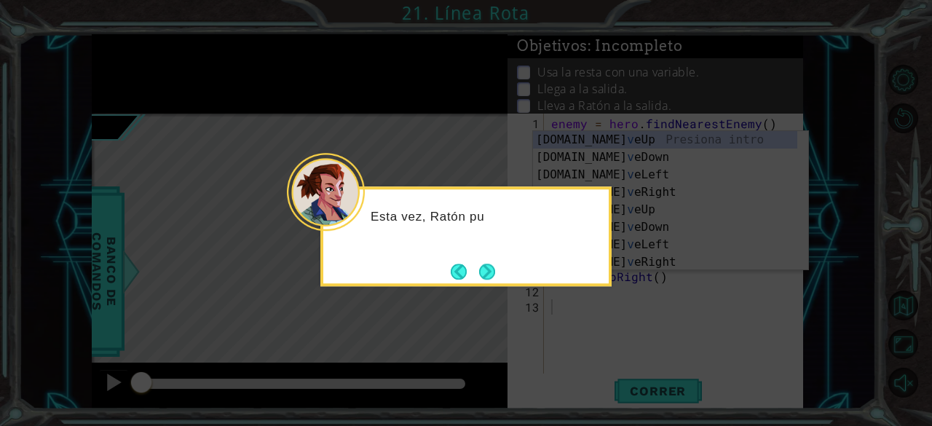
drag, startPoint x: 622, startPoint y: 378, endPoint x: 482, endPoint y: 261, distance: 182.4
click at [482, 263] on button "Next" at bounding box center [487, 271] width 16 height 16
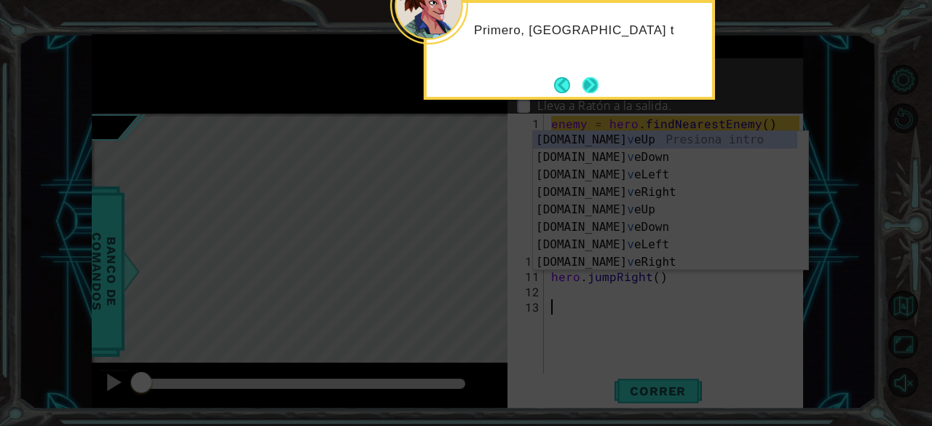
click at [598, 82] on button "Next" at bounding box center [590, 84] width 17 height 17
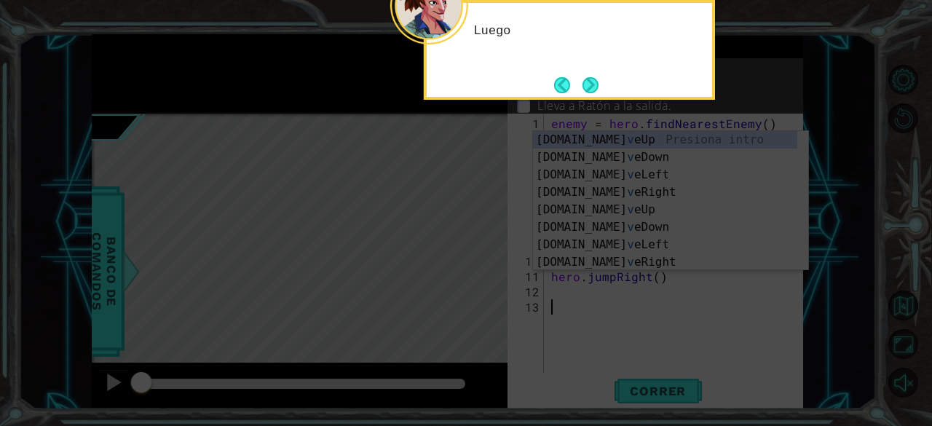
click at [598, 82] on button "Next" at bounding box center [590, 84] width 17 height 17
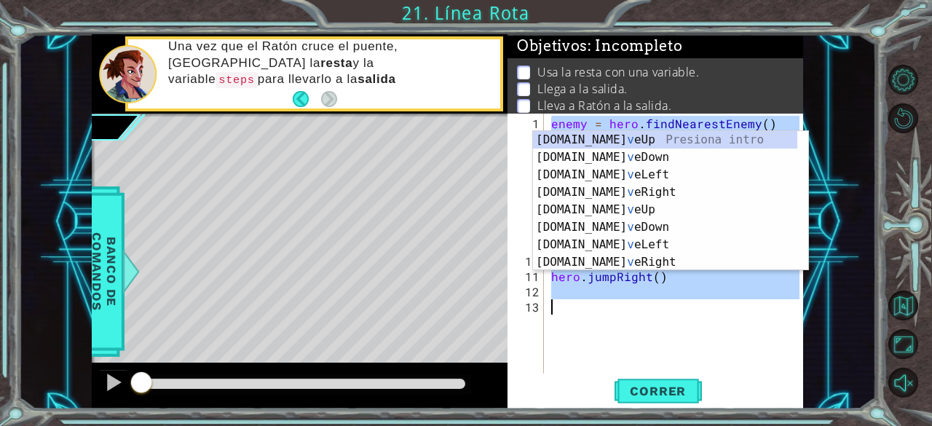
drag, startPoint x: 553, startPoint y: 124, endPoint x: 777, endPoint y: 314, distance: 293.4
click at [777, 314] on div "enemy = hero . findNearestEnemy ( ) steps = hero . getDistanceTo ( enemy ) mous…" at bounding box center [677, 261] width 259 height 290
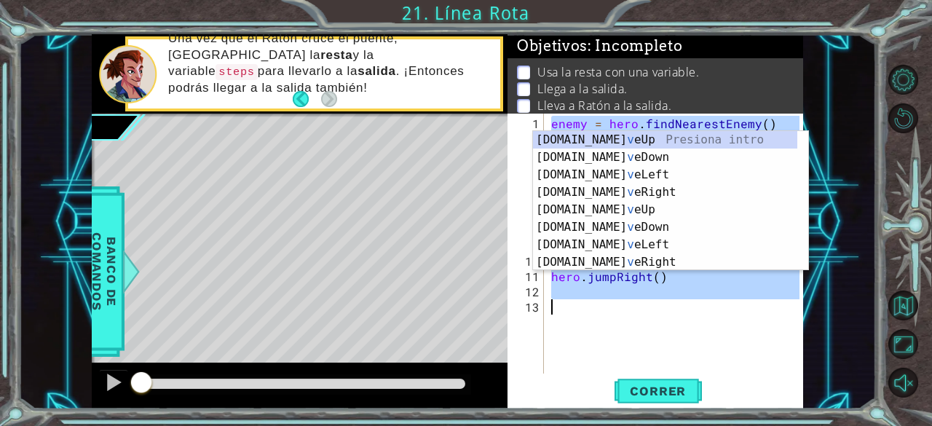
click at [821, 280] on div "1 ההההההההההההההההההההההההההההההההההההההההההההההההההההההההההההההההההההההההההההה…" at bounding box center [447, 221] width 857 height 375
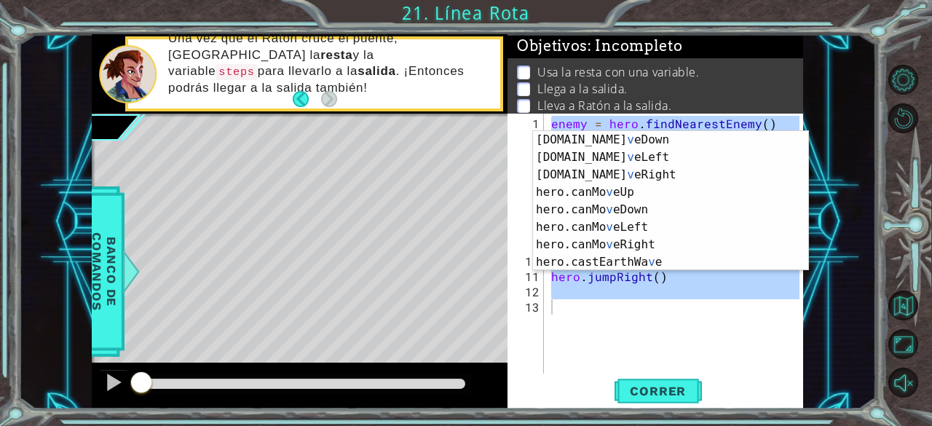
scroll to position [87, 0]
click at [824, 282] on div "1 ההההההההההההההההההההההההההההההההההההההההההההההההההההההההההההההההההההההההההההה…" at bounding box center [447, 221] width 857 height 375
drag, startPoint x: 824, startPoint y: 282, endPoint x: 654, endPoint y: 374, distance: 193.8
click at [654, 374] on div "1 2 3 4 5 6 7 8 9 10 11 12 13 enemy = hero . findNearestEnemy ( ) steps = hero …" at bounding box center [655, 261] width 296 height 295
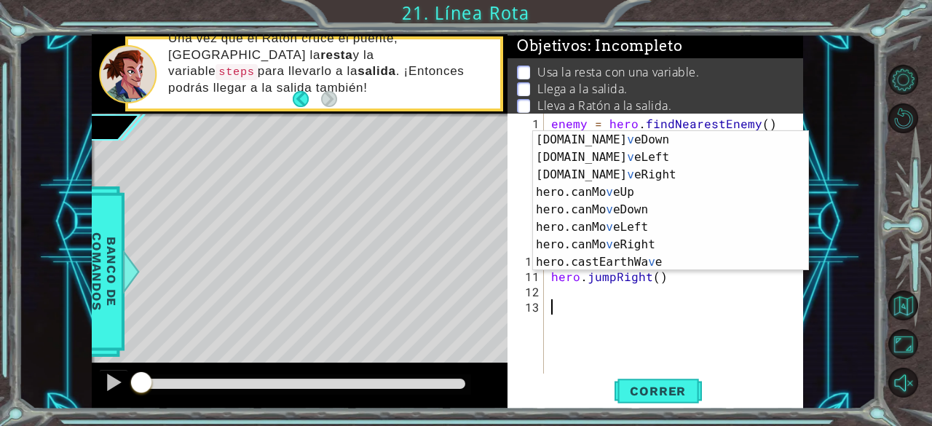
click at [664, 344] on div "enemy = hero . findNearestEnemy ( ) steps = hero . getDistanceTo ( enemy ) mous…" at bounding box center [677, 261] width 259 height 290
